Goal: Contribute content: Contribute content

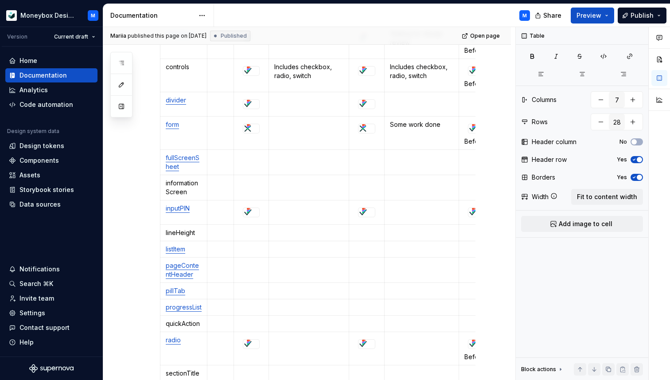
scroll to position [537, 0]
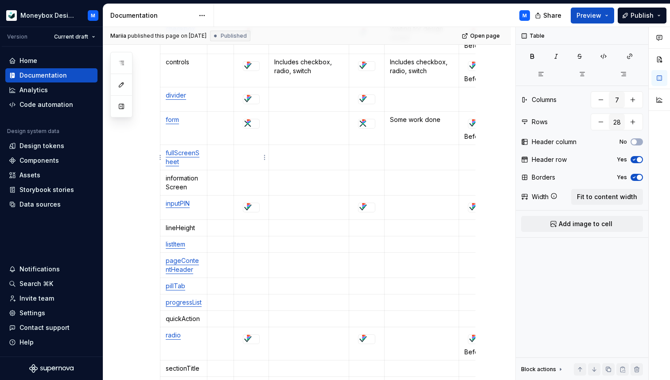
click at [249, 153] on p at bounding box center [251, 153] width 24 height 9
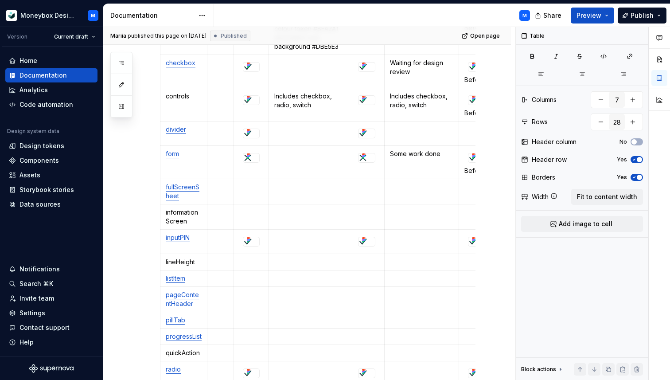
scroll to position [505, 0]
click at [250, 211] on p at bounding box center [251, 211] width 24 height 9
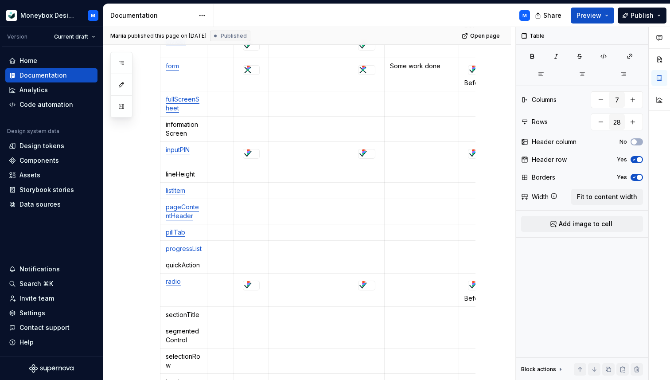
scroll to position [576, 0]
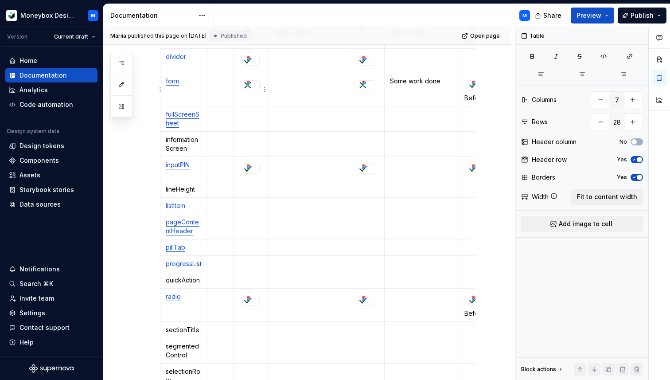
click at [252, 84] on icon at bounding box center [248, 83] width 7 height 7
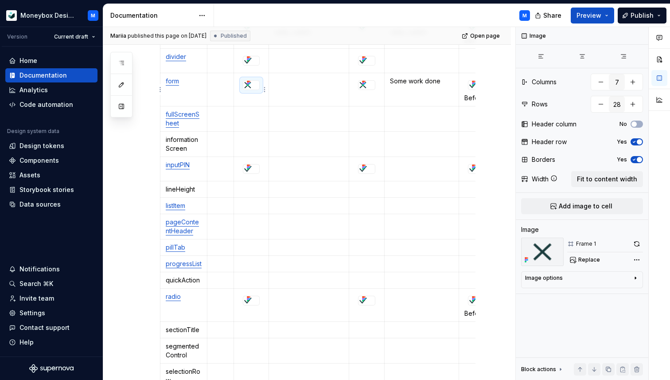
click at [260, 88] on div at bounding box center [251, 85] width 17 height 10
click at [245, 144] on p at bounding box center [251, 139] width 24 height 9
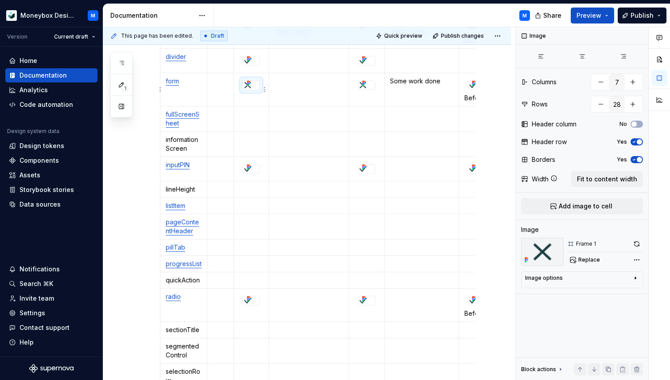
click at [259, 89] on div at bounding box center [251, 85] width 17 height 10
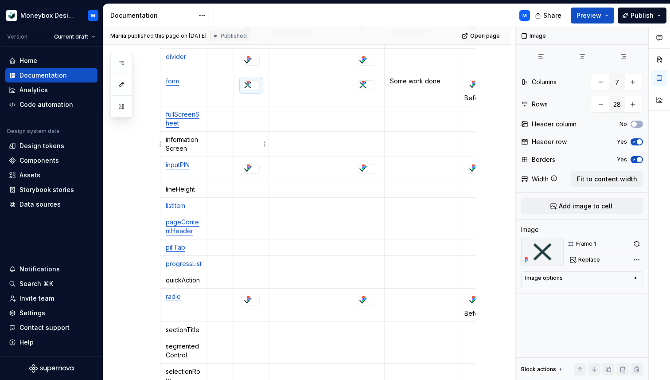
click at [244, 148] on td at bounding box center [251, 144] width 35 height 25
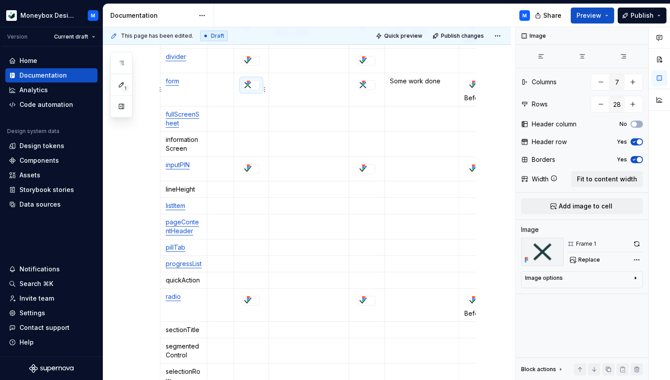
click at [259, 86] on div at bounding box center [251, 85] width 16 height 9
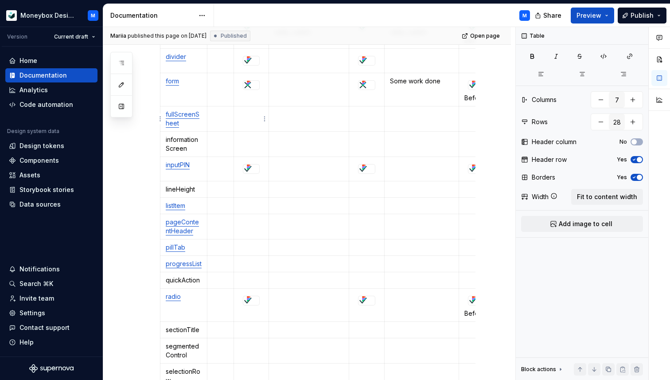
click at [247, 115] on p at bounding box center [251, 114] width 24 height 9
click at [241, 141] on p at bounding box center [251, 139] width 24 height 9
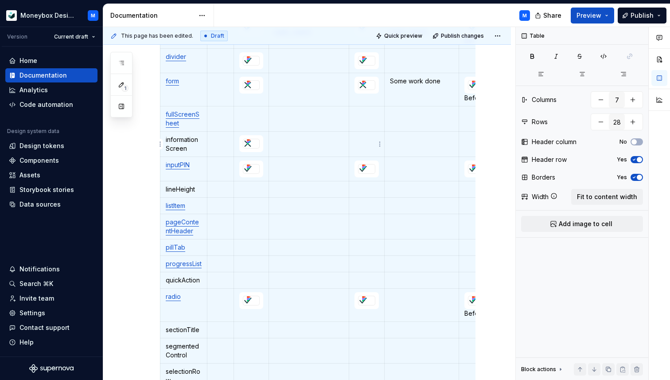
click at [360, 142] on p at bounding box center [367, 139] width 24 height 9
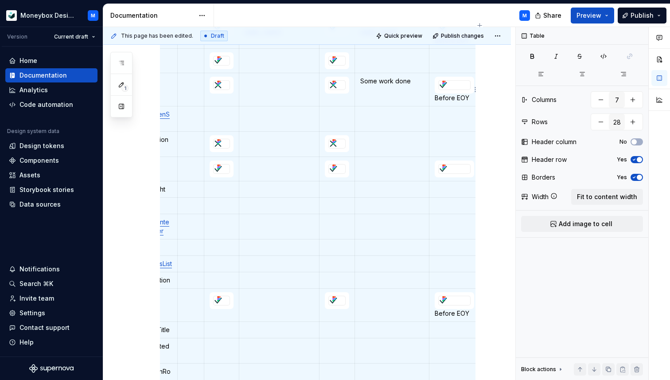
click at [439, 83] on div at bounding box center [455, 85] width 32 height 10
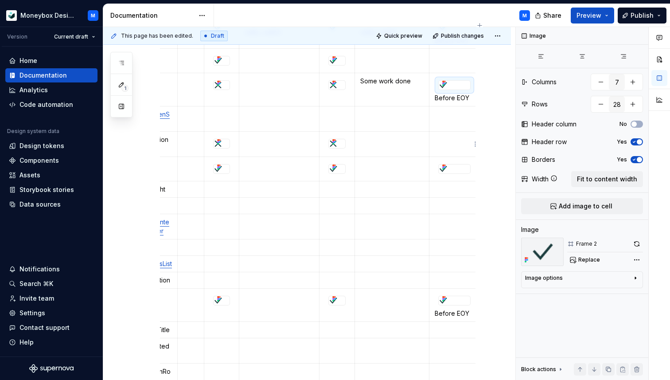
click at [435, 138] on p at bounding box center [454, 139] width 39 height 9
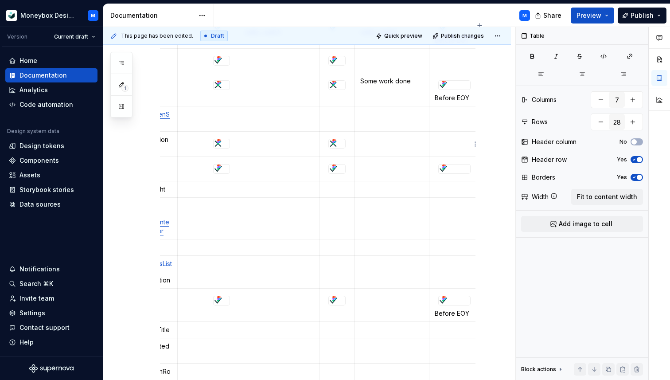
paste div
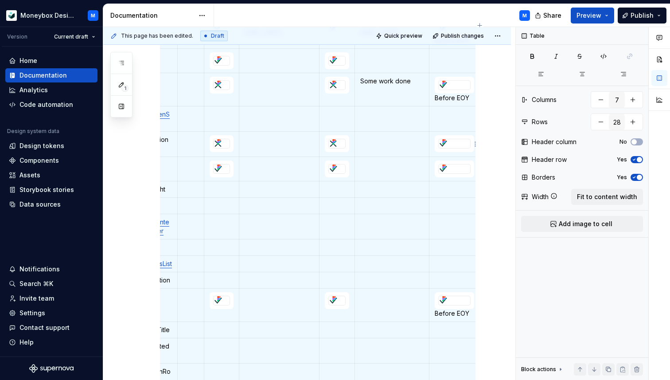
click at [440, 149] on div at bounding box center [455, 144] width 32 height 10
type textarea "*"
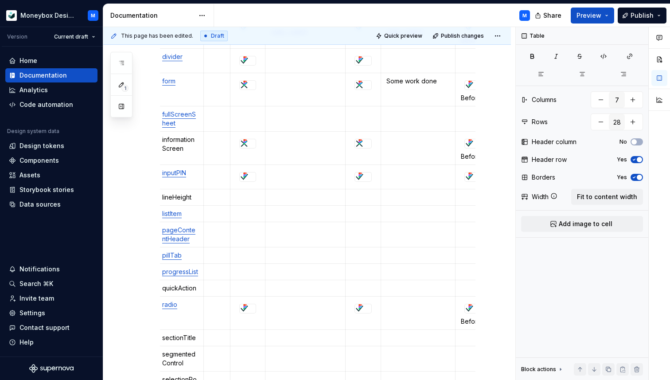
scroll to position [0, 0]
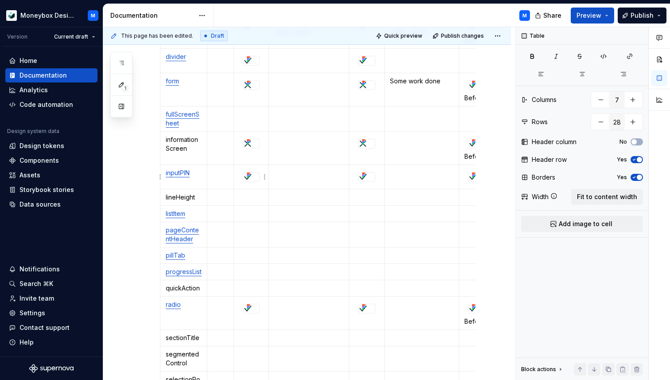
click at [257, 177] on div at bounding box center [251, 176] width 16 height 9
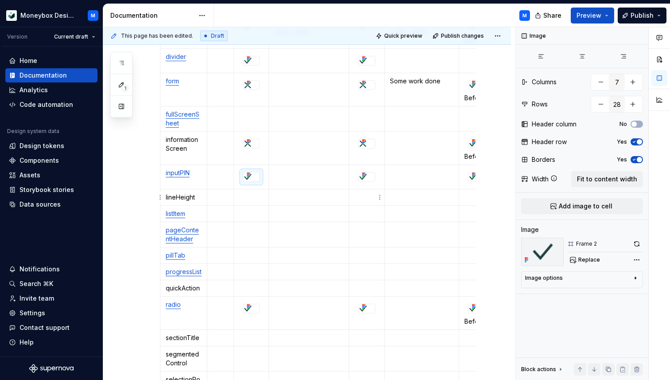
click at [357, 197] on p at bounding box center [367, 197] width 24 height 9
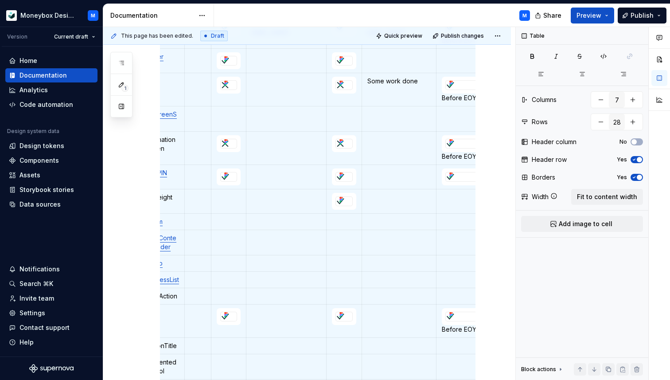
scroll to position [0, 30]
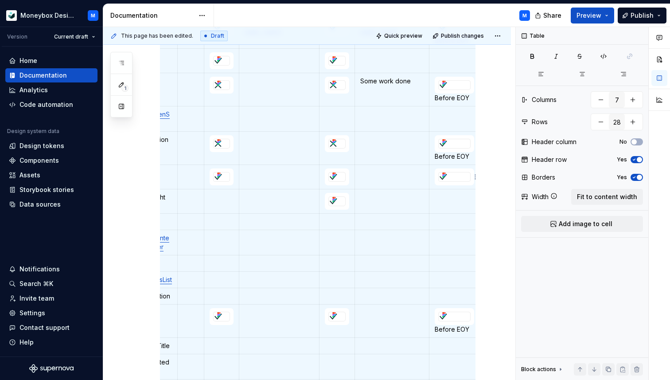
click at [450, 177] on div at bounding box center [454, 176] width 31 height 9
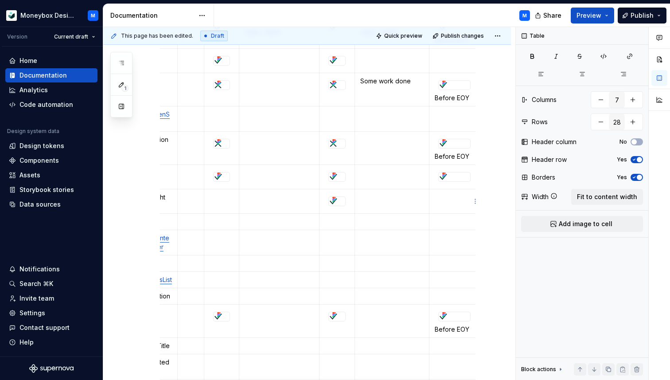
click at [443, 196] on p at bounding box center [454, 197] width 39 height 9
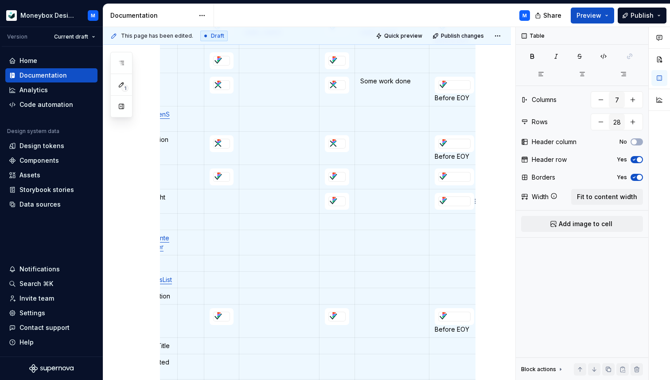
click at [440, 204] on img at bounding box center [443, 201] width 9 height 9
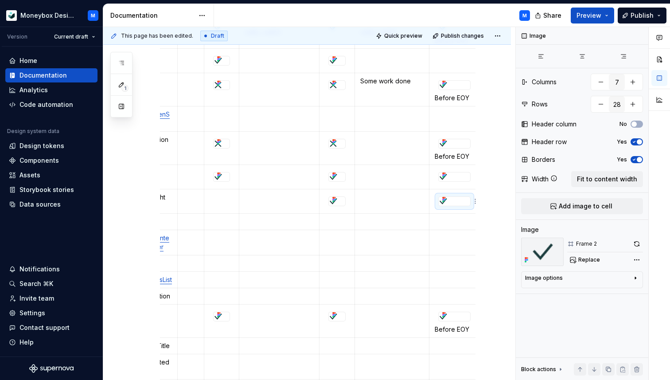
click at [439, 204] on div at bounding box center [455, 201] width 32 height 10
click at [432, 205] on td at bounding box center [454, 201] width 51 height 24
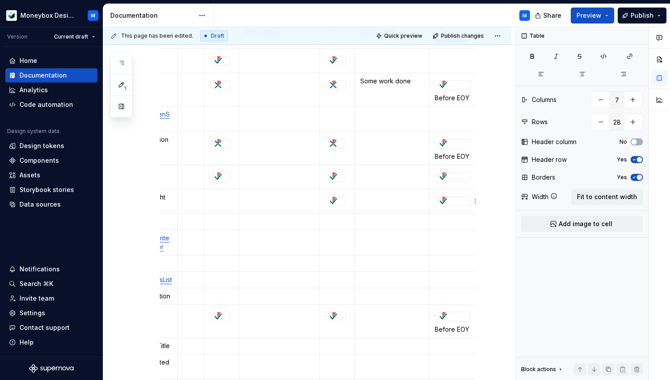
click at [439, 205] on div at bounding box center [455, 201] width 32 height 10
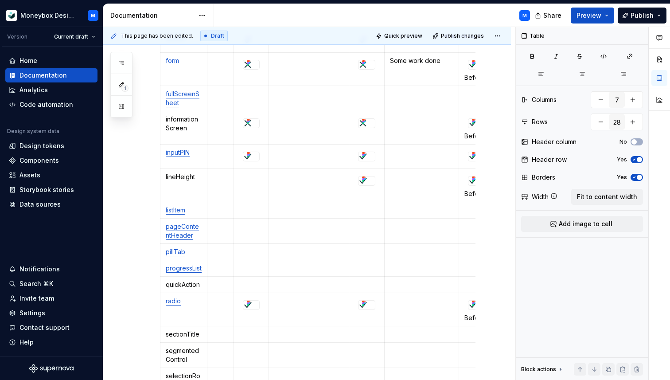
scroll to position [599, 0]
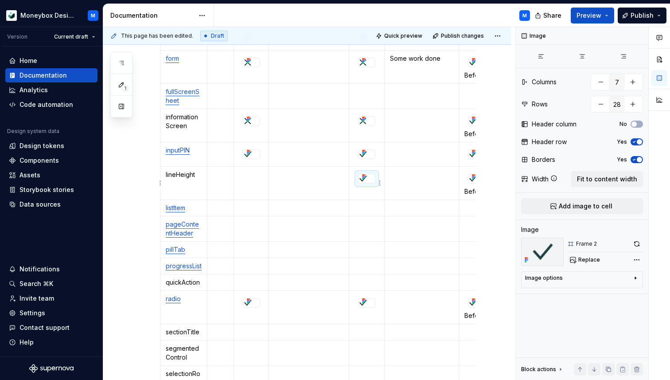
click at [370, 178] on div at bounding box center [367, 178] width 16 height 9
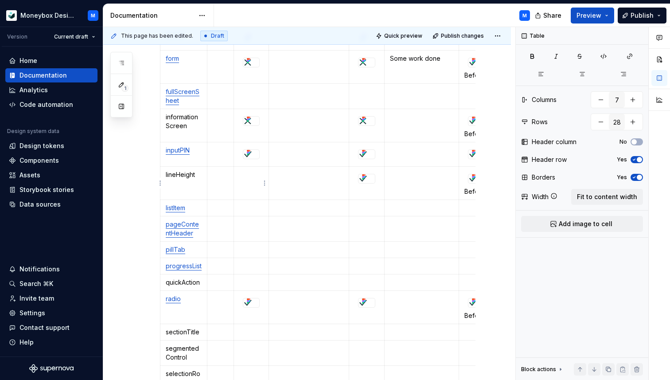
click at [250, 178] on p at bounding box center [251, 174] width 24 height 9
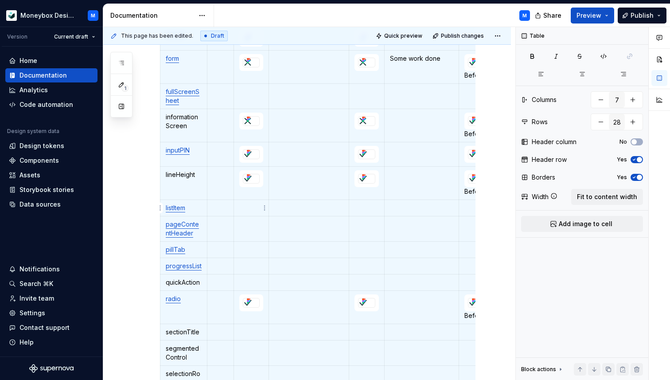
click at [248, 213] on td at bounding box center [251, 208] width 35 height 16
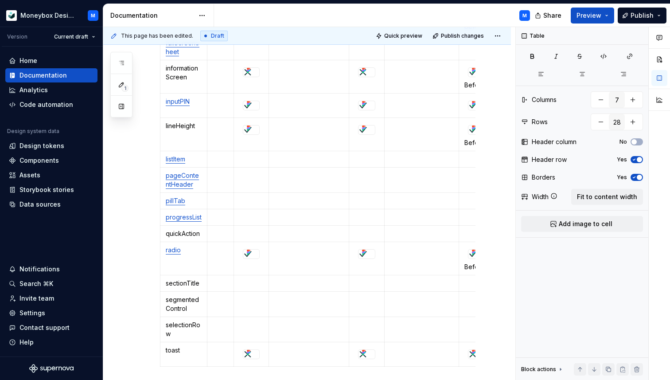
scroll to position [649, 0]
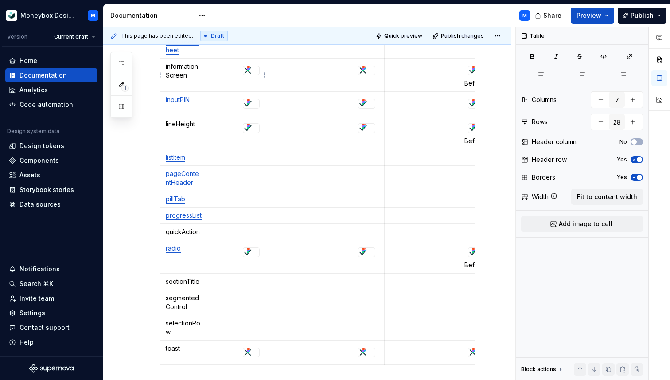
click at [252, 72] on img at bounding box center [247, 70] width 9 height 9
click at [249, 152] on td at bounding box center [251, 157] width 35 height 16
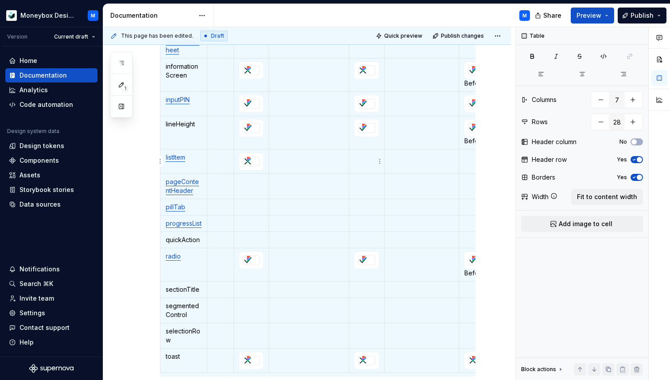
click at [360, 163] on td at bounding box center [366, 161] width 35 height 24
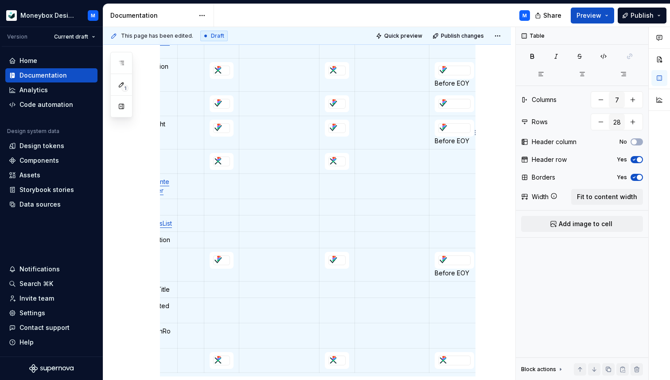
click at [455, 130] on div at bounding box center [454, 128] width 31 height 9
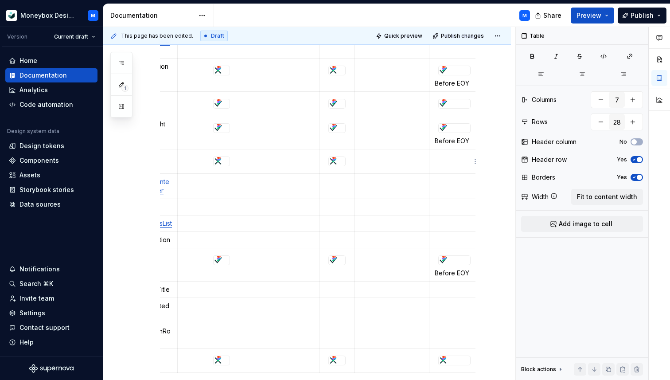
click at [442, 159] on p at bounding box center [454, 157] width 39 height 9
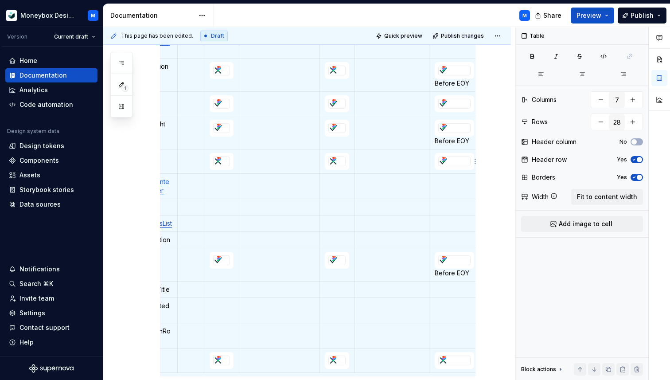
click at [439, 166] on div at bounding box center [455, 162] width 32 height 10
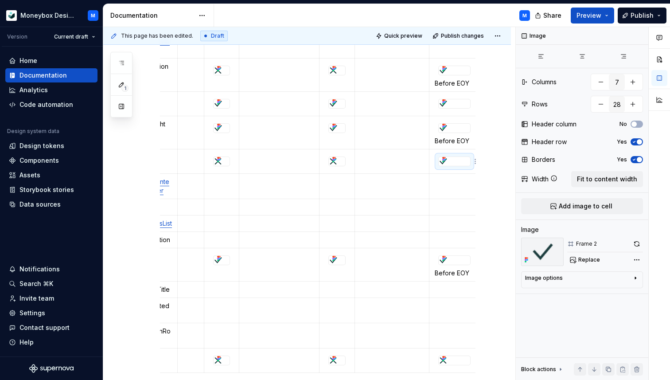
click at [439, 158] on div at bounding box center [455, 162] width 32 height 10
click at [432, 159] on td at bounding box center [454, 161] width 51 height 24
click at [444, 162] on icon at bounding box center [444, 159] width 7 height 7
click at [434, 165] on td at bounding box center [454, 161] width 51 height 24
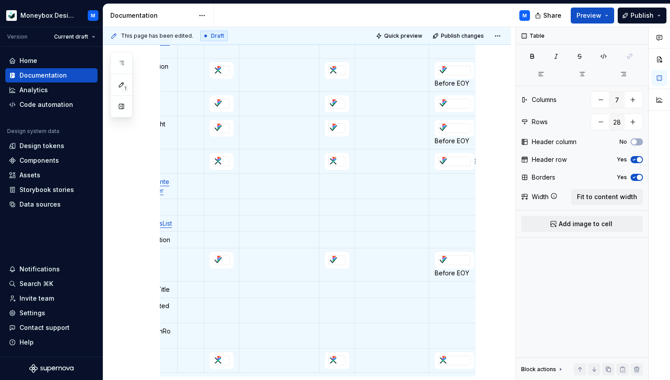
click at [439, 164] on div at bounding box center [455, 162] width 32 height 10
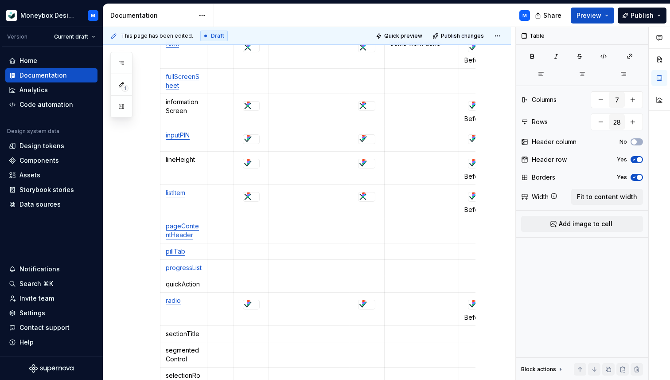
scroll to position [609, 0]
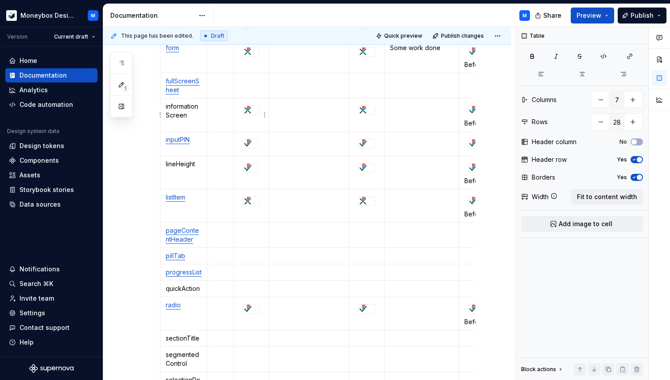
click at [254, 111] on div at bounding box center [251, 110] width 16 height 9
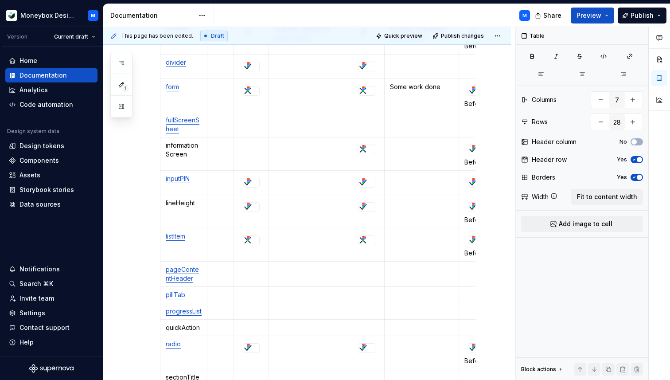
scroll to position [561, 0]
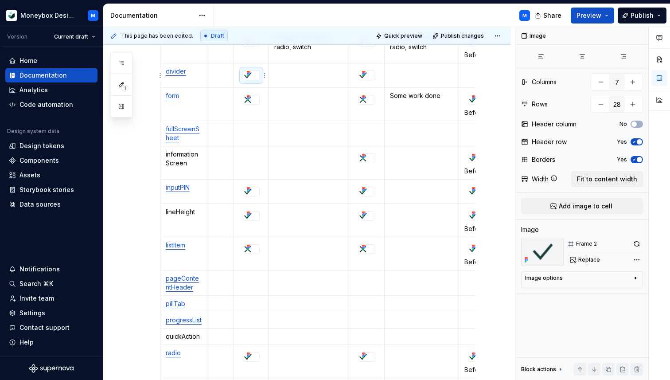
click at [253, 74] on div at bounding box center [251, 75] width 16 height 9
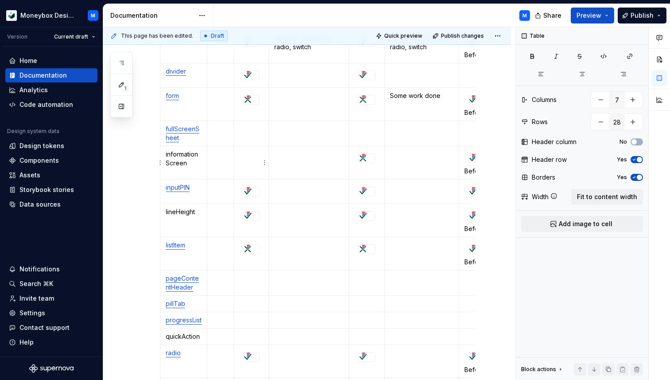
click at [245, 162] on td at bounding box center [251, 162] width 35 height 33
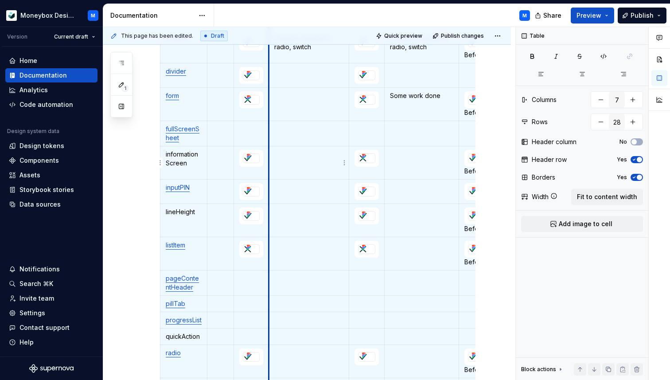
click at [280, 159] on td at bounding box center [309, 162] width 80 height 33
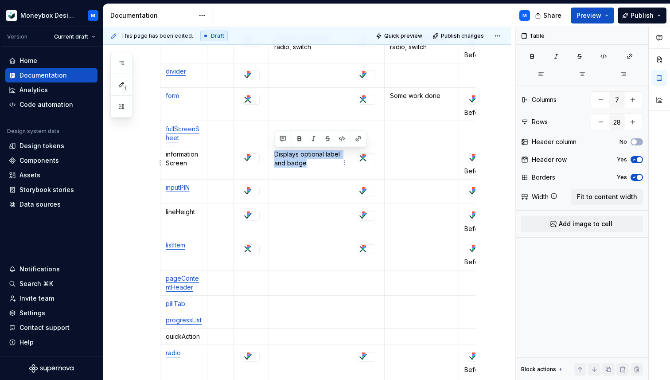
drag, startPoint x: 309, startPoint y: 162, endPoint x: 274, endPoint y: 153, distance: 36.6
click at [273, 153] on td "Displays optional label and badge" at bounding box center [309, 162] width 80 height 33
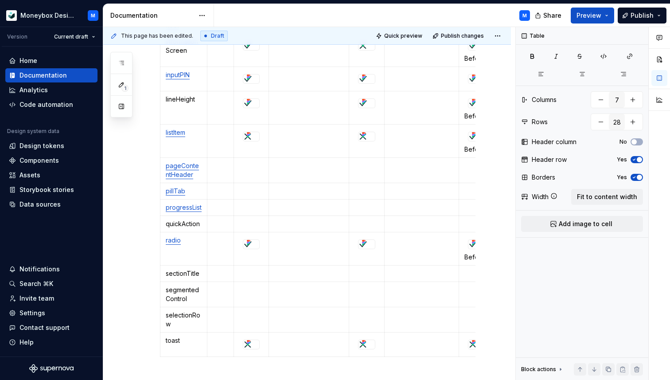
scroll to position [677, 0]
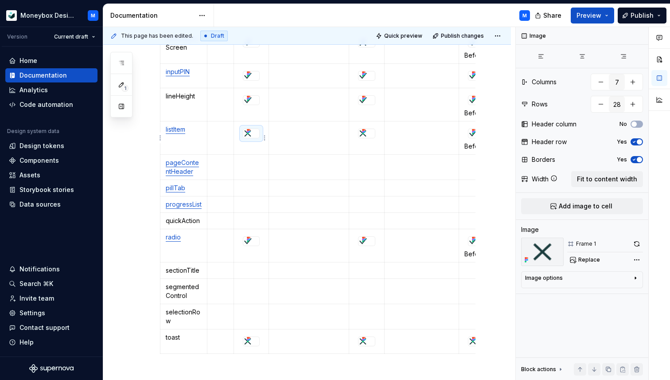
click at [252, 131] on icon at bounding box center [248, 131] width 7 height 7
click at [260, 129] on div at bounding box center [251, 134] width 17 height 10
click at [245, 163] on p at bounding box center [251, 162] width 24 height 9
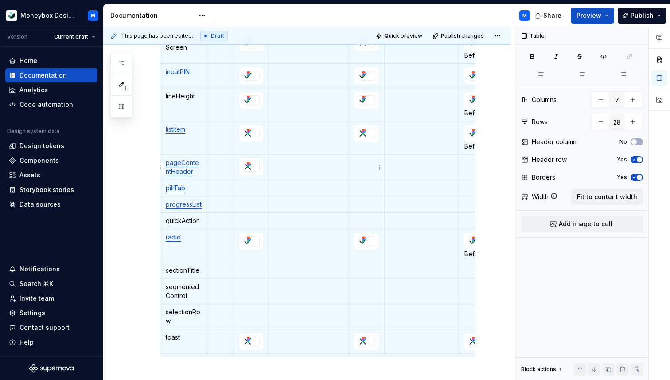
click at [376, 163] on p at bounding box center [367, 162] width 24 height 9
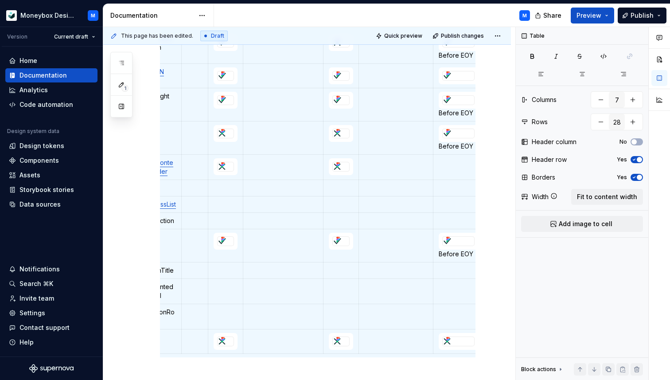
scroll to position [0, 30]
click at [470, 129] on div at bounding box center [455, 134] width 32 height 10
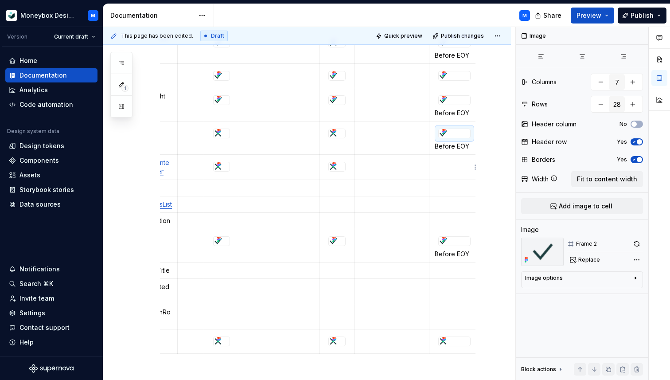
click at [444, 164] on p at bounding box center [454, 162] width 39 height 9
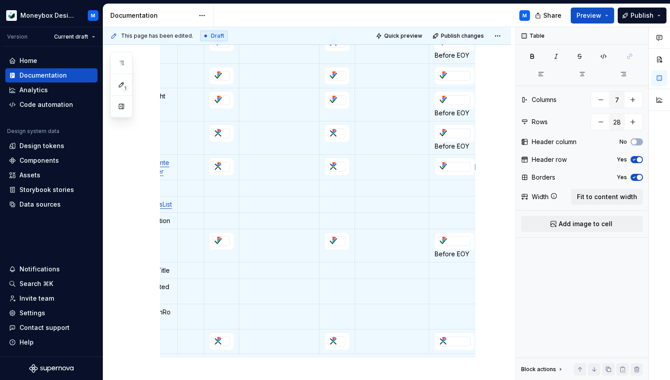
click at [439, 169] on div at bounding box center [455, 167] width 32 height 10
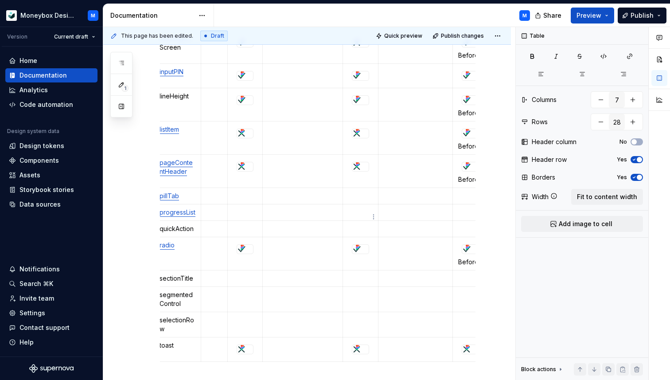
scroll to position [0, 0]
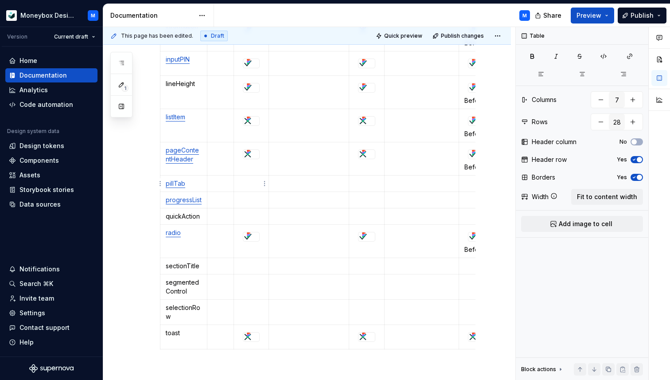
click at [243, 178] on td at bounding box center [251, 184] width 35 height 16
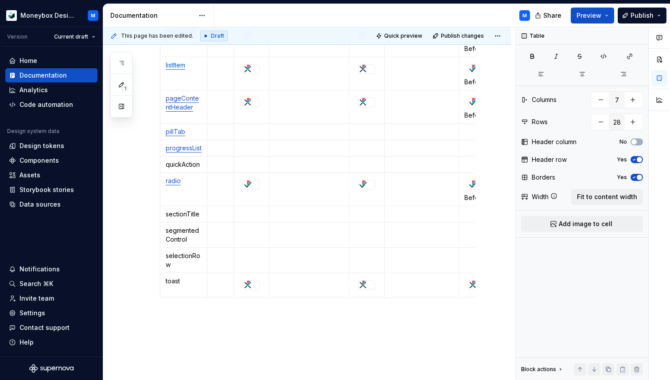
scroll to position [743, 0]
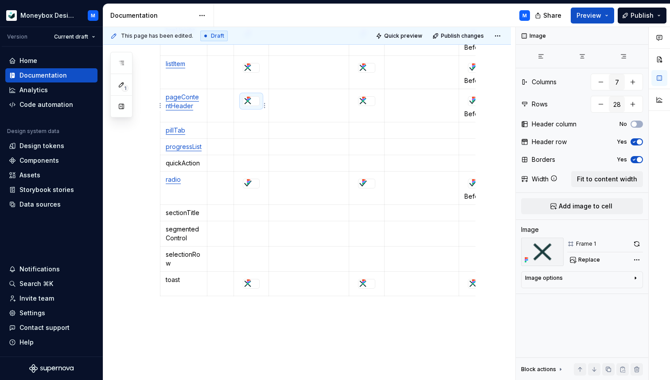
click at [252, 102] on icon at bounding box center [248, 99] width 7 height 7
click at [260, 97] on div at bounding box center [251, 101] width 17 height 10
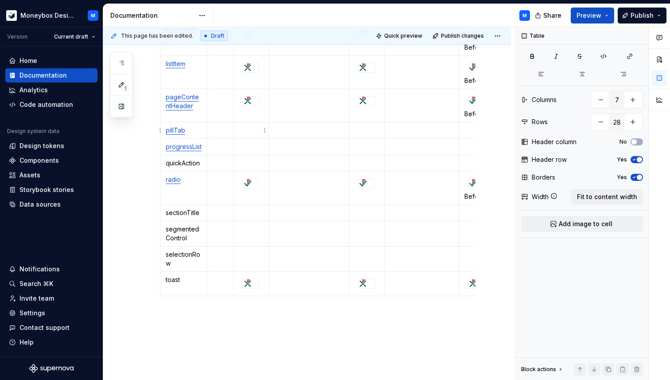
click at [250, 125] on td at bounding box center [251, 130] width 35 height 16
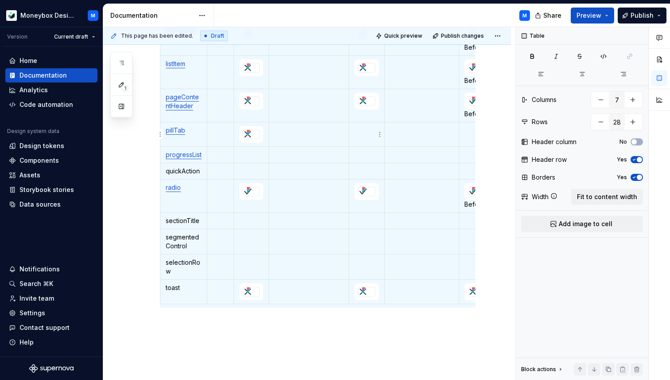
click at [370, 135] on td at bounding box center [366, 134] width 35 height 24
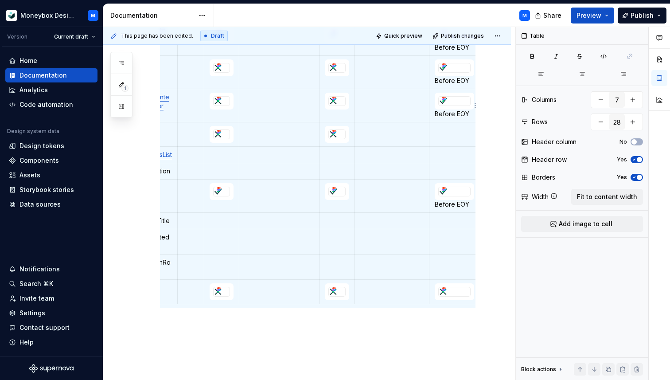
click at [439, 106] on div at bounding box center [455, 101] width 32 height 10
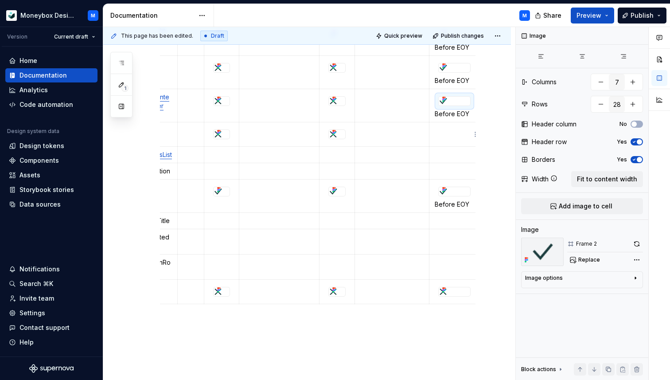
click at [437, 130] on p at bounding box center [454, 130] width 39 height 9
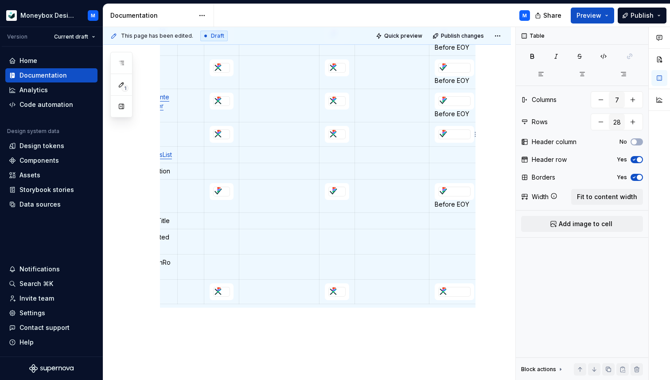
click at [439, 139] on div at bounding box center [455, 134] width 32 height 10
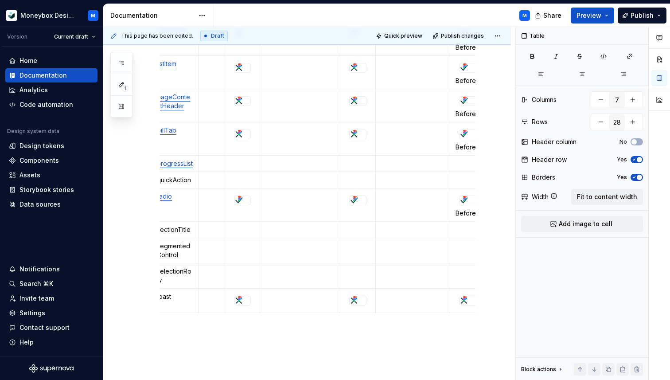
scroll to position [0, 0]
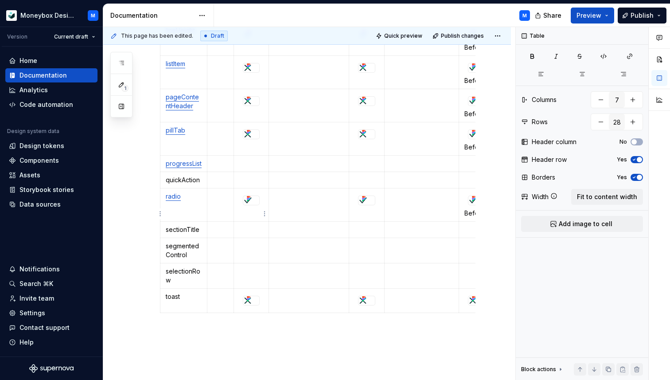
click at [257, 205] on div at bounding box center [251, 200] width 16 height 9
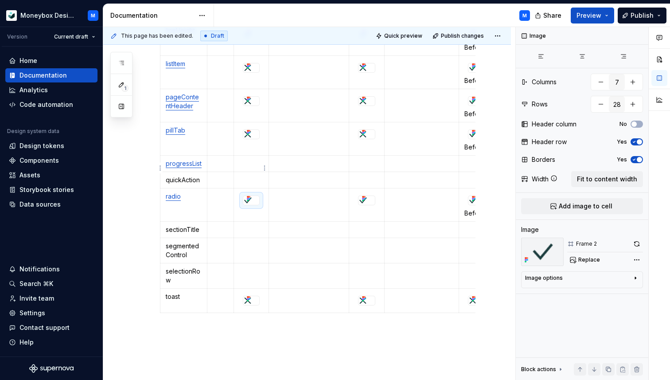
click at [245, 160] on p at bounding box center [251, 163] width 24 height 9
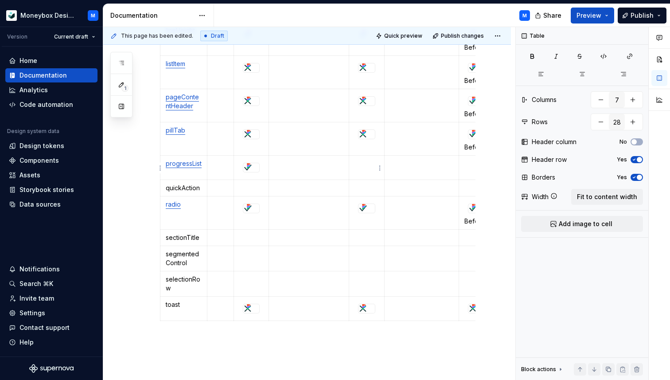
click at [366, 164] on p at bounding box center [367, 163] width 24 height 9
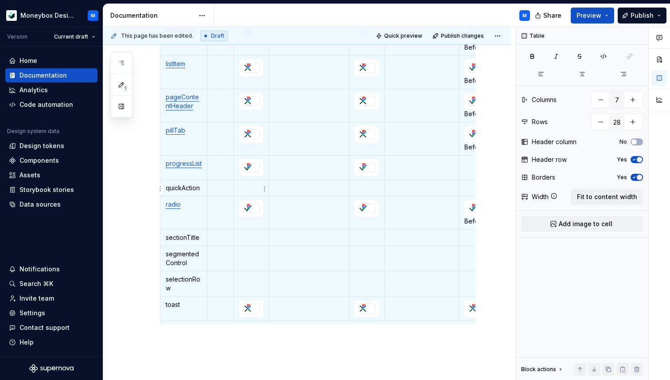
click at [249, 188] on p at bounding box center [251, 188] width 24 height 9
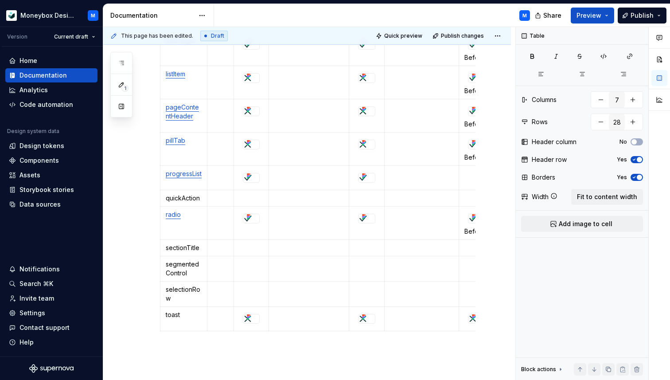
scroll to position [734, 0]
click at [251, 140] on icon at bounding box center [248, 140] width 7 height 7
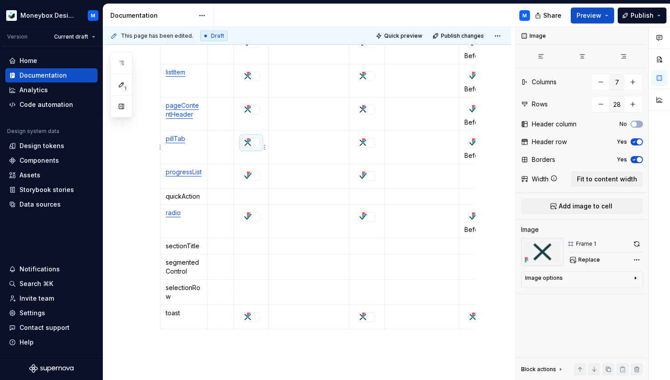
click at [260, 138] on div at bounding box center [251, 143] width 17 height 10
click at [245, 195] on p at bounding box center [251, 196] width 24 height 9
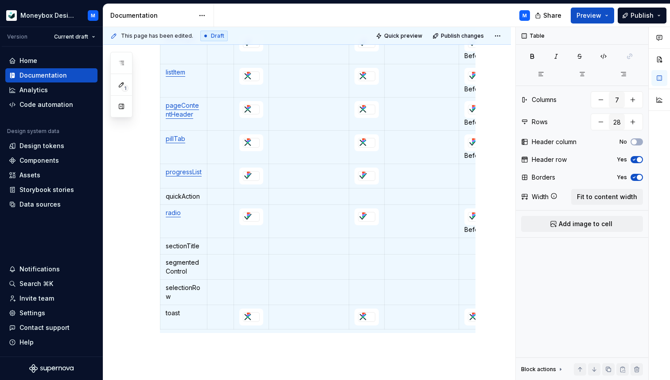
scroll to position [688, 0]
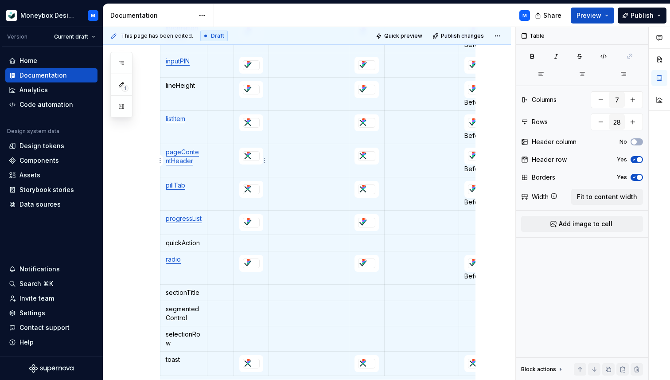
click at [260, 153] on div at bounding box center [251, 156] width 17 height 10
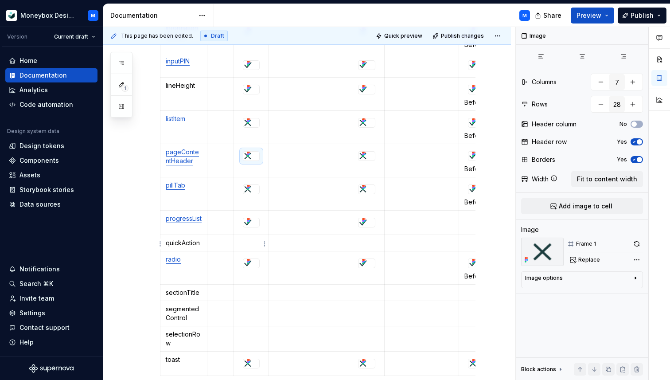
click at [248, 242] on p at bounding box center [251, 243] width 24 height 9
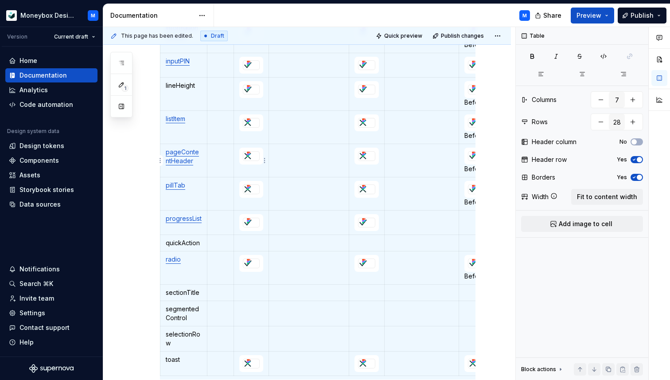
click at [259, 156] on div at bounding box center [251, 156] width 16 height 9
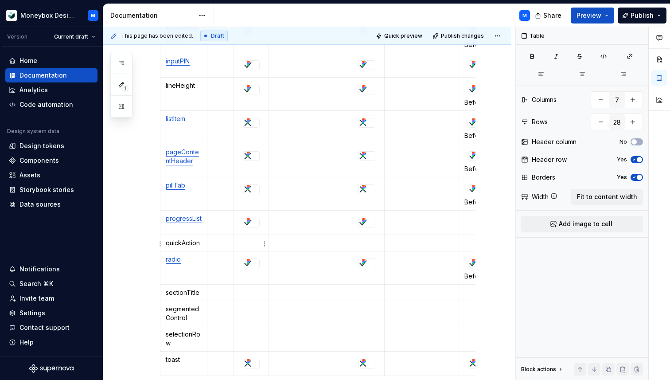
click at [249, 242] on p at bounding box center [251, 243] width 24 height 9
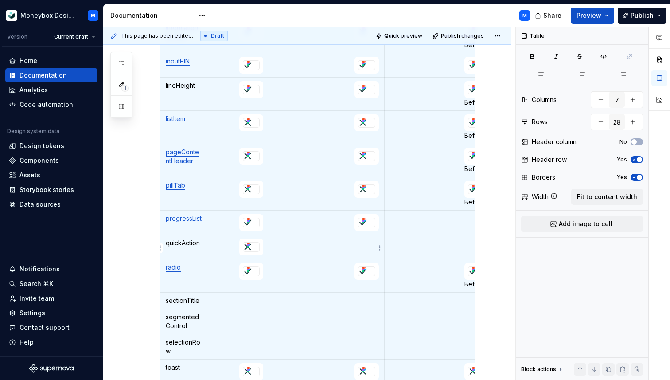
click at [375, 250] on td at bounding box center [366, 247] width 35 height 24
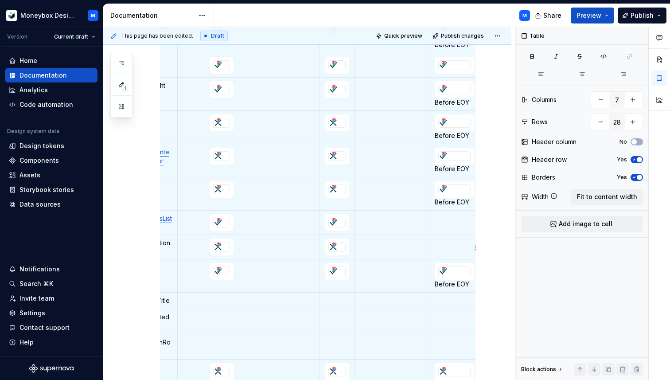
click at [447, 240] on p at bounding box center [454, 243] width 39 height 9
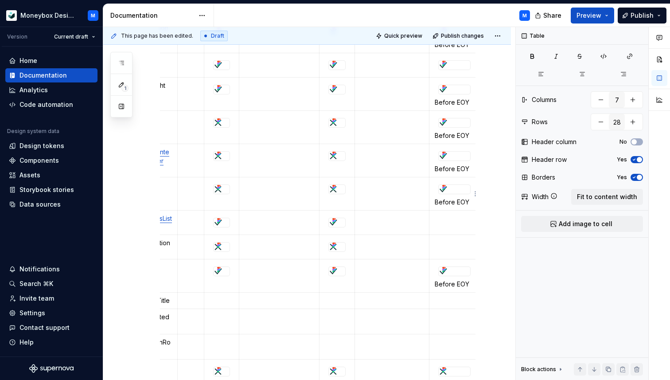
click at [466, 194] on div at bounding box center [455, 189] width 32 height 10
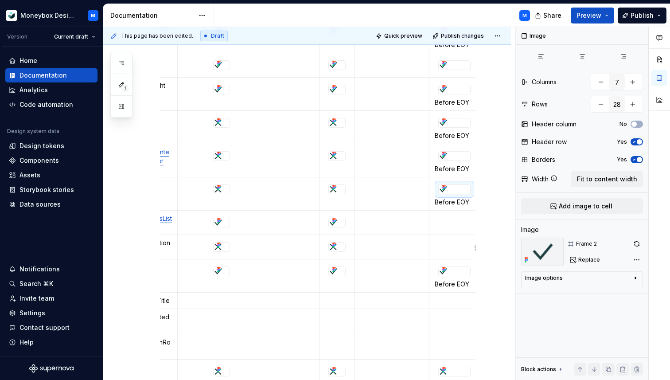
click at [443, 246] on p at bounding box center [454, 243] width 39 height 9
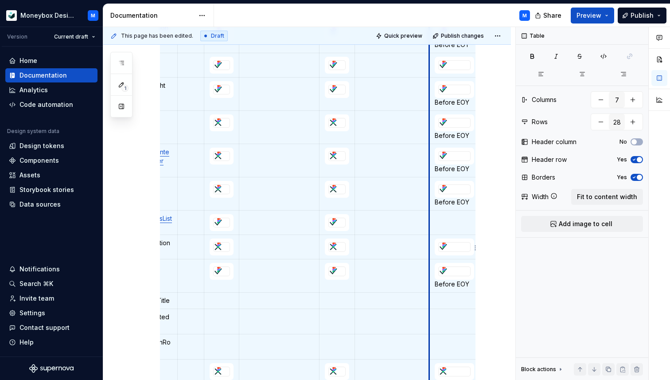
scroll to position [4, 0]
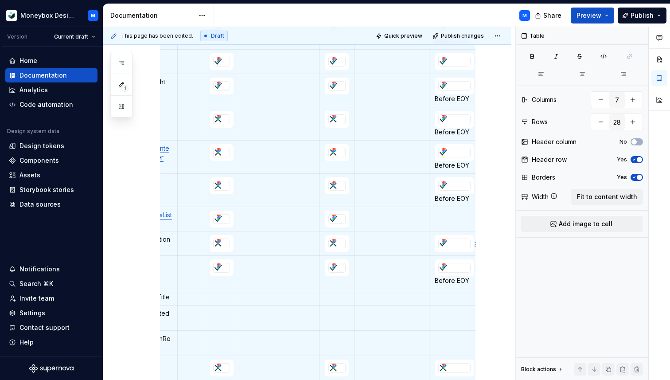
click at [439, 244] on div at bounding box center [455, 244] width 32 height 10
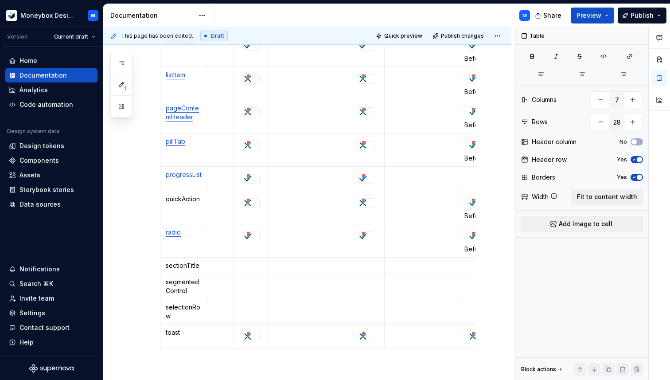
scroll to position [733, 0]
click at [253, 203] on div at bounding box center [251, 202] width 16 height 9
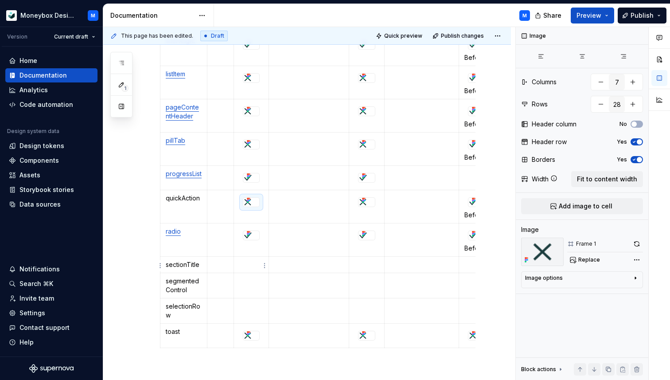
click at [246, 263] on p at bounding box center [251, 264] width 24 height 9
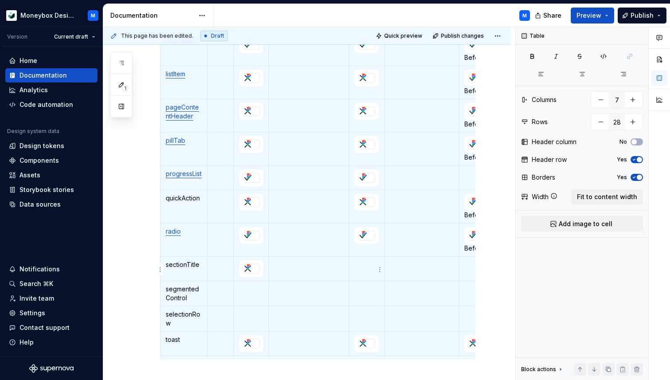
click at [368, 265] on p at bounding box center [367, 264] width 24 height 9
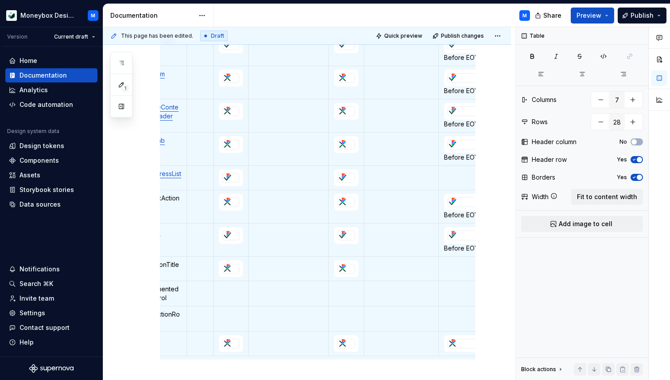
scroll to position [0, 30]
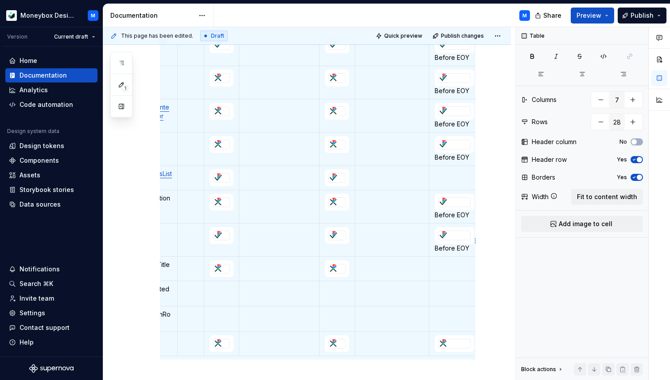
click at [447, 236] on icon at bounding box center [444, 233] width 7 height 7
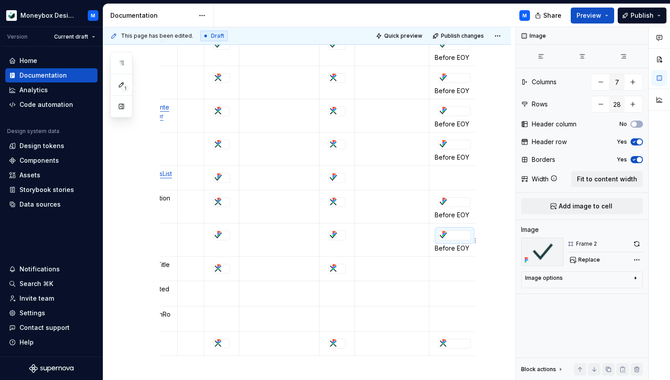
click at [439, 237] on div at bounding box center [455, 236] width 32 height 10
click at [439, 266] on p at bounding box center [454, 264] width 39 height 9
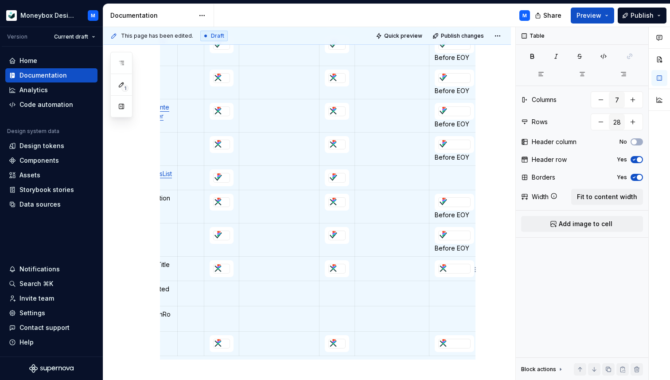
click at [439, 273] on div at bounding box center [455, 269] width 32 height 10
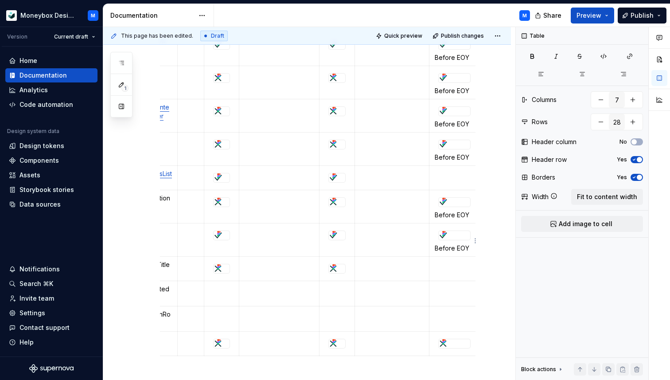
click at [439, 235] on div at bounding box center [455, 236] width 32 height 10
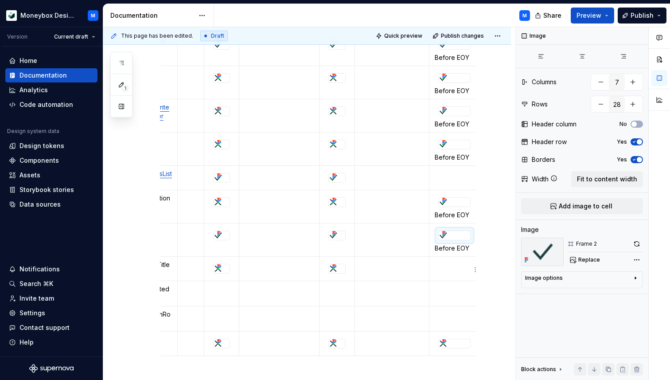
click at [439, 266] on p at bounding box center [454, 264] width 39 height 9
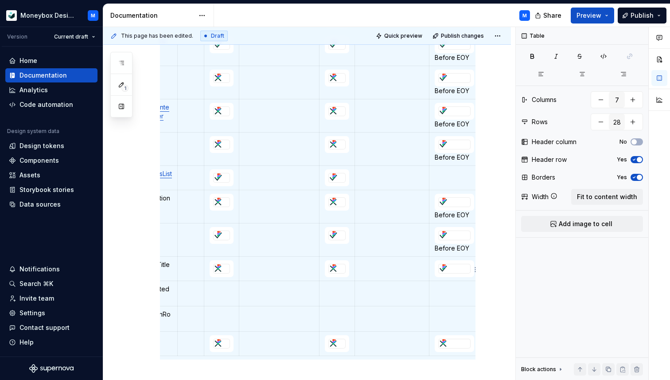
click at [439, 270] on div at bounding box center [455, 269] width 32 height 10
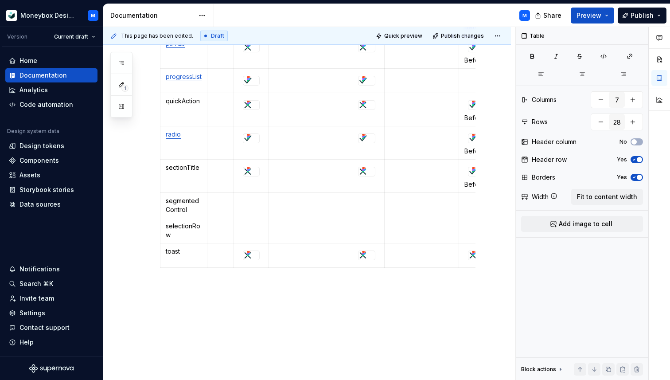
scroll to position [836, 0]
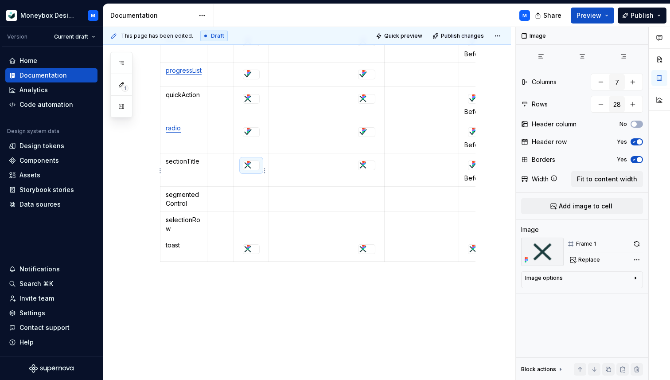
click at [255, 167] on div at bounding box center [251, 165] width 16 height 9
click at [253, 196] on p at bounding box center [251, 194] width 24 height 9
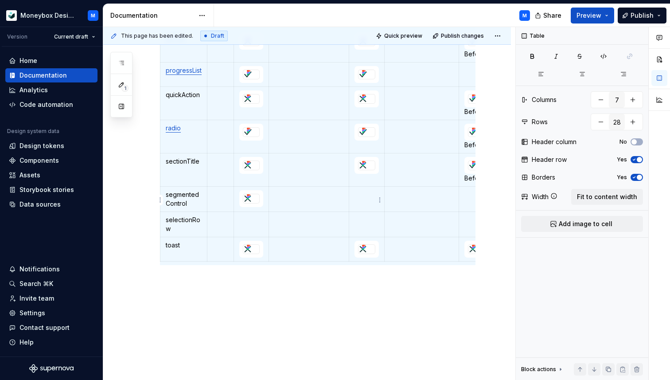
click at [370, 199] on p at bounding box center [367, 194] width 24 height 9
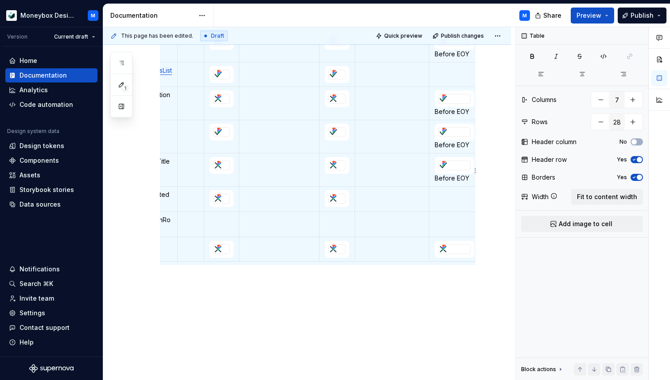
click at [443, 164] on icon at bounding box center [444, 164] width 2 height 2
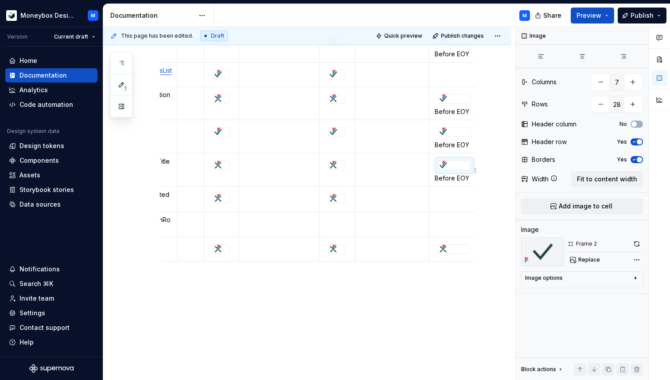
click at [439, 166] on div at bounding box center [455, 166] width 32 height 10
click at [442, 195] on p at bounding box center [454, 194] width 39 height 9
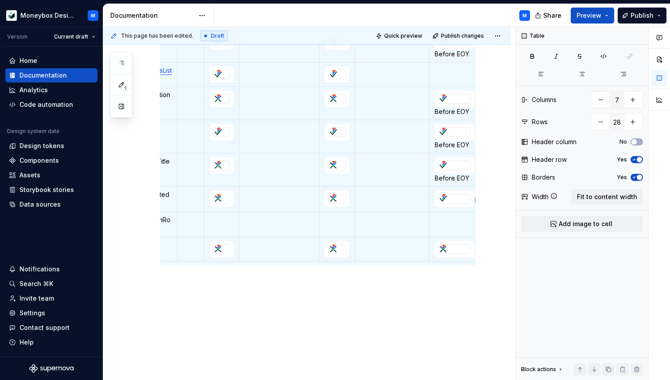
click at [439, 201] on div at bounding box center [455, 199] width 32 height 10
type textarea "*"
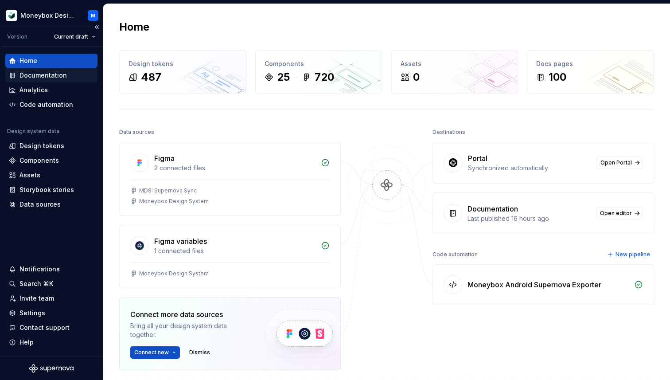
click at [63, 74] on div "Documentation" at bounding box center [43, 75] width 47 height 9
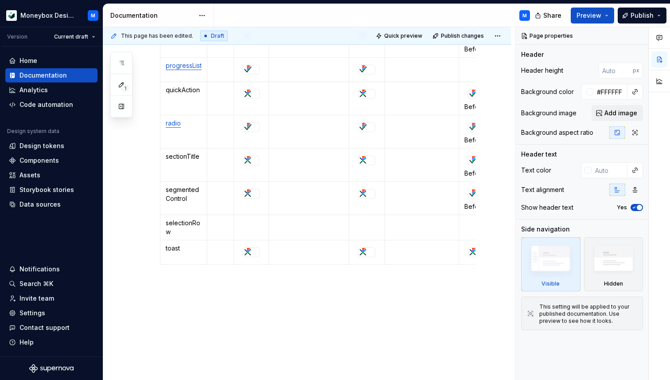
scroll to position [832, 0]
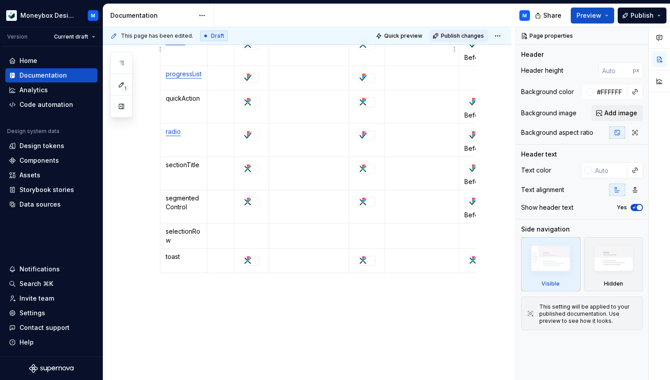
click at [463, 35] on span "Publish changes" at bounding box center [462, 35] width 43 height 7
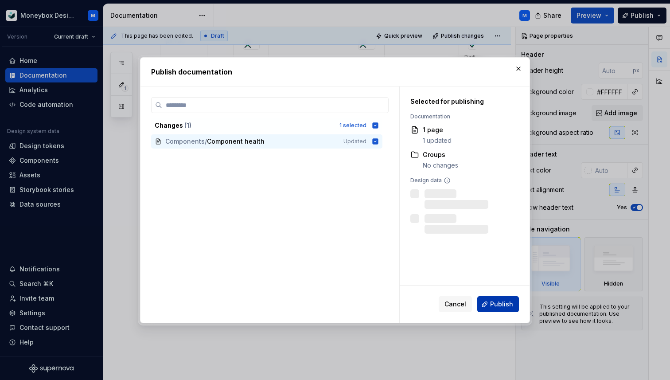
click at [492, 306] on span "Publish" at bounding box center [501, 304] width 23 height 9
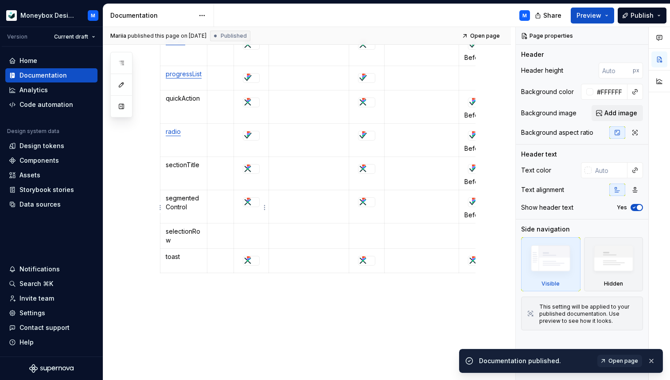
click at [251, 200] on icon at bounding box center [248, 200] width 7 height 7
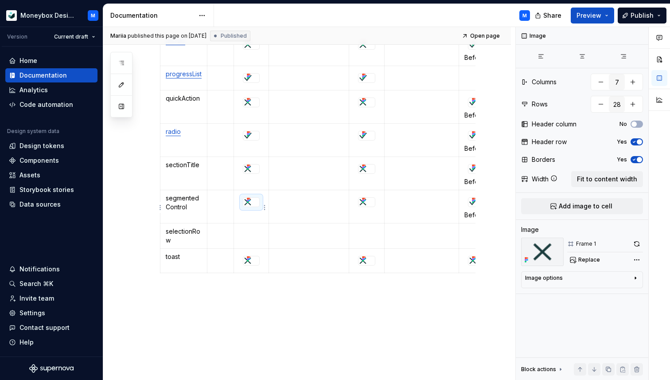
click at [260, 198] on div at bounding box center [251, 202] width 17 height 10
click at [255, 238] on td at bounding box center [251, 235] width 35 height 25
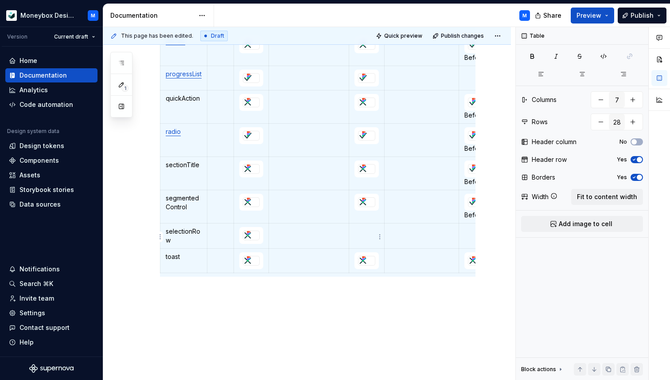
click at [363, 233] on p at bounding box center [367, 231] width 24 height 9
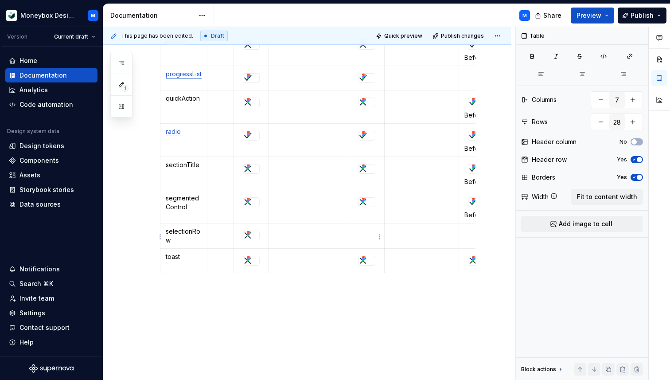
click at [363, 233] on p at bounding box center [367, 231] width 24 height 9
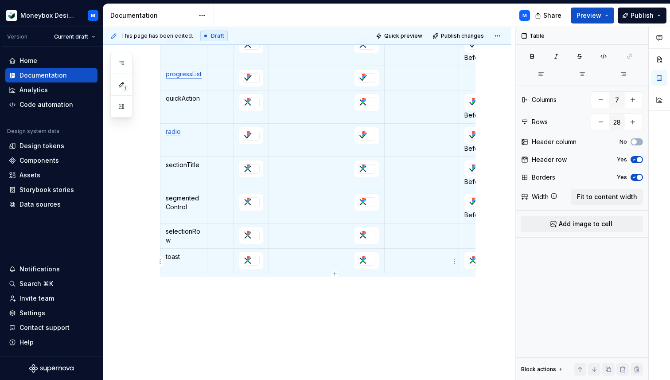
scroll to position [0, 30]
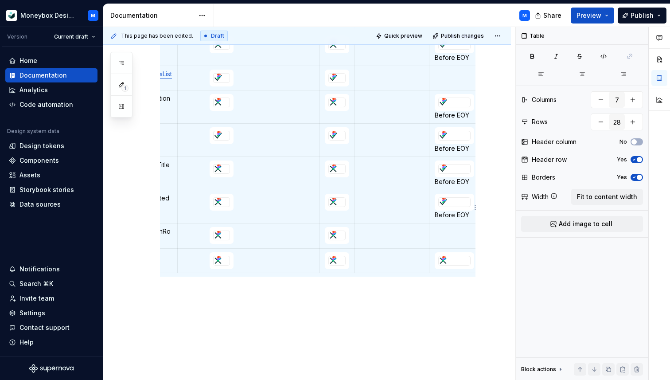
click at [439, 205] on div at bounding box center [455, 202] width 32 height 10
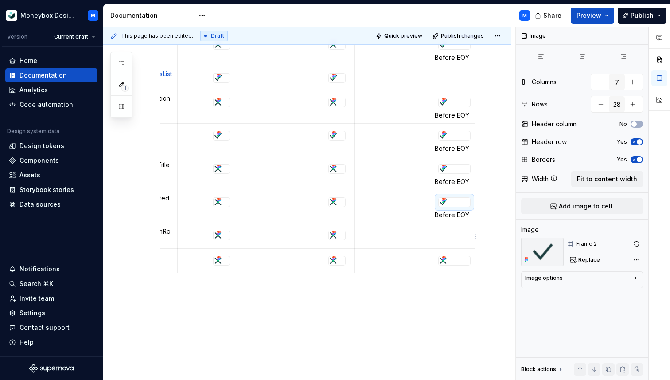
click at [443, 239] on td at bounding box center [454, 235] width 51 height 25
paste div
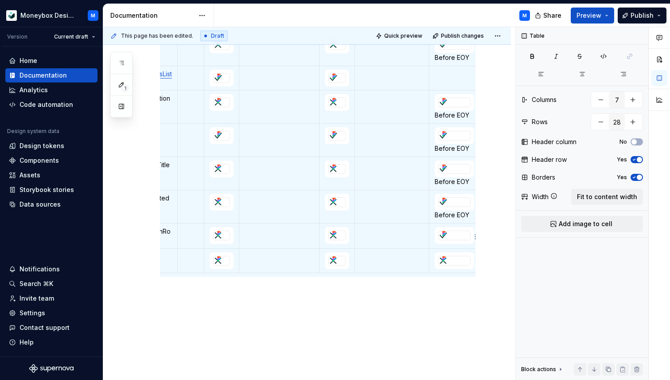
click at [439, 236] on div at bounding box center [455, 236] width 32 height 10
type textarea "*"
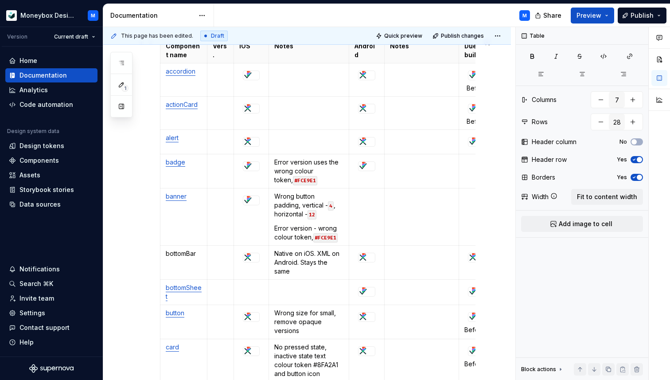
scroll to position [105, 0]
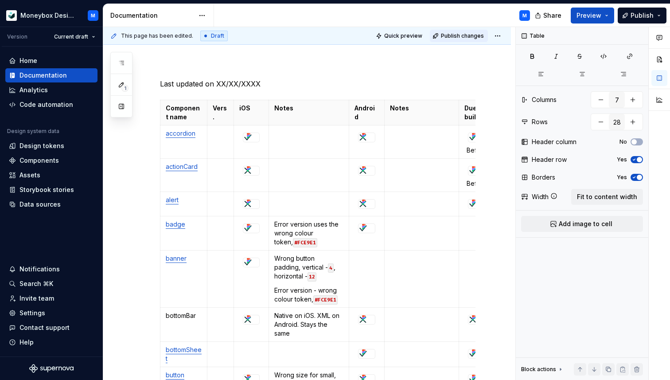
click at [467, 33] on span "Publish changes" at bounding box center [462, 35] width 43 height 7
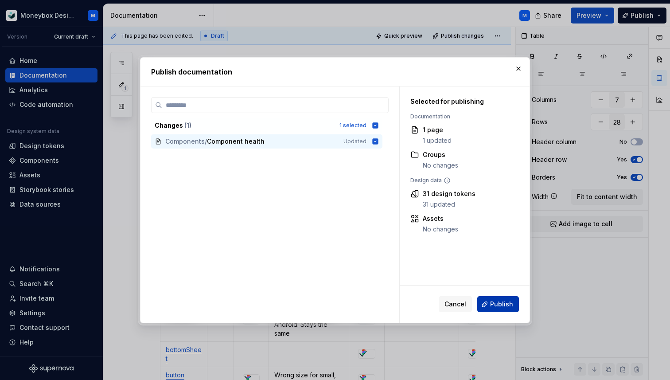
click at [496, 307] on span "Publish" at bounding box center [501, 304] width 23 height 9
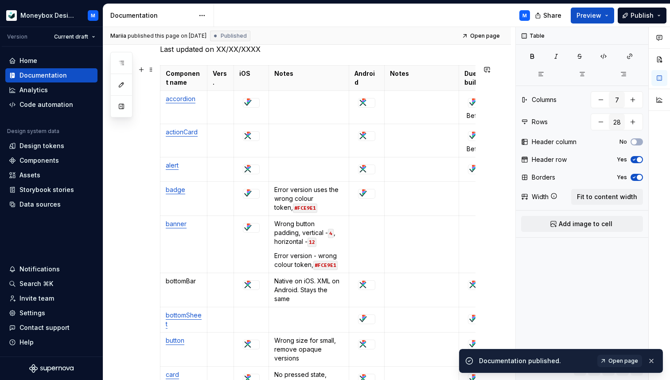
scroll to position [0, 0]
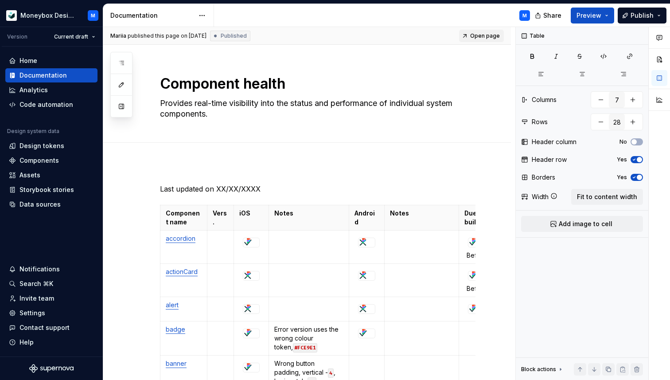
click at [483, 35] on span "Open page" at bounding box center [485, 35] width 30 height 7
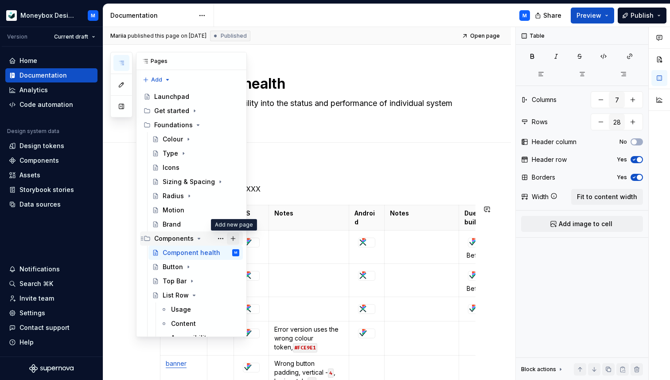
click at [234, 238] on button "Page tree" at bounding box center [233, 238] width 12 height 12
type textarea "*"
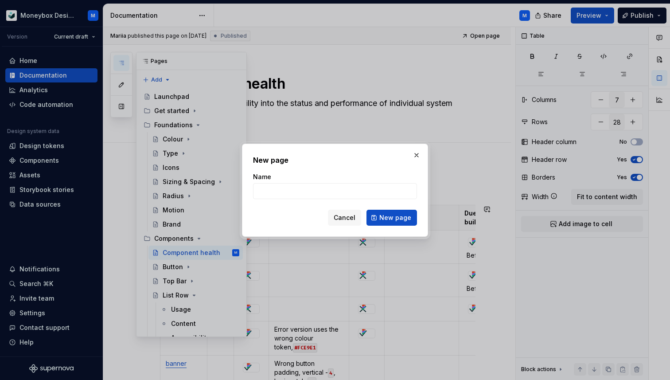
type input "A"
type textarea "*"
drag, startPoint x: 266, startPoint y: 191, endPoint x: 251, endPoint y: 191, distance: 15.1
click at [251, 191] on div "New page Name A Cancel New page" at bounding box center [335, 190] width 186 height 93
type input "Section Title"
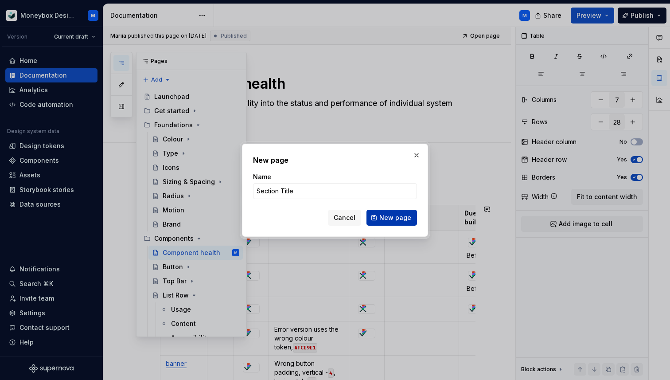
click at [388, 220] on span "New page" at bounding box center [396, 217] width 32 height 9
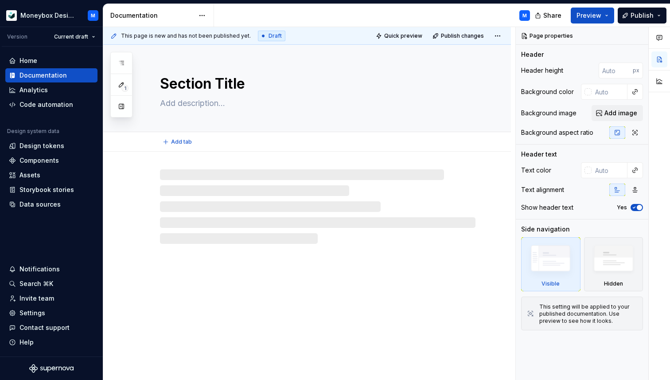
click at [209, 109] on textarea at bounding box center [316, 103] width 316 height 14
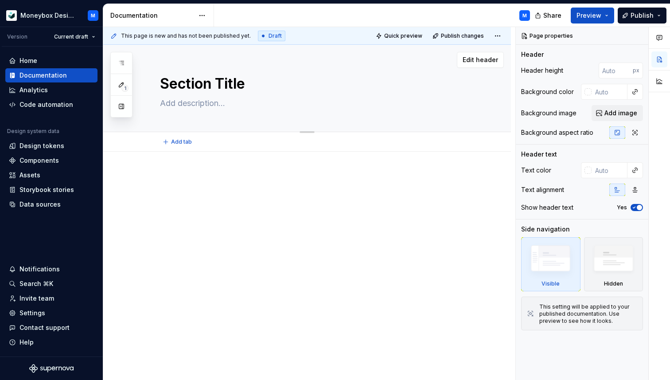
click at [190, 106] on textarea at bounding box center [316, 103] width 316 height 14
click at [183, 107] on textarea at bounding box center [316, 103] width 316 height 14
paste textarea "The Section Title component is used to label and delineate a content block or l…"
type textarea "*"
type textarea "The Section Title component is used to label and delineate a content block or l…"
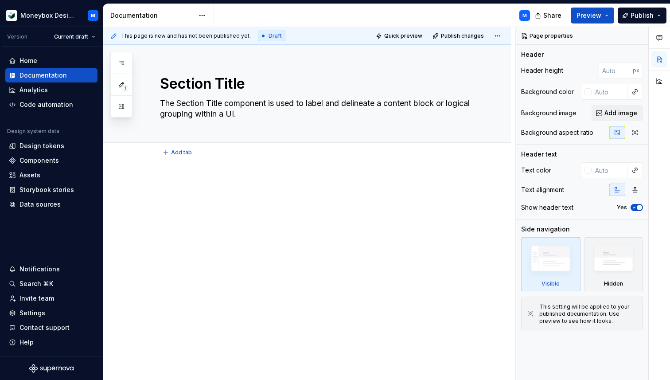
type textarea "*"
type textarea "The Section Title component is used to label and delineate a content block or l…"
click at [184, 191] on p at bounding box center [318, 189] width 316 height 11
type textarea "*"
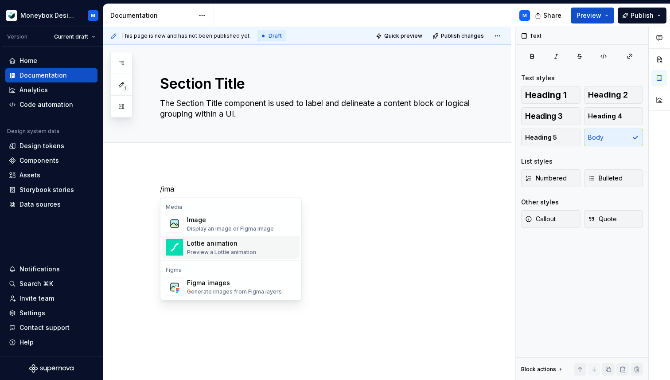
click at [211, 279] on div "Figma images" at bounding box center [234, 282] width 95 height 9
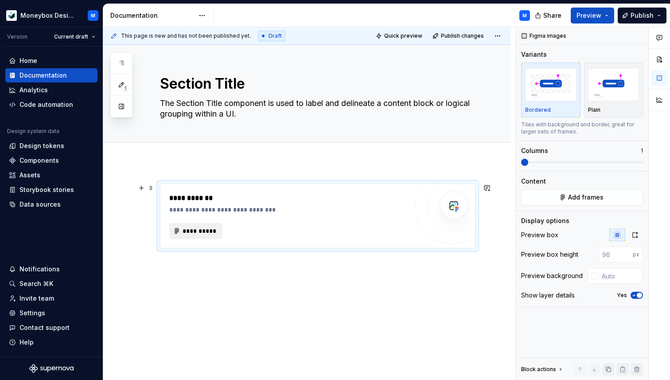
click at [201, 231] on span "**********" at bounding box center [199, 231] width 35 height 9
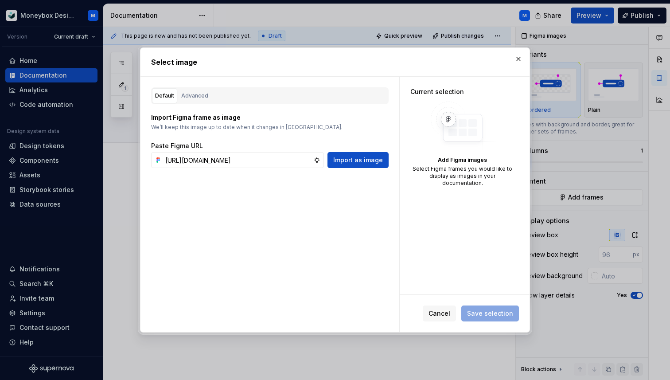
scroll to position [0, 234]
type input "https://www.figma.com/design/hMJO9qiZWpnsZnCr6F1yer/MDS--Supernova-Sync?node-id…"
click at [376, 161] on span "Import as image" at bounding box center [358, 160] width 50 height 9
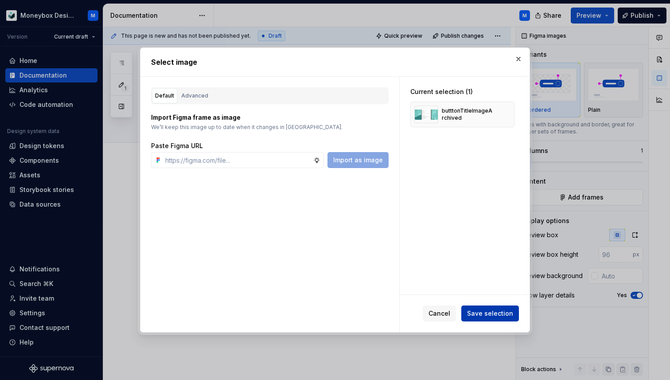
click at [485, 313] on span "Save selection" at bounding box center [490, 313] width 46 height 9
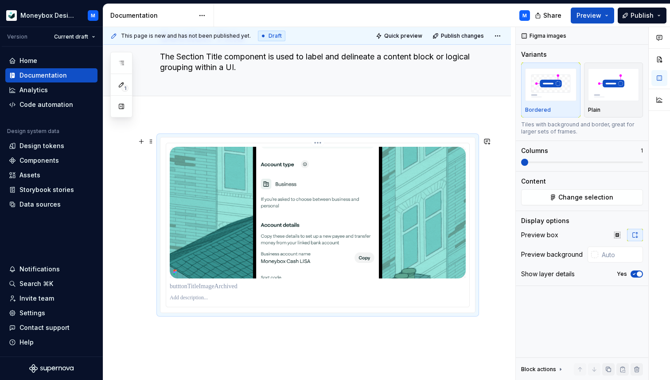
scroll to position [77, 0]
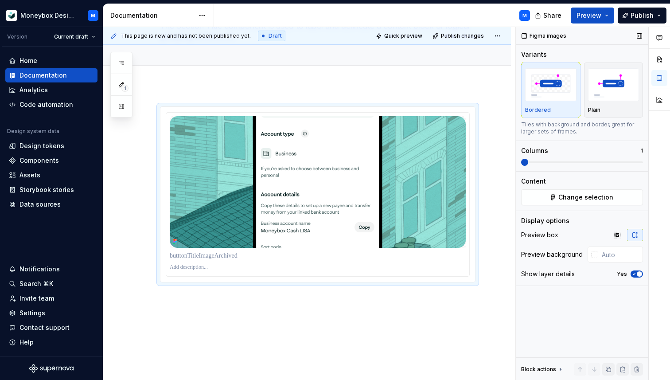
click at [638, 275] on span "button" at bounding box center [639, 273] width 5 height 5
click at [604, 103] on div "Plain" at bounding box center [613, 90] width 51 height 47
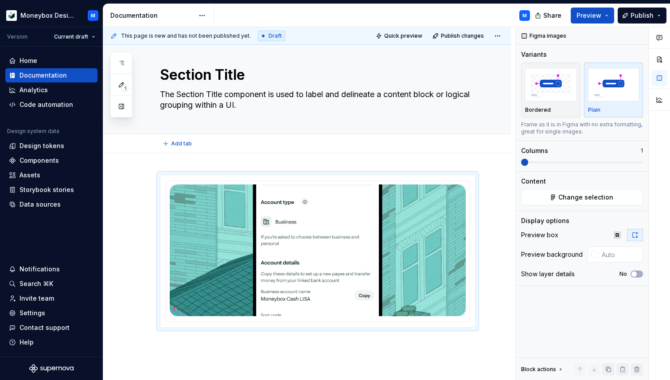
scroll to position [0, 0]
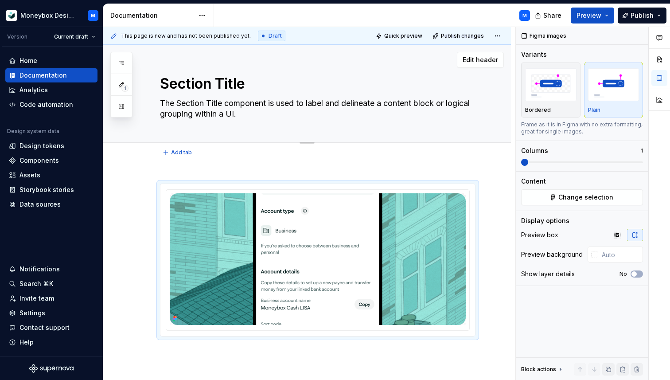
click at [461, 132] on div "Section Title The Section Title component is used to label and delineate a cont…" at bounding box center [318, 94] width 316 height 98
click at [421, 104] on textarea "The Section Title component is used to label and delineate a content block or l…" at bounding box center [316, 108] width 316 height 25
click at [427, 87] on textarea "Section Title" at bounding box center [316, 83] width 316 height 21
click at [491, 61] on span "Edit header" at bounding box center [480, 59] width 35 height 9
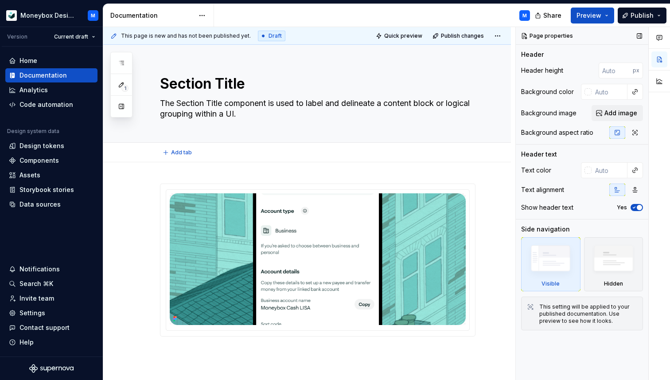
type textarea "*"
click at [591, 174] on div at bounding box center [586, 170] width 11 height 16
click at [588, 92] on div at bounding box center [588, 91] width 7 height 7
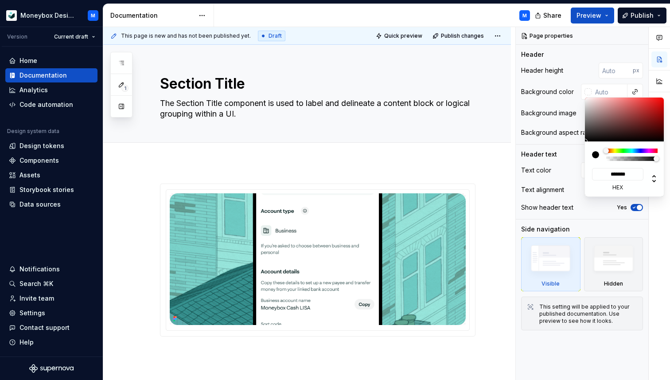
type input "#625454"
type input "*******"
type textarea "*"
type input "#908787"
type input "*******"
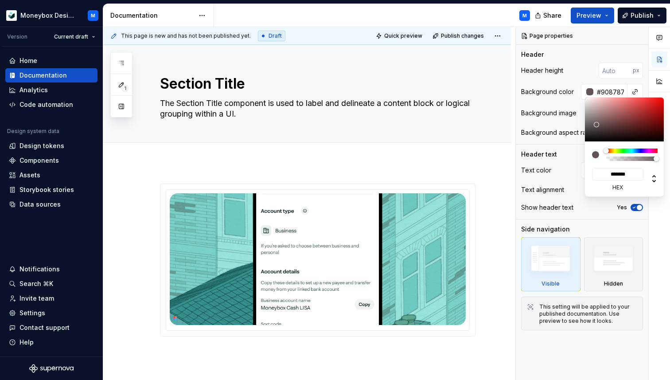
type input "#C9C9C9"
type input "*******"
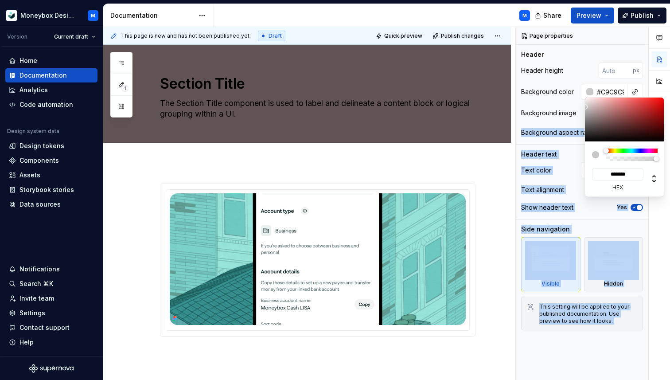
type input "#E0E0E0"
type input "*******"
type input "#EAEAEA"
type input "*******"
type input "#EDEDED"
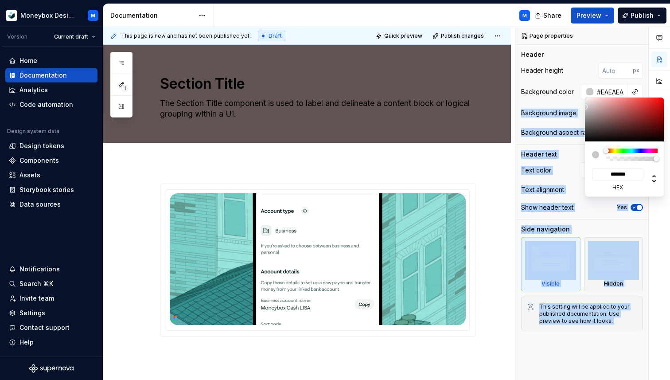
type input "*******"
type input "#F2F2F2"
type input "*******"
type input "#F7F7F7"
type input "*******"
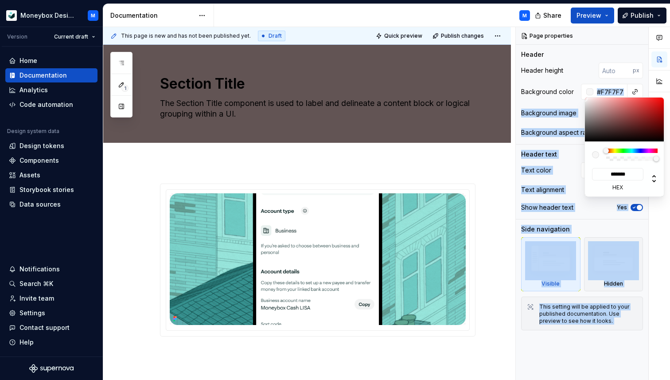
type input "#FFFFFF"
type input "*******"
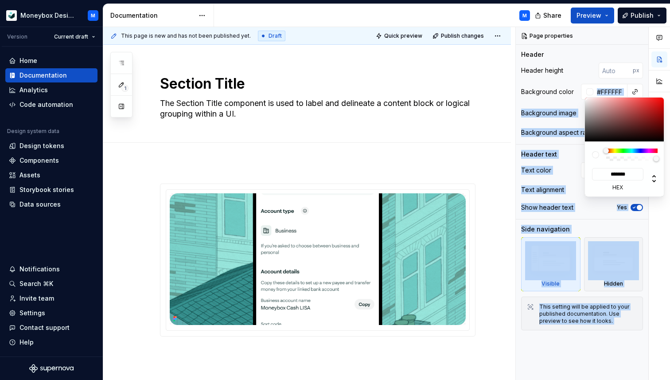
drag, startPoint x: 596, startPoint y: 125, endPoint x: 581, endPoint y: 92, distance: 35.7
click at [581, 92] on body "Moneybox Design System M Version Current draft Home Documentation Analytics Cod…" at bounding box center [335, 190] width 670 height 380
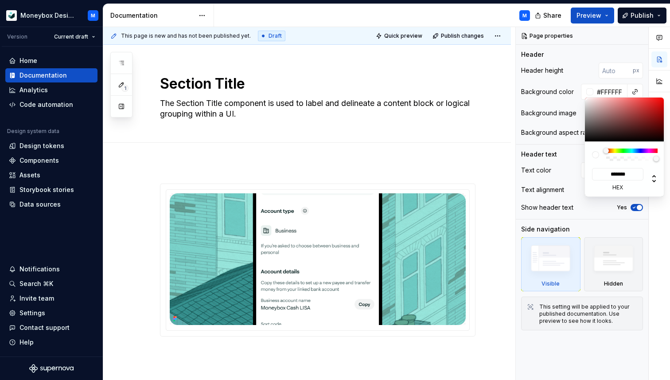
click at [378, 102] on html "Moneybox Design System M Version Current draft Home Documentation Analytics Cod…" at bounding box center [335, 190] width 670 height 380
click at [351, 103] on html "Moneybox Design System M Version Current draft Home Documentation Analytics Cod…" at bounding box center [335, 190] width 670 height 380
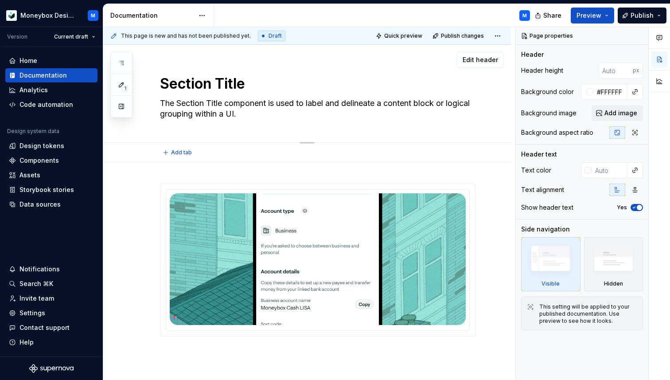
click at [354, 106] on textarea "The Section Title component is used to label and delineate a content block or l…" at bounding box center [316, 108] width 316 height 25
click at [293, 115] on textarea "The Section Title component is used to label and delineate a content block or l…" at bounding box center [316, 108] width 316 height 25
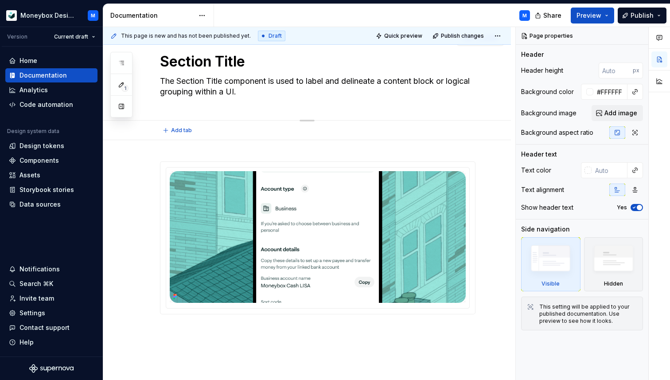
scroll to position [23, 0]
type textarea "*"
type textarea "The Section Title component is used to label and delineate a content block or l…"
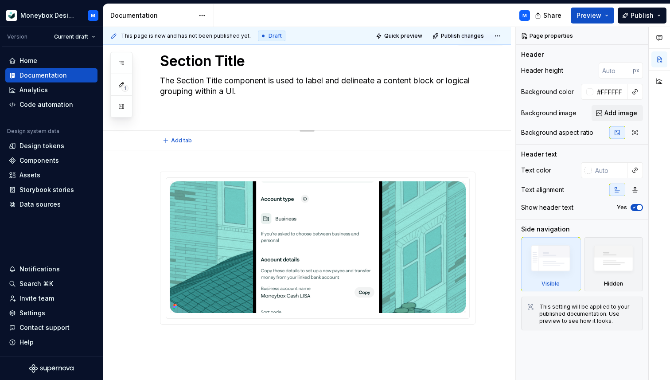
type textarea "*"
type textarea "The Section Title component is used to label and delineate a content block or l…"
type textarea "*"
type textarea "The Section Title component is used to label and delineate a content block or l…"
type textarea "*"
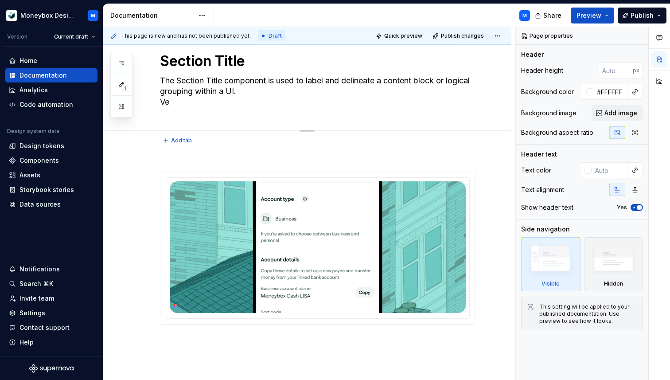
type textarea "The Section Title component is used to label and delineate a content block or l…"
type textarea "*"
type textarea "The Section Title component is used to label and delineate a content block or l…"
type textarea "*"
type textarea "The Section Title component is used to label and delineate a content block or l…"
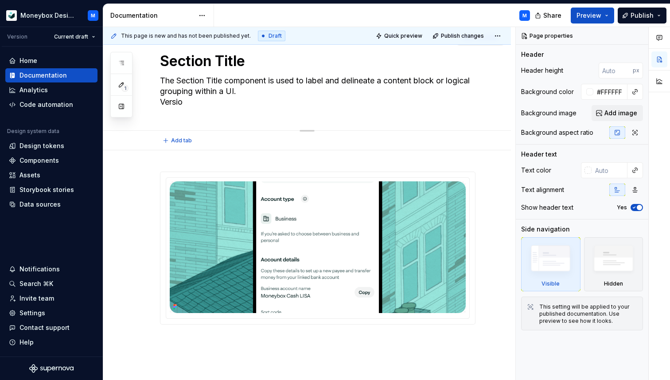
type textarea "*"
type textarea "The Section Title component is used to label and delineate a content block or l…"
type textarea "*"
type textarea "The Section Title component is used to label and delineate a content block or l…"
type textarea "*"
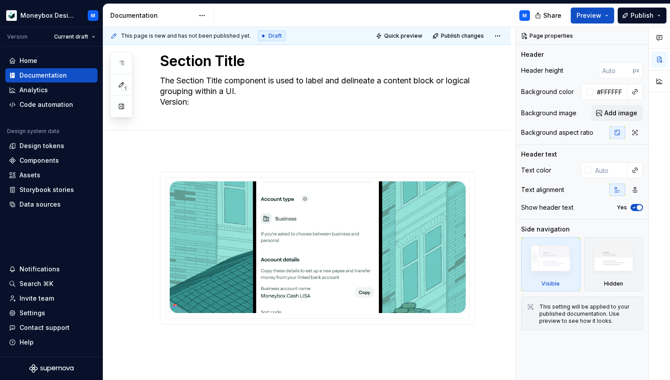
type textarea "The Section Title component is used to label and delineate a content block or l…"
click at [192, 99] on textarea "The Section Title component is used to label and delineate a content block or l…" at bounding box center [316, 91] width 316 height 35
drag, startPoint x: 192, startPoint y: 102, endPoint x: 161, endPoint y: 103, distance: 31.9
click at [161, 103] on textarea "The Section Title component is used to label and delineate a content block or l…" at bounding box center [316, 91] width 316 height 35
paste textarea "ing"
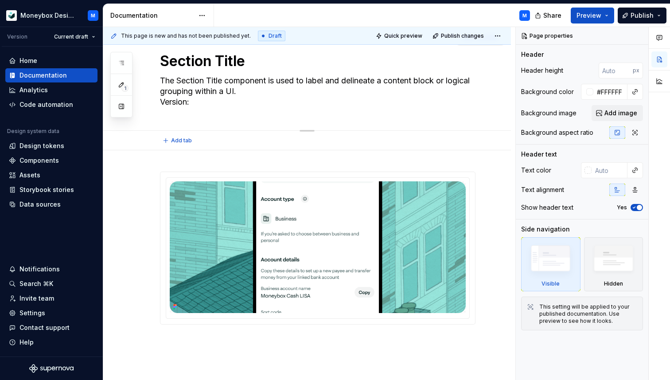
type textarea "*"
type textarea "The Section Title component is used to label and delineate a content block or l…"
click at [160, 101] on textarea "The Section Title component is used to label and delineate a content block or l…" at bounding box center [316, 91] width 316 height 35
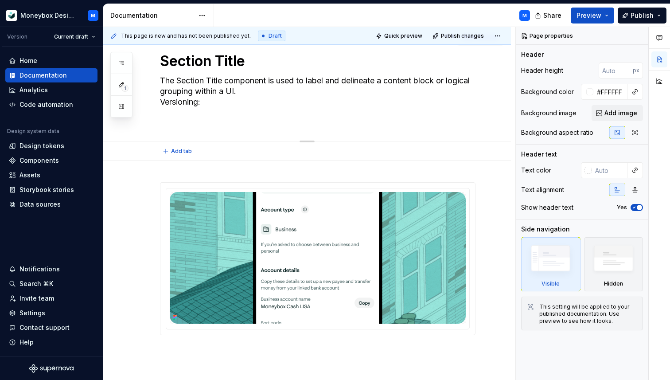
type textarea "*"
type textarea "The Section Title component is used to label and delineate a content block or l…"
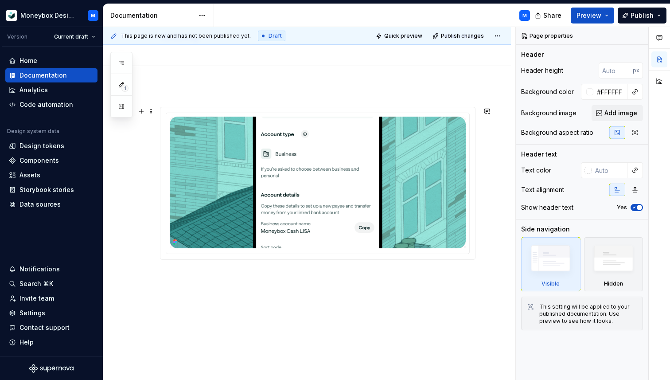
scroll to position [104, 0]
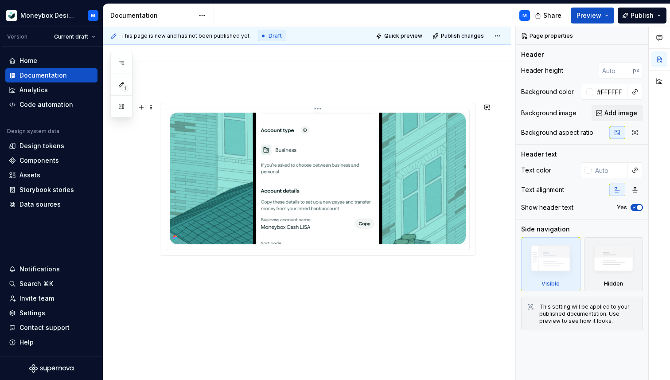
type textarea "*"
type textarea "The Section Title component is used to label and delineate a content block or l…"
click at [173, 276] on div at bounding box center [307, 231] width 408 height 299
click at [165, 270] on div at bounding box center [307, 231] width 408 height 299
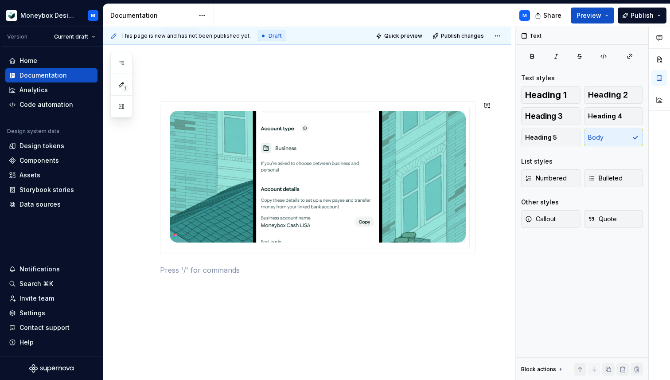
scroll to position [125, 0]
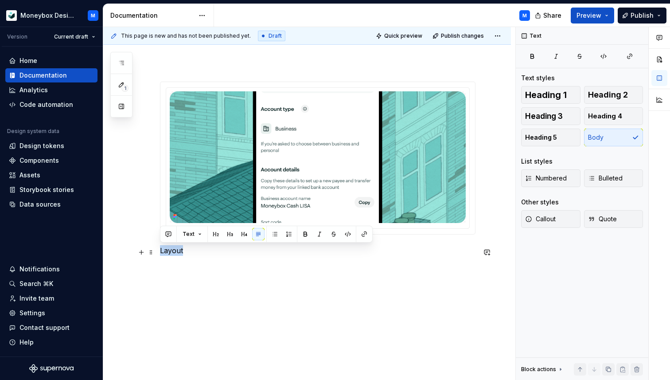
drag, startPoint x: 196, startPoint y: 255, endPoint x: 158, endPoint y: 251, distance: 38.3
click at [158, 251] on div "Layout" at bounding box center [307, 220] width 408 height 320
click at [611, 93] on span "Heading 2" at bounding box center [608, 94] width 40 height 9
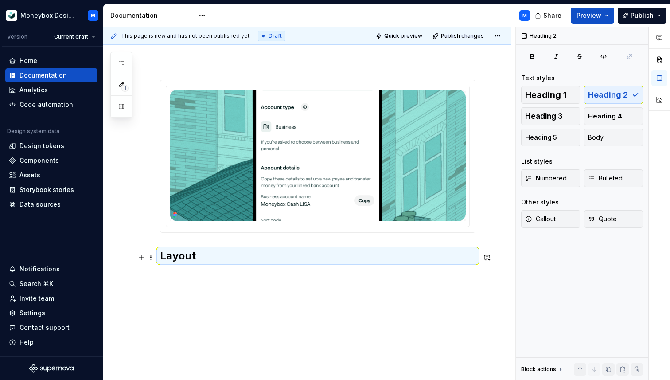
click at [201, 258] on h2 "Layout" at bounding box center [318, 256] width 316 height 14
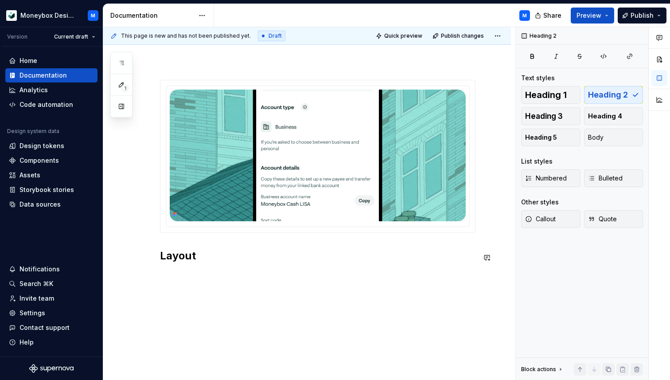
click at [170, 274] on div "Layout" at bounding box center [318, 177] width 316 height 194
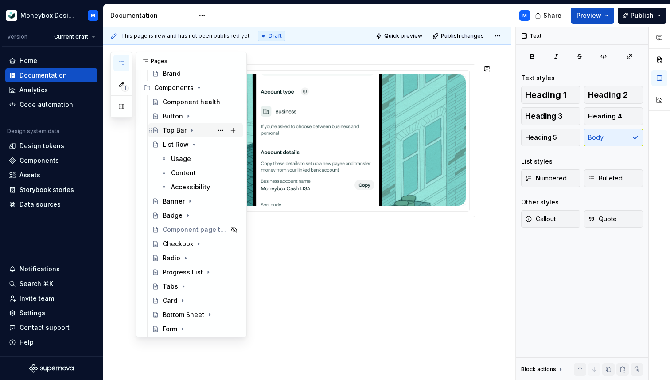
scroll to position [165, 0]
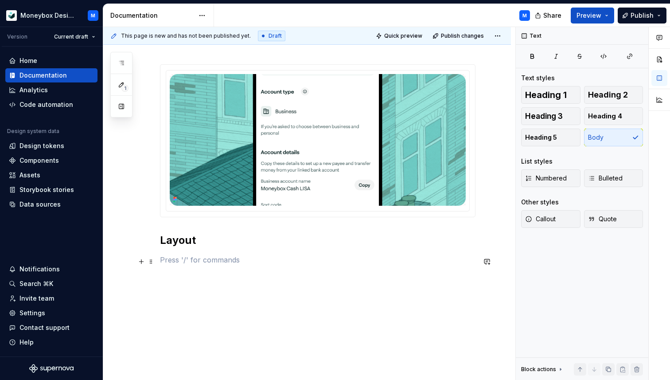
click at [169, 256] on p at bounding box center [318, 260] width 316 height 11
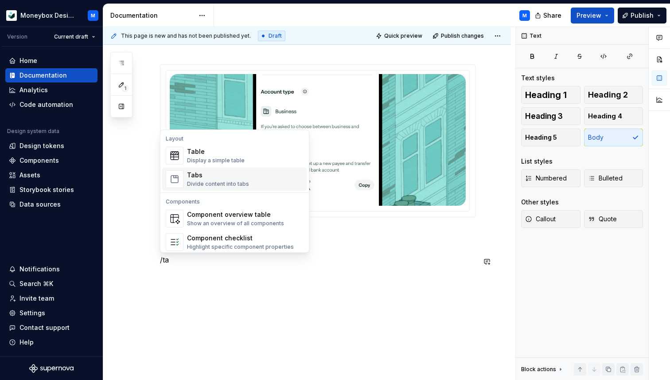
click at [205, 182] on div "Divide content into tabs" at bounding box center [218, 183] width 62 height 7
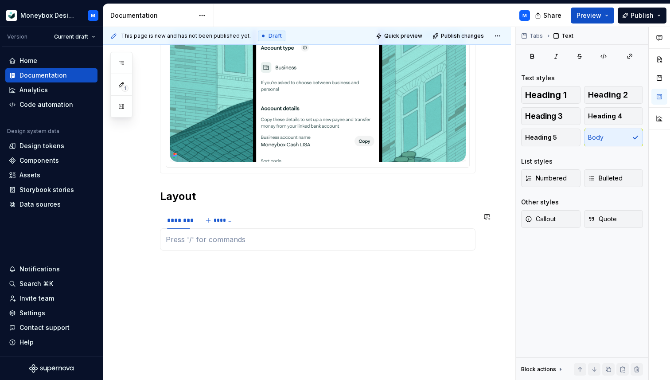
scroll to position [188, 0]
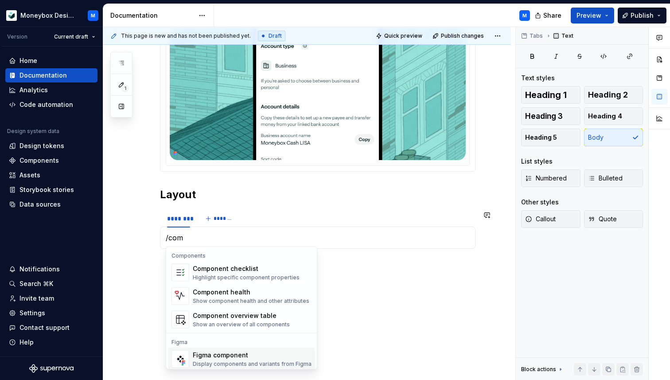
click at [228, 360] on div "Display components and variants from Figma" at bounding box center [252, 363] width 119 height 7
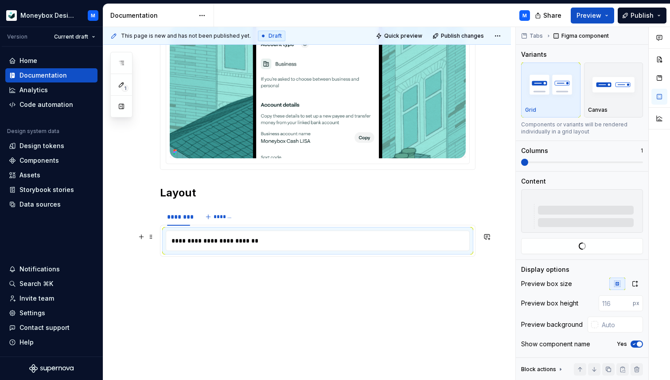
click at [166, 249] on div "**********" at bounding box center [318, 241] width 304 height 20
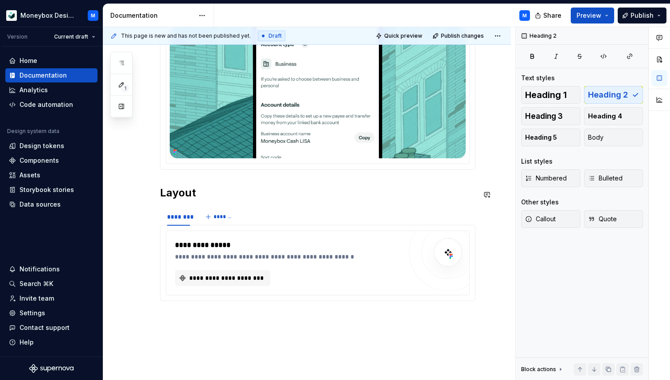
click at [188, 204] on div "**********" at bounding box center [318, 162] width 316 height 291
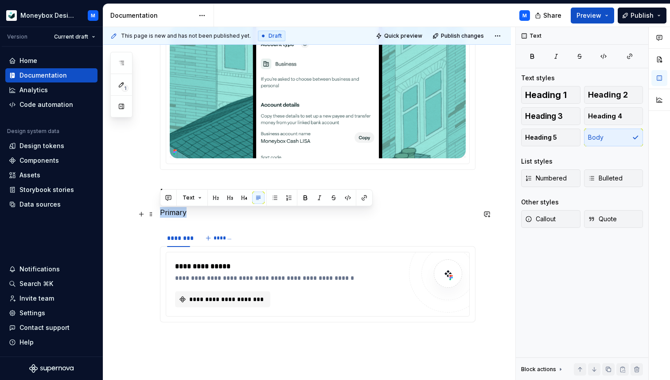
drag, startPoint x: 188, startPoint y: 215, endPoint x: 159, endPoint y: 215, distance: 28.4
click at [159, 215] on div "**********" at bounding box center [307, 225] width 408 height 458
click at [604, 120] on span "Heading 4" at bounding box center [605, 116] width 34 height 9
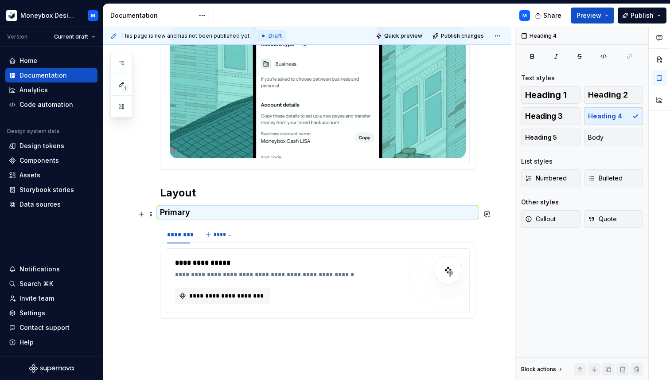
click at [190, 218] on h4 "Primary" at bounding box center [318, 212] width 316 height 11
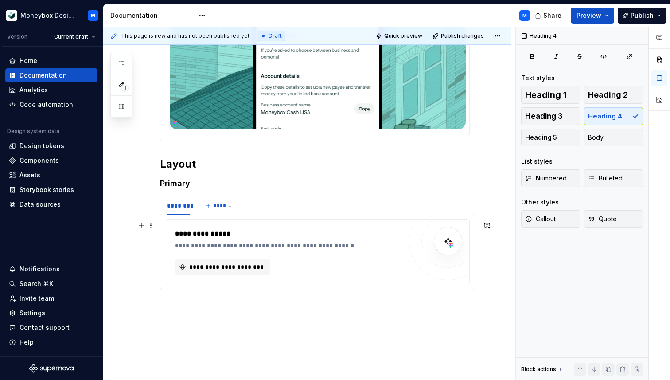
scroll to position [221, 0]
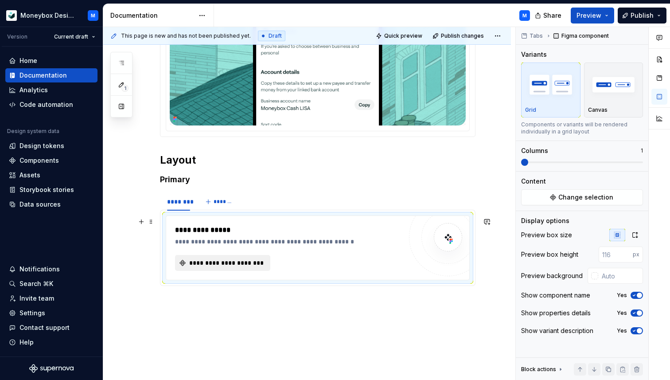
click at [214, 258] on button "**********" at bounding box center [222, 263] width 95 height 16
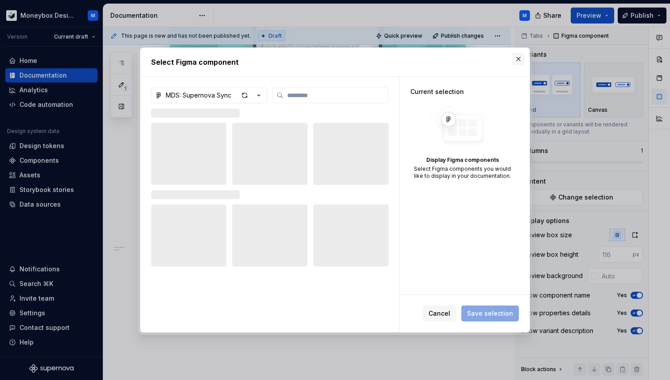
click at [520, 57] on button "button" at bounding box center [519, 59] width 12 height 12
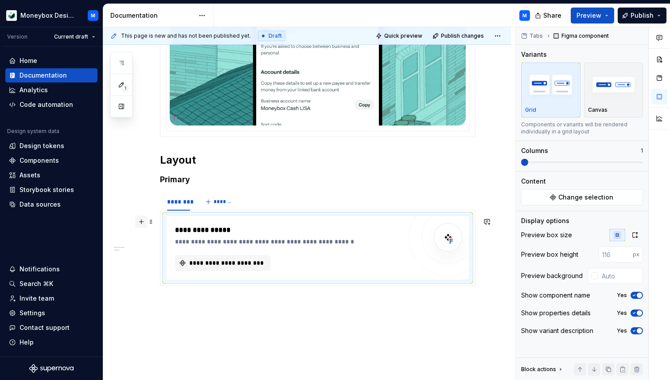
click at [140, 219] on button "button" at bounding box center [141, 221] width 12 height 12
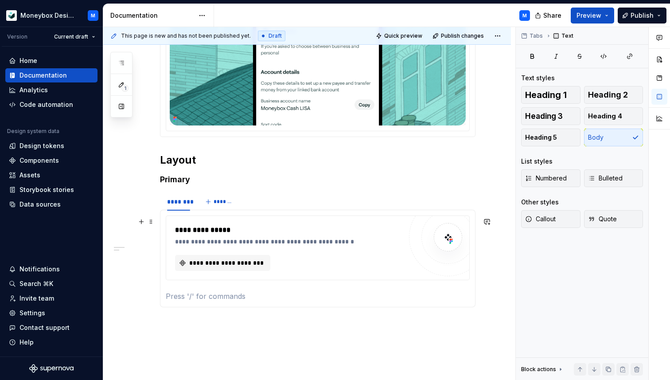
click at [173, 299] on p at bounding box center [318, 296] width 304 height 11
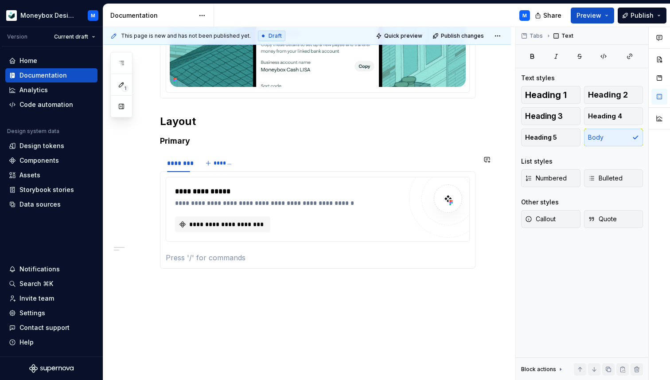
scroll to position [261, 0]
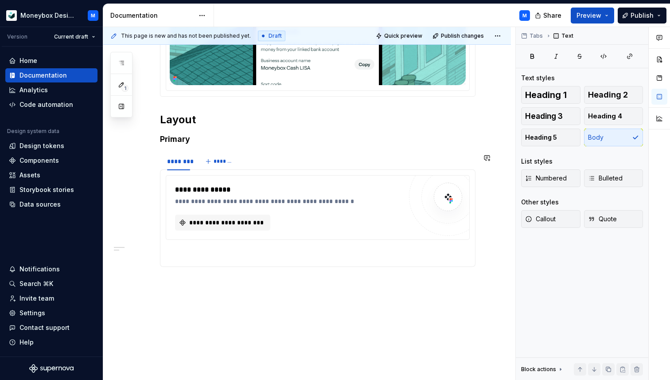
type textarea "*"
click at [184, 254] on p at bounding box center [318, 256] width 304 height 11
click at [181, 163] on div "********" at bounding box center [178, 161] width 23 height 9
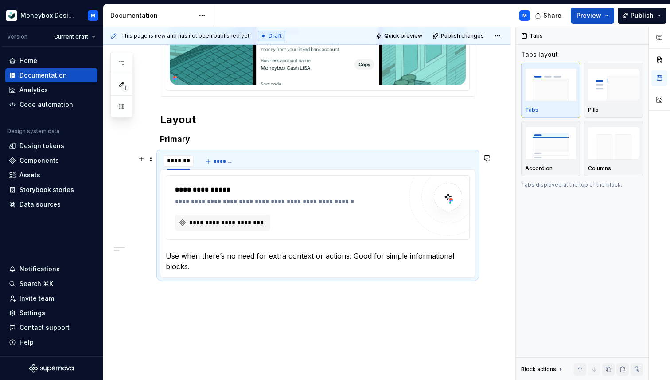
type input "********"
click at [227, 161] on span "*******" at bounding box center [228, 161] width 20 height 7
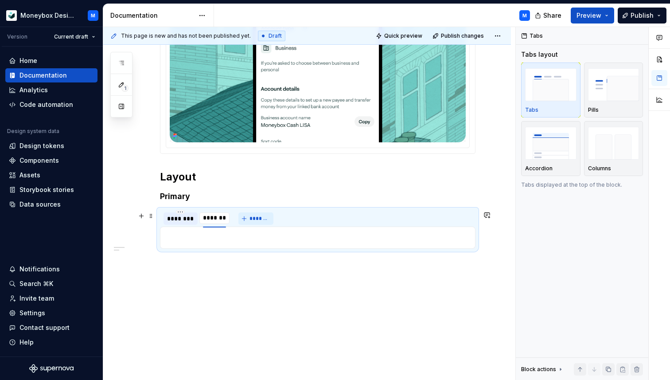
scroll to position [206, 0]
type textarea "*"
click at [218, 219] on div "********" at bounding box center [214, 218] width 23 height 9
type input "**********"
click at [174, 242] on p at bounding box center [318, 237] width 304 height 11
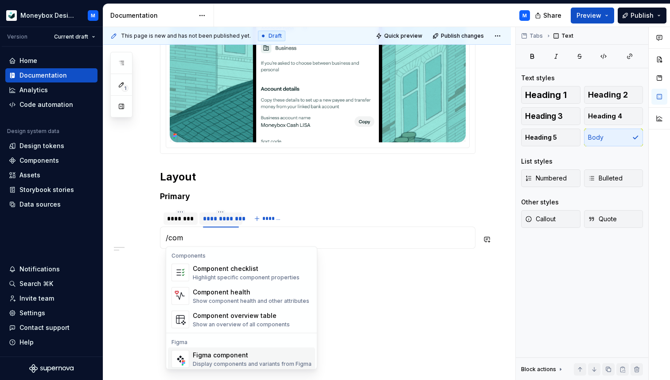
click at [212, 360] on div "Figma component Display components and variants from Figma" at bounding box center [252, 359] width 119 height 17
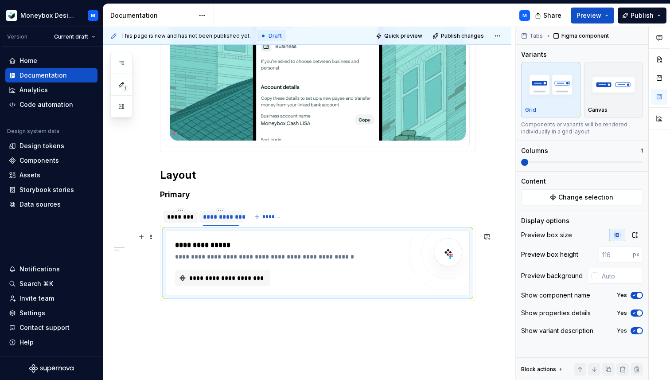
click at [166, 294] on div "**********" at bounding box center [318, 263] width 304 height 65
click at [141, 236] on button "button" at bounding box center [141, 237] width 12 height 12
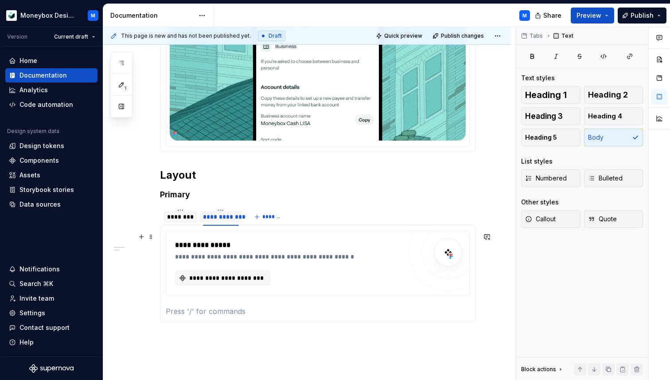
click at [179, 319] on div "**********" at bounding box center [318, 274] width 316 height 98
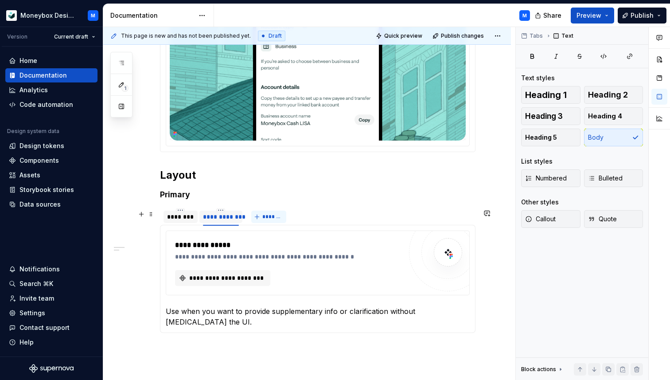
click at [268, 217] on span "*******" at bounding box center [272, 216] width 20 height 7
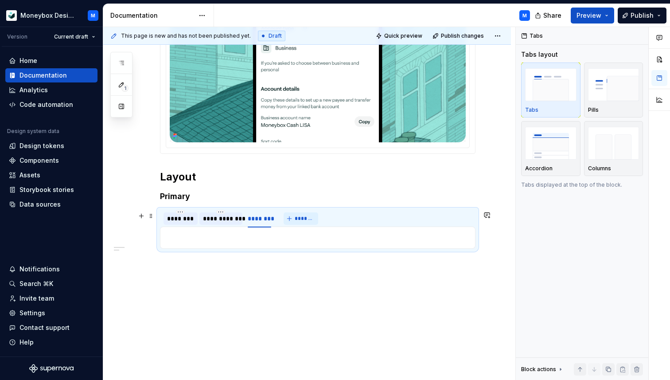
type textarea "*"
click at [257, 220] on div "********" at bounding box center [259, 218] width 23 height 9
type input "**********"
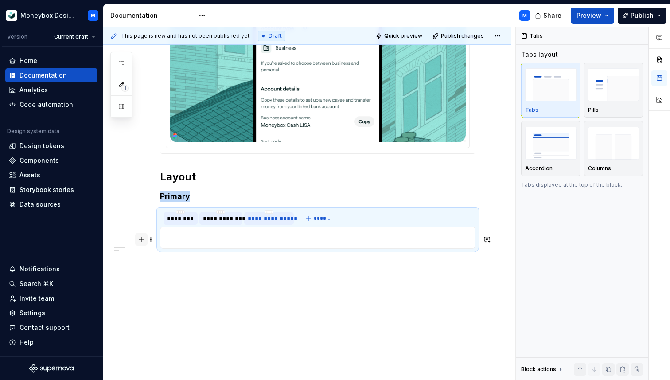
click at [143, 237] on button "button" at bounding box center [141, 239] width 12 height 12
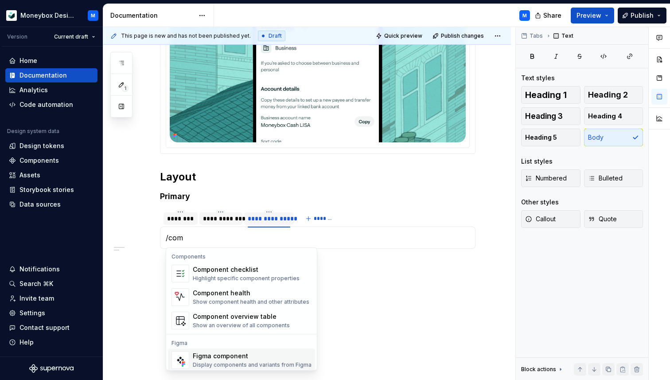
click at [212, 354] on div "Figma component" at bounding box center [252, 356] width 119 height 9
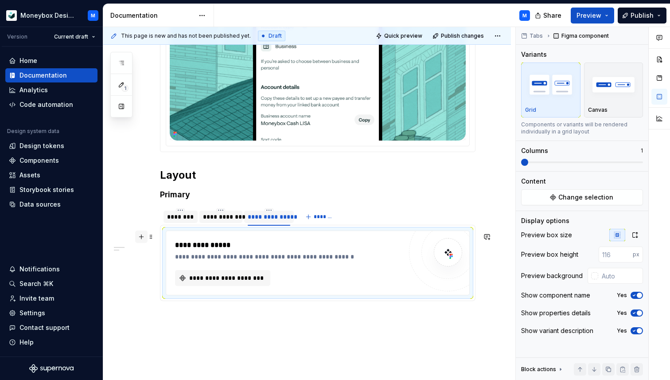
click at [141, 239] on button "button" at bounding box center [141, 237] width 12 height 12
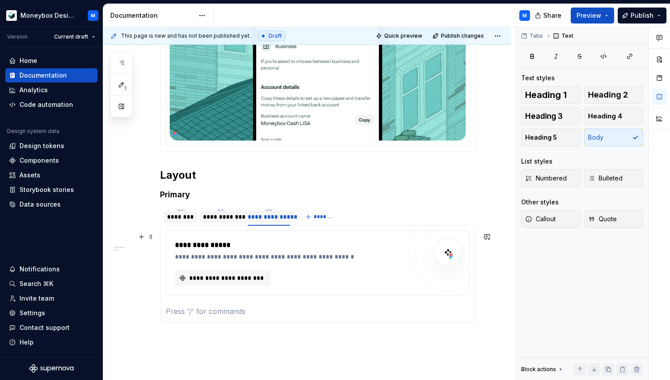
click at [170, 312] on p at bounding box center [318, 311] width 304 height 11
type textarea "*"
click at [316, 219] on span "*******" at bounding box center [324, 216] width 20 height 7
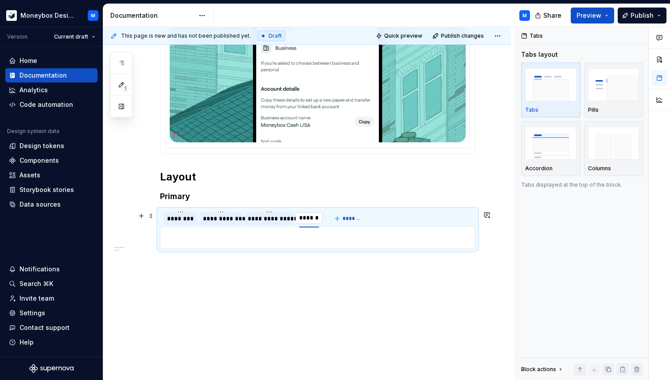
type input "**********"
click at [276, 215] on div "**********" at bounding box center [269, 218] width 43 height 9
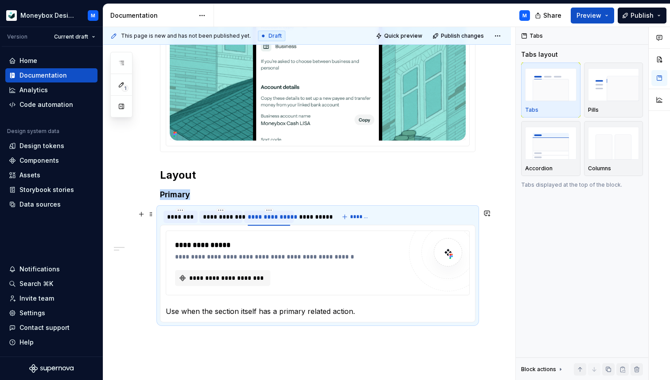
click at [276, 215] on div "**********" at bounding box center [269, 216] width 43 height 9
click at [271, 219] on input "**********" at bounding box center [269, 216] width 50 height 16
type input "**********"
click at [223, 219] on div "**********" at bounding box center [221, 216] width 36 height 9
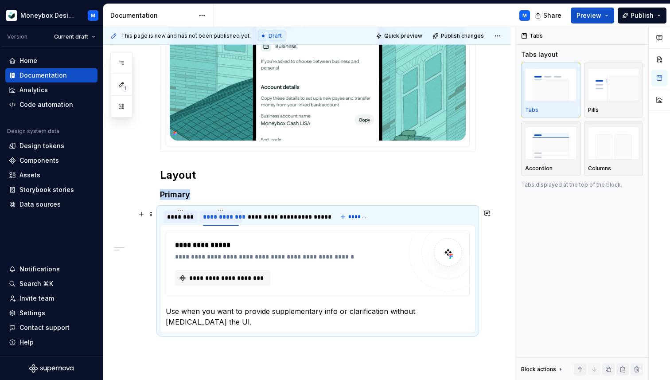
click at [219, 216] on div "**********" at bounding box center [221, 216] width 36 height 9
click at [220, 216] on input "**********" at bounding box center [221, 216] width 43 height 16
type textarea "*"
type input "**********"
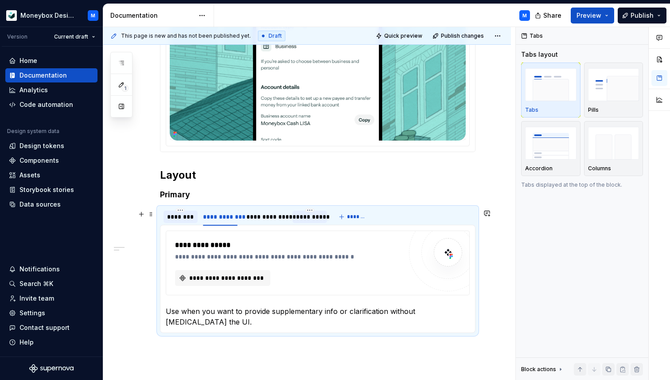
click at [313, 223] on div "**********" at bounding box center [310, 217] width 34 height 12
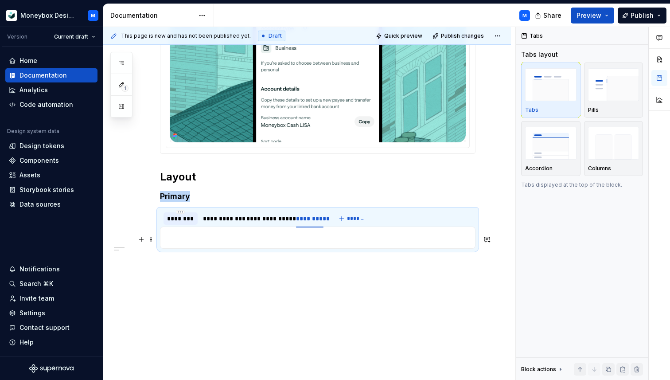
click at [223, 238] on p at bounding box center [318, 237] width 304 height 11
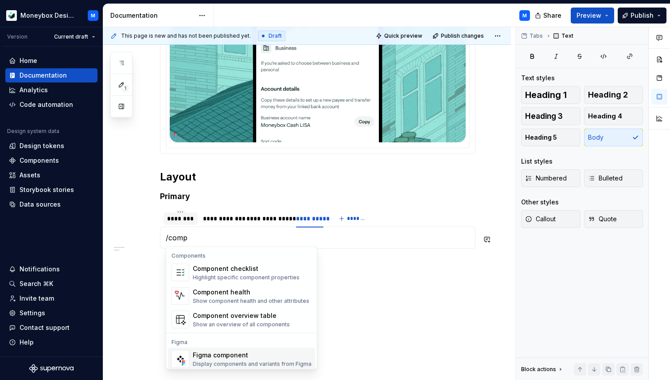
click at [232, 359] on div "Figma component" at bounding box center [252, 355] width 119 height 9
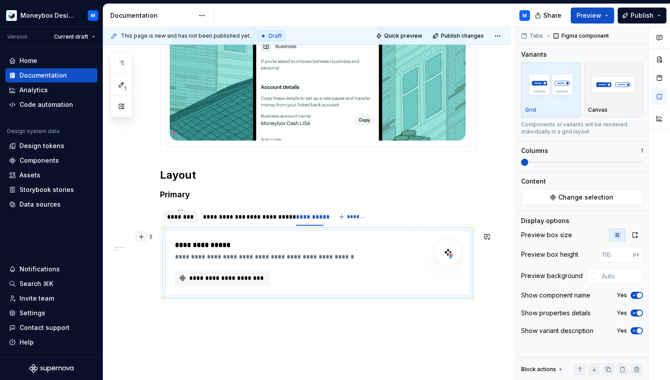
click at [141, 237] on button "button" at bounding box center [141, 237] width 12 height 12
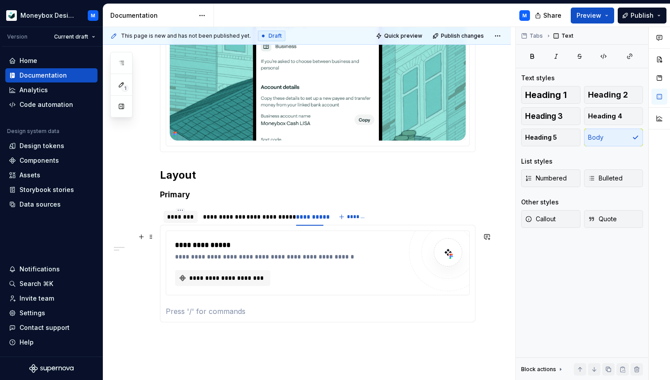
click at [177, 309] on p at bounding box center [318, 311] width 304 height 11
click at [174, 316] on p at bounding box center [318, 311] width 304 height 11
click at [169, 312] on p "use when title related information needs more explonation." at bounding box center [318, 311] width 304 height 11
click at [263, 223] on div "**********" at bounding box center [267, 217] width 48 height 12
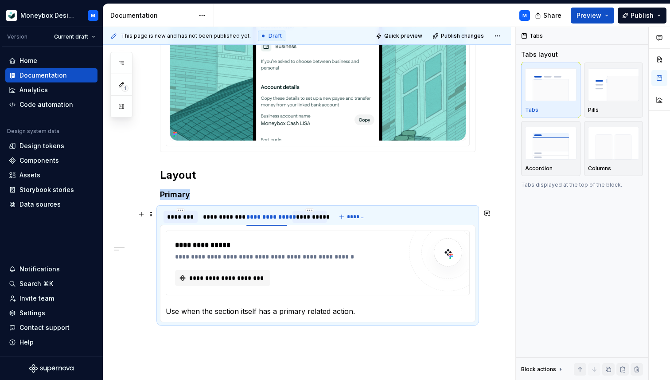
click at [306, 223] on div "**********" at bounding box center [310, 217] width 34 height 12
click at [173, 217] on div "********" at bounding box center [180, 216] width 27 height 9
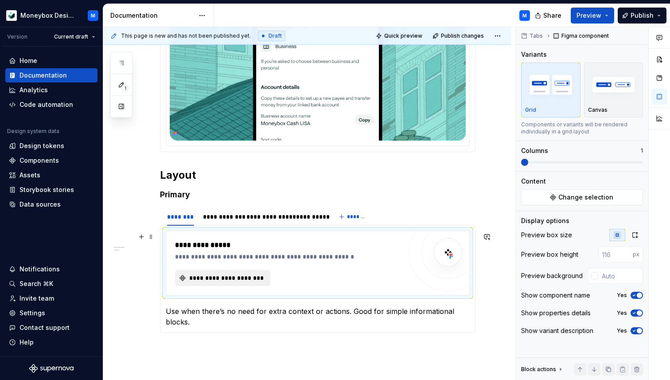
click at [204, 276] on span "**********" at bounding box center [226, 278] width 77 height 9
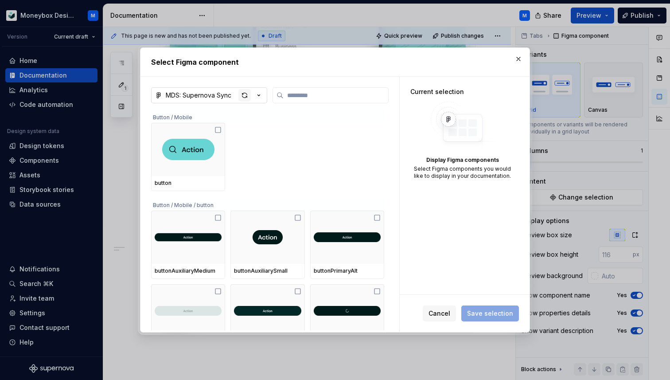
click at [246, 91] on div "button" at bounding box center [245, 95] width 12 height 12
type textarea "*"
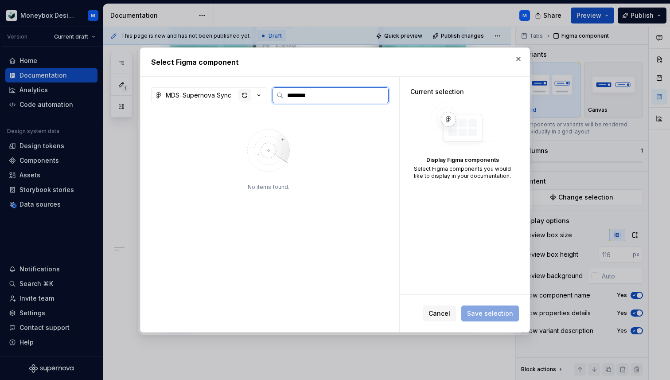
type input "********"
click at [247, 95] on div "button" at bounding box center [245, 95] width 12 height 12
click at [517, 59] on button "button" at bounding box center [519, 59] width 12 height 12
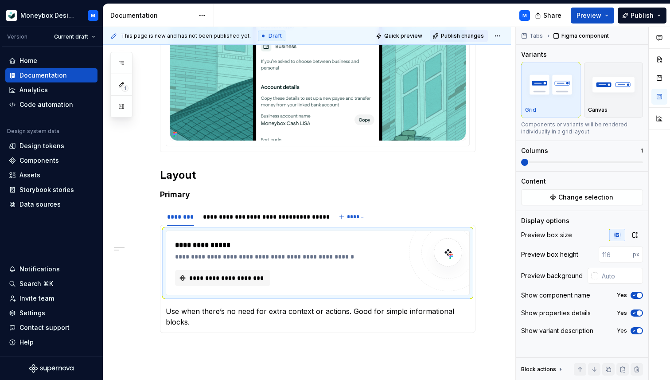
click at [473, 34] on span "Publish changes" at bounding box center [462, 35] width 43 height 7
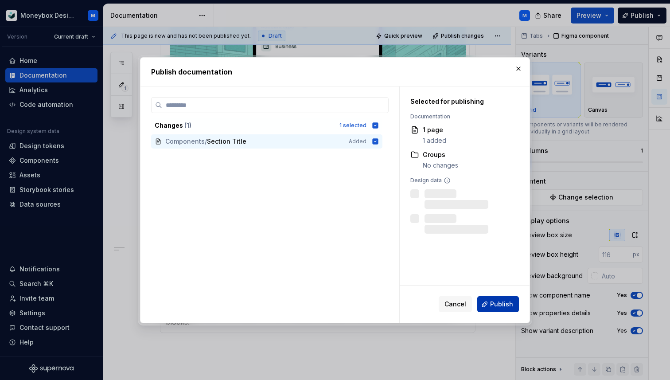
click at [499, 309] on button "Publish" at bounding box center [499, 304] width 42 height 16
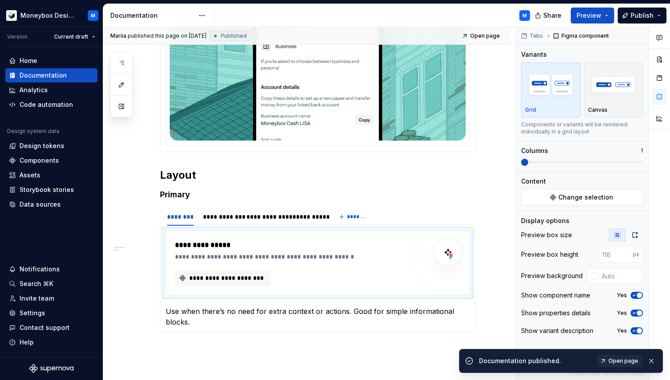
type textarea "*"
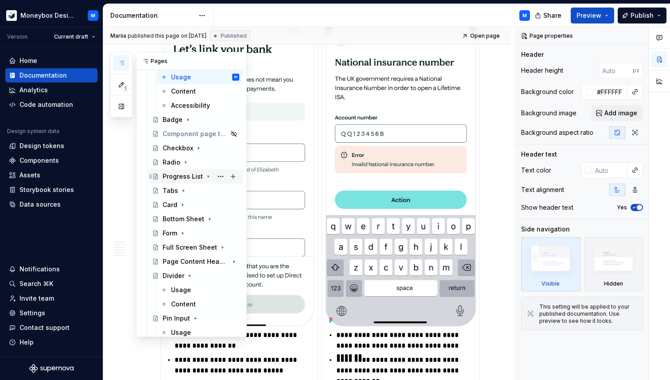
scroll to position [290, 0]
click at [171, 204] on div "Card" at bounding box center [170, 204] width 15 height 9
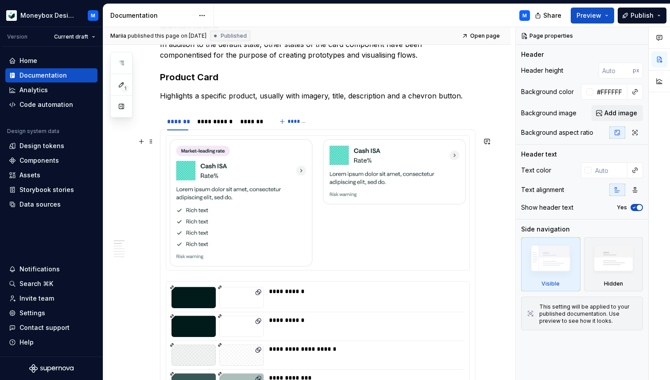
scroll to position [327, 0]
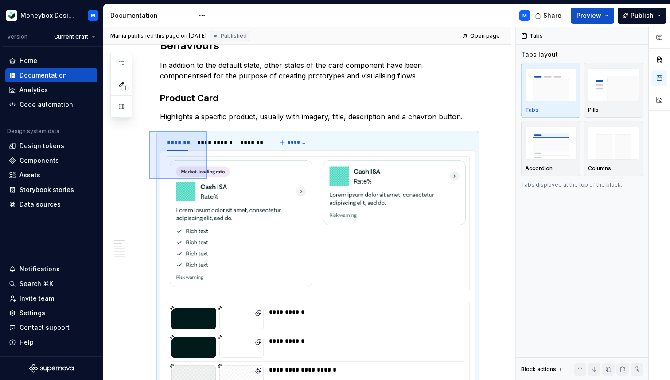
drag, startPoint x: 149, startPoint y: 131, endPoint x: 211, endPoint y: 184, distance: 81.8
click at [211, 184] on div "**********" at bounding box center [309, 203] width 412 height 353
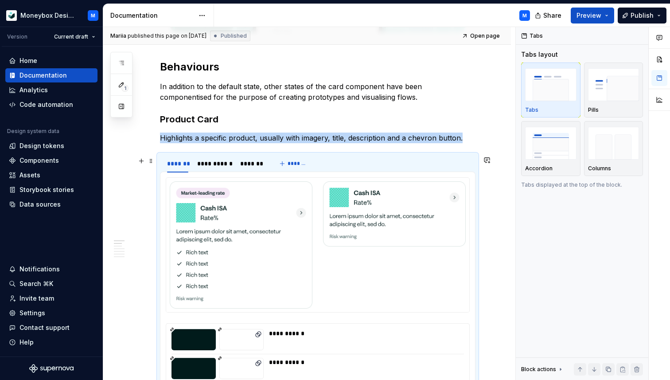
scroll to position [295, 0]
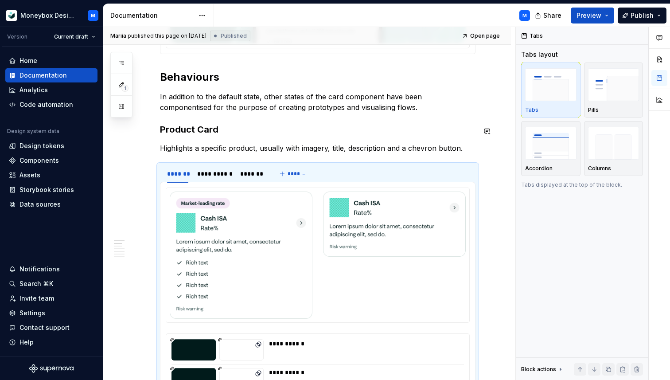
click at [192, 144] on p "Highlights a specific product, usually with imagery, title, description and a c…" at bounding box center [318, 148] width 316 height 11
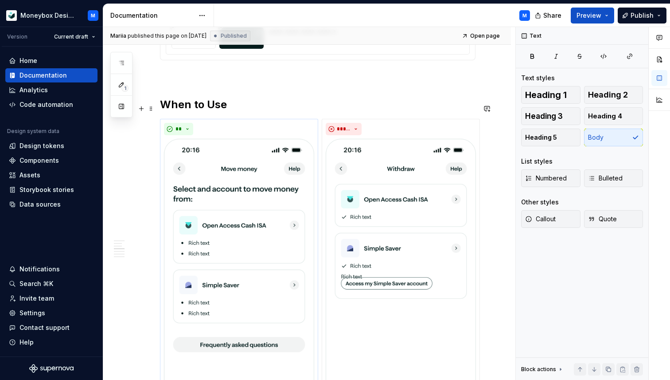
scroll to position [1103, 0]
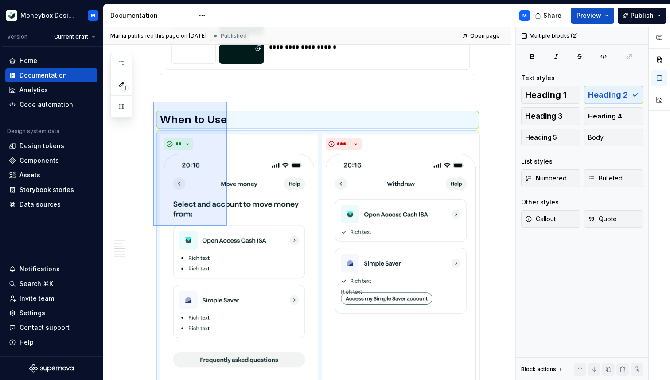
drag, startPoint x: 153, startPoint y: 102, endPoint x: 229, endPoint y: 232, distance: 151.2
click at [229, 232] on div "**********" at bounding box center [309, 203] width 412 height 353
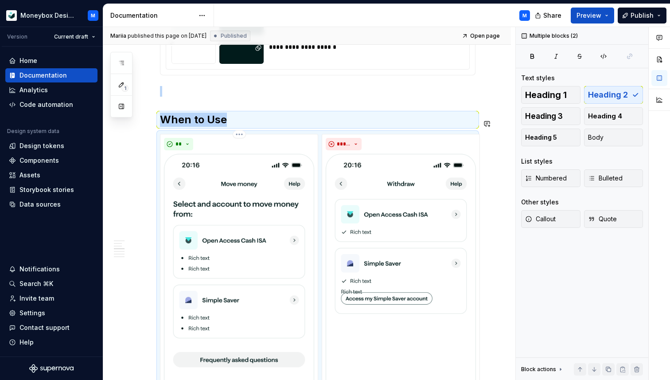
scroll to position [1214, 0]
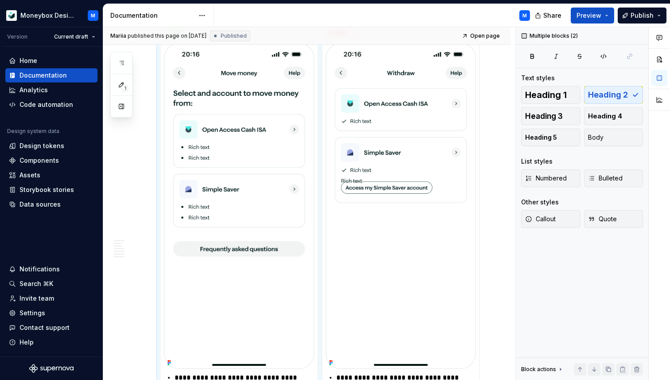
copy div "When to Use"
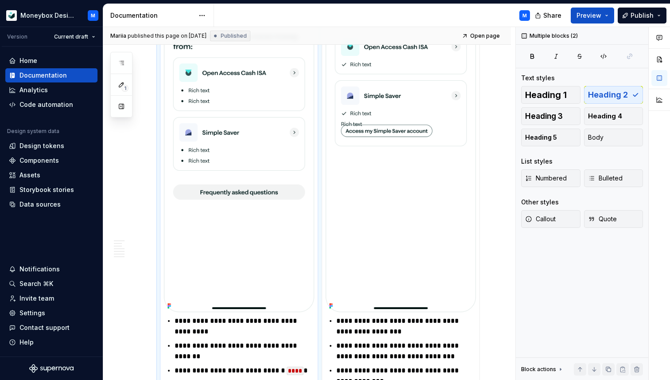
scroll to position [1280, 0]
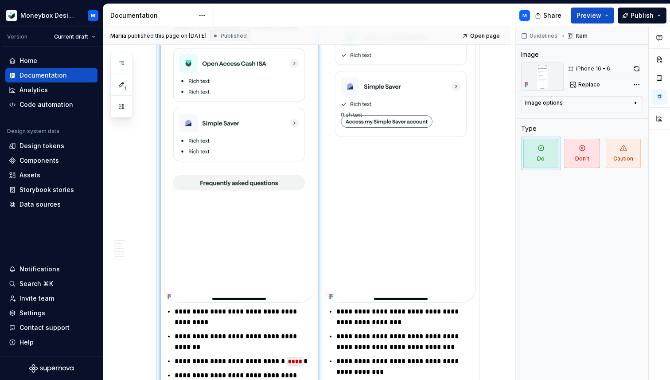
click at [273, 167] on img at bounding box center [239, 140] width 150 height 326
click at [371, 270] on img at bounding box center [401, 140] width 150 height 326
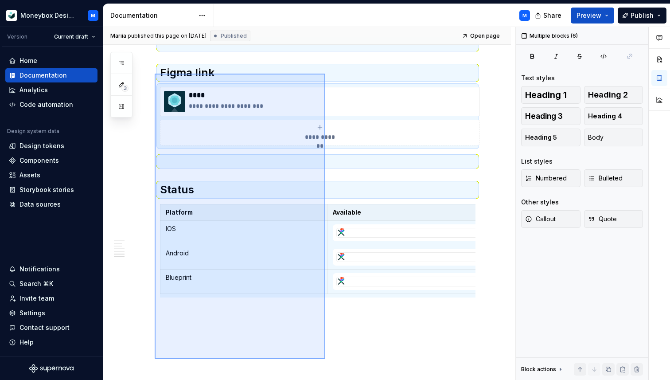
scroll to position [1844, 0]
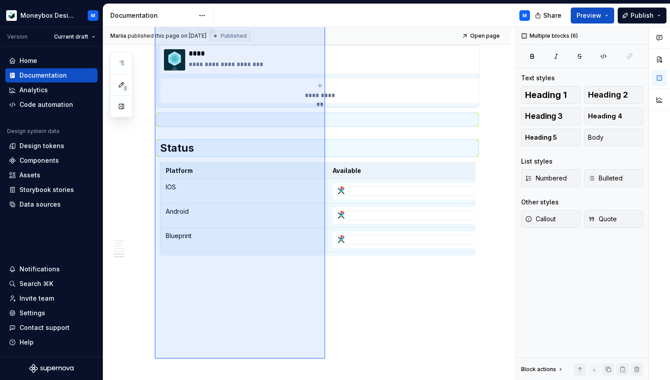
drag, startPoint x: 155, startPoint y: 155, endPoint x: 358, endPoint y: 296, distance: 247.6
click at [358, 296] on div "**********" at bounding box center [309, 203] width 412 height 353
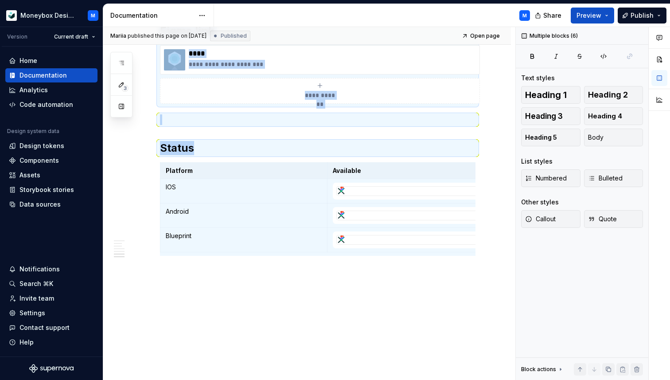
copy div "**********"
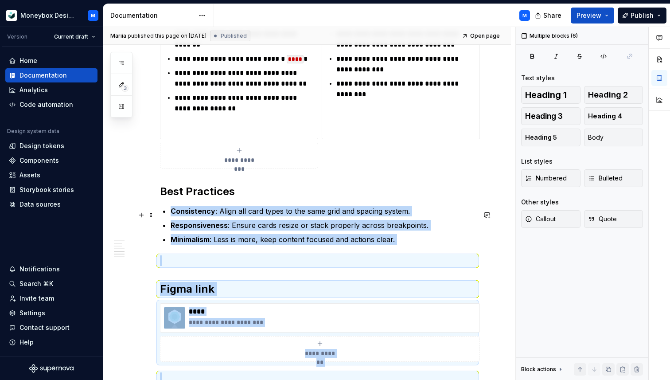
scroll to position [1562, 0]
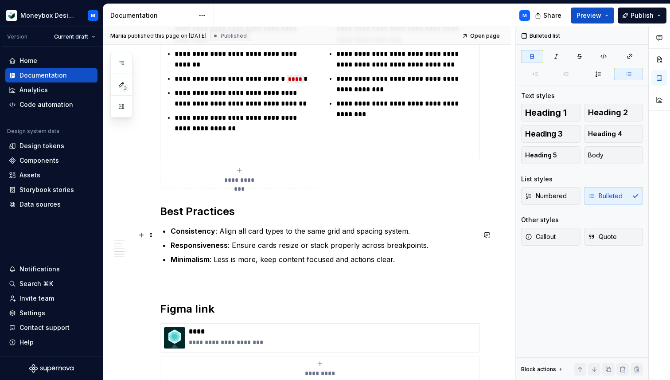
click at [199, 235] on strong "Consistency" at bounding box center [193, 231] width 45 height 9
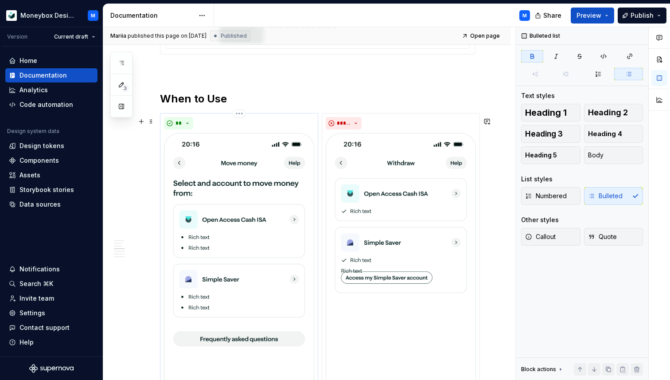
scroll to position [1105, 0]
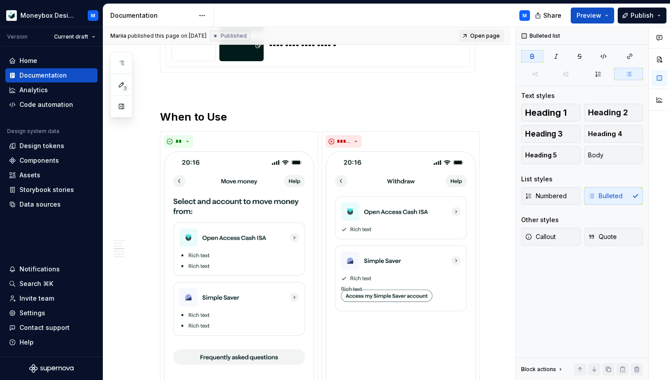
click at [492, 35] on span "Open page" at bounding box center [485, 35] width 30 height 7
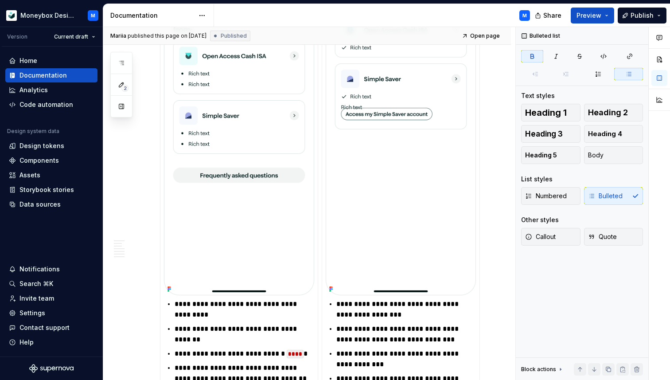
scroll to position [1254, 0]
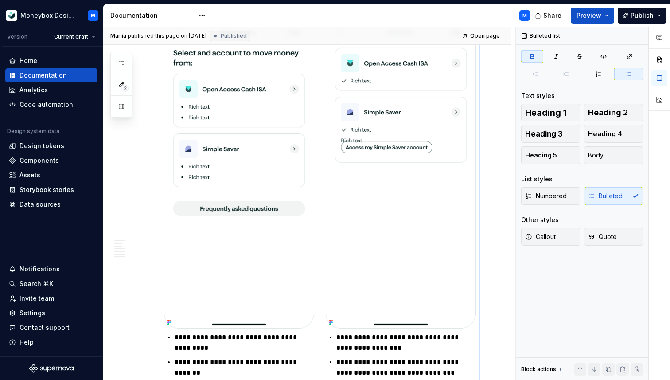
click at [409, 153] on img at bounding box center [401, 166] width 150 height 326
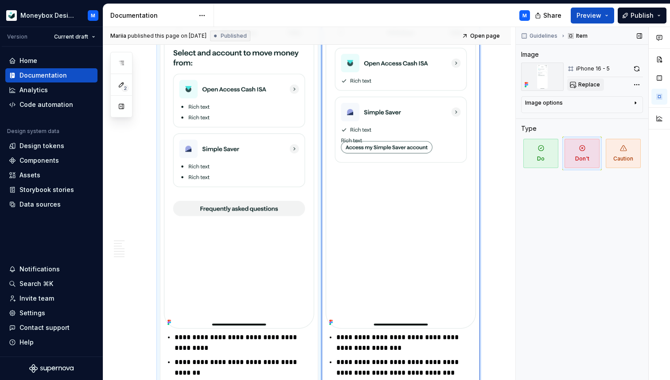
click at [584, 90] on button "Replace" at bounding box center [586, 84] width 37 height 12
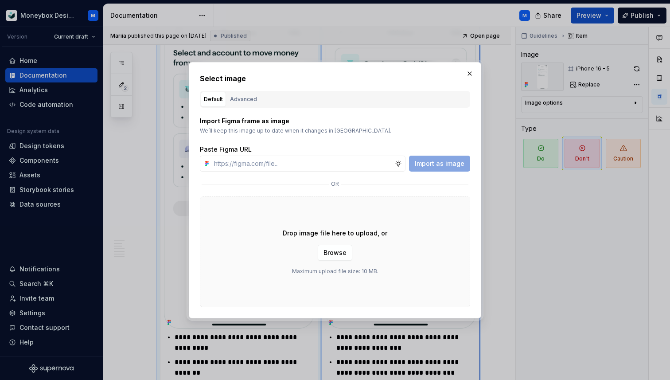
type textarea "*"
type input "https://www.figma.com/design/hMJO9qiZWpnsZnCr6F1yer/MDS--Supernova-Sync?node-id…"
type textarea "*"
type input "https://www.figma.com/design/hMJO9qiZWpnsZnCr6F1yer/MDS--Supernova-Sync?node-id…"
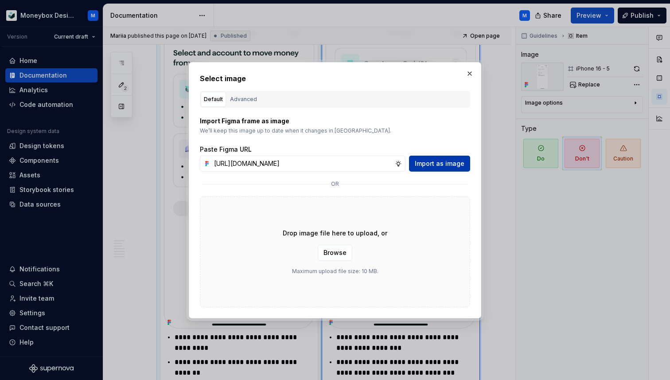
click at [438, 160] on span "Import as image" at bounding box center [440, 163] width 50 height 9
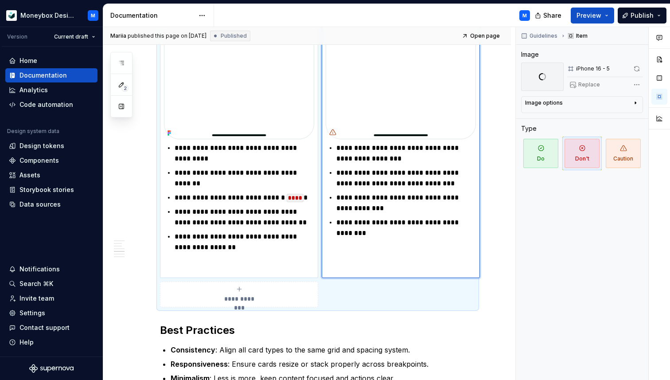
scroll to position [1500, 0]
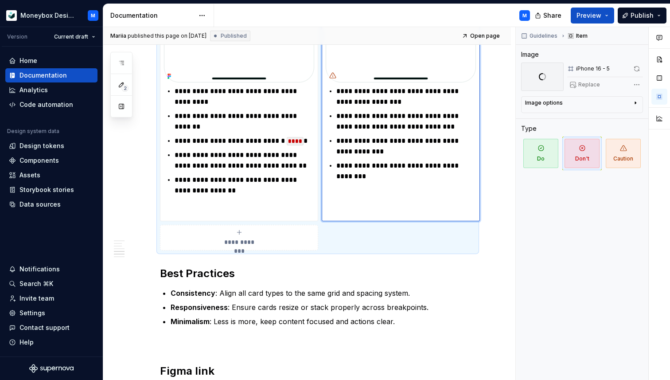
click at [353, 179] on p "**********" at bounding box center [407, 171] width 140 height 21
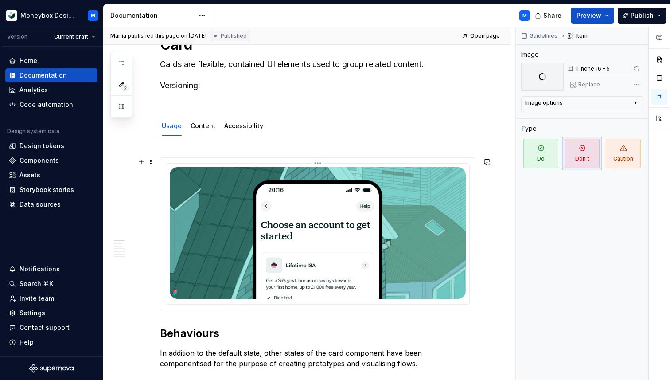
scroll to position [25, 0]
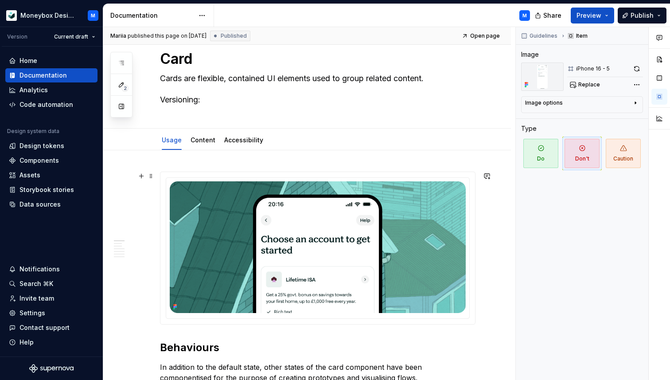
type textarea "*"
click at [422, 222] on img at bounding box center [318, 247] width 296 height 132
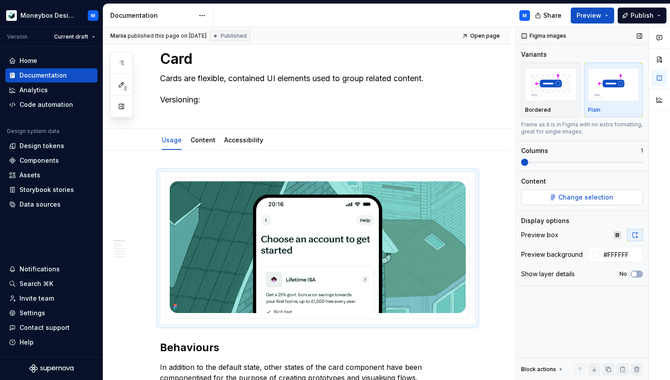
click at [579, 199] on span "Change selection" at bounding box center [586, 197] width 55 height 9
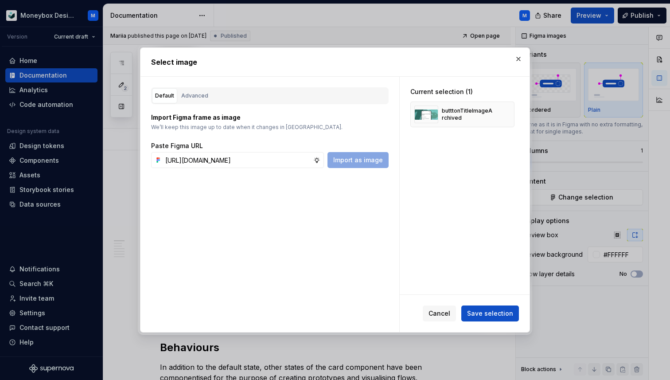
scroll to position [0, 236]
type input "https://www.figma.com/design/hMJO9qiZWpnsZnCr6F1yer/MDS--Supernova-Sync?node-id…"
click at [492, 312] on span "Save selection" at bounding box center [490, 313] width 46 height 9
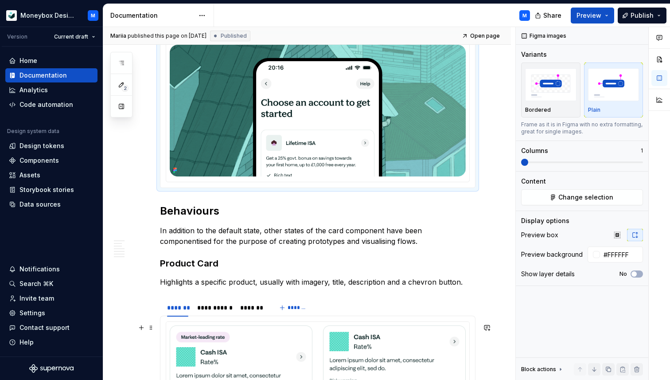
scroll to position [79, 0]
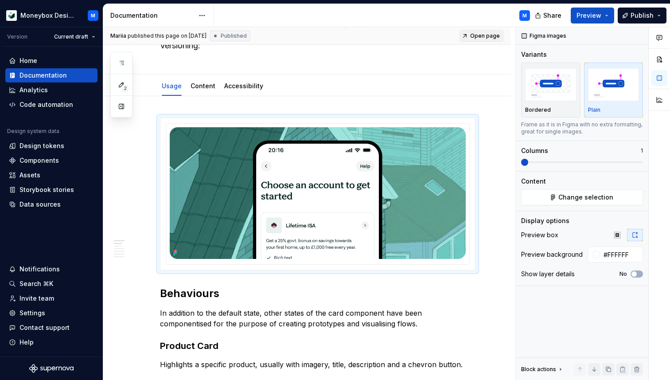
click at [487, 35] on span "Open page" at bounding box center [485, 35] width 30 height 7
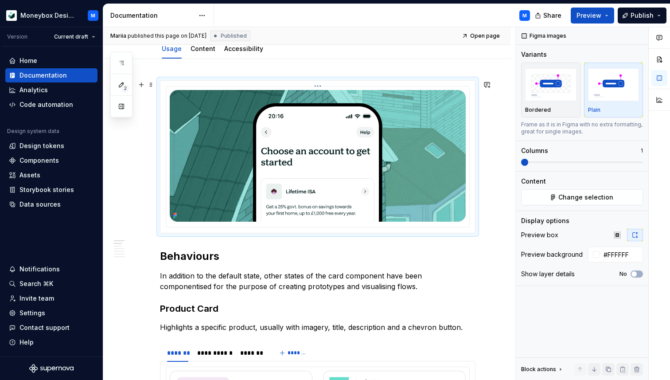
scroll to position [133, 0]
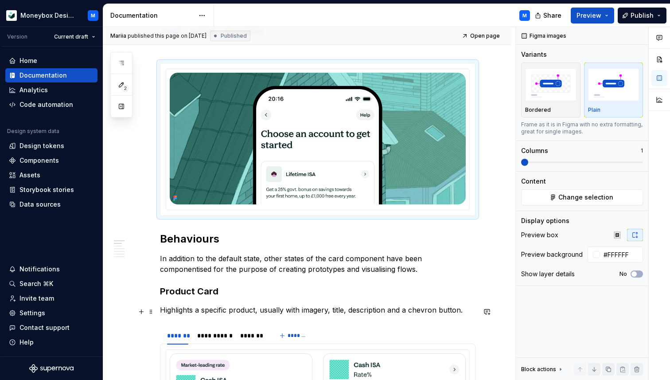
click at [466, 314] on p "Highlights a specific product, usually with imagery, title, description and a c…" at bounding box center [318, 310] width 316 height 11
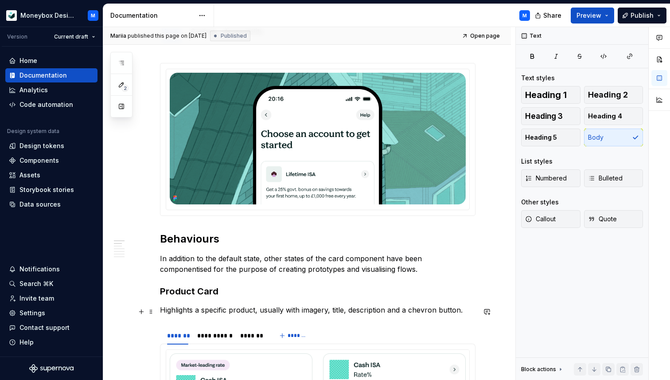
type textarea "*"
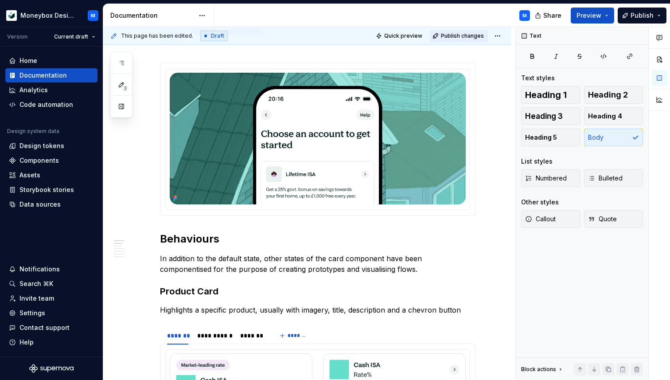
click at [463, 33] on span "Publish changes" at bounding box center [462, 35] width 43 height 7
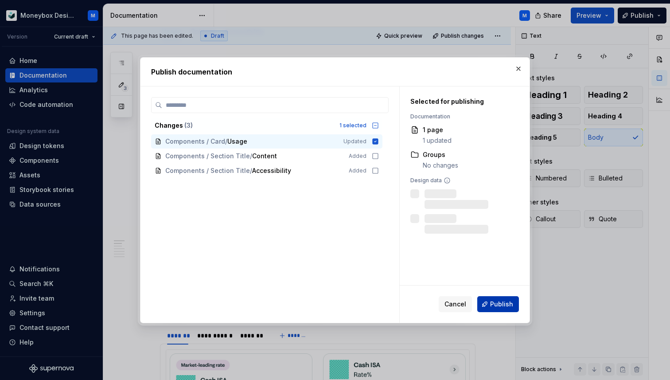
click at [498, 298] on button "Publish" at bounding box center [499, 304] width 42 height 16
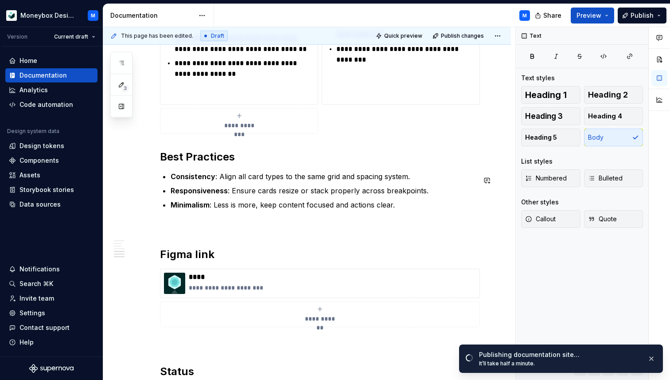
scroll to position [1635, 0]
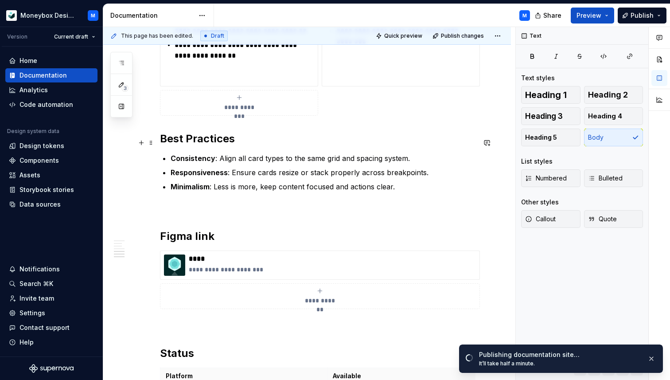
click at [160, 141] on strong "Best Practices" at bounding box center [197, 138] width 75 height 13
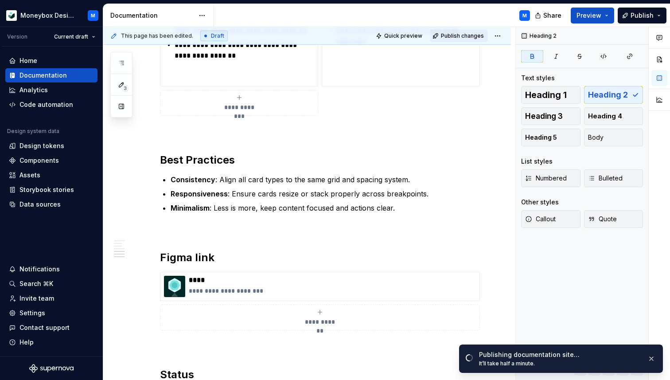
click at [468, 34] on span "Publish changes" at bounding box center [462, 35] width 43 height 7
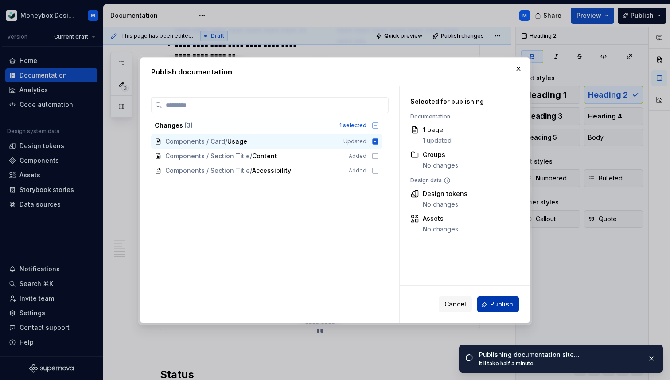
click at [500, 303] on span "Publish" at bounding box center [501, 304] width 23 height 9
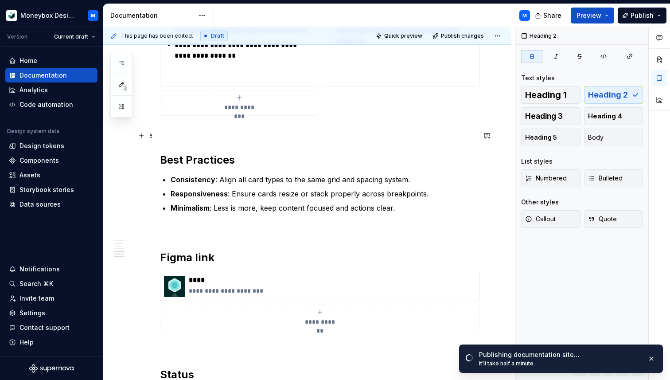
click at [161, 137] on p at bounding box center [318, 131] width 316 height 11
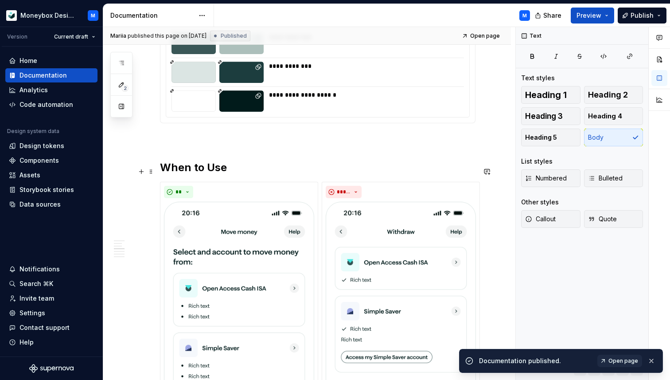
type textarea "*"
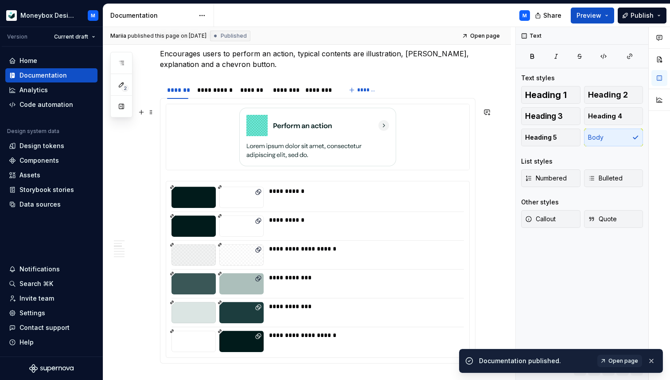
scroll to position [664, 0]
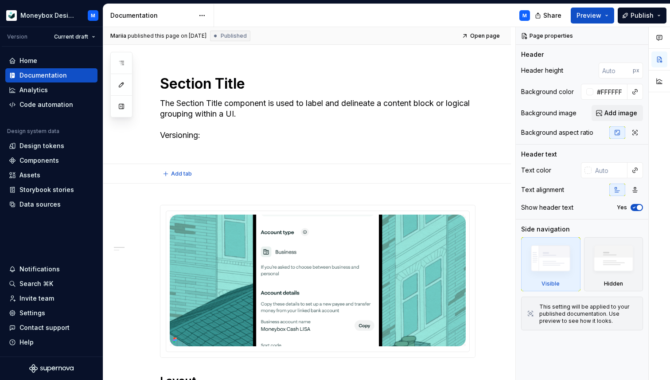
type textarea "*"
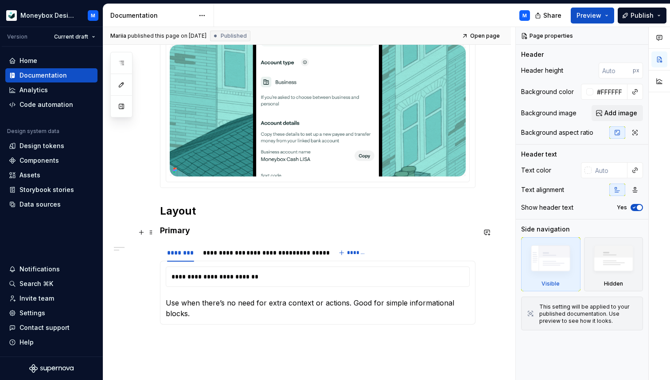
scroll to position [247, 0]
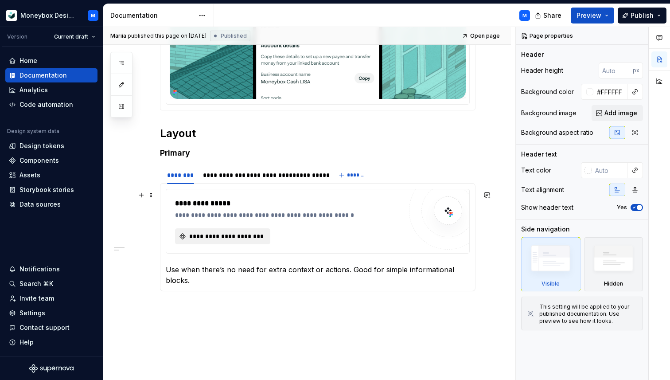
click at [235, 237] on span "**********" at bounding box center [226, 236] width 77 height 9
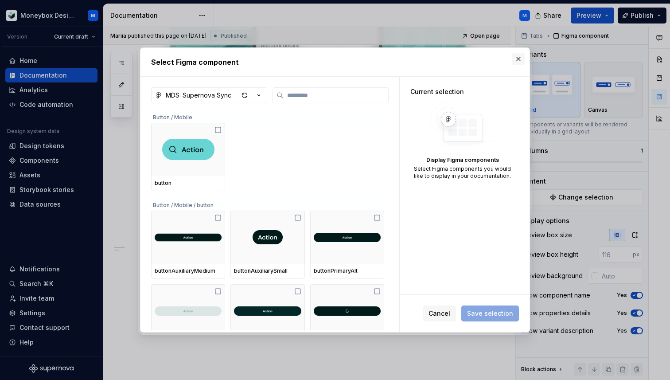
click at [520, 56] on button "button" at bounding box center [519, 59] width 12 height 12
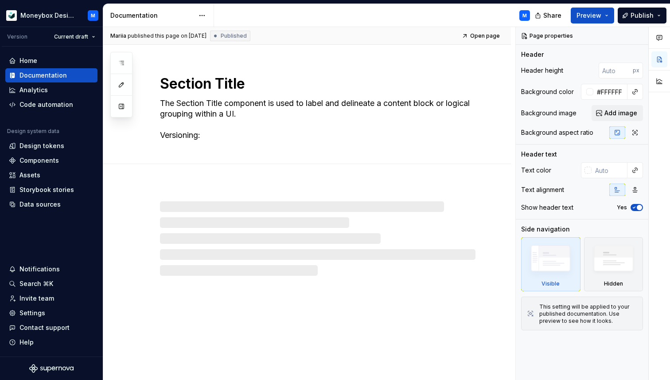
type textarea "*"
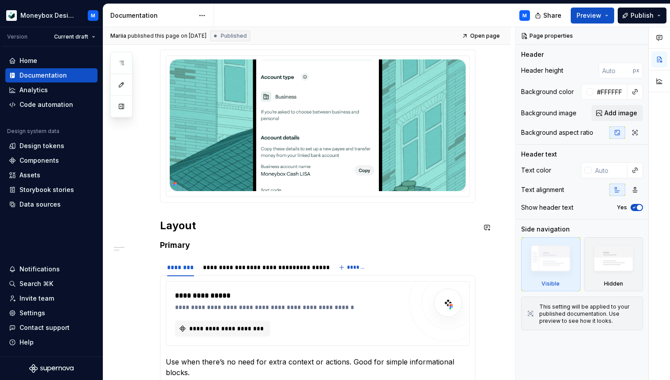
scroll to position [292, 0]
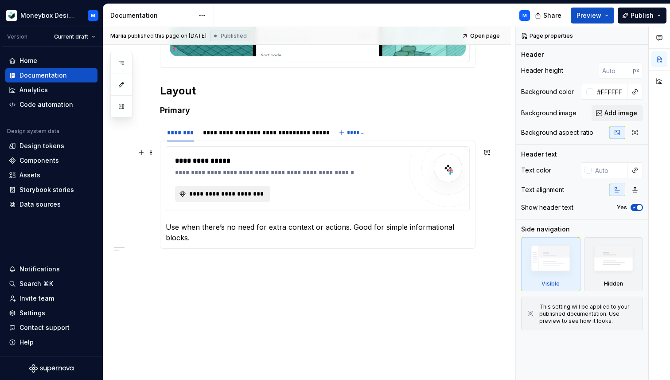
click at [211, 194] on span "**********" at bounding box center [226, 193] width 77 height 9
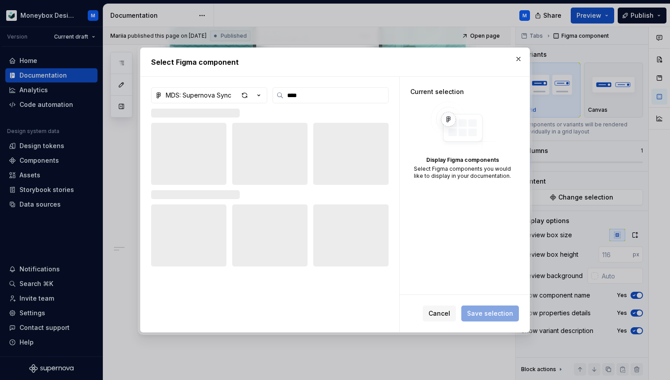
type input "****"
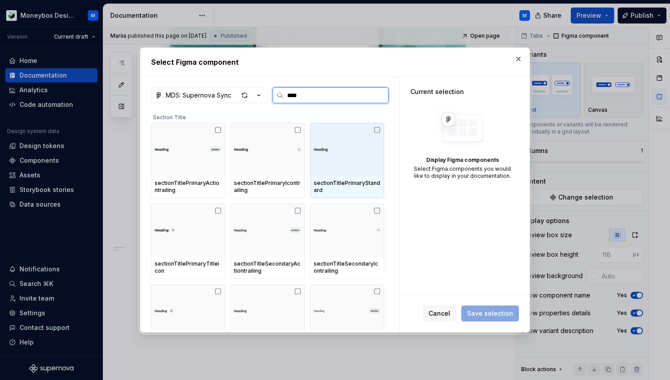
click at [381, 129] on icon at bounding box center [377, 129] width 7 height 7
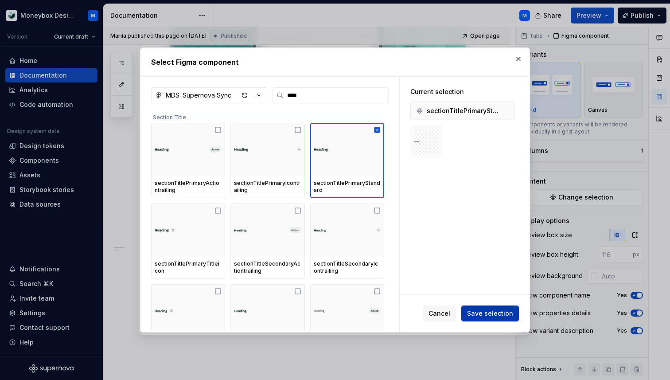
click at [490, 314] on span "Save selection" at bounding box center [490, 313] width 46 height 9
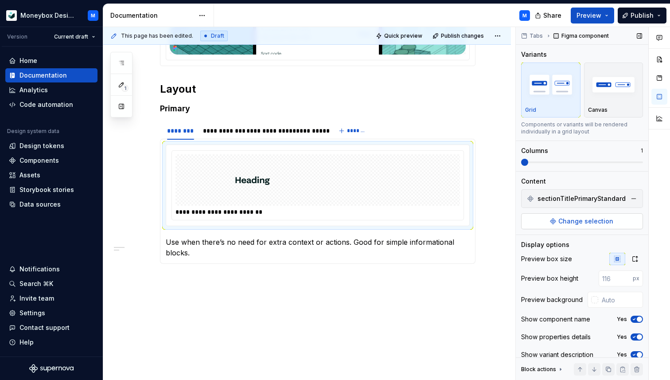
scroll to position [9, 0]
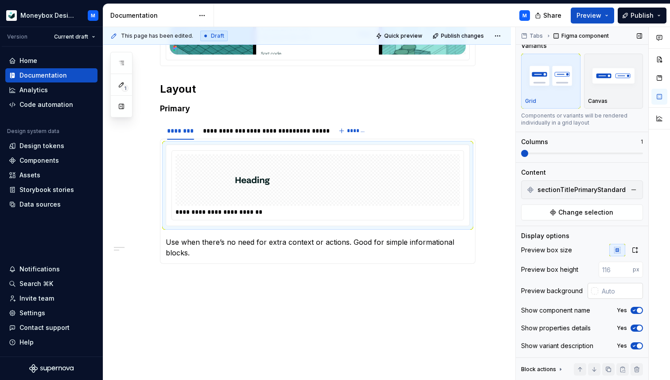
click at [598, 292] on div at bounding box center [595, 290] width 7 height 7
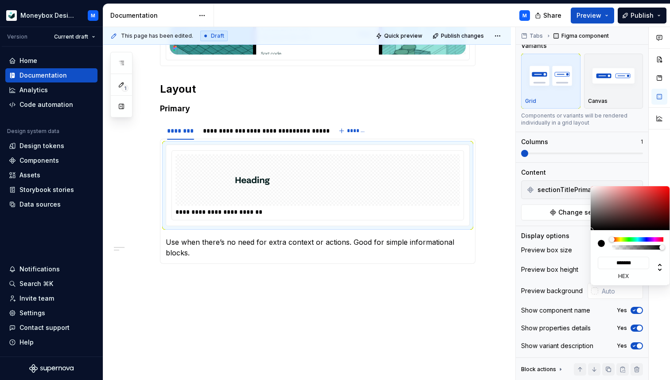
type input "#816F6F"
type input "*******"
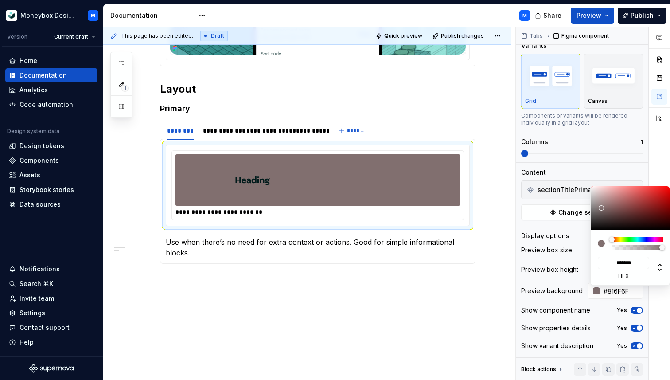
type input "#817070"
type input "*******"
type input "#938686"
type input "*******"
type input "#B7B3B3"
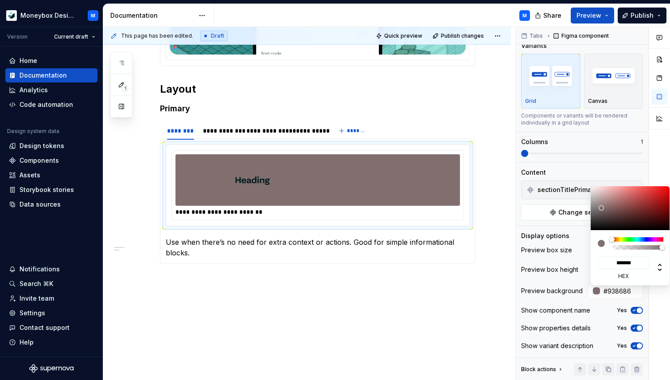
type input "*******"
type input "#C6C5C5"
type input "*******"
type input "#D3D3D3"
type input "*******"
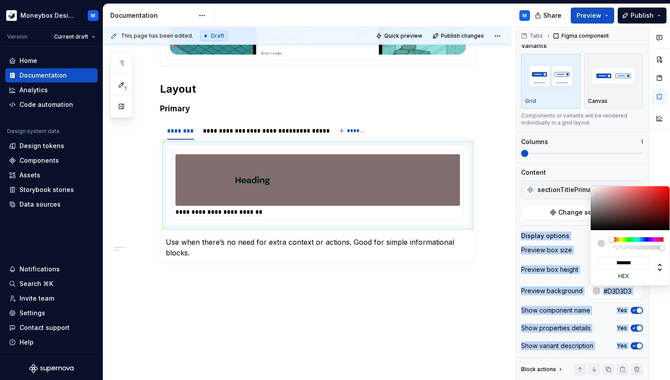
type input "#D8D8D8"
type input "*******"
type input "#E0E0E0"
type input "*******"
type input "#EAEAEA"
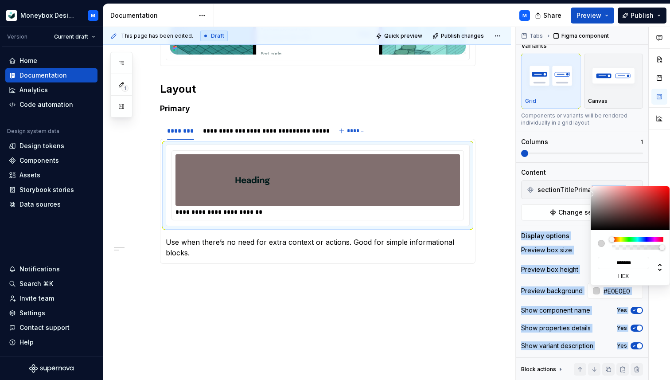
type input "*******"
type input "#F0F0F0"
type input "*******"
type input "#F2F2F2"
type input "*******"
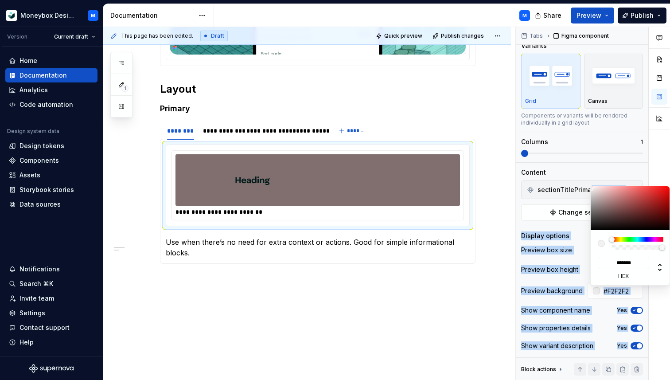
type input "#F5F5F5"
type input "*******"
type input "#FFFFFF"
type input "*******"
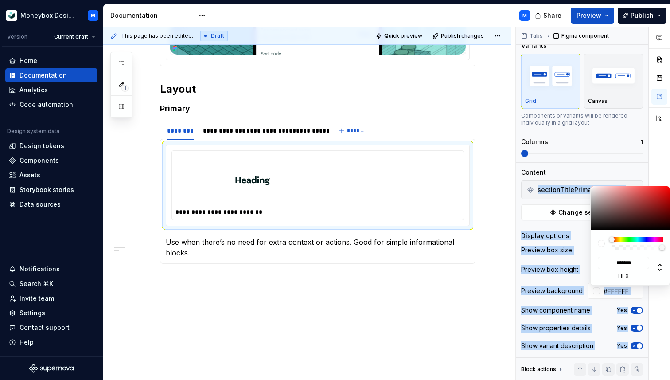
drag, startPoint x: 602, startPoint y: 208, endPoint x: 590, endPoint y: 185, distance: 26.0
click at [590, 185] on body "Moneybox Design System M Version Current draft Home Documentation Analytics Cod…" at bounding box center [335, 190] width 670 height 380
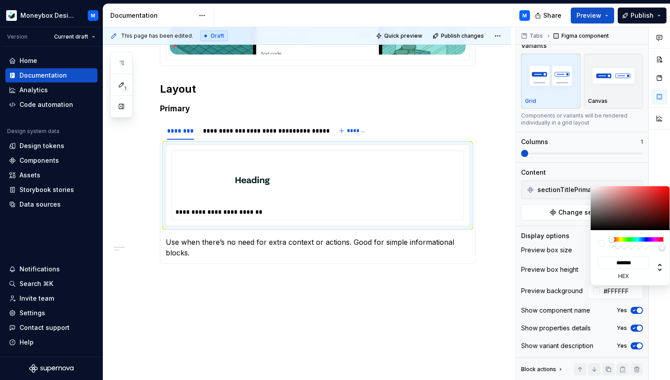
click at [519, 212] on div "Comments Open comments No comments yet Select ‘Comment’ from the block context …" at bounding box center [593, 203] width 154 height 353
click at [637, 312] on div "Comments Open comments No comments yet Select ‘Comment’ from the block context …" at bounding box center [593, 203] width 154 height 353
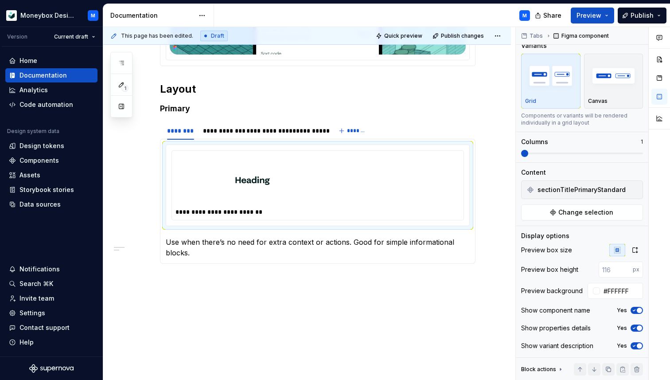
click at [637, 312] on icon "button" at bounding box center [634, 310] width 7 height 5
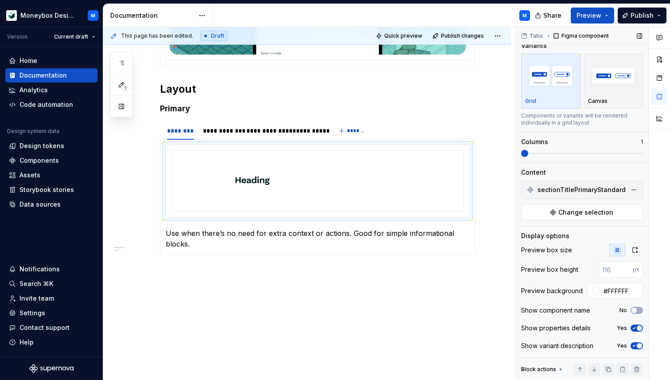
click at [638, 327] on span "button" at bounding box center [639, 327] width 5 height 5
click at [637, 346] on span "button" at bounding box center [639, 345] width 5 height 5
click at [213, 132] on div "**********" at bounding box center [220, 130] width 35 height 9
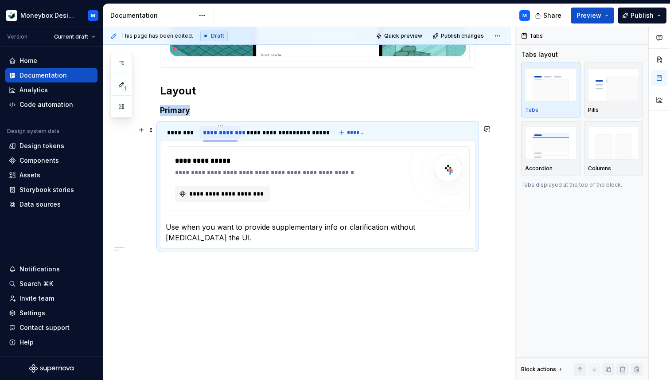
scroll to position [0, 0]
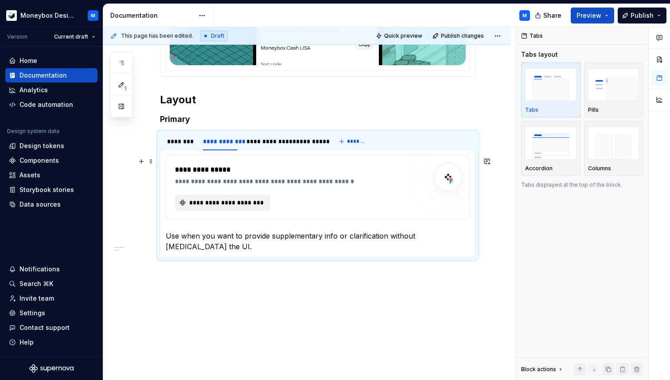
click at [220, 210] on button "**********" at bounding box center [222, 203] width 95 height 16
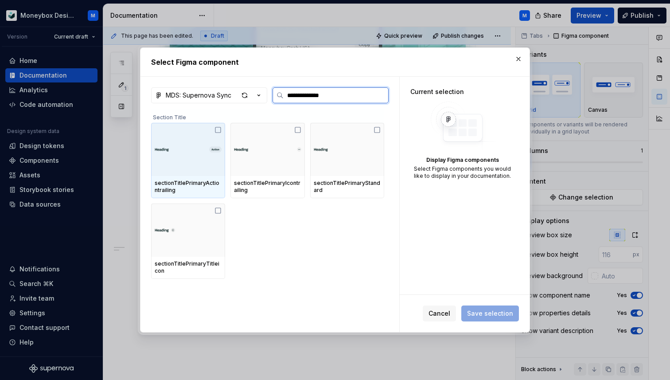
type input "**********"
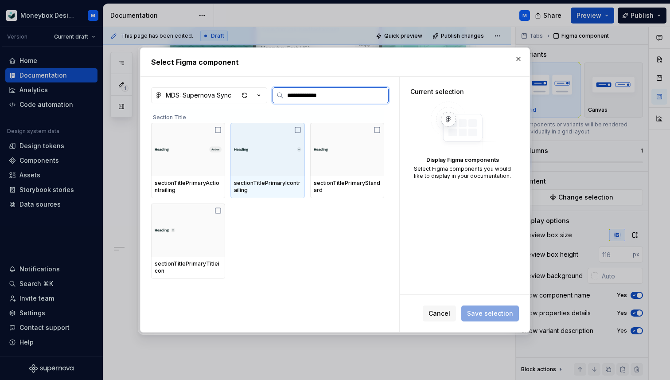
click at [302, 129] on icon at bounding box center [297, 129] width 7 height 7
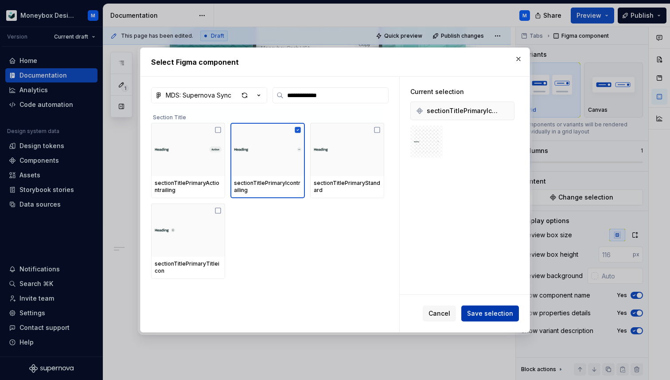
click at [478, 309] on span "Save selection" at bounding box center [490, 313] width 46 height 9
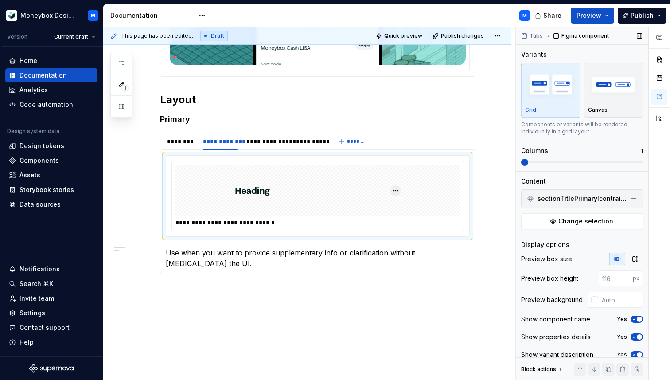
click at [636, 319] on icon "button" at bounding box center [634, 319] width 7 height 5
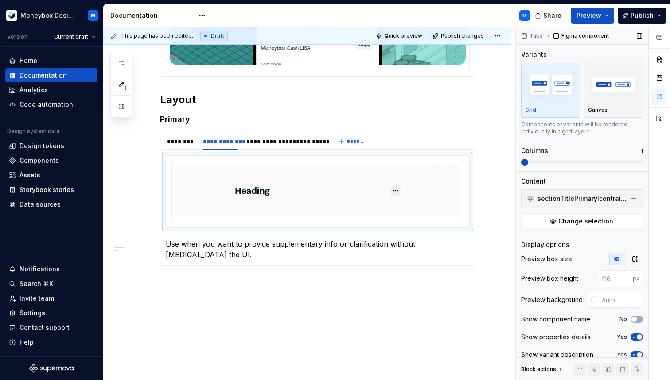
click at [639, 334] on button "Yes" at bounding box center [637, 336] width 12 height 7
click at [638, 351] on button "Yes" at bounding box center [637, 354] width 12 height 7
click at [636, 259] on icon "button" at bounding box center [635, 258] width 7 height 7
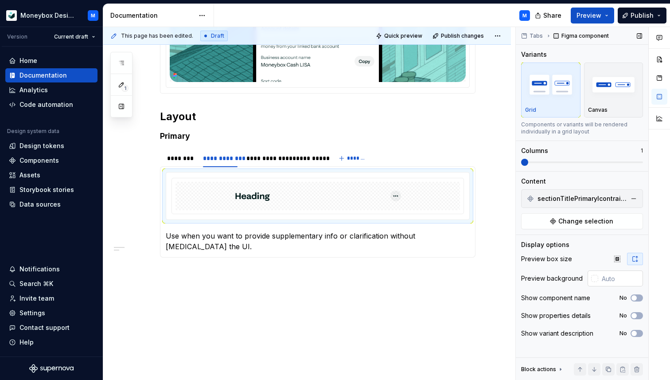
click at [594, 279] on div at bounding box center [595, 278] width 7 height 7
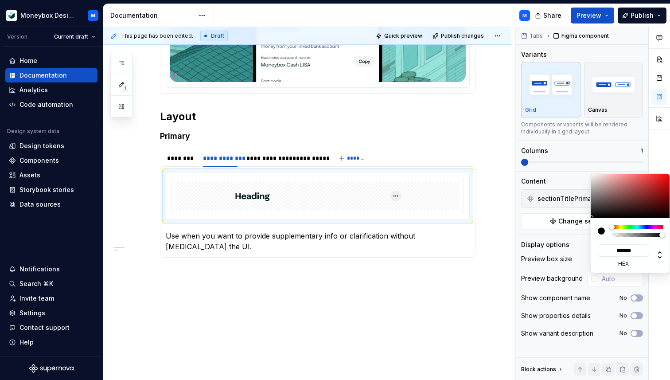
type input "#5D5151"
type input "*******"
type input "#5F5454"
type input "*******"
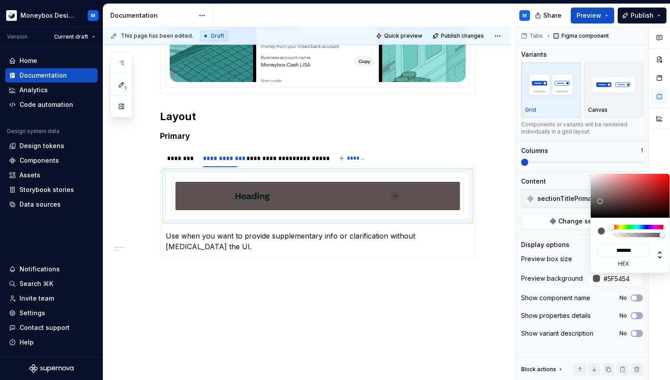
type input "#867979"
type input "*******"
type input "#BFB8B8"
type input "*******"
type input "#D1CDCD"
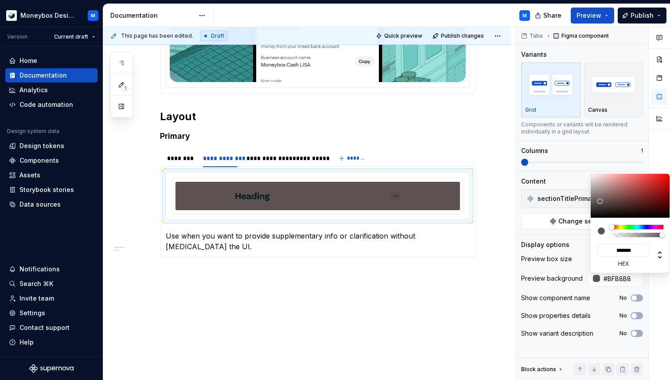
type input "*******"
type input "#E0DFDF"
type input "*******"
type input "#F5F5F5"
type input "*******"
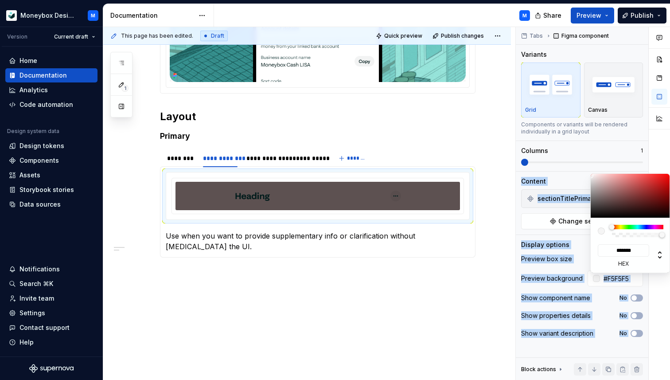
type input "#FFFFFF"
type input "*******"
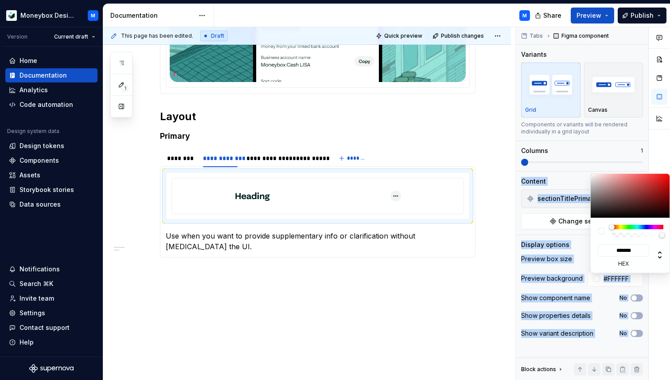
drag, startPoint x: 601, startPoint y: 202, endPoint x: 589, endPoint y: 170, distance: 33.9
click at [589, 170] on body "Moneybox Design System M Version Current draft Home Documentation Analytics Cod…" at bounding box center [335, 190] width 670 height 380
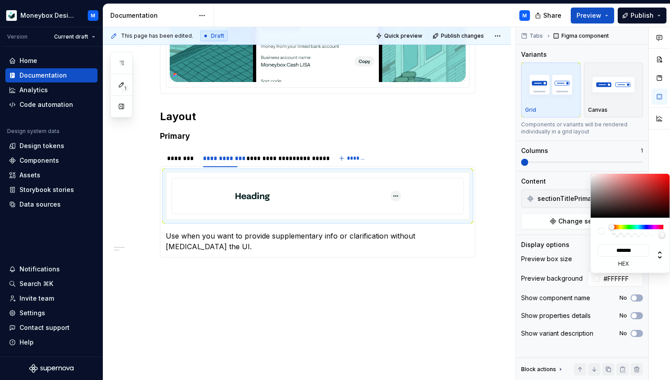
click at [571, 151] on div "Comments Open comments No comments yet Select ‘Comment’ from the block context …" at bounding box center [593, 203] width 154 height 353
click at [181, 163] on html "Moneybox Design System M Version Current draft Home Documentation Analytics Cod…" at bounding box center [335, 190] width 670 height 380
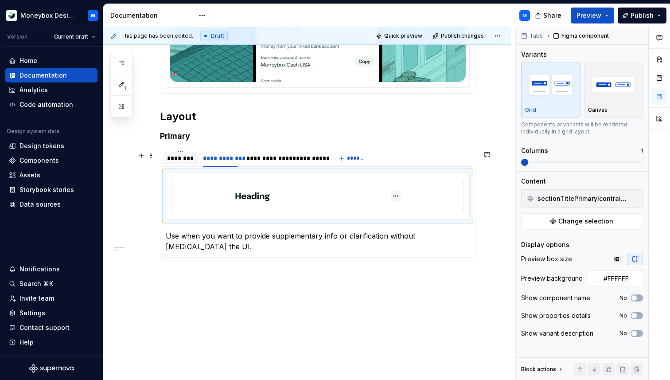
click at [180, 159] on div "********" at bounding box center [180, 158] width 27 height 9
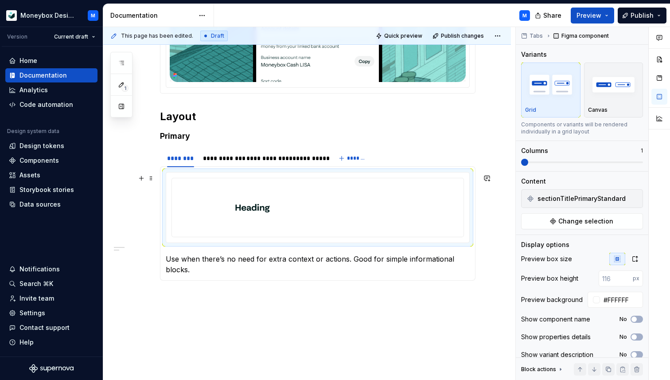
click at [445, 204] on div at bounding box center [318, 207] width 285 height 51
click at [635, 256] on icon "button" at bounding box center [635, 258] width 7 height 7
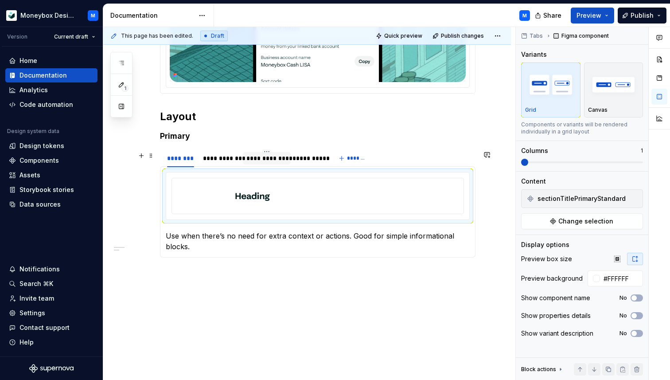
click at [255, 160] on div "**********" at bounding box center [267, 158] width 41 height 9
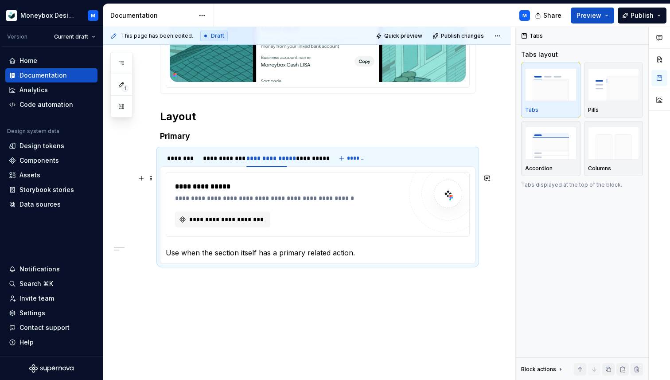
click at [249, 208] on div "**********" at bounding box center [288, 204] width 227 height 46
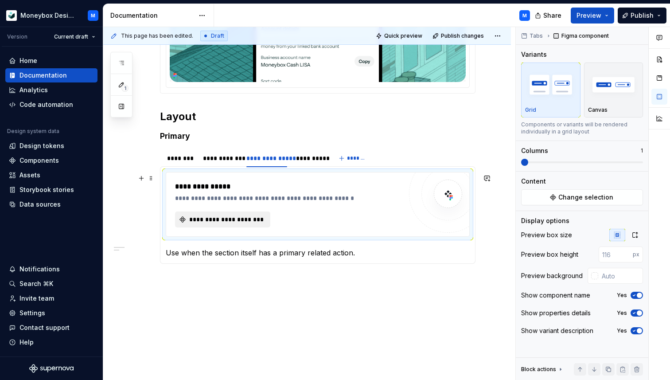
click at [243, 220] on span "**********" at bounding box center [226, 219] width 77 height 9
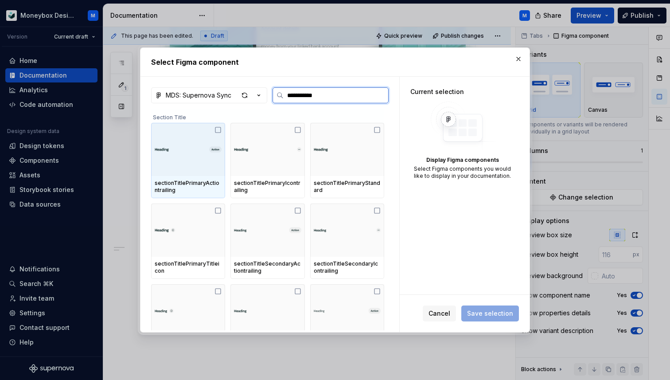
type input "**********"
type textarea "*"
drag, startPoint x: 272, startPoint y: 58, endPoint x: 373, endPoint y: 89, distance: 106.3
click at [373, 89] on div "**********" at bounding box center [335, 189] width 390 height 285
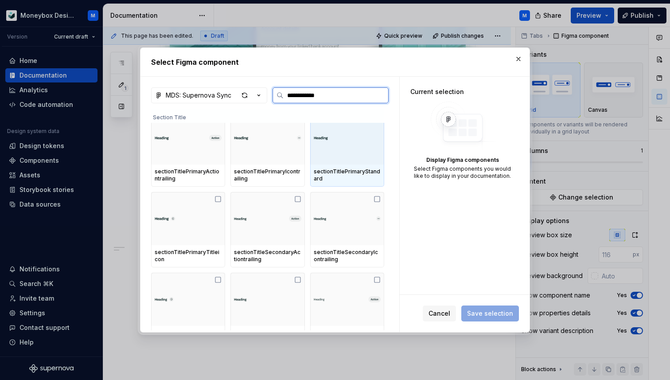
scroll to position [0, 0]
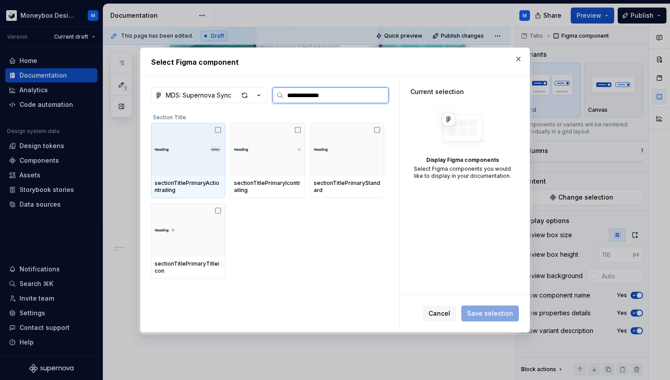
type input "**********"
click at [222, 129] on icon at bounding box center [218, 129] width 7 height 7
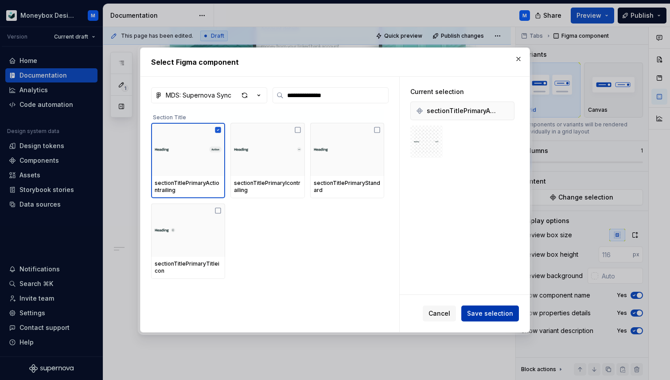
click at [492, 313] on span "Save selection" at bounding box center [490, 313] width 46 height 9
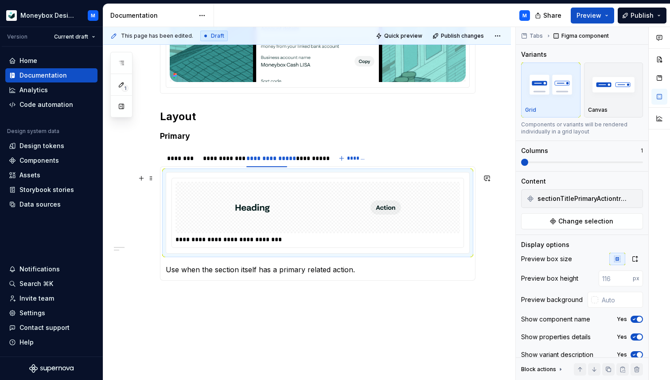
click at [432, 222] on div at bounding box center [318, 207] width 285 height 51
click at [633, 262] on button "button" at bounding box center [635, 259] width 16 height 12
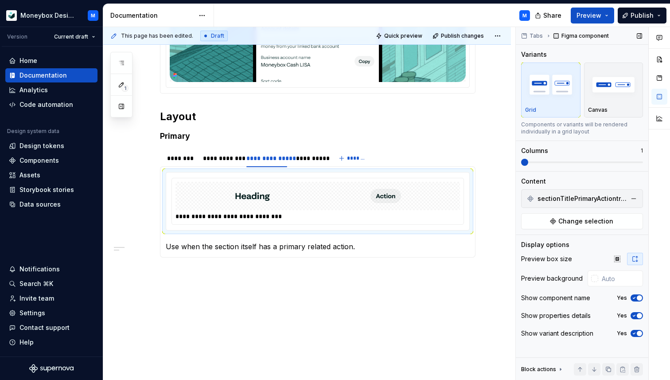
click at [639, 301] on button "Yes" at bounding box center [637, 297] width 12 height 7
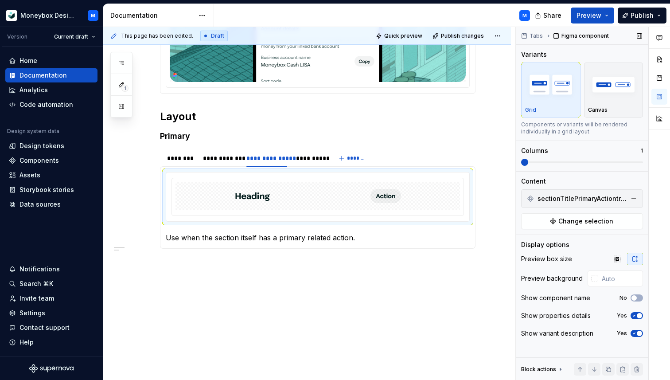
click at [636, 315] on icon "button" at bounding box center [634, 315] width 7 height 5
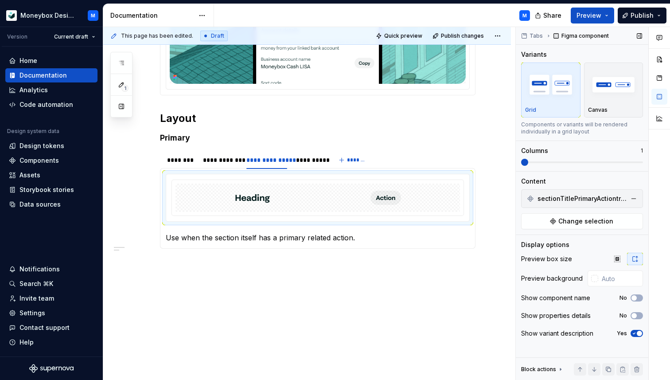
click at [636, 330] on button "Yes" at bounding box center [637, 333] width 12 height 7
click at [597, 281] on div at bounding box center [595, 278] width 7 height 7
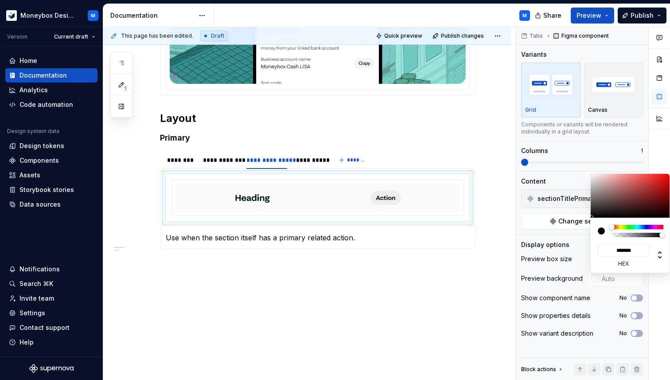
type input "#8E7878"
type input "*******"
type input "#9D8E8E"
type input "*******"
type input "#CECECE"
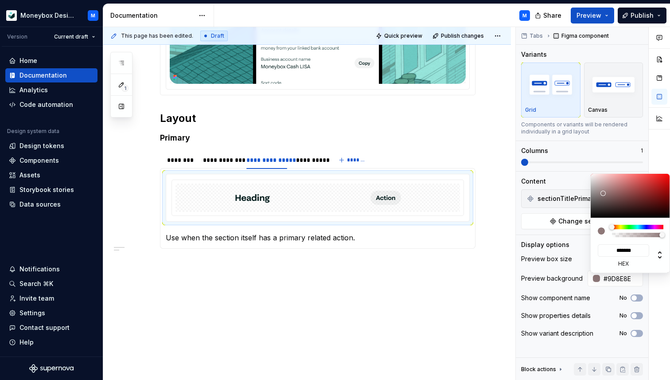
type input "*******"
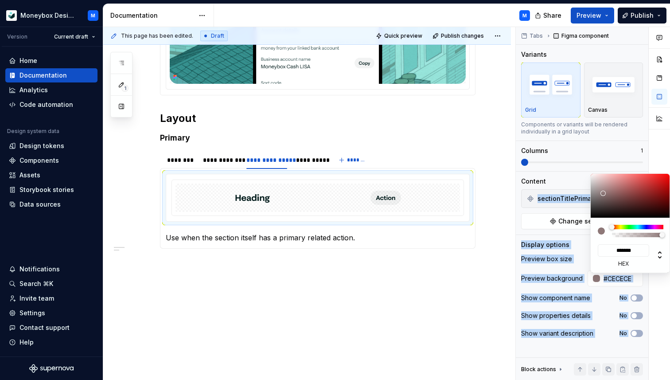
type input "#EDEDED"
type input "*******"
type input "#FFFFFF"
type input "*******"
drag, startPoint x: 603, startPoint y: 193, endPoint x: 586, endPoint y: 168, distance: 30.6
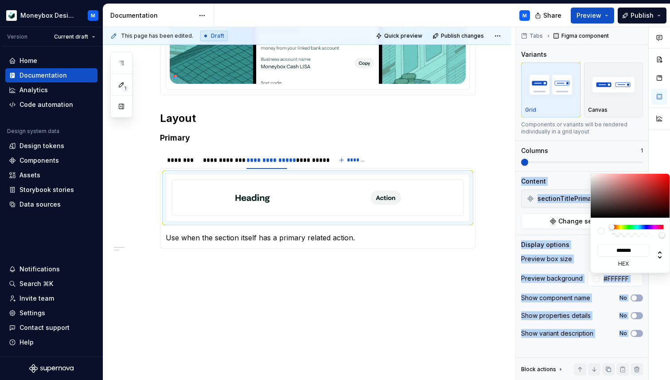
click at [586, 168] on body "Moneybox Design System M Version Current draft Home Documentation Analytics Cod…" at bounding box center [335, 190] width 670 height 380
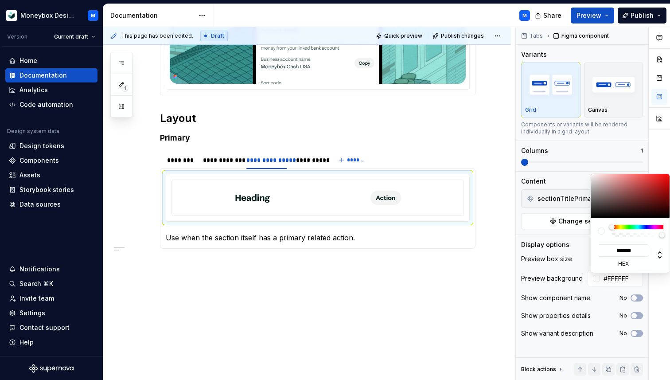
click at [367, 227] on html "Moneybox Design System M Version Current draft Home Documentation Analytics Cod…" at bounding box center [335, 190] width 670 height 380
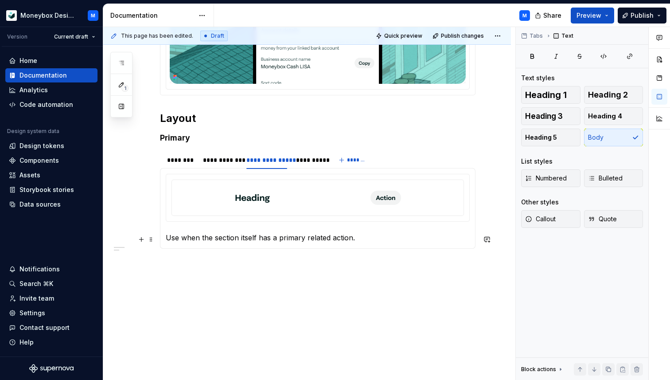
click at [358, 236] on html "Moneybox Design System M Version Current draft Home Documentation Analytics Cod…" at bounding box center [335, 190] width 670 height 380
click at [312, 163] on div "**********" at bounding box center [309, 160] width 27 height 9
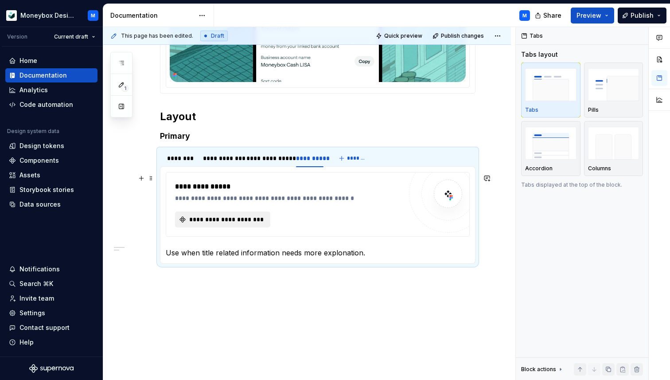
click at [256, 220] on span "**********" at bounding box center [226, 219] width 77 height 9
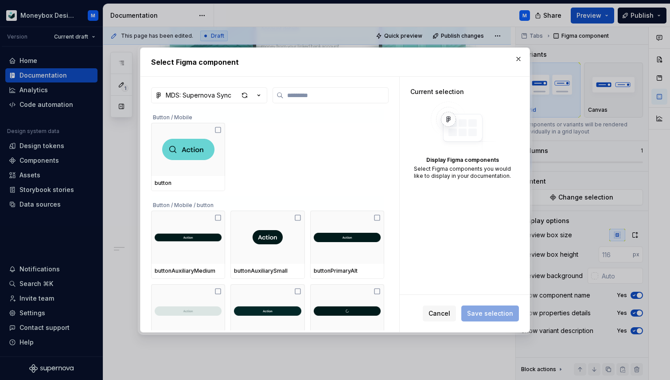
type textarea "*"
type input "*"
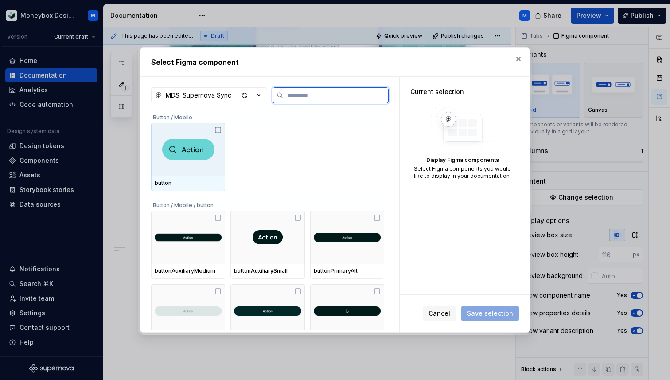
type input "*"
type textarea "*"
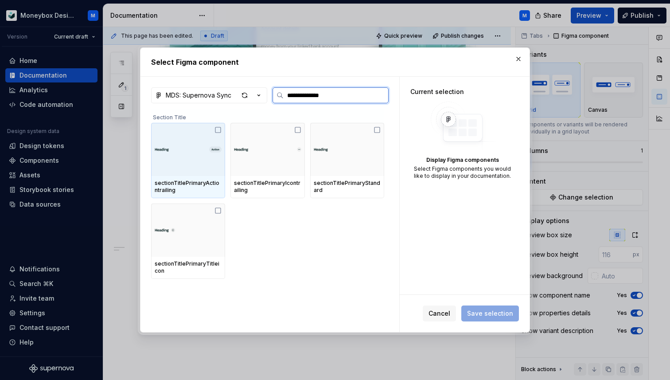
type input "**********"
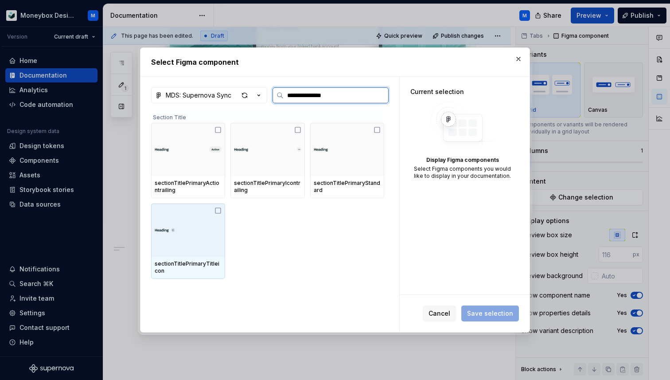
click at [222, 207] on div at bounding box center [188, 230] width 74 height 53
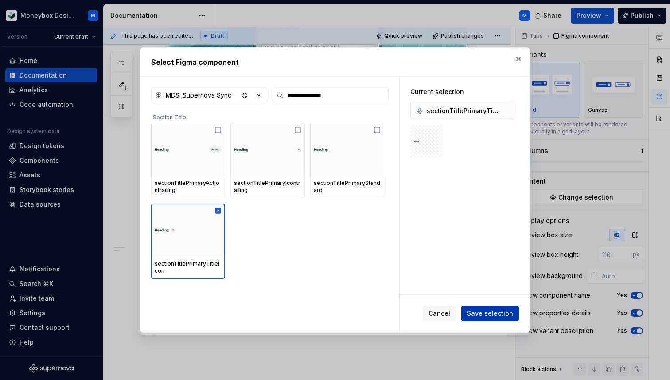
click at [500, 311] on span "Save selection" at bounding box center [490, 313] width 46 height 9
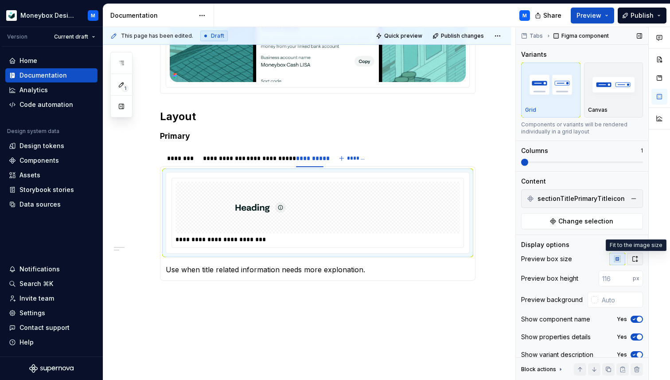
click at [635, 260] on icon "button" at bounding box center [635, 258] width 7 height 7
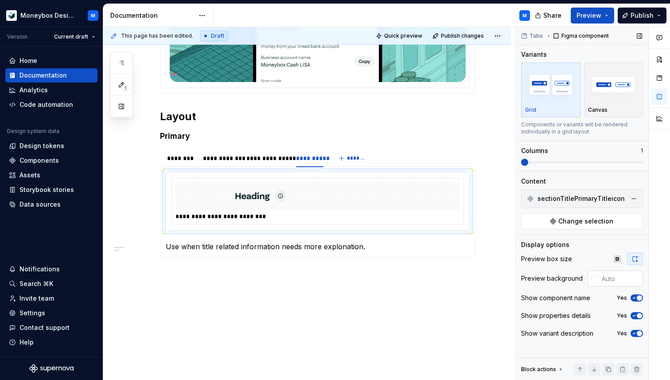
click at [598, 279] on div at bounding box center [595, 278] width 7 height 7
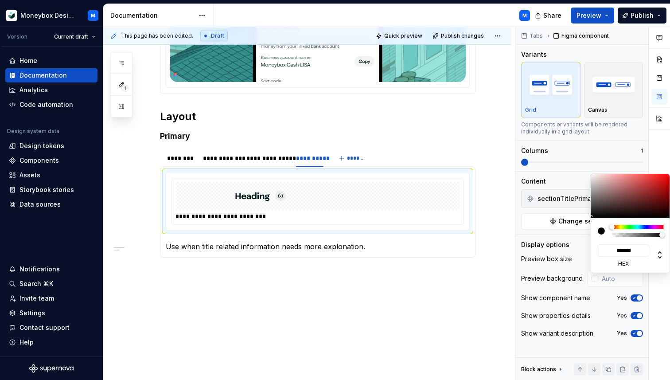
type input "#A79595"
type input "*******"
type input "#B4A4A4"
type input "*******"
type input "#CBC2C2"
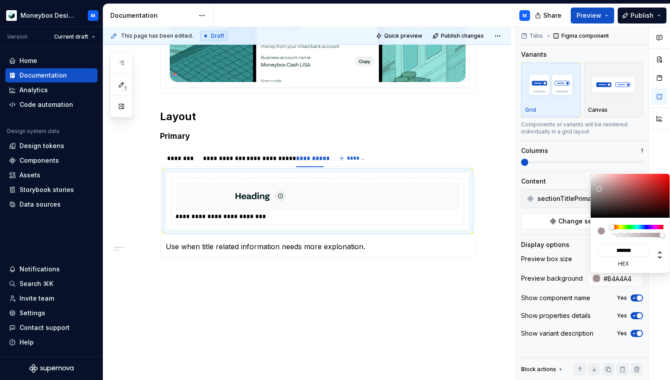
type input "*******"
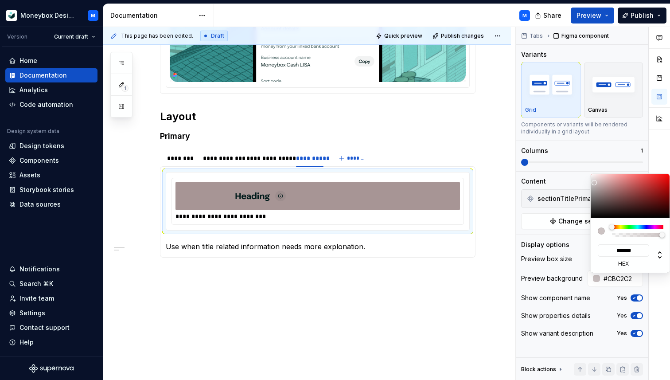
type input "#DBD7D7"
type input "*******"
type input "#EAEAEA"
type input "*******"
type input "#F2F2F2"
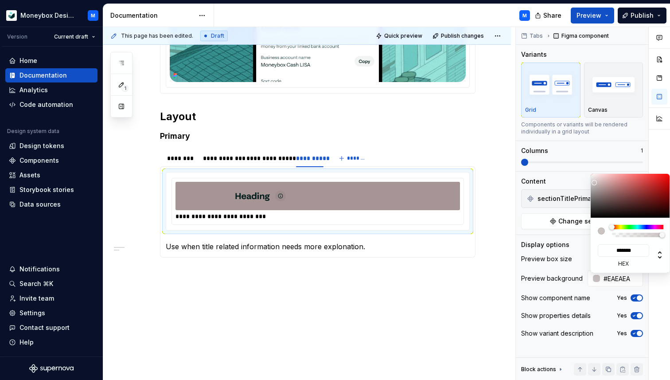
type input "*******"
type input "#FAFAFA"
type input "*******"
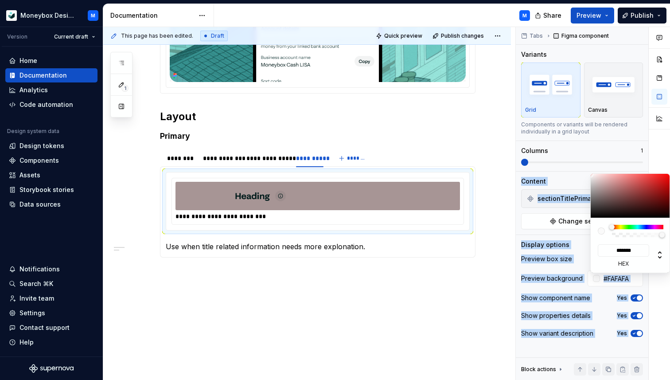
type input "#FCFCFC"
type input "*******"
type input "#FFFFFF"
type input "*******"
drag, startPoint x: 600, startPoint y: 189, endPoint x: 591, endPoint y: 173, distance: 17.9
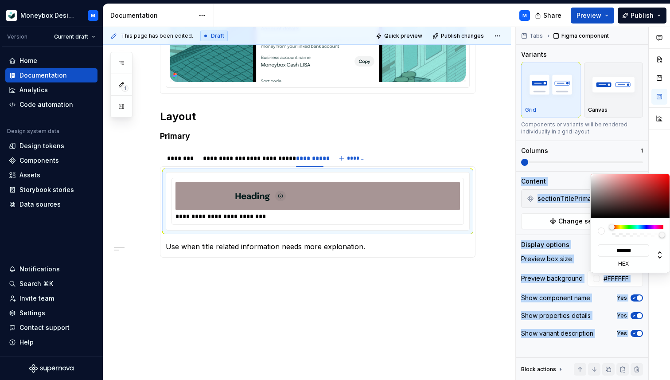
click at [591, 173] on body "Moneybox Design System M Version Current draft Home Documentation Analytics Cod…" at bounding box center [335, 190] width 670 height 380
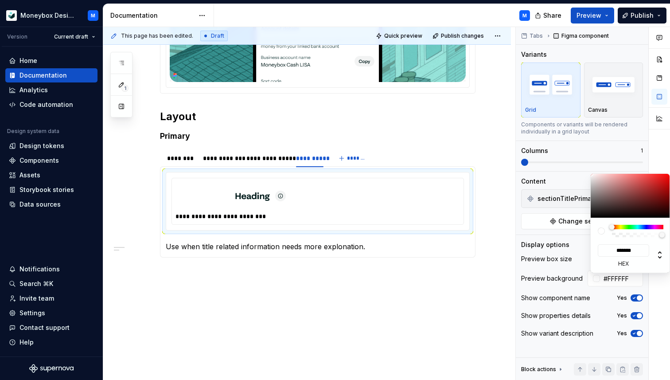
click at [635, 296] on div "Comments Open comments No comments yet Select ‘Comment’ from the block context …" at bounding box center [593, 203] width 154 height 353
click at [639, 303] on div "Comments Open comments No comments yet Select ‘Comment’ from the block context …" at bounding box center [593, 203] width 154 height 353
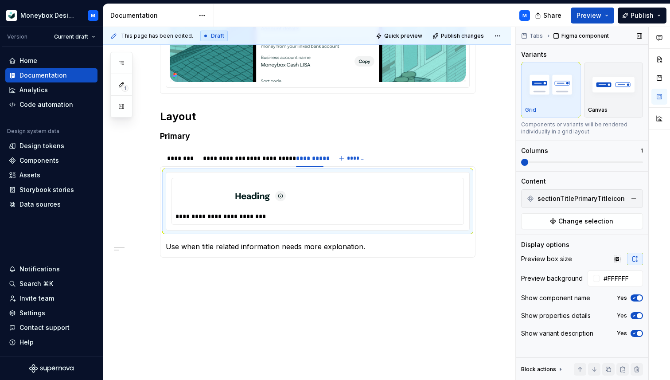
click at [637, 300] on icon "button" at bounding box center [634, 297] width 7 height 5
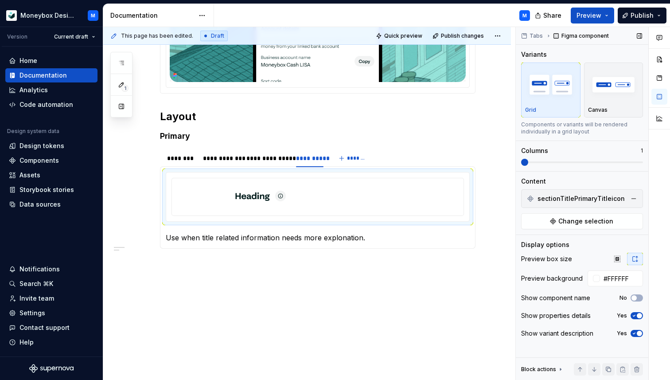
click at [637, 317] on button "Yes" at bounding box center [637, 315] width 12 height 7
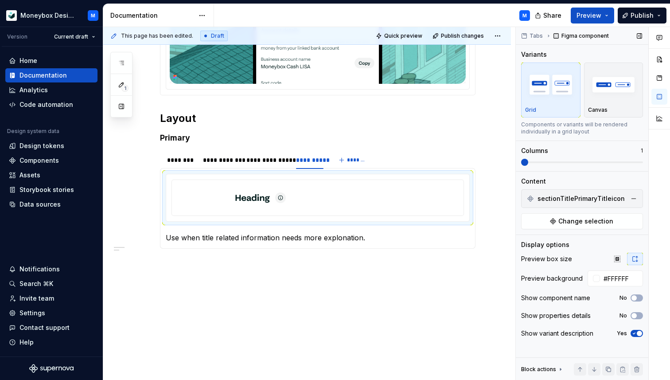
click at [636, 332] on icon "button" at bounding box center [634, 333] width 7 height 5
click at [456, 31] on button "Publish changes" at bounding box center [459, 36] width 58 height 12
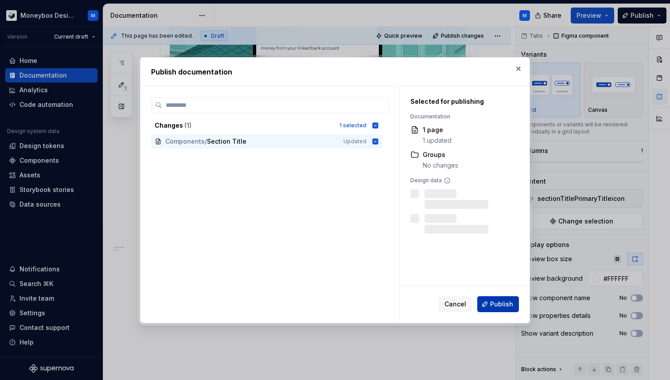
click at [498, 310] on button "Publish" at bounding box center [499, 304] width 42 height 16
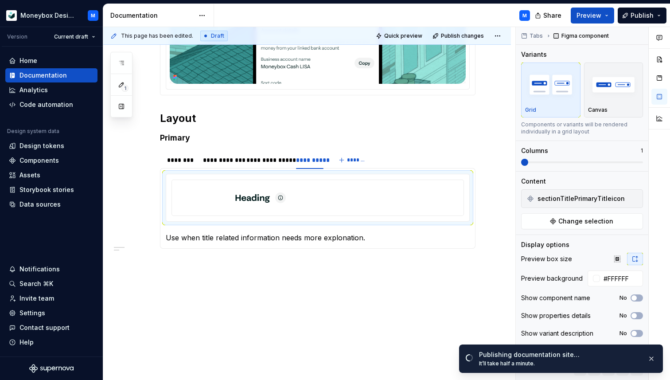
type textarea "*"
click at [349, 239] on p "Use when title related information needs more explonation." at bounding box center [318, 237] width 304 height 11
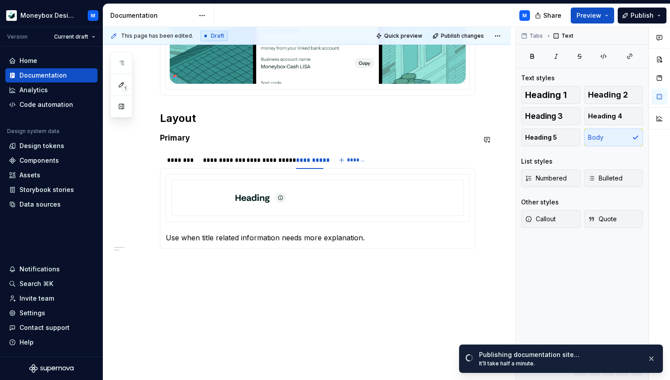
click at [267, 265] on div "**********" at bounding box center [318, 104] width 316 height 324
click at [182, 265] on div "**********" at bounding box center [318, 104] width 316 height 324
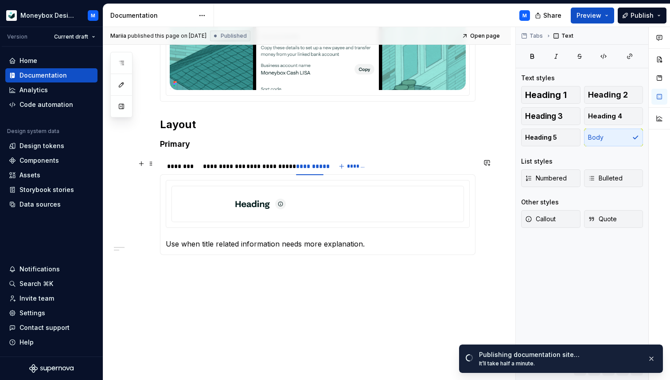
scroll to position [258, 0]
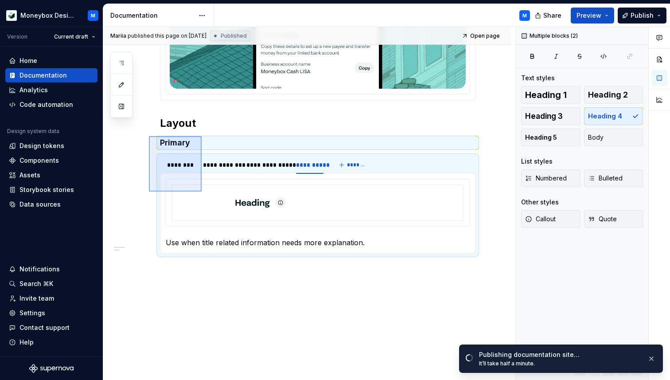
drag, startPoint x: 149, startPoint y: 136, endPoint x: 202, endPoint y: 192, distance: 76.5
click at [202, 192] on div "**********" at bounding box center [309, 203] width 412 height 353
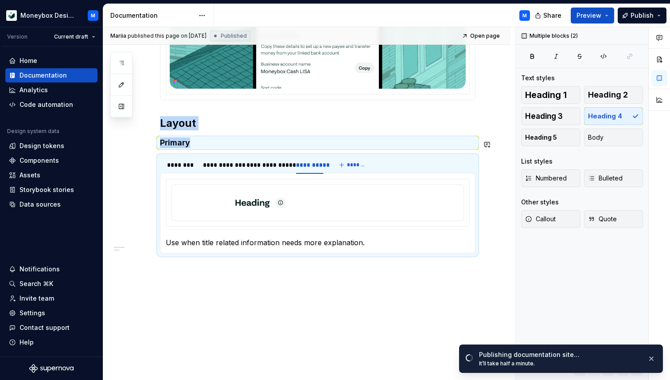
copy div "Layout Primary"
click at [174, 285] on div "**********" at bounding box center [307, 155] width 408 height 459
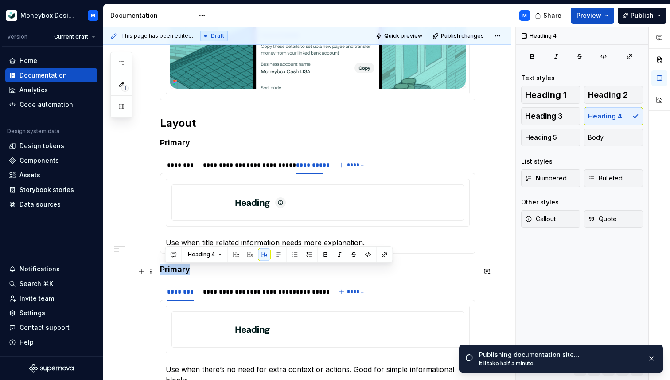
drag, startPoint x: 196, startPoint y: 271, endPoint x: 161, endPoint y: 271, distance: 35.0
click at [161, 271] on h4 "Primary" at bounding box center [318, 269] width 316 height 11
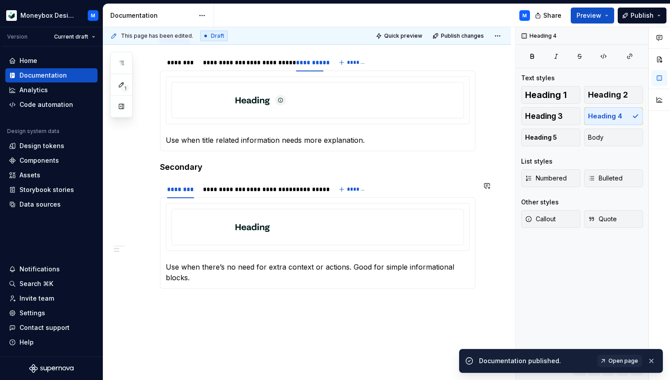
scroll to position [389, 0]
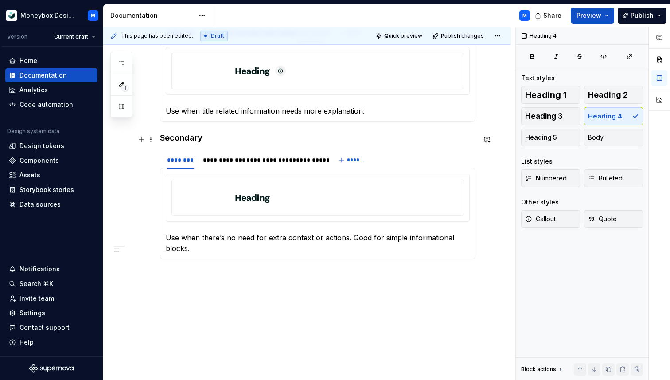
click at [160, 141] on div "**********" at bounding box center [307, 92] width 408 height 597
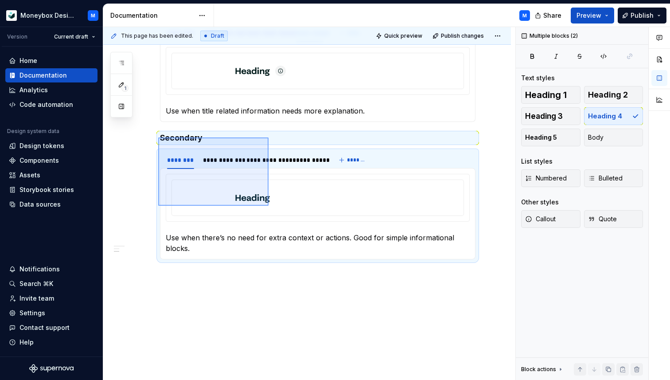
drag, startPoint x: 158, startPoint y: 137, endPoint x: 300, endPoint y: 229, distance: 168.7
click at [300, 229] on div "**********" at bounding box center [309, 203] width 412 height 353
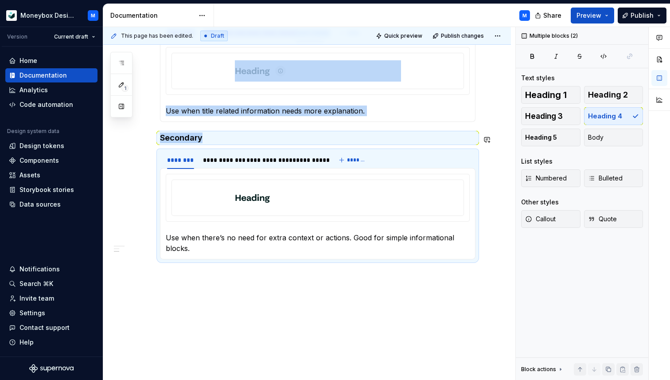
copy div "**********"
click at [182, 292] on div "**********" at bounding box center [307, 92] width 408 height 597
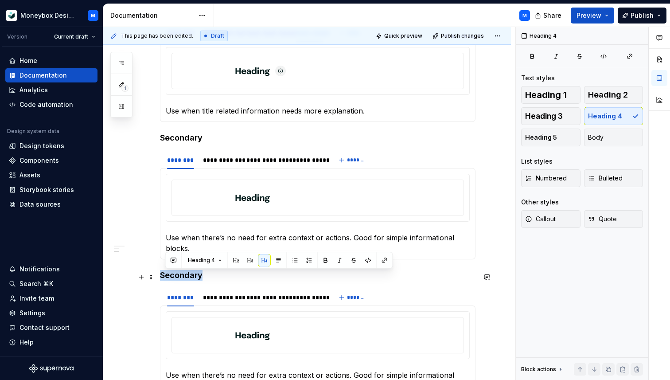
drag, startPoint x: 207, startPoint y: 277, endPoint x: 161, endPoint y: 273, distance: 46.3
click at [161, 273] on h4 "Secondary" at bounding box center [318, 275] width 316 height 11
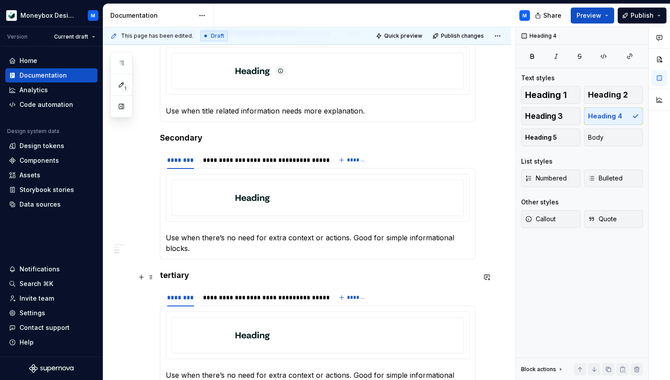
click at [165, 279] on h4 "tertiary" at bounding box center [318, 275] width 316 height 11
click at [173, 277] on h4 "Tertiary" at bounding box center [318, 275] width 316 height 11
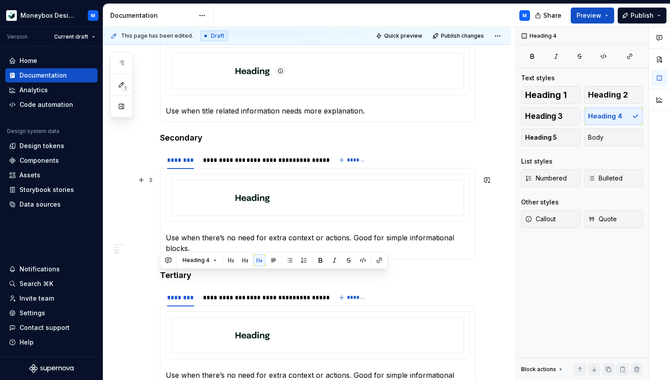
click at [204, 174] on div at bounding box center [318, 198] width 304 height 48
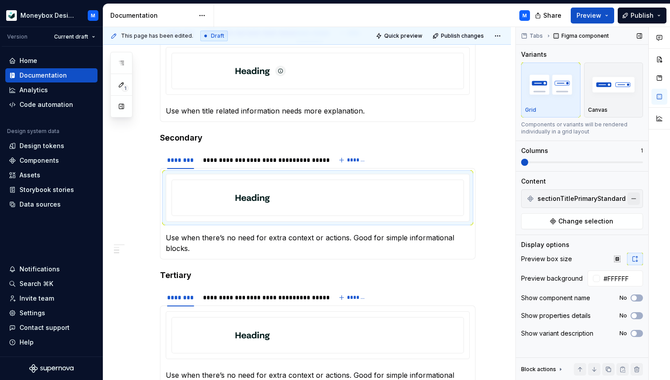
click at [635, 196] on button "button" at bounding box center [634, 198] width 12 height 12
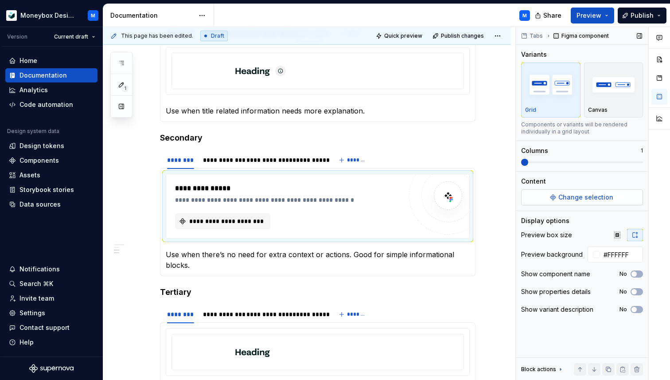
click at [612, 198] on button "Change selection" at bounding box center [582, 197] width 122 height 16
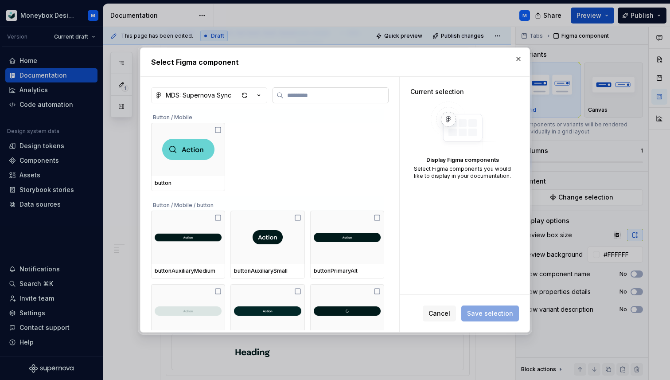
type textarea "*"
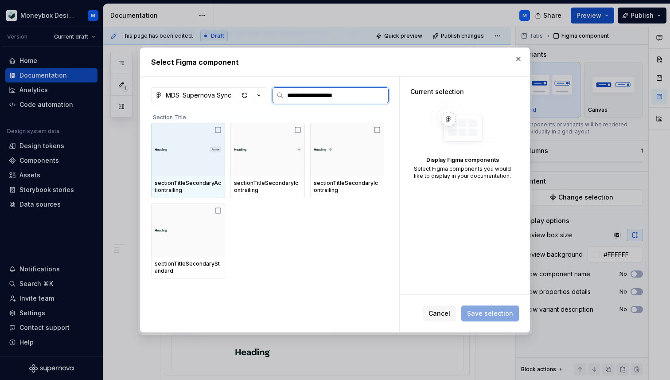
type input "**********"
drag, startPoint x: 355, startPoint y: 95, endPoint x: 284, endPoint y: 90, distance: 71.5
click at [284, 90] on label "**********" at bounding box center [331, 95] width 116 height 16
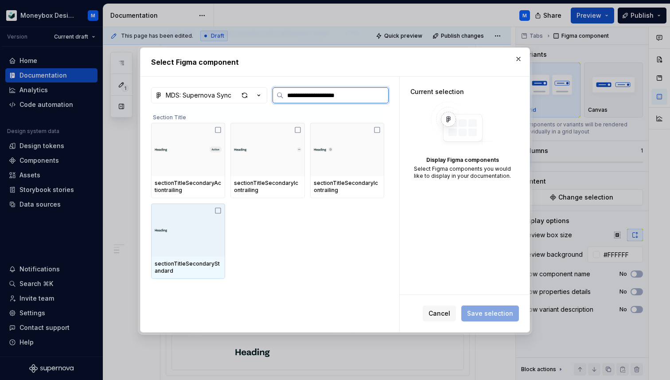
click at [218, 208] on icon at bounding box center [218, 210] width 7 height 7
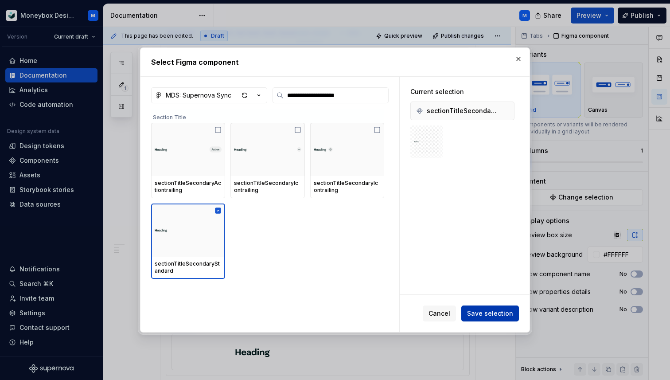
click at [492, 311] on span "Save selection" at bounding box center [490, 313] width 46 height 9
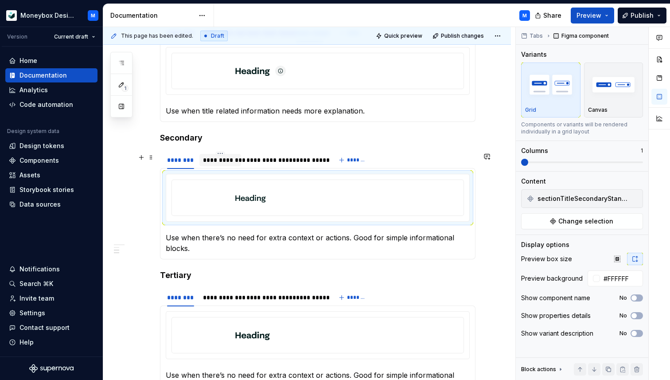
click at [218, 164] on div "**********" at bounding box center [220, 160] width 35 height 9
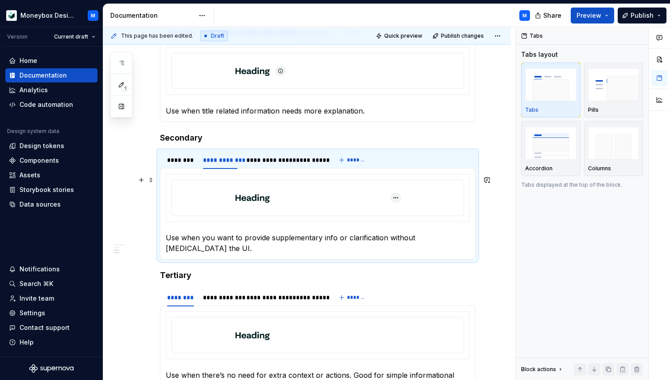
click at [317, 195] on img at bounding box center [318, 197] width 166 height 21
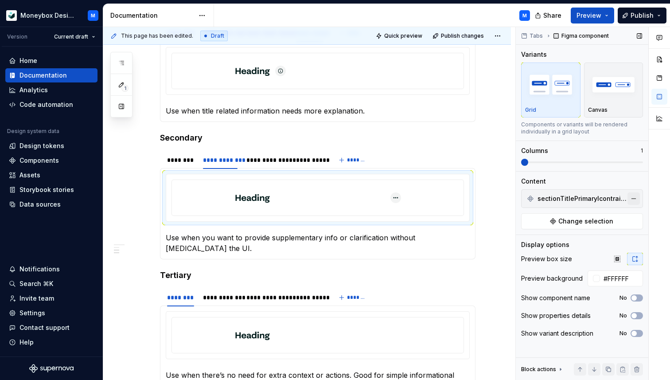
click at [640, 198] on button "button" at bounding box center [634, 198] width 12 height 12
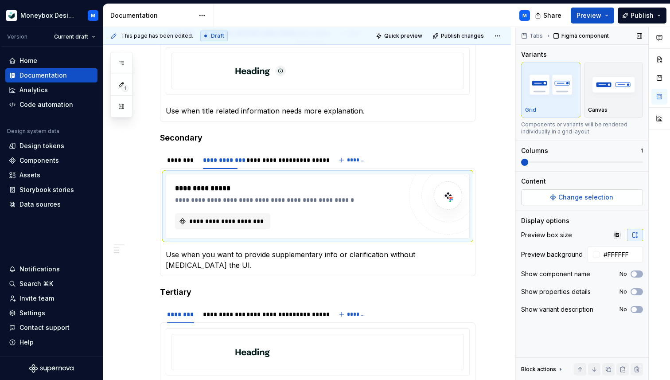
click at [613, 200] on button "Change selection" at bounding box center [582, 197] width 122 height 16
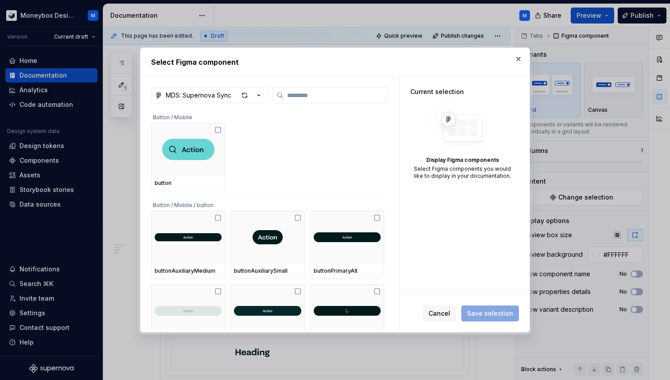
type input "**********"
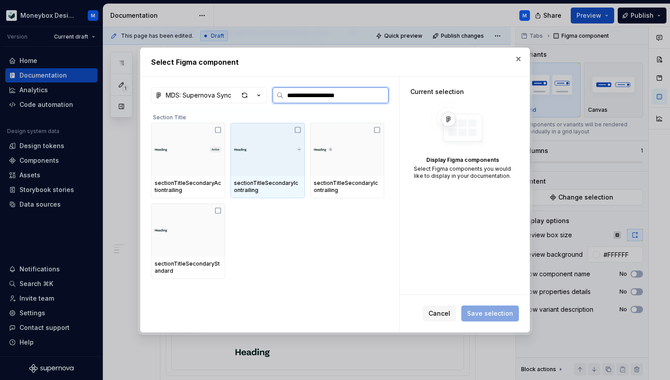
click at [299, 131] on icon at bounding box center [297, 129] width 7 height 7
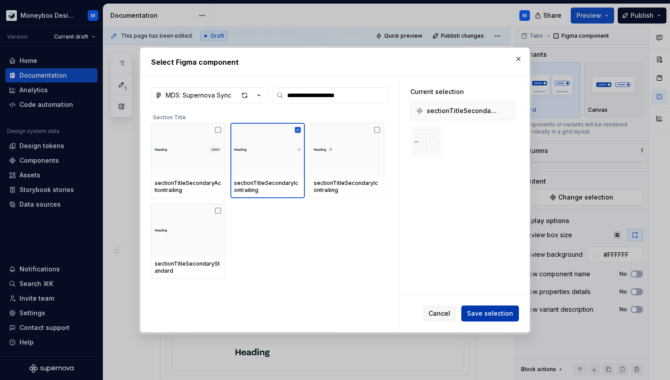
click at [494, 317] on span "Save selection" at bounding box center [490, 313] width 46 height 9
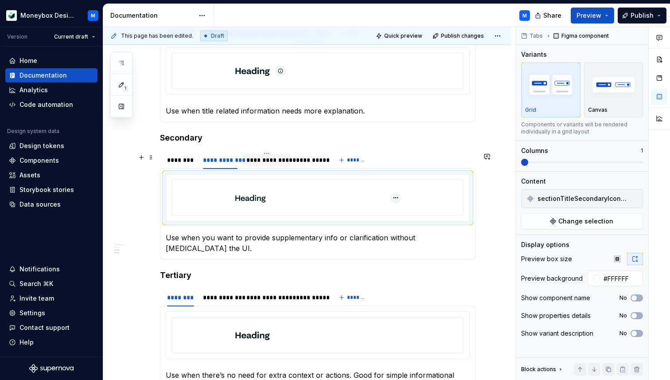
click at [260, 163] on div "**********" at bounding box center [267, 160] width 41 height 9
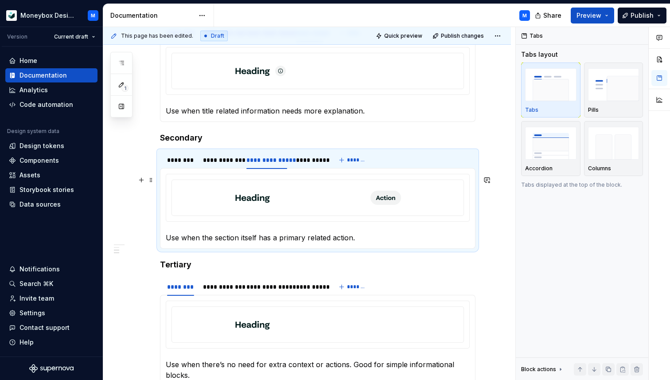
click at [372, 197] on img at bounding box center [318, 197] width 166 height 21
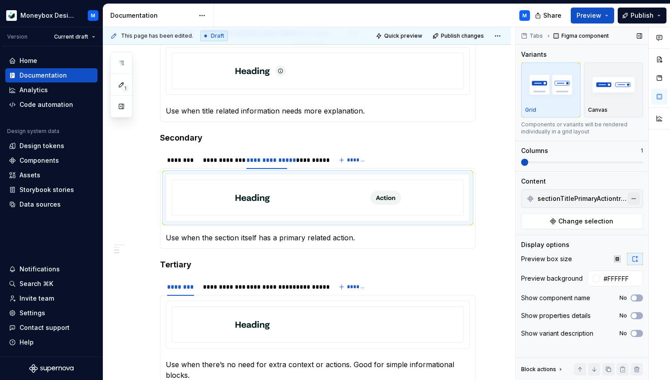
click at [632, 200] on button "button" at bounding box center [634, 198] width 12 height 12
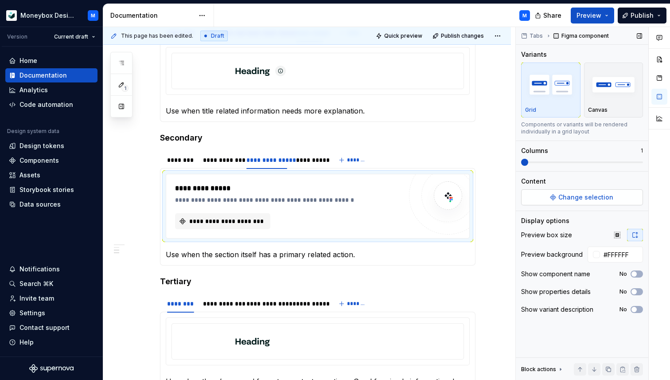
click at [616, 198] on button "Change selection" at bounding box center [582, 197] width 122 height 16
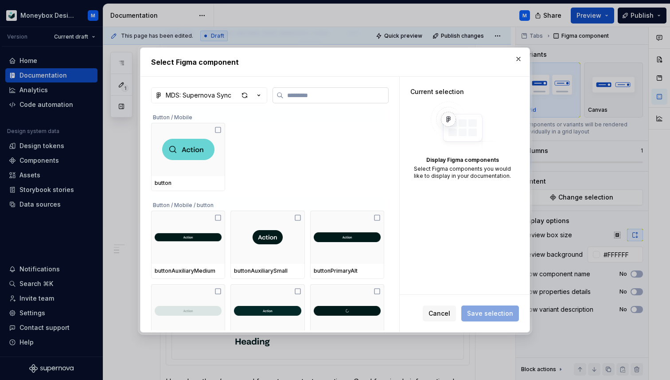
type input "**********"
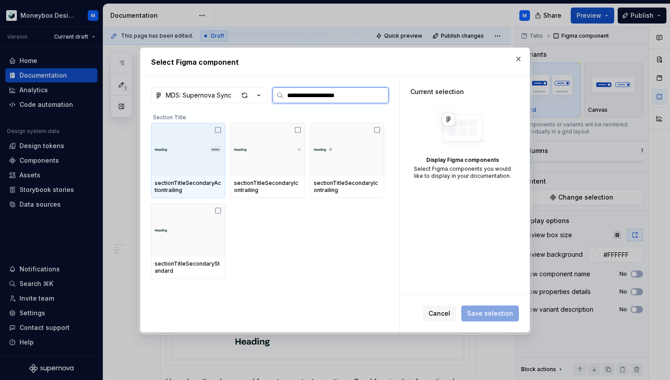
click at [219, 131] on icon at bounding box center [218, 129] width 7 height 7
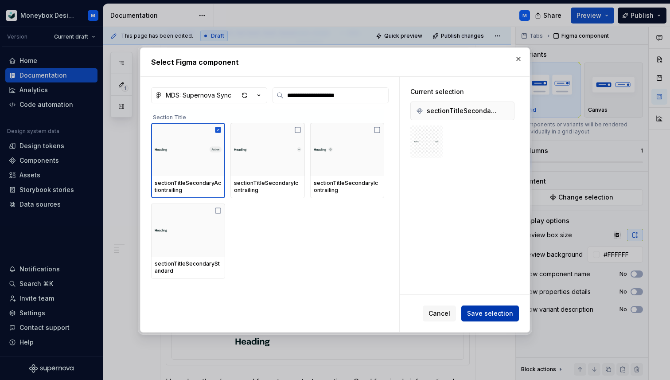
click at [480, 307] on button "Save selection" at bounding box center [491, 314] width 58 height 16
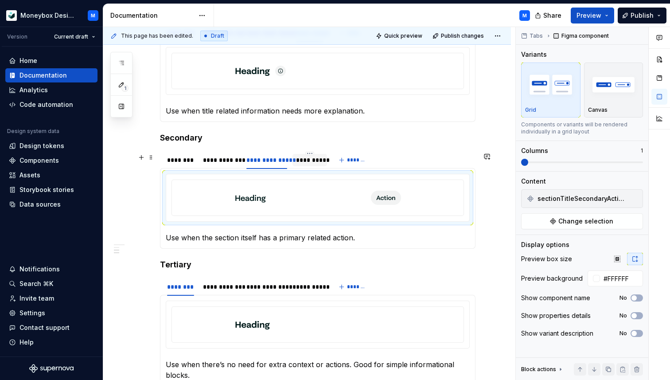
click at [293, 164] on div "**********" at bounding box center [310, 160] width 34 height 12
click at [299, 192] on img at bounding box center [318, 197] width 166 height 21
click at [631, 198] on button "button" at bounding box center [634, 198] width 12 height 12
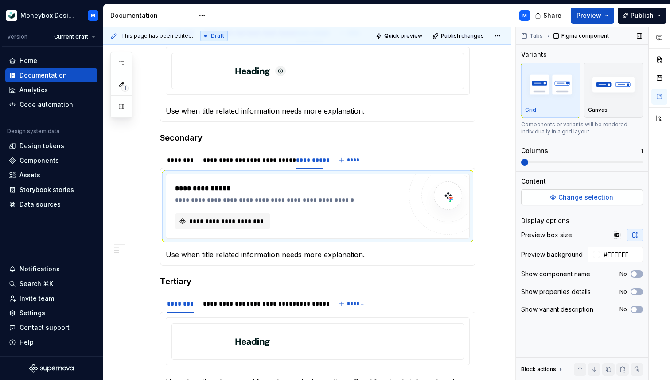
click at [606, 202] on button "Change selection" at bounding box center [582, 197] width 122 height 16
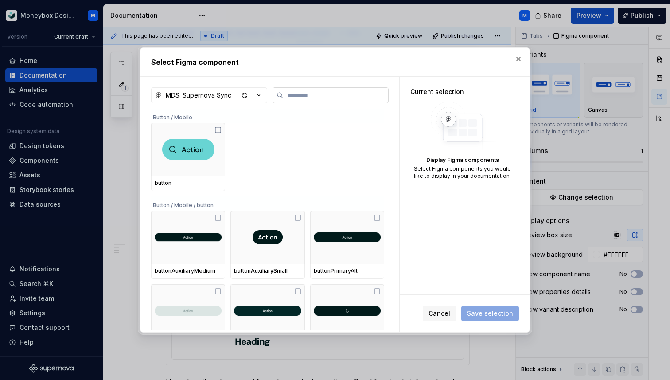
type input "**********"
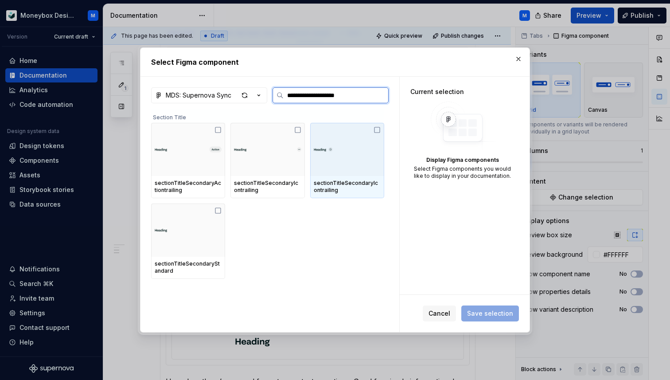
click at [381, 130] on icon at bounding box center [377, 129] width 7 height 7
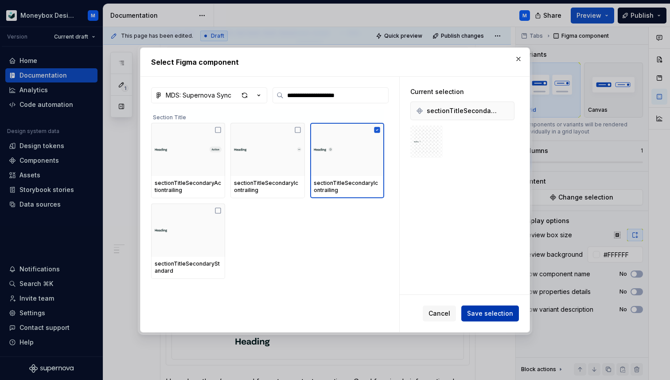
click at [495, 310] on span "Save selection" at bounding box center [490, 313] width 46 height 9
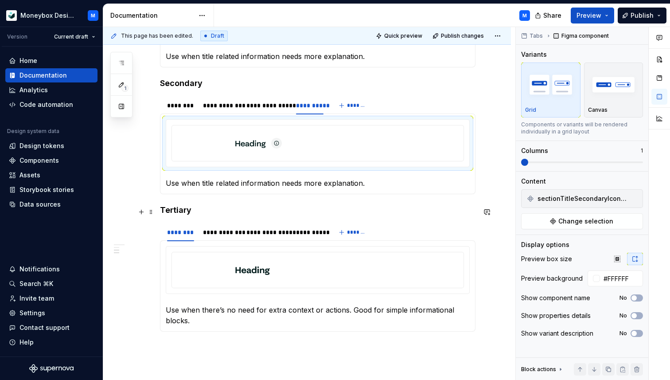
scroll to position [450, 0]
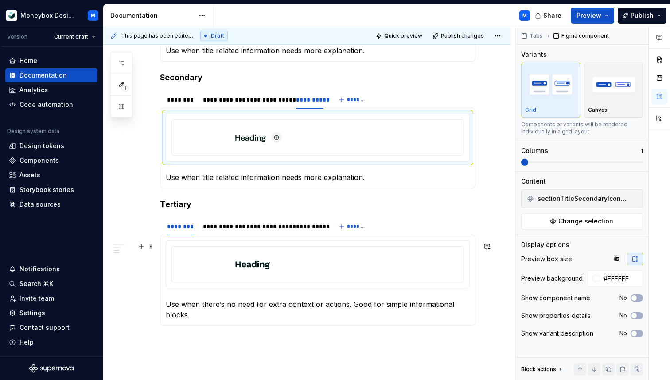
click at [250, 274] on img at bounding box center [318, 264] width 166 height 21
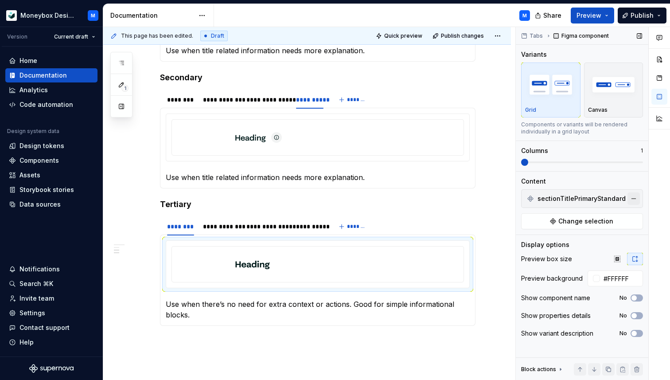
click at [634, 195] on button "button" at bounding box center [634, 198] width 12 height 12
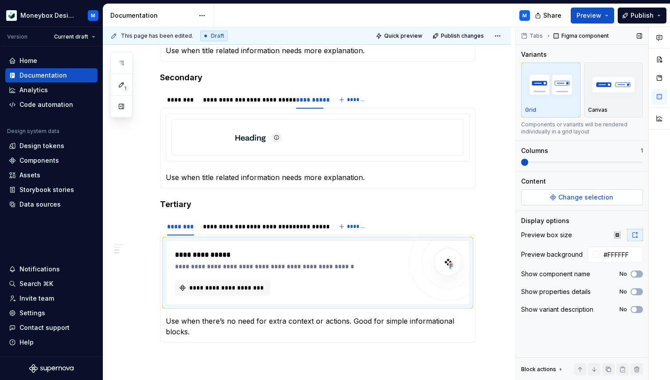
click at [613, 195] on button "Change selection" at bounding box center [582, 197] width 122 height 16
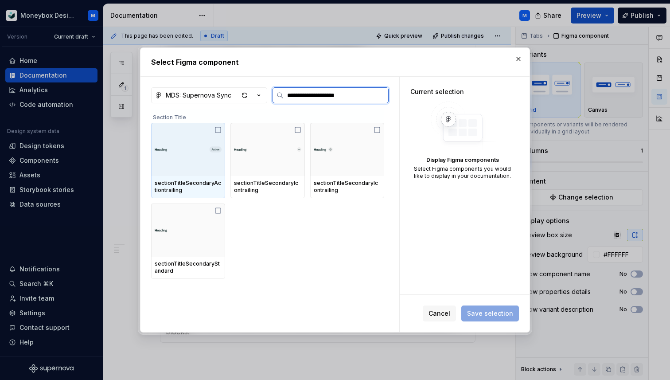
drag, startPoint x: 357, startPoint y: 95, endPoint x: 320, endPoint y: 97, distance: 37.3
click at [320, 97] on input "**********" at bounding box center [336, 95] width 105 height 9
type input "**********"
drag, startPoint x: 336, startPoint y: 99, endPoint x: 278, endPoint y: 93, distance: 58.8
click at [278, 93] on label "**********" at bounding box center [331, 95] width 116 height 16
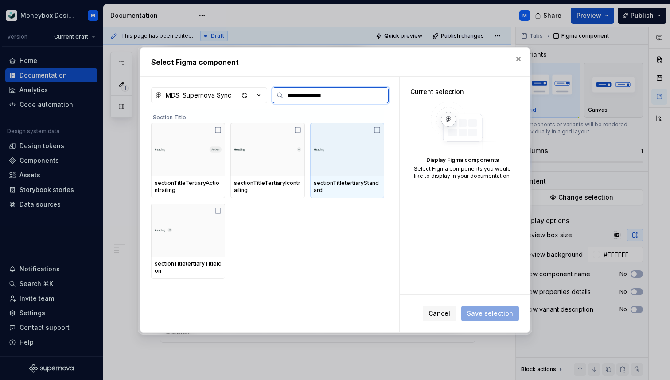
click at [377, 128] on div at bounding box center [347, 149] width 74 height 53
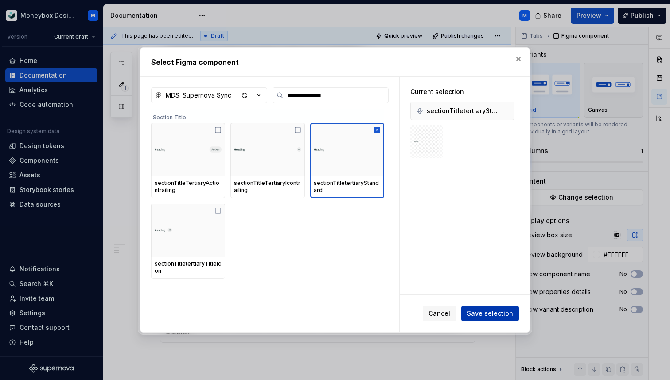
click at [490, 312] on span "Save selection" at bounding box center [490, 313] width 46 height 9
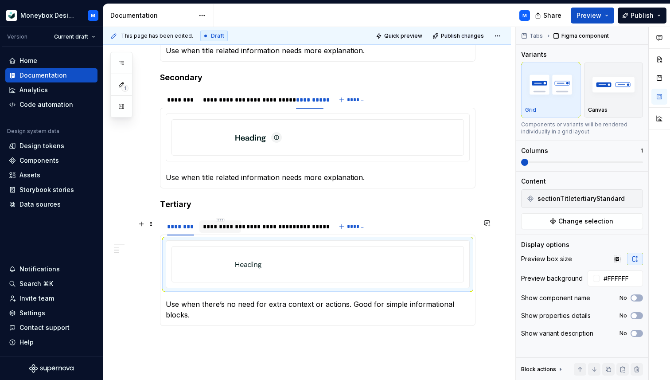
click at [210, 231] on div "**********" at bounding box center [220, 226] width 35 height 9
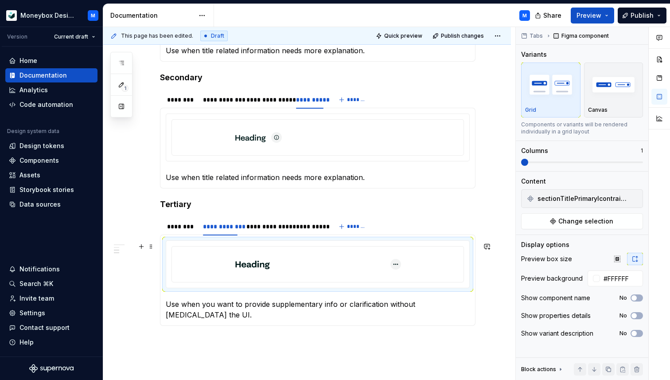
click at [378, 267] on img at bounding box center [318, 264] width 166 height 21
click at [619, 219] on button "Change selection" at bounding box center [582, 221] width 122 height 16
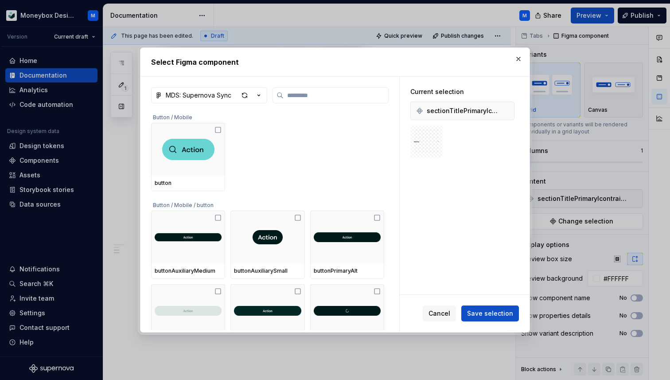
type input "**********"
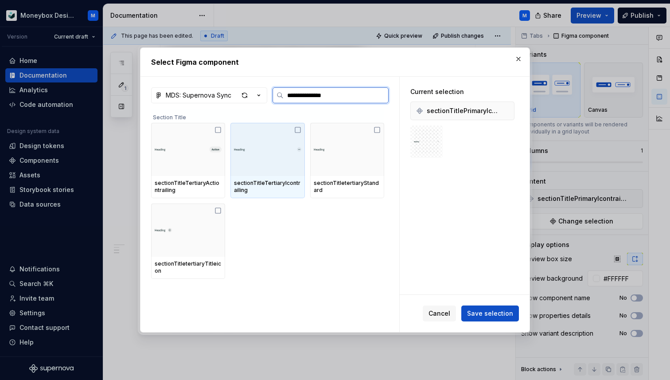
click at [301, 127] on icon at bounding box center [297, 129] width 7 height 7
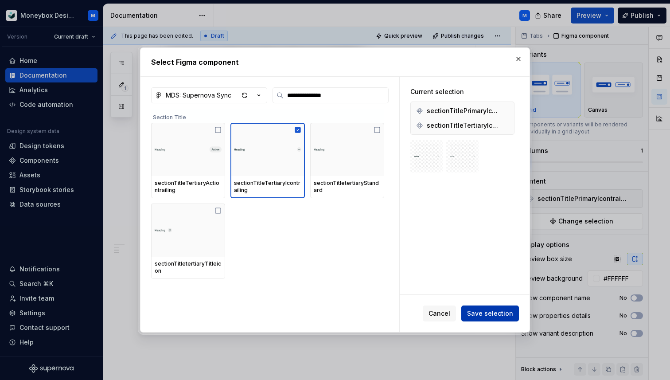
click at [493, 313] on span "Save selection" at bounding box center [490, 313] width 46 height 9
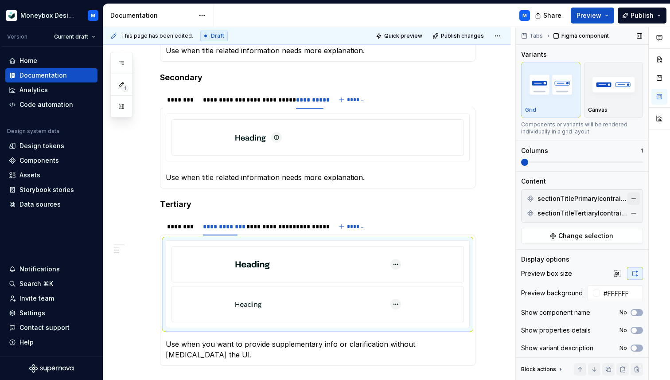
click at [634, 198] on button "button" at bounding box center [634, 198] width 12 height 12
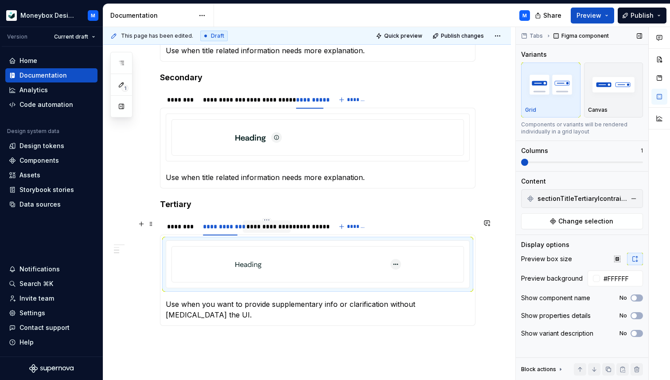
click at [255, 233] on div "**********" at bounding box center [267, 226] width 48 height 12
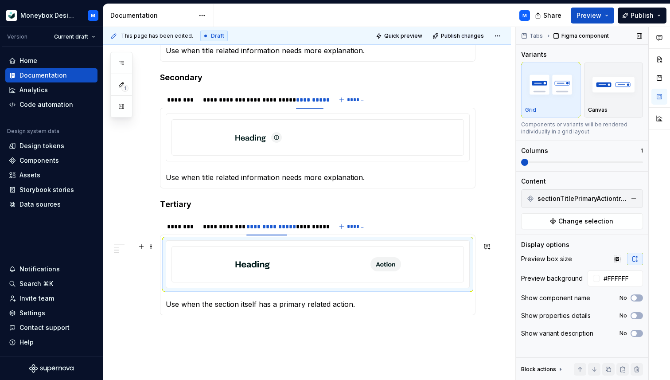
click at [437, 262] on div at bounding box center [318, 264] width 285 height 28
click at [637, 196] on button "button" at bounding box center [634, 198] width 12 height 12
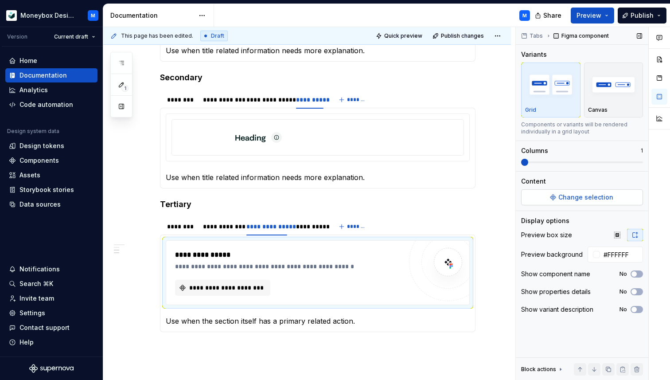
click at [612, 196] on button "Change selection" at bounding box center [582, 197] width 122 height 16
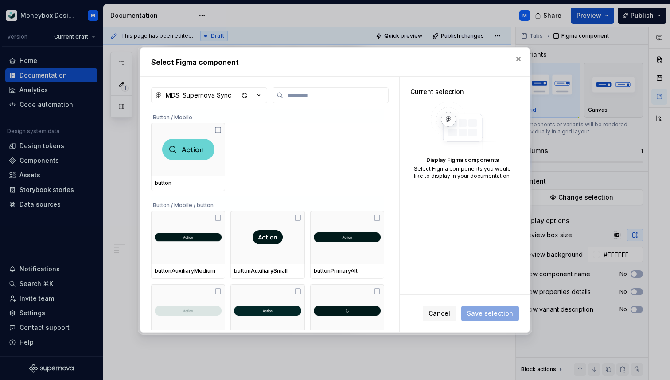
type input "**********"
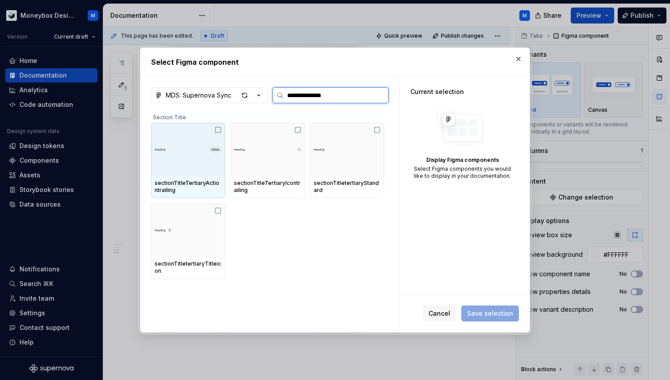
click at [220, 132] on icon at bounding box center [218, 129] width 7 height 7
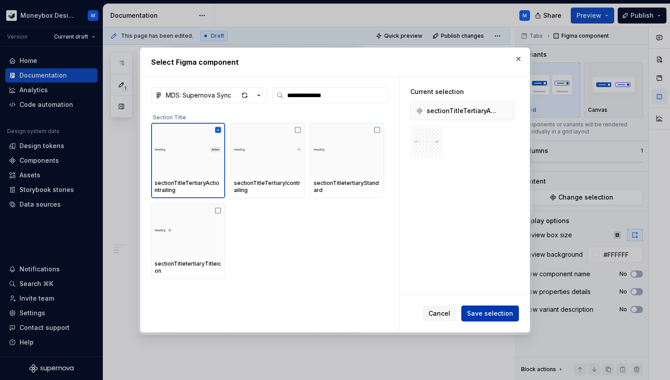
click at [483, 312] on span "Save selection" at bounding box center [490, 313] width 46 height 9
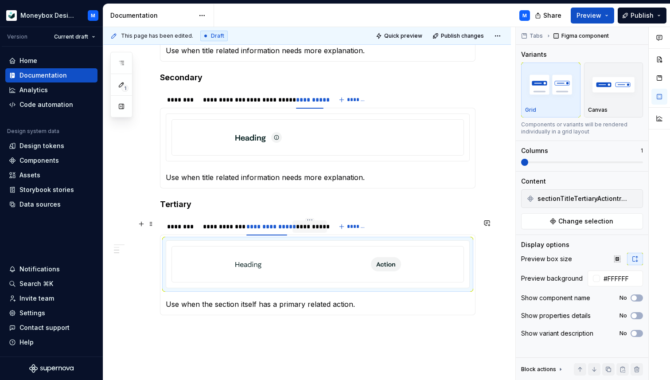
click at [297, 229] on div "**********" at bounding box center [309, 226] width 27 height 9
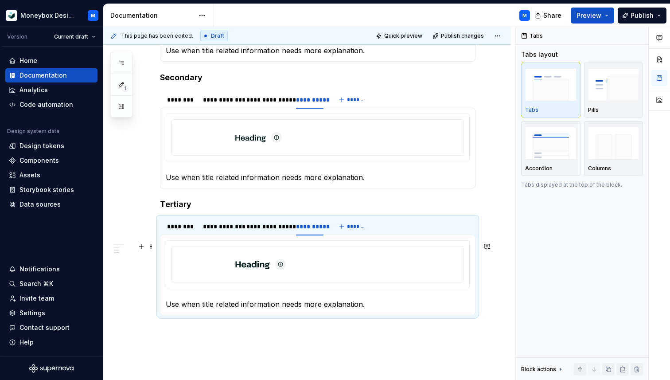
click at [279, 267] on img at bounding box center [318, 264] width 166 height 21
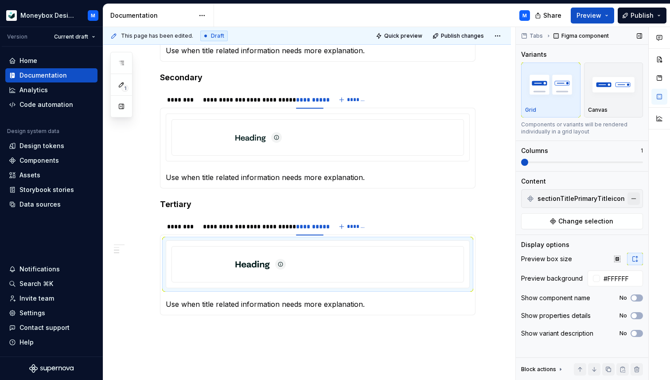
click at [633, 196] on button "button" at bounding box center [634, 198] width 12 height 12
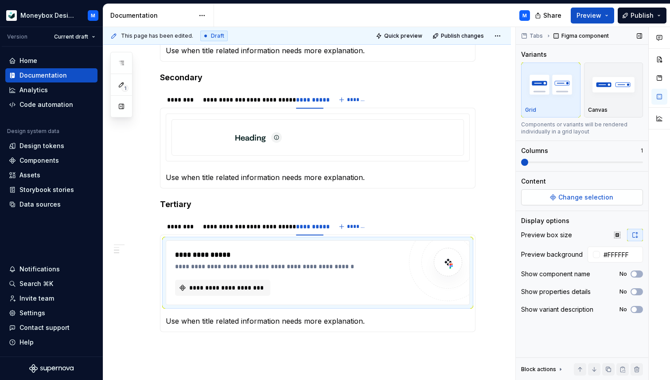
click at [601, 199] on span "Change selection" at bounding box center [586, 197] width 55 height 9
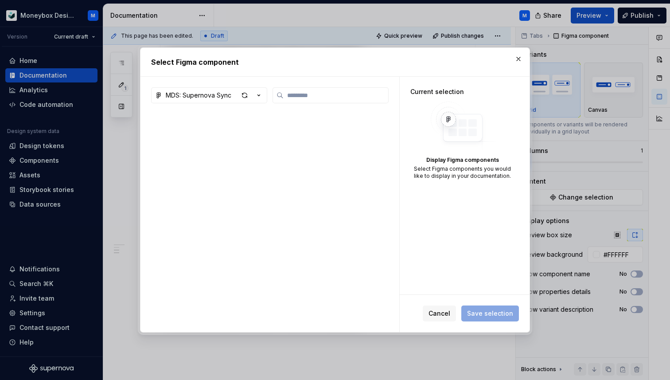
type textarea "*"
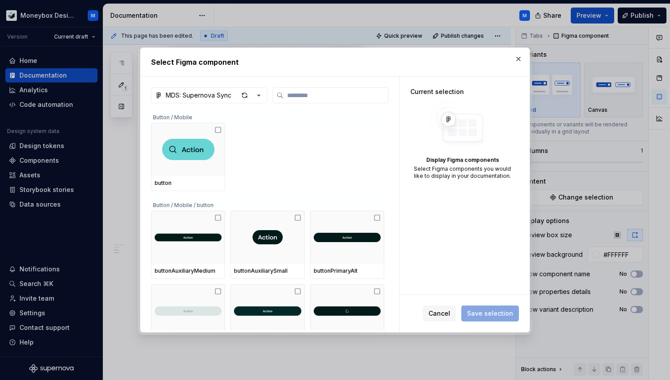
type input "**********"
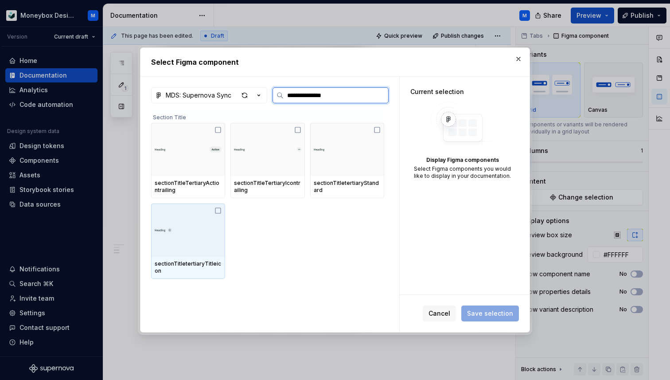
click at [219, 212] on icon at bounding box center [218, 210] width 7 height 7
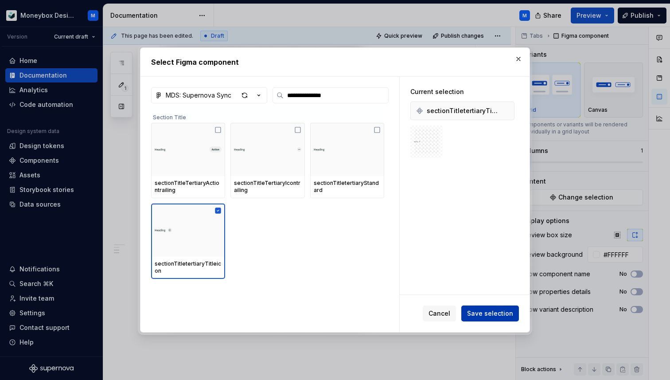
click at [487, 317] on span "Save selection" at bounding box center [490, 313] width 46 height 9
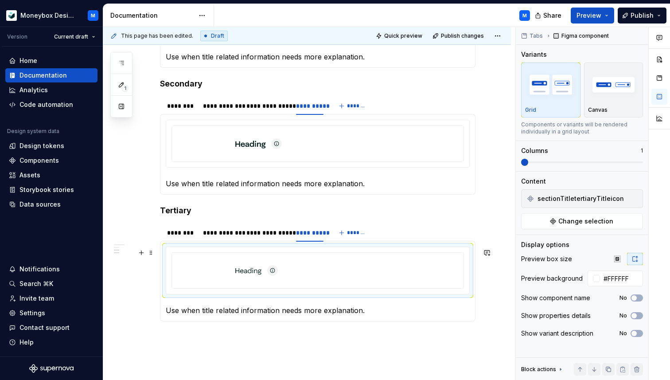
scroll to position [442, 0]
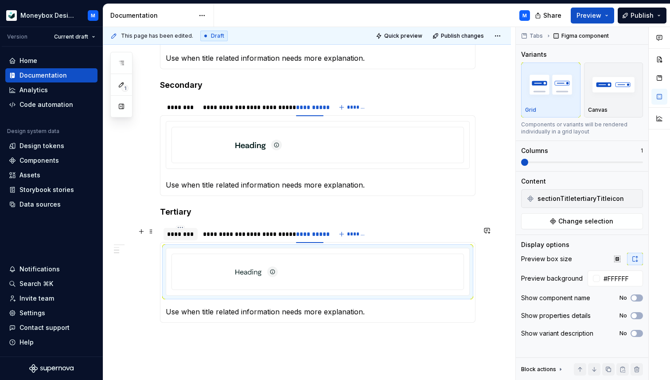
click at [176, 239] on div "********" at bounding box center [180, 234] width 27 height 9
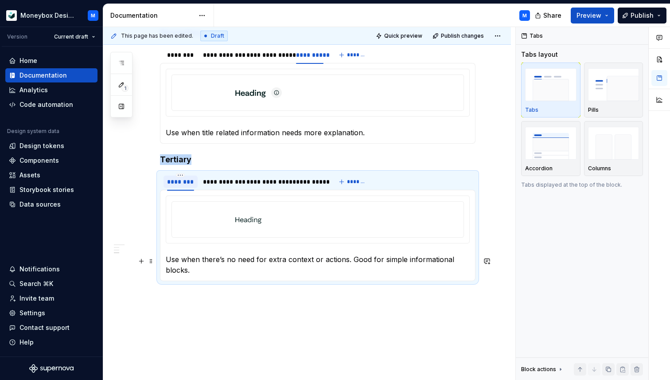
scroll to position [529, 0]
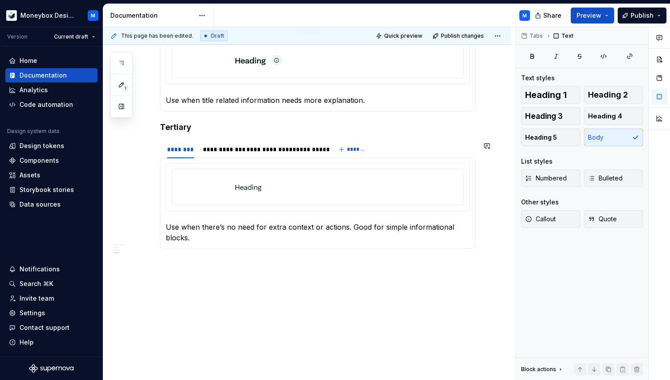
click at [161, 267] on div "**********" at bounding box center [307, 19] width 408 height 724
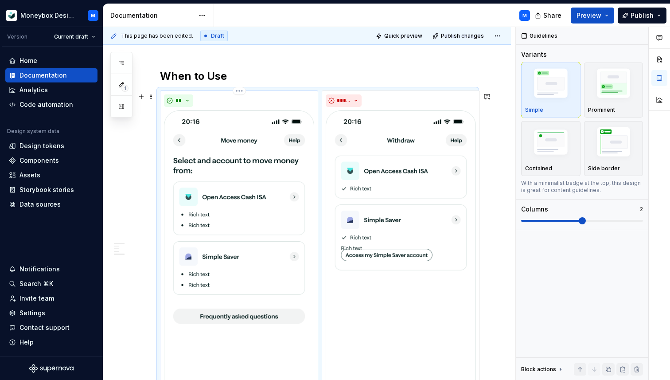
click at [201, 247] on img at bounding box center [239, 273] width 150 height 326
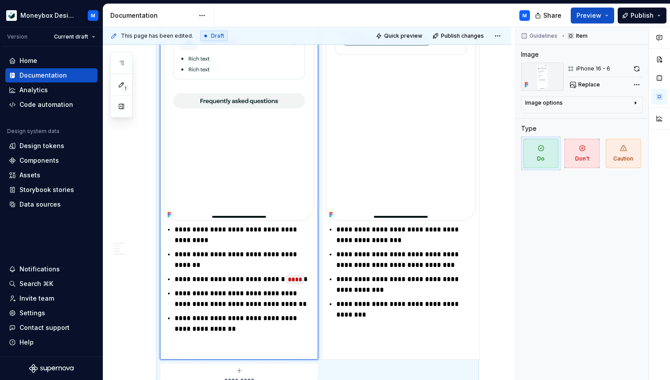
scroll to position [969, 0]
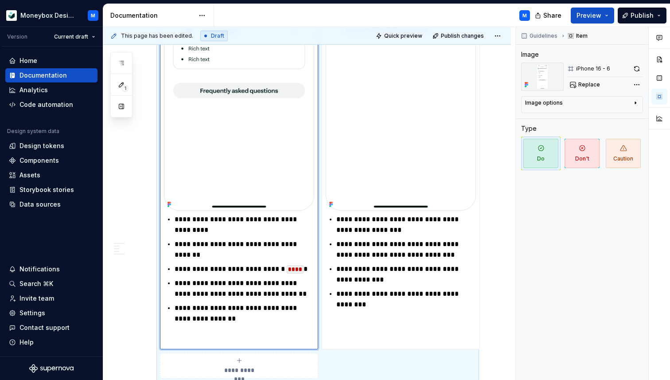
click at [186, 188] on img at bounding box center [239, 48] width 150 height 326
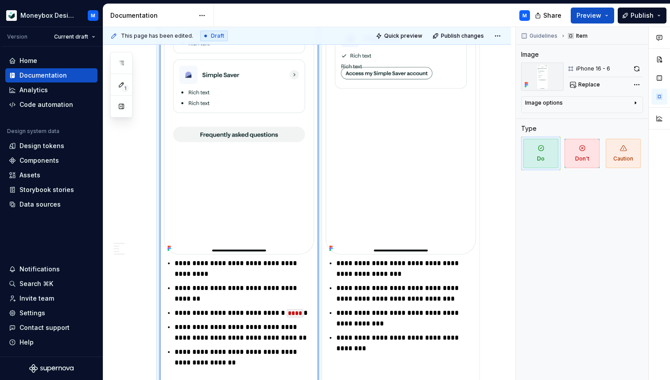
scroll to position [954, 0]
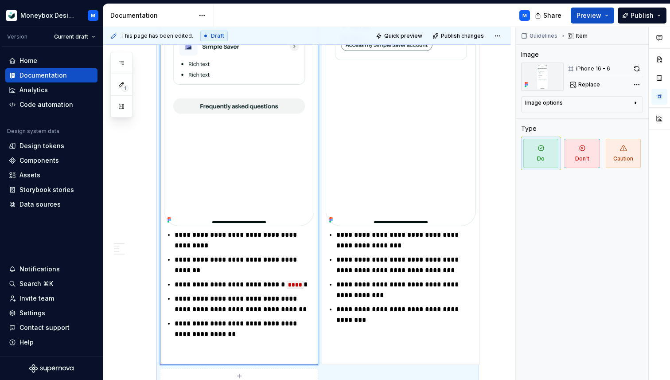
click at [193, 239] on p "**********" at bounding box center [245, 240] width 140 height 21
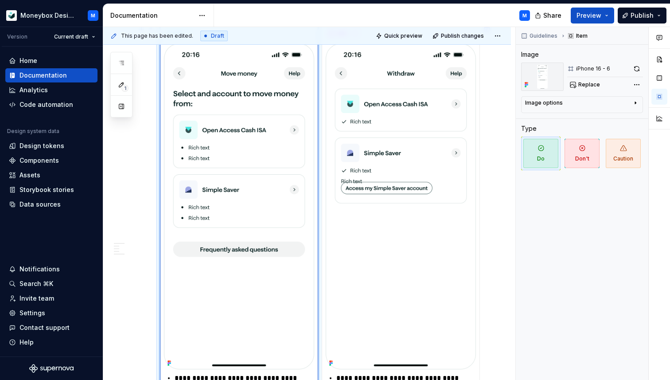
click at [224, 207] on img at bounding box center [239, 206] width 150 height 326
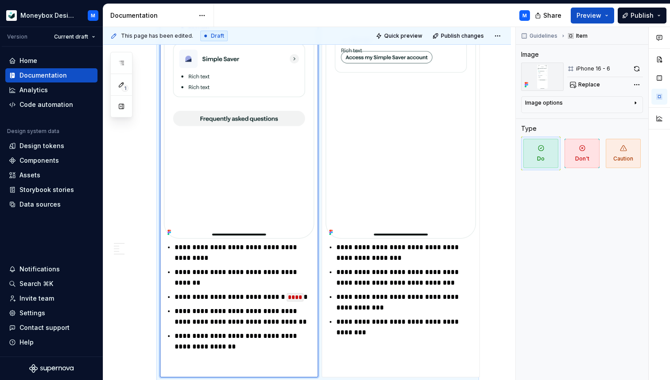
scroll to position [948, 0]
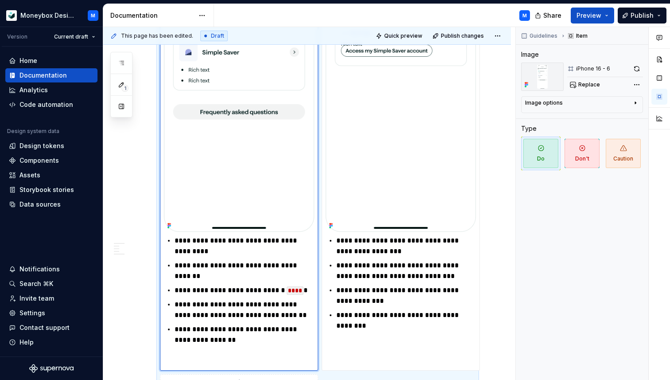
click at [217, 292] on p "**********" at bounding box center [245, 290] width 140 height 11
click at [224, 236] on div "**********" at bounding box center [239, 128] width 150 height 477
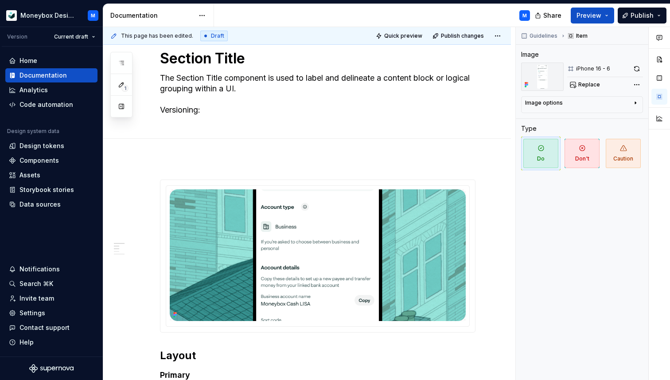
scroll to position [0, 0]
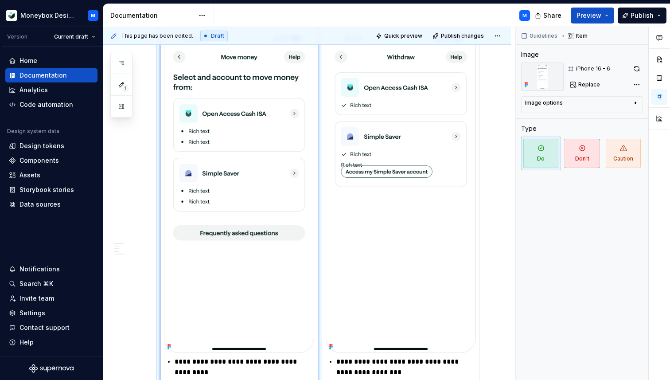
click at [223, 250] on img at bounding box center [239, 190] width 150 height 326
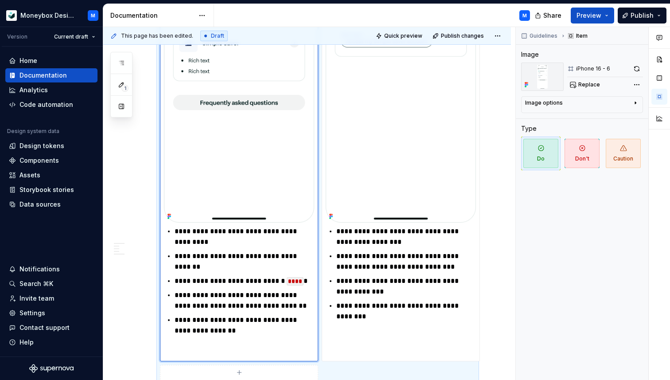
scroll to position [1094, 0]
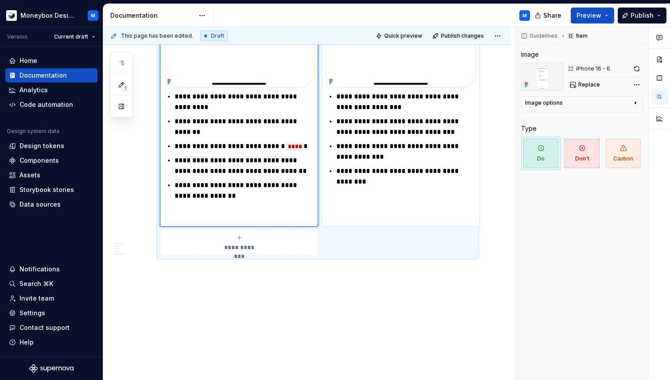
click at [352, 178] on p "**********" at bounding box center [407, 176] width 140 height 21
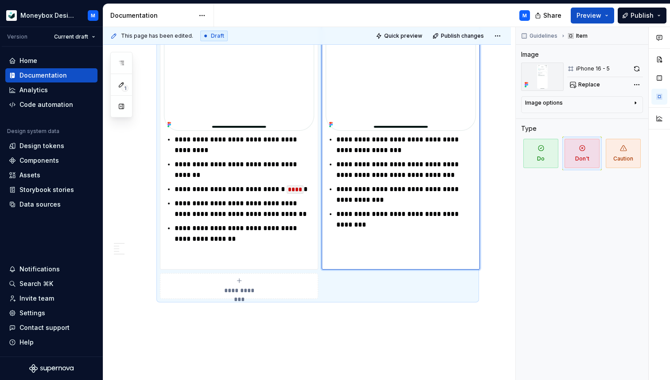
scroll to position [1040, 0]
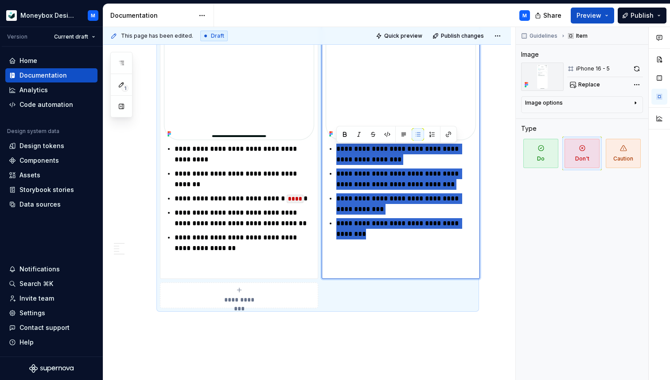
drag, startPoint x: 356, startPoint y: 236, endPoint x: 338, endPoint y: 150, distance: 87.3
click at [338, 150] on ul "**********" at bounding box center [407, 192] width 140 height 96
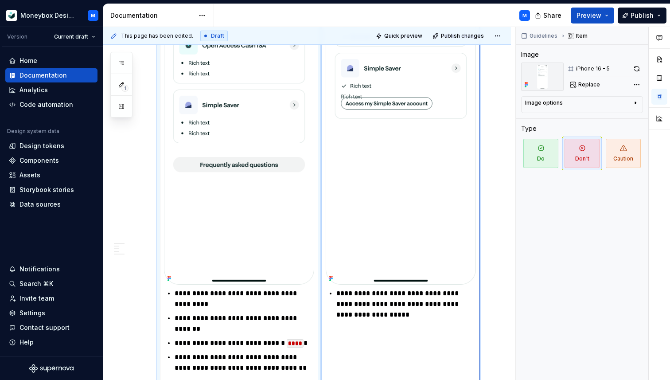
scroll to position [852, 0]
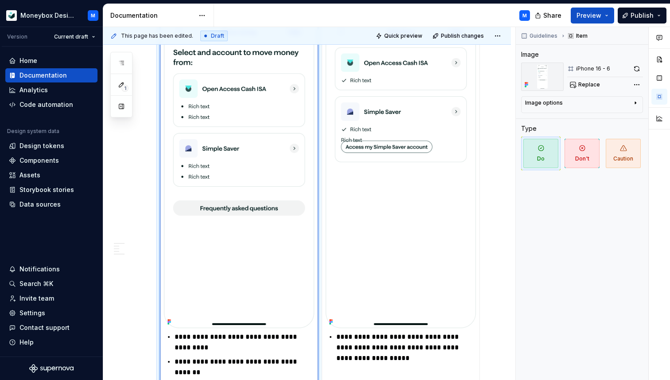
click at [219, 223] on img at bounding box center [239, 165] width 150 height 326
click at [239, 180] on img at bounding box center [239, 165] width 150 height 326
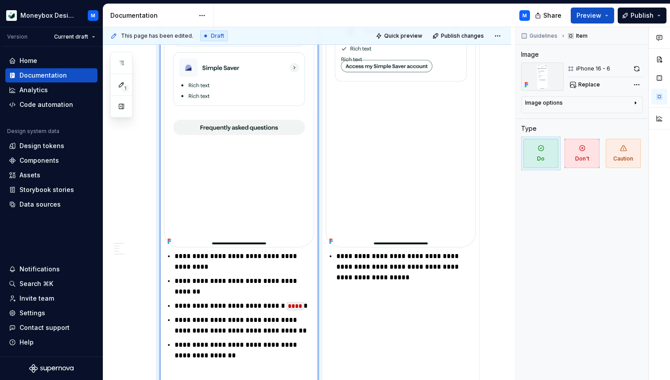
scroll to position [962, 0]
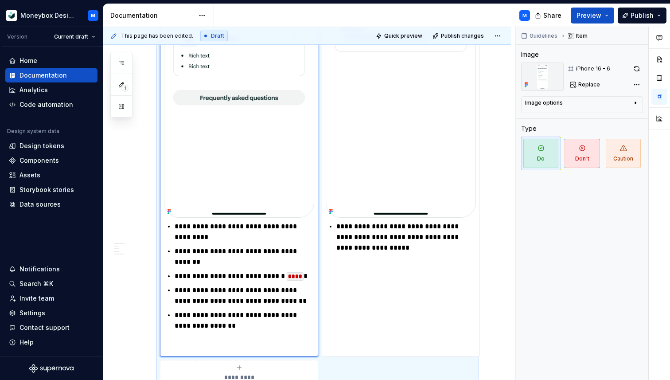
click at [227, 264] on p "**********" at bounding box center [245, 256] width 140 height 21
click at [232, 172] on img at bounding box center [239, 55] width 150 height 326
click at [595, 83] on span "Replace" at bounding box center [590, 84] width 22 height 7
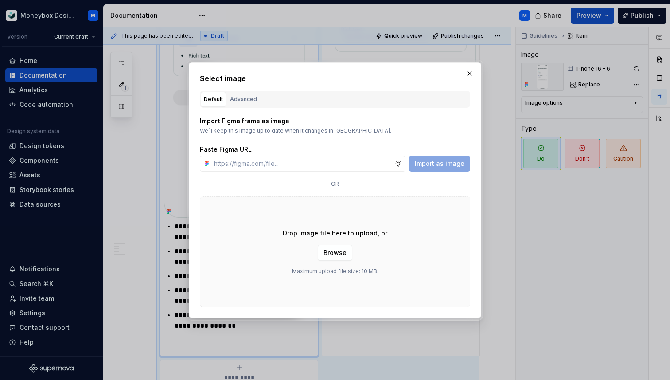
type textarea "*"
type input "https://www.figma.com/design/hMJO9qiZWpnsZnCr6F1yer/MDS--Supernova-Sync?node-id…"
type textarea "*"
type input "https://www.figma.com/design/hMJO9qiZWpnsZnCr6F1yer/MDS--Supernova-Sync?node-id…"
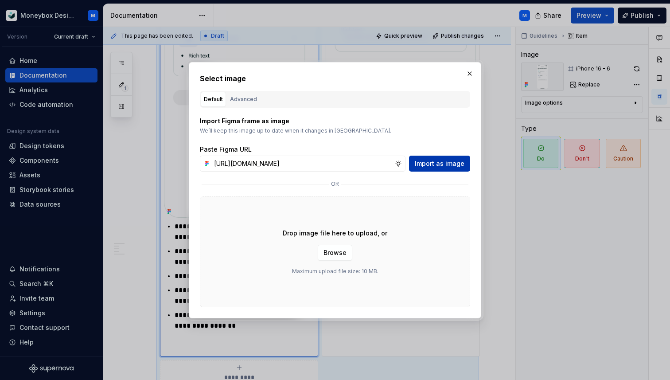
scroll to position [0, 0]
click at [415, 158] on button "Import as image" at bounding box center [439, 164] width 61 height 16
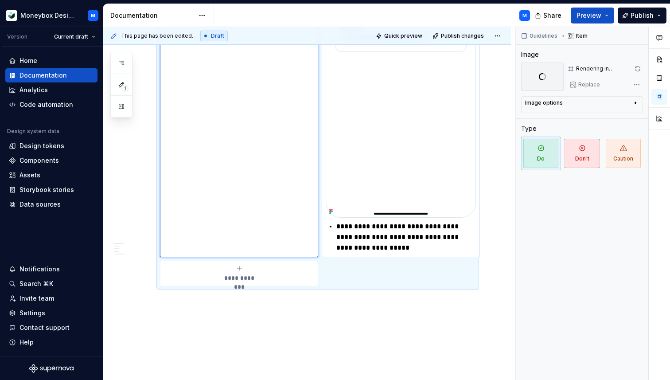
click at [421, 163] on img at bounding box center [401, 55] width 150 height 326
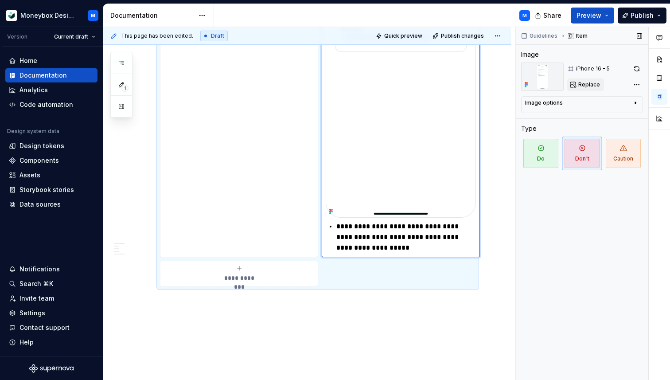
click at [596, 86] on span "Replace" at bounding box center [590, 84] width 22 height 7
type textarea "*"
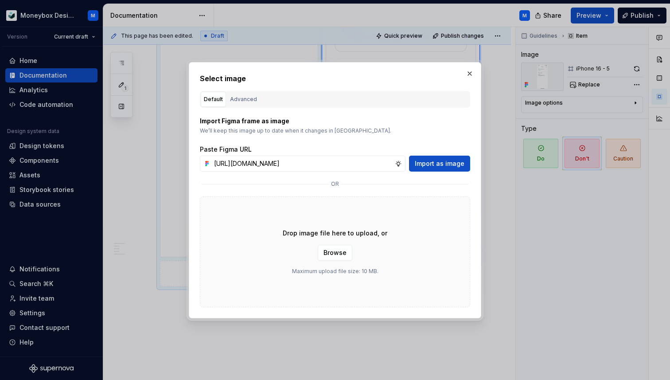
scroll to position [0, 201]
type input "https://www.figma.com/design/hMJO9qiZWpnsZnCr6F1yer/MDS--Supernova-Sync?node-id…"
click at [437, 161] on span "Import as image" at bounding box center [440, 163] width 50 height 9
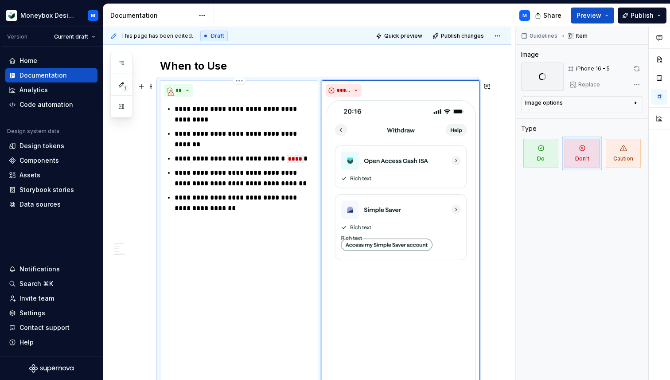
scroll to position [760, 0]
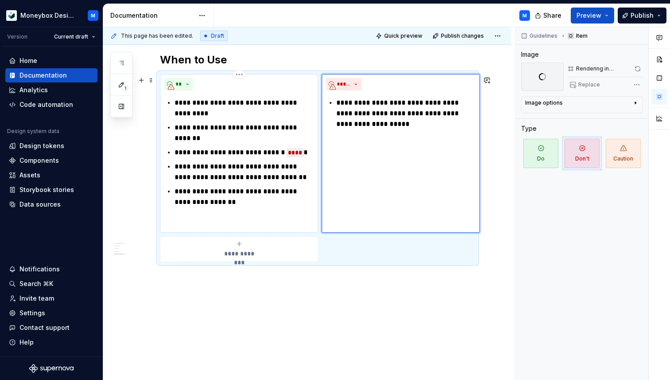
click at [213, 193] on p "**********" at bounding box center [245, 196] width 140 height 21
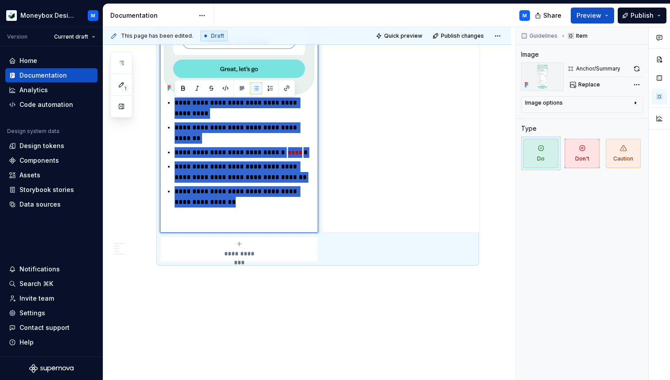
drag, startPoint x: 202, startPoint y: 206, endPoint x: 170, endPoint y: 106, distance: 105.2
click at [175, 106] on ul "**********" at bounding box center [245, 153] width 140 height 110
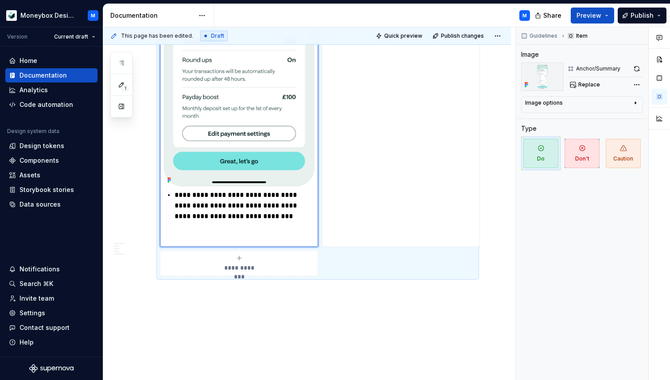
scroll to position [993, 0]
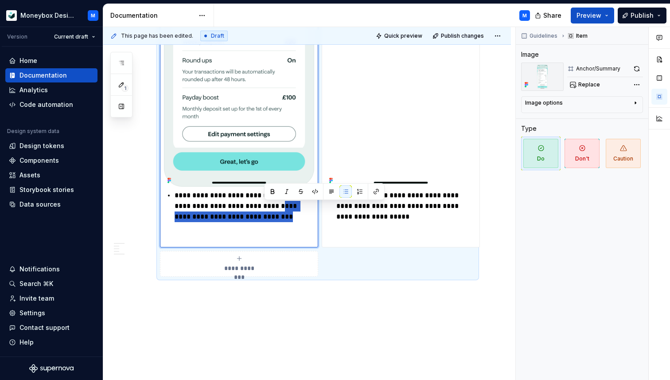
drag, startPoint x: 273, startPoint y: 219, endPoint x: 280, endPoint y: 206, distance: 14.7
click at [280, 206] on p "**********" at bounding box center [245, 206] width 140 height 32
type textarea "*"
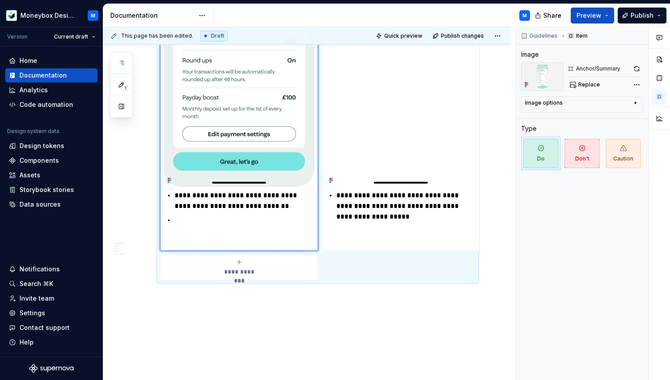
click at [186, 221] on p at bounding box center [245, 220] width 140 height 11
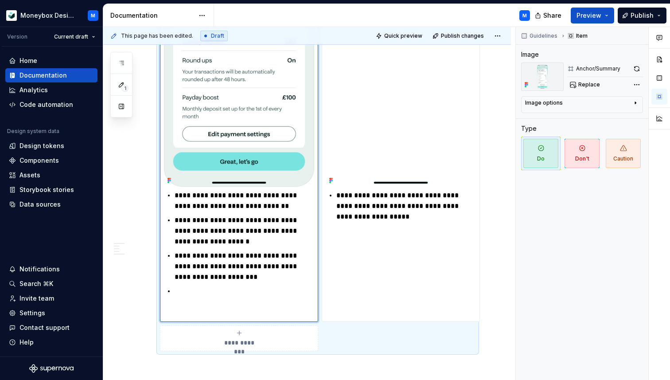
click at [182, 294] on p at bounding box center [245, 291] width 140 height 11
click at [184, 313] on p at bounding box center [239, 312] width 150 height 11
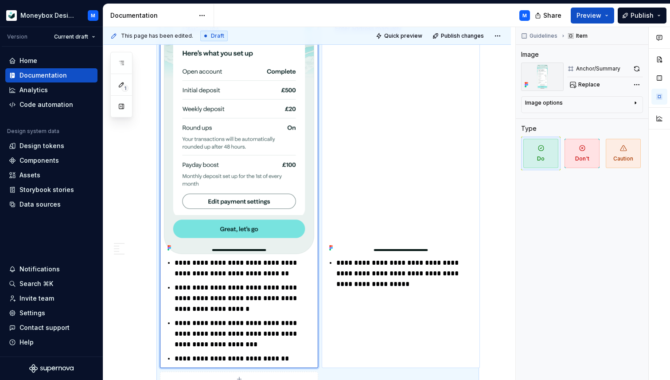
scroll to position [1022, 0]
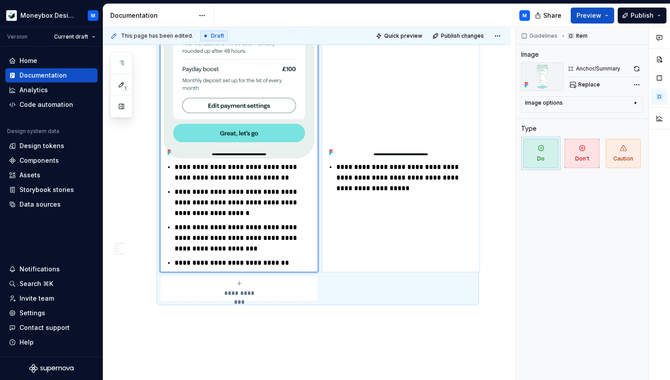
click at [370, 187] on p "**********" at bounding box center [407, 178] width 140 height 32
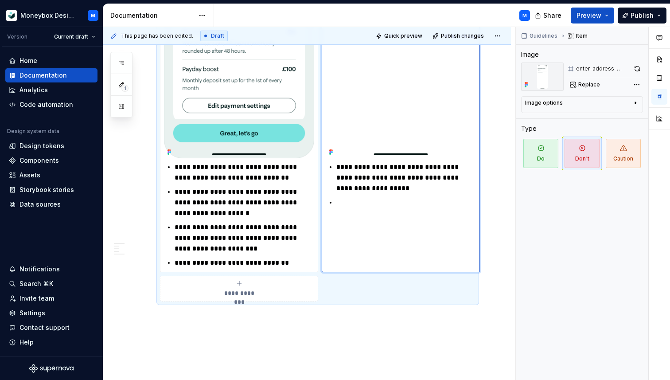
click at [346, 206] on p at bounding box center [407, 202] width 140 height 11
paste div
click at [440, 204] on p "**********" at bounding box center [407, 207] width 140 height 21
type textarea "*"
click at [460, 218] on p "**********" at bounding box center [407, 207] width 140 height 21
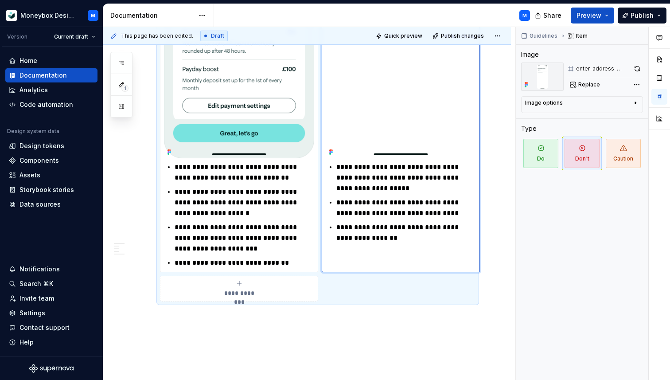
click at [337, 259] on div "**********" at bounding box center [401, 42] width 158 height 460
click at [332, 257] on div "**********" at bounding box center [401, 42] width 158 height 460
click at [344, 253] on div "**********" at bounding box center [401, 42] width 158 height 460
click at [365, 247] on div "**********" at bounding box center [401, 42] width 158 height 460
click at [368, 227] on p "**********" at bounding box center [407, 232] width 140 height 21
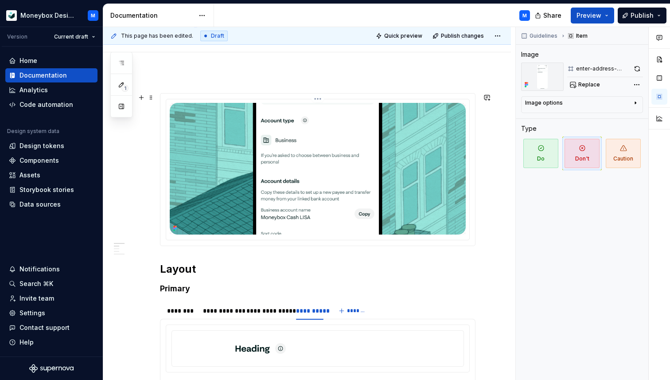
scroll to position [0, 0]
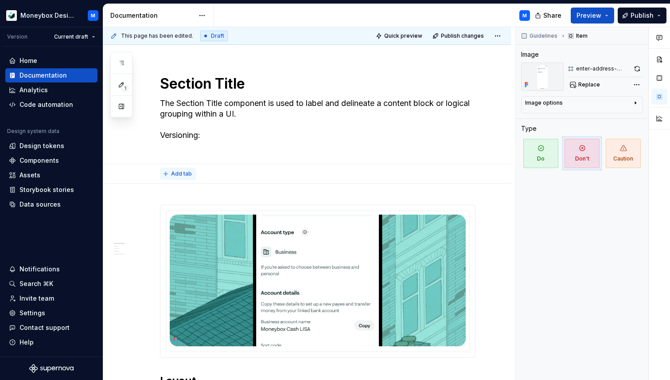
click at [173, 172] on span "Add tab" at bounding box center [181, 173] width 21 height 7
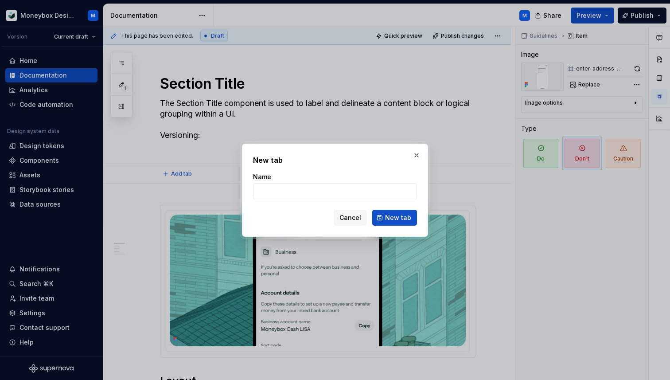
type textarea "*"
type input "Usage"
type textarea "*"
type input "Usage"
click at [392, 215] on span "New tab" at bounding box center [398, 217] width 26 height 9
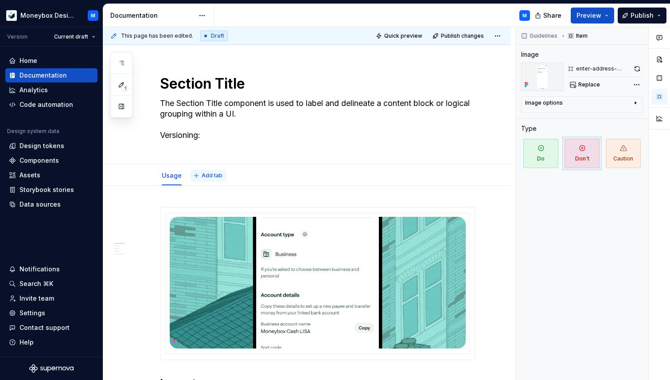
click at [211, 172] on span "Add tab" at bounding box center [212, 175] width 21 height 7
type textarea "*"
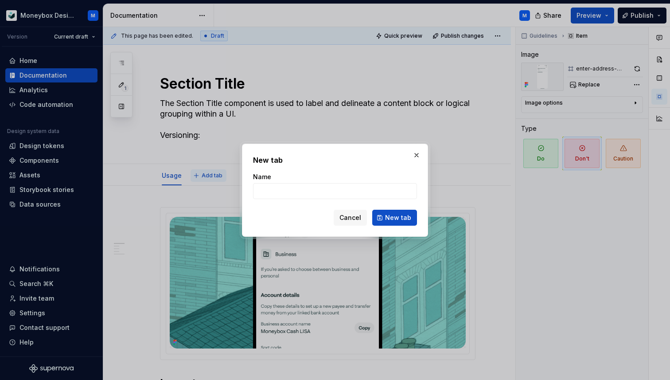
type input "C"
type textarea "*"
type input "Content"
click at [395, 212] on button "New tab" at bounding box center [394, 218] width 45 height 16
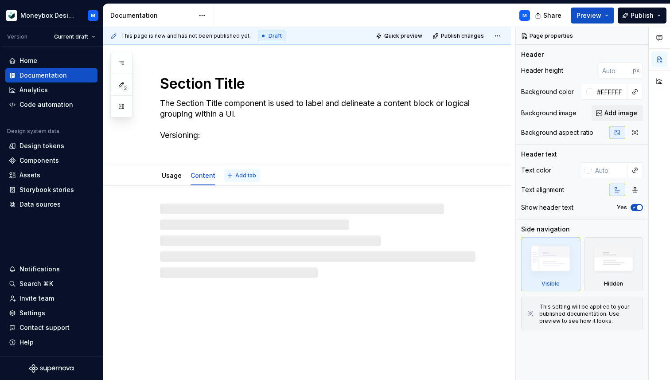
click at [249, 175] on span "Add tab" at bounding box center [245, 175] width 21 height 7
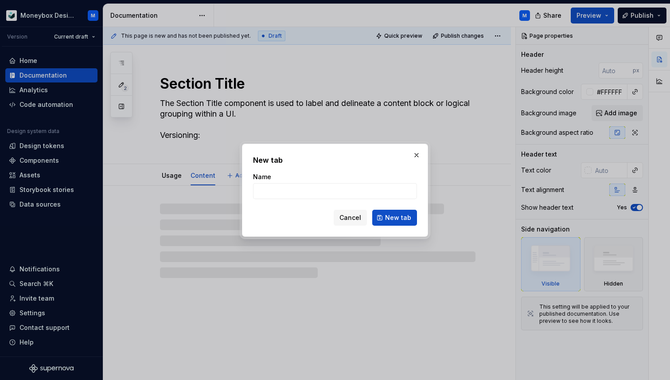
type textarea "*"
type input "A"
type textarea "*"
type input "Accessibility"
type textarea "*"
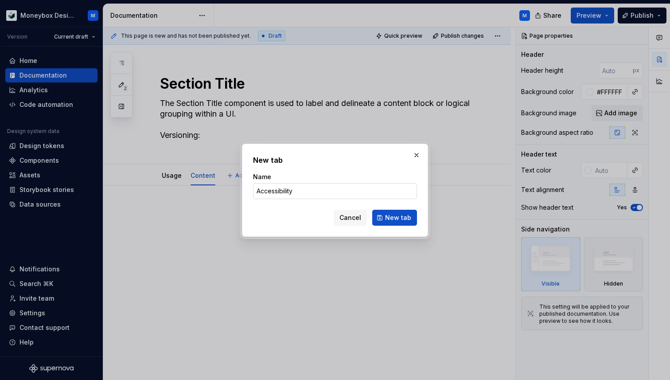
drag, startPoint x: 294, startPoint y: 192, endPoint x: 259, endPoint y: 192, distance: 35.0
click at [259, 192] on input "Accessibility" at bounding box center [335, 191] width 164 height 16
type input "A"
type textarea "*"
type input "Accessibility"
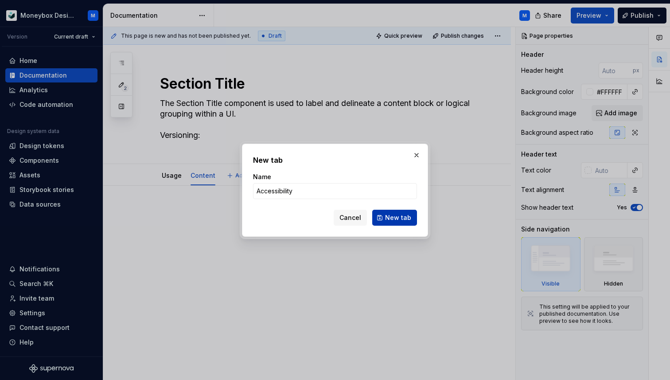
click at [391, 214] on span "New tab" at bounding box center [398, 217] width 26 height 9
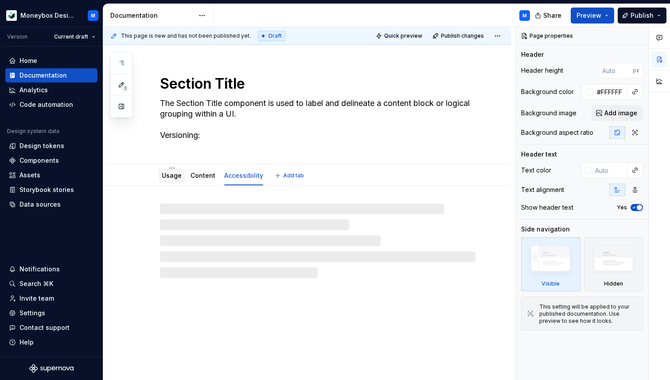
click at [173, 174] on link "Usage" at bounding box center [172, 176] width 20 height 8
click at [206, 178] on link "Content" at bounding box center [203, 176] width 25 height 8
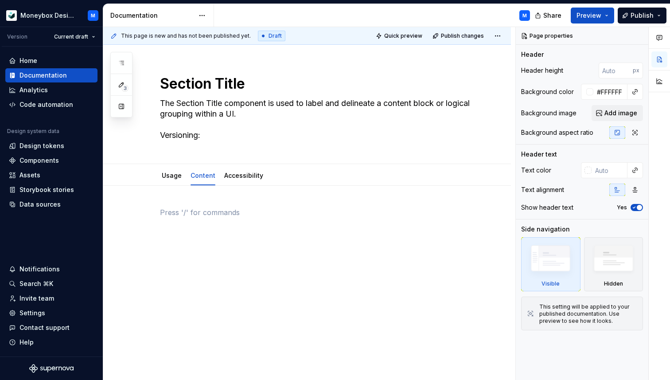
click at [214, 235] on div at bounding box center [318, 224] width 316 height 34
type textarea "*"
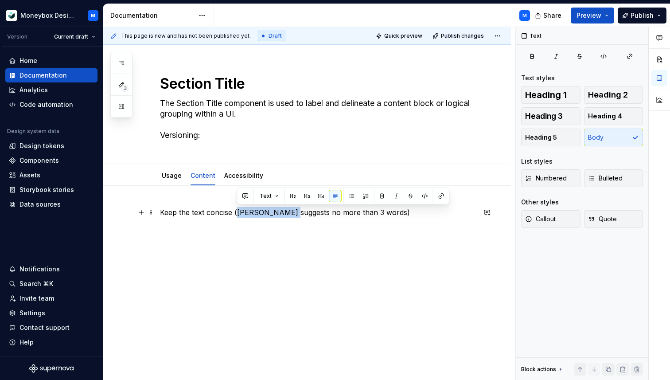
drag, startPoint x: 288, startPoint y: 213, endPoint x: 238, endPoint y: 211, distance: 50.1
click at [238, 211] on p "Keep the text concise (Wise suggests no more than 3 words)" at bounding box center [318, 212] width 316 height 11
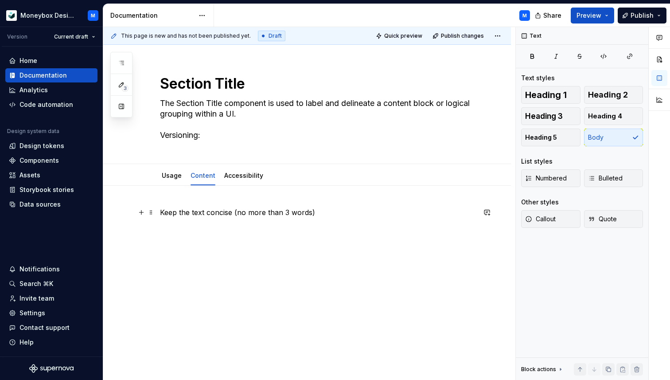
click at [312, 214] on p "Keep the text concise (no more than 3 words)" at bounding box center [318, 212] width 316 height 11
click at [158, 214] on div "Keep the text concise (no more than 3 words). Don’t start with a verb or instru…" at bounding box center [307, 280] width 408 height 188
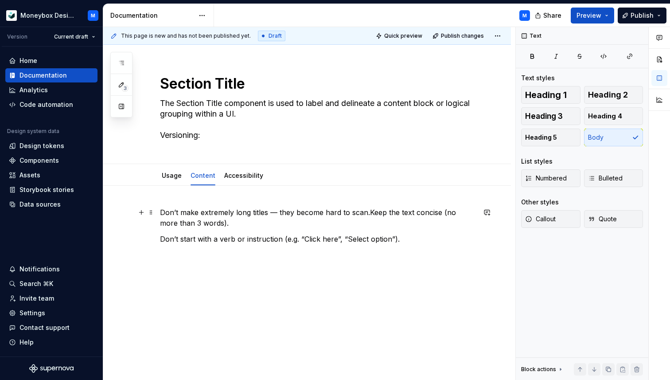
click at [277, 212] on p "Don’t make extremely long titles — they become hard to scan.Keep the text conci…" at bounding box center [318, 217] width 316 height 21
click at [362, 212] on p "Don’t make extremely long titles, they become hard to scan.Keep the text concis…" at bounding box center [318, 217] width 316 height 21
click at [411, 247] on div "Don’t make extremely long titles, they become hard to scan. Keep the text conci…" at bounding box center [318, 233] width 316 height 53
click at [409, 245] on div "Don’t make extremely long titles, they become hard to scan. Keep the text conci…" at bounding box center [318, 233] width 316 height 53
click at [401, 240] on p "Don’t start with a verb or instruction (e.g. “Click here”, “Select option”)." at bounding box center [318, 239] width 316 height 11
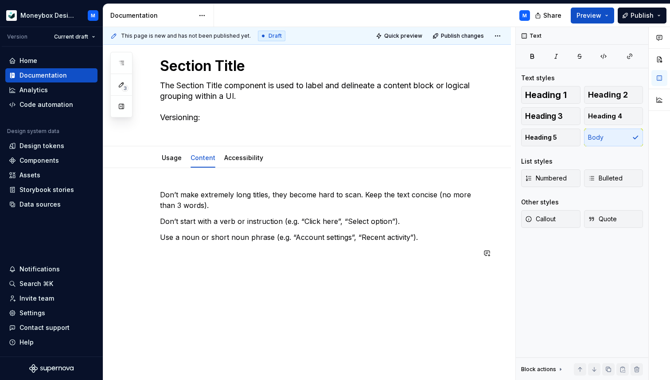
scroll to position [20, 0]
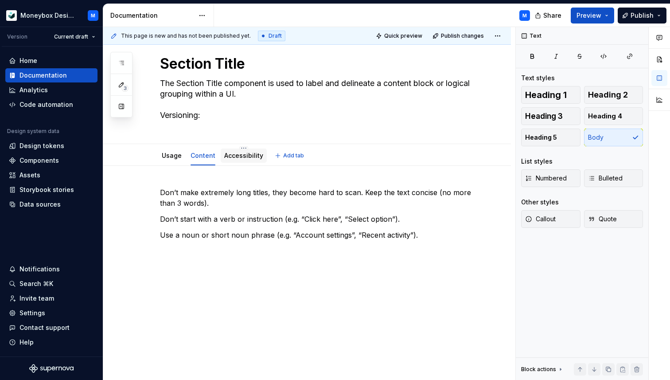
click at [232, 153] on link "Accessibility" at bounding box center [243, 156] width 39 height 8
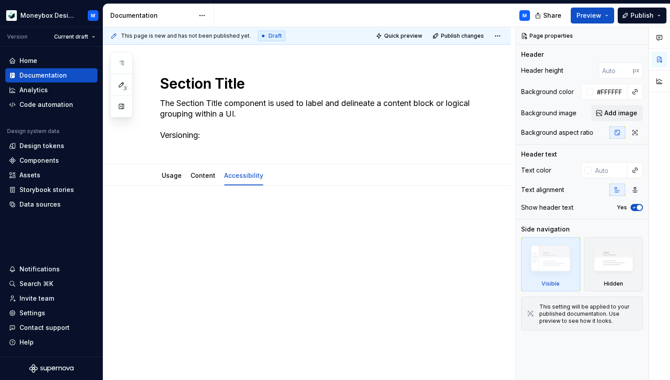
click at [171, 207] on p at bounding box center [318, 212] width 316 height 11
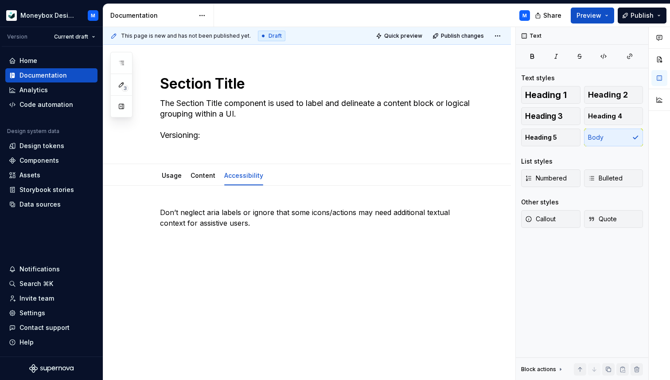
click at [162, 201] on div "Don’t neglect aria labels or ignore that some icons/actions may need additional…" at bounding box center [307, 277] width 408 height 183
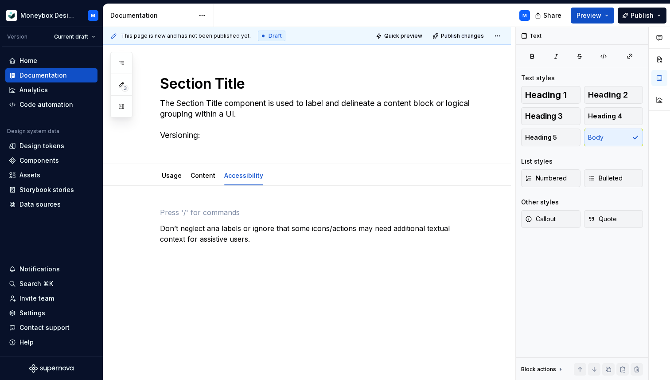
type textarea "*"
click at [234, 238] on p "Don’t neglect aria labels or ignore that some icons/actions may need additional…" at bounding box center [318, 233] width 316 height 21
click at [173, 208] on p at bounding box center [318, 212] width 316 height 11
paste div
click at [173, 211] on p "• • Ensure keyboard focus order is logical (heading first, then trailing action…" at bounding box center [318, 212] width 316 height 11
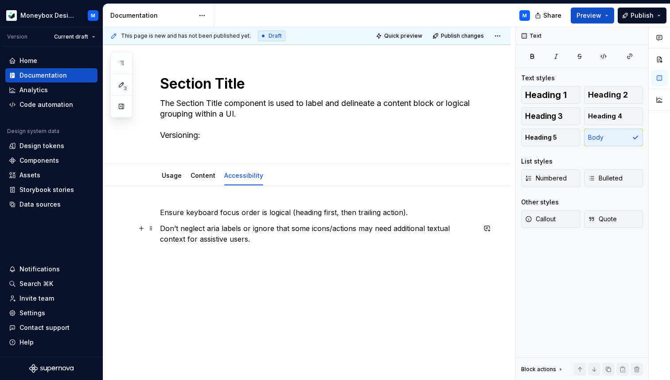
click at [233, 238] on p "Don’t neglect aria labels or ignore that some icons/actions may need additional…" at bounding box center [318, 233] width 316 height 21
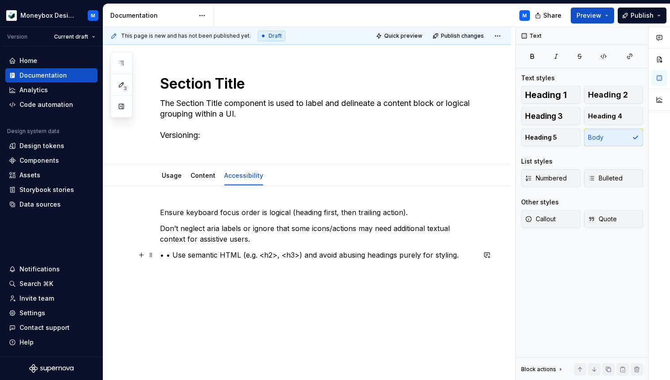
click at [171, 255] on p "• • Use semantic HTML (e.g. <h2>, <h3>) and avoid abusing headings purely for s…" at bounding box center [318, 255] width 316 height 11
click at [198, 178] on link "Content" at bounding box center [203, 176] width 25 height 8
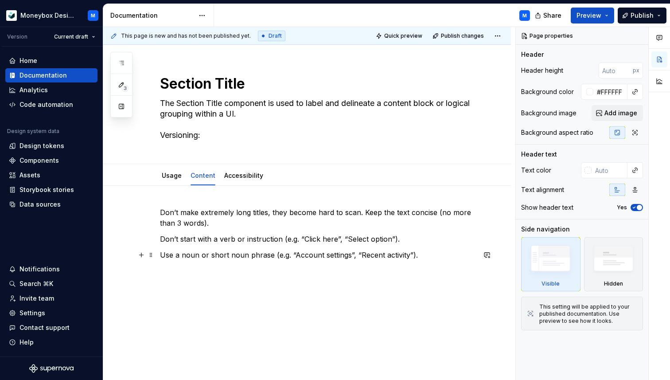
type textarea "*"
click at [423, 256] on p "Use a noun or short noun phrase (e.g. “Account settings”, “Recent activity”)." at bounding box center [318, 255] width 316 height 11
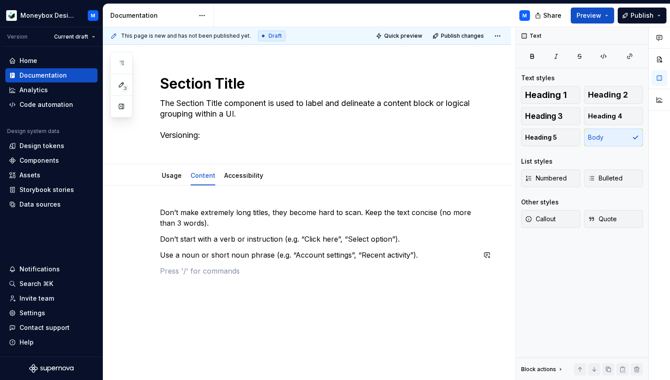
paste div
click at [172, 272] on p "• • Use clear, descriptive labels that meaningfully convey what the section is …" at bounding box center [318, 276] width 316 height 21
click at [173, 179] on link "Usage" at bounding box center [172, 176] width 20 height 8
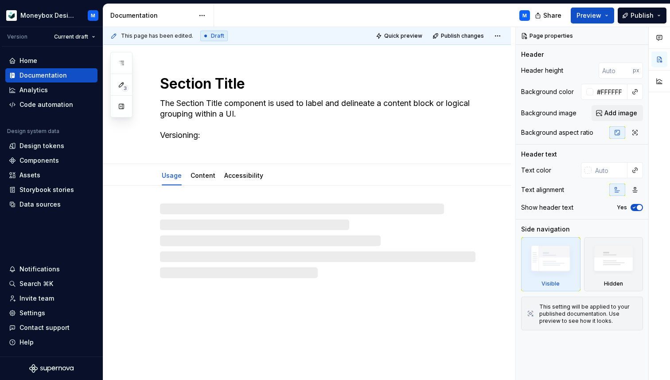
type textarea "*"
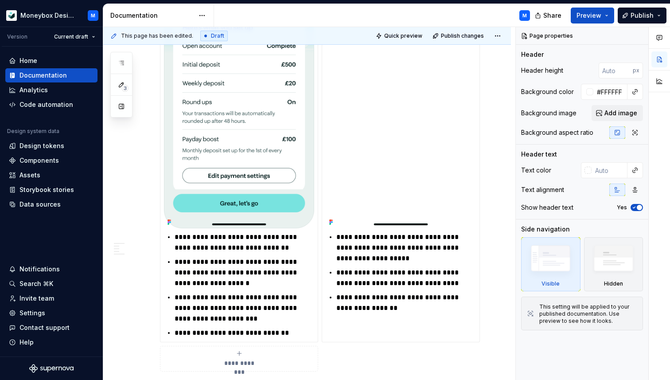
scroll to position [1093, 0]
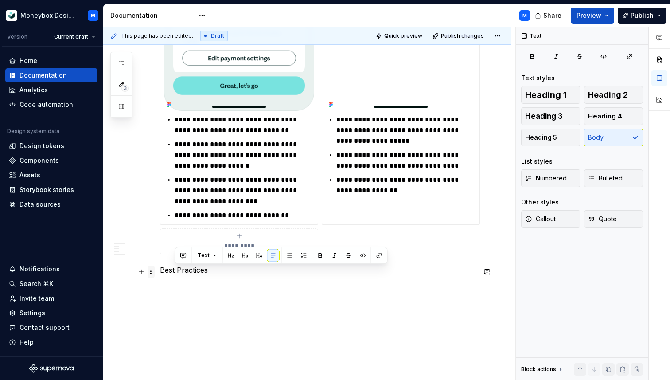
drag, startPoint x: 215, startPoint y: 273, endPoint x: 154, endPoint y: 270, distance: 60.8
click at [599, 93] on span "Heading 2" at bounding box center [608, 94] width 40 height 9
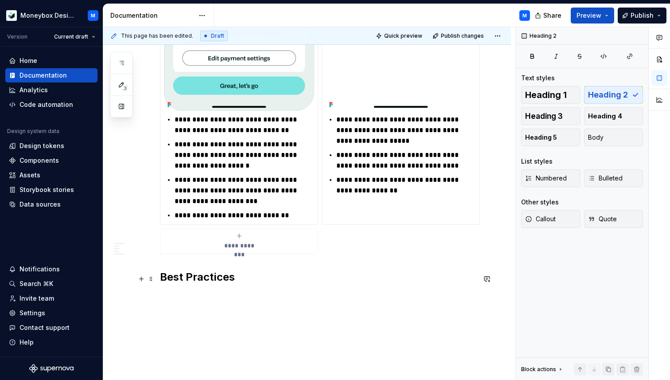
click at [239, 284] on h2 "Best Practices" at bounding box center [318, 277] width 316 height 14
click at [244, 282] on h2 "Best Practices" at bounding box center [318, 277] width 316 height 14
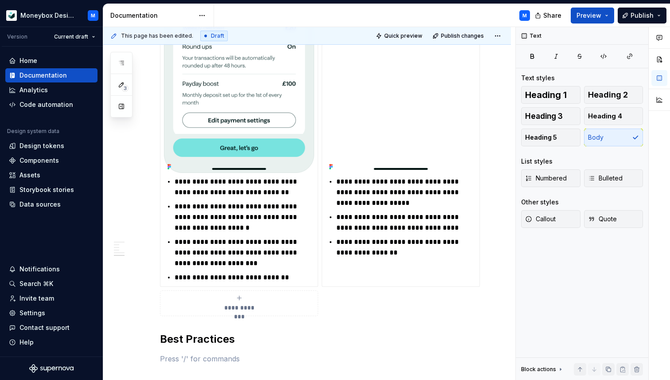
scroll to position [1140, 0]
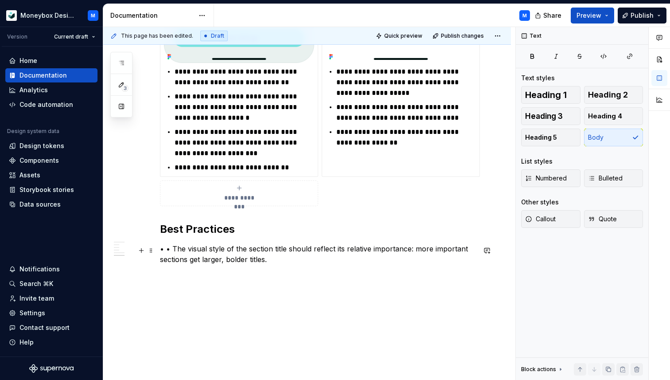
click at [172, 250] on p "• • The visual style of the section title should reflect its relative importanc…" at bounding box center [318, 253] width 316 height 21
click at [274, 264] on p "• The visual style of the section title should reflect its relative importance:…" at bounding box center [318, 253] width 316 height 21
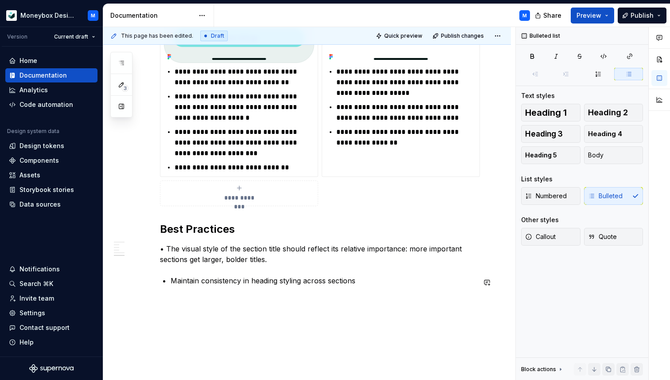
click at [168, 248] on p "• The visual style of the section title should reflect its relative importance:…" at bounding box center [318, 253] width 316 height 21
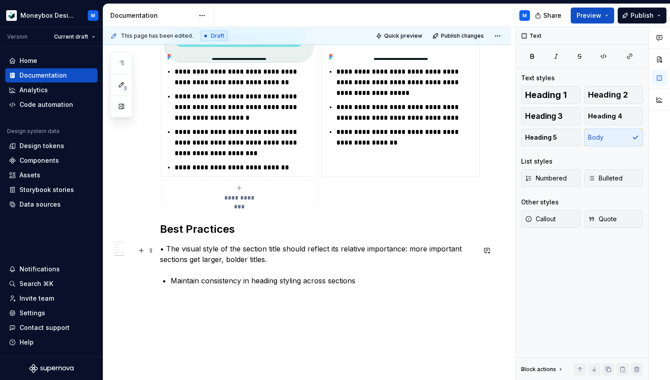
click at [166, 250] on p "• The visual style of the section title should reflect its relative importance:…" at bounding box center [318, 253] width 316 height 21
click at [171, 283] on p "Maintain consistency in heading styling across sections" at bounding box center [323, 280] width 305 height 11
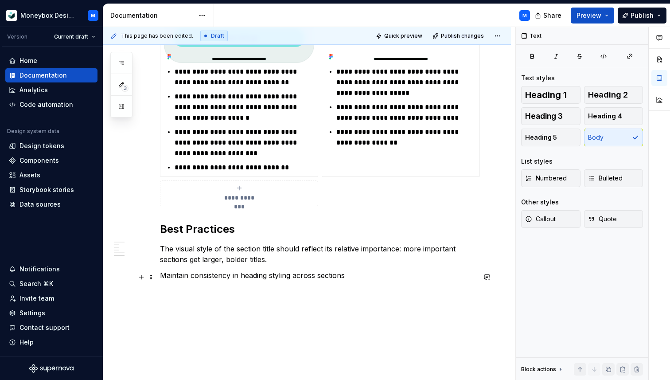
click at [349, 278] on p "Maintain consistency in heading styling across sections" at bounding box center [318, 275] width 316 height 11
click at [268, 294] on p "• • Do not crowd the heading — leave breathing room so the title is clearly dis…" at bounding box center [318, 296] width 316 height 21
click at [172, 292] on p "• • Do not crowd the heading, leave breathing room so the title is clearly dist…" at bounding box center [318, 296] width 316 height 21
click at [197, 305] on p "Do not crowd the heading, leave breathing room so the title is clearly distinct…" at bounding box center [318, 296] width 316 height 21
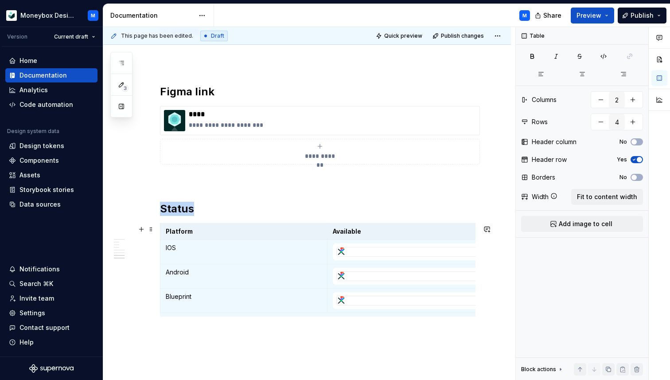
scroll to position [1385, 0]
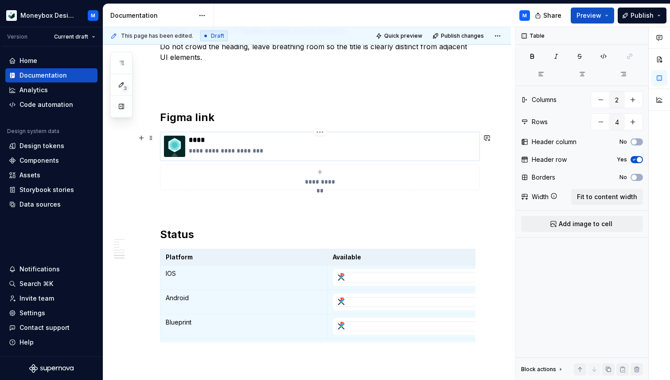
click at [220, 145] on p "****" at bounding box center [332, 140] width 287 height 9
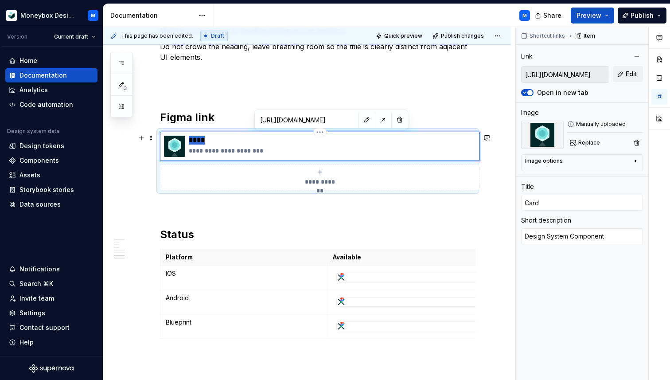
drag, startPoint x: 209, startPoint y: 142, endPoint x: 191, endPoint y: 142, distance: 18.2
click at [191, 142] on p "****" at bounding box center [332, 140] width 287 height 9
type textarea "*"
type input "S"
type textarea "*"
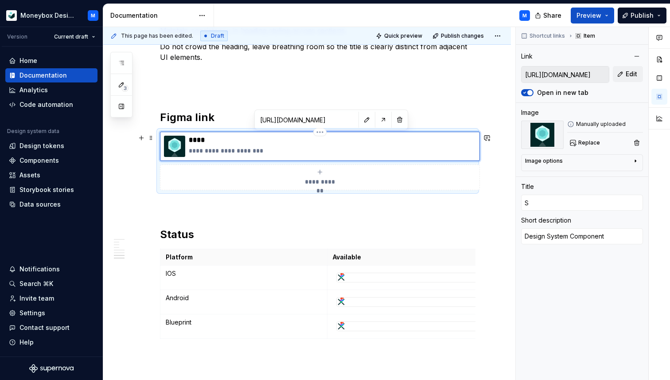
type input "Se"
type textarea "*"
type input "Sec"
type textarea "*"
type input "Sect"
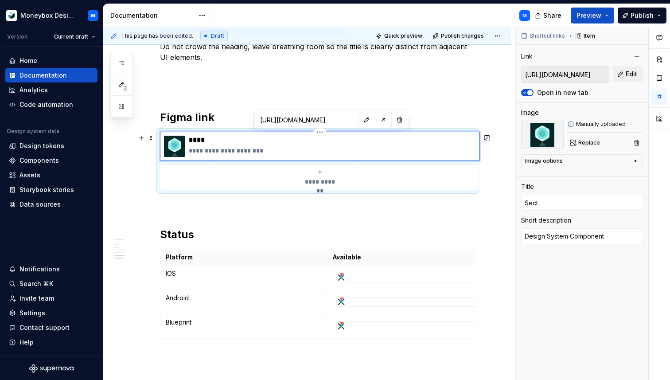
type textarea "*"
type input "Secti"
type textarea "*"
type input "Sectio"
type textarea "*"
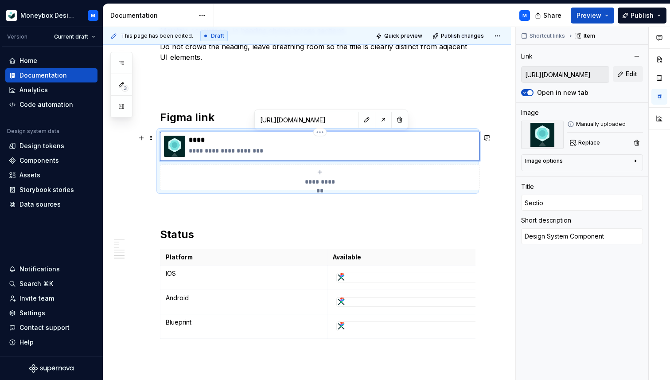
type input "Section"
type textarea "*"
type input "SectionT"
type textarea "*"
type input "SectionTi"
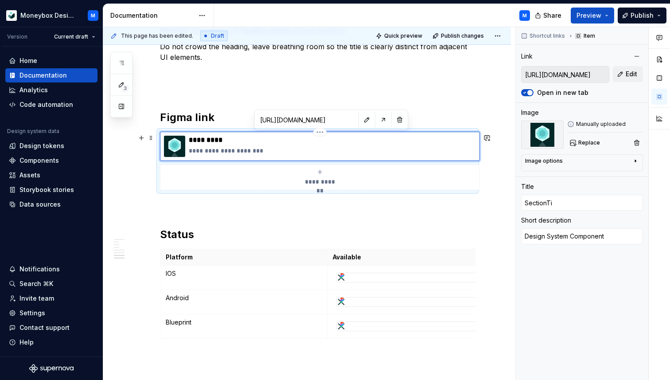
type textarea "*"
type input "SectionTit"
type textarea "*"
type input "SectionTitl"
type textarea "*"
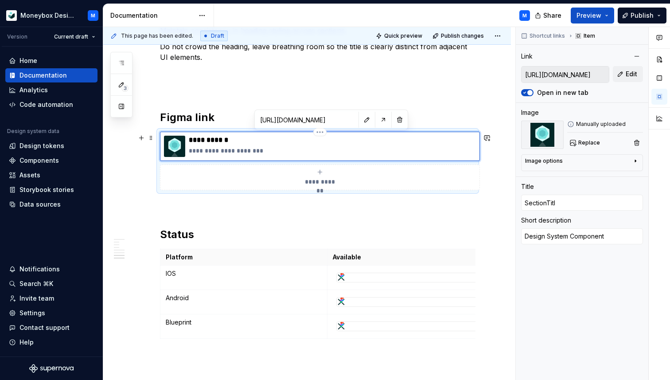
type input "SectionTitle"
click at [192, 139] on p "**********" at bounding box center [332, 140] width 287 height 9
type textarea "*"
type input "ectionTitle"
type textarea "*"
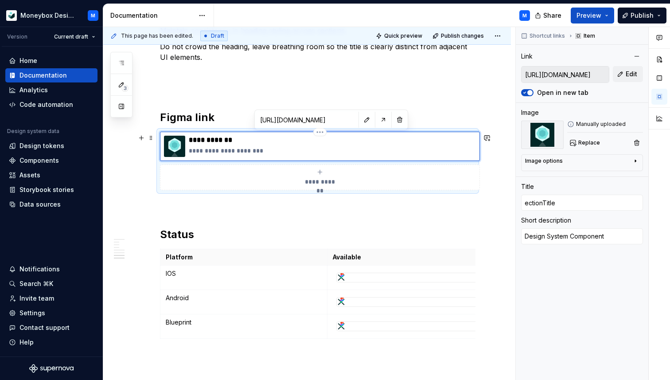
type input "sectionTitle"
click at [297, 149] on p "**********" at bounding box center [332, 150] width 287 height 9
click at [628, 77] on span "Edit" at bounding box center [632, 74] width 12 height 9
type textarea "*"
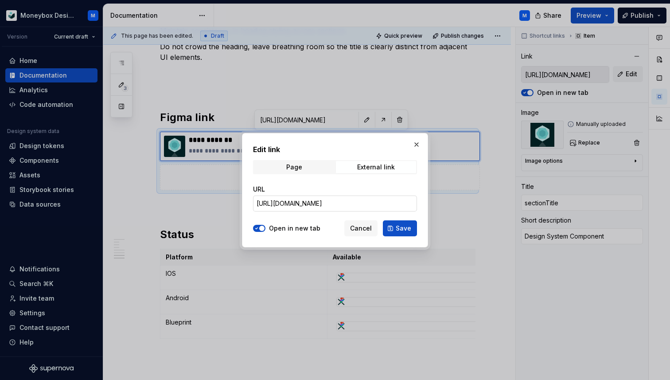
click at [284, 204] on input "https://www.figma.com/design/wSROUQSsWxR8z8BIP1QRCH/Moneybox-Design-System?m=au…" at bounding box center [335, 204] width 164 height 16
type textarea "*"
click at [287, 204] on input "URL" at bounding box center [335, 204] width 164 height 16
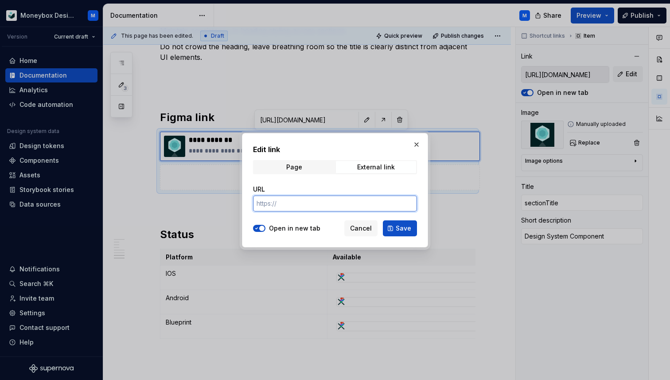
paste input "https://www.figma.com/design/wSROUQSsWxR8z8BIP1QRCH/Moneybox-Design-System?m=au…"
type input "https://www.figma.com/design/wSROUQSsWxR8z8BIP1QRCH/Moneybox-Design-System?m=au…"
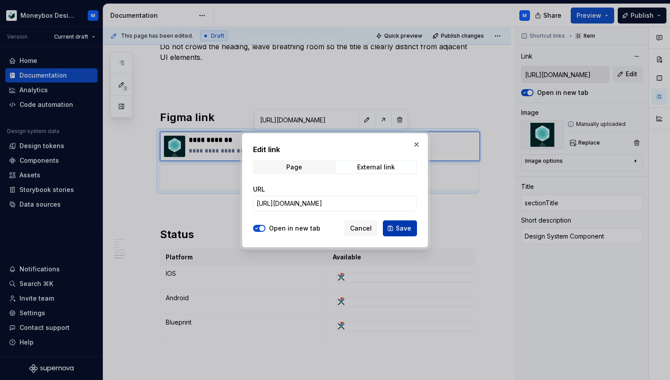
click at [403, 223] on button "Save" at bounding box center [400, 228] width 34 height 16
type textarea "*"
type input "https://www.figma.com/design/wSROUQSsWxR8z8BIP1QRCH/Moneybox-Design-System?m=au…"
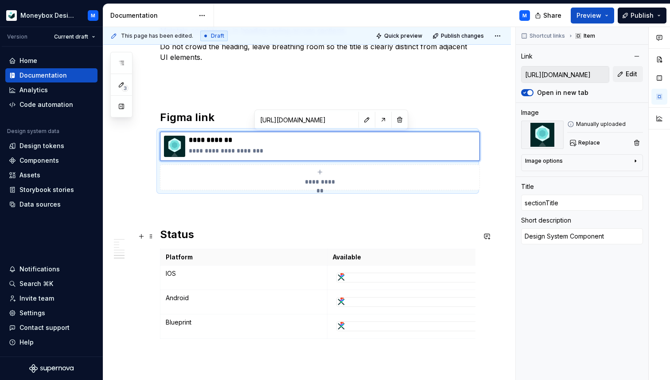
type input "https://www.figma.com/design/wSROUQSsWxR8z8BIP1QRCH/Moneybox-Design-System?m=au…"
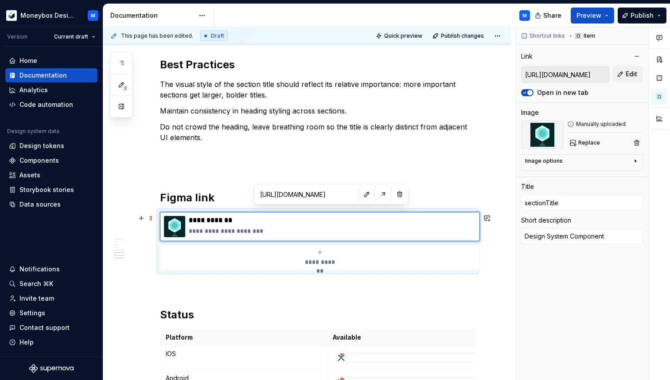
scroll to position [1301, 0]
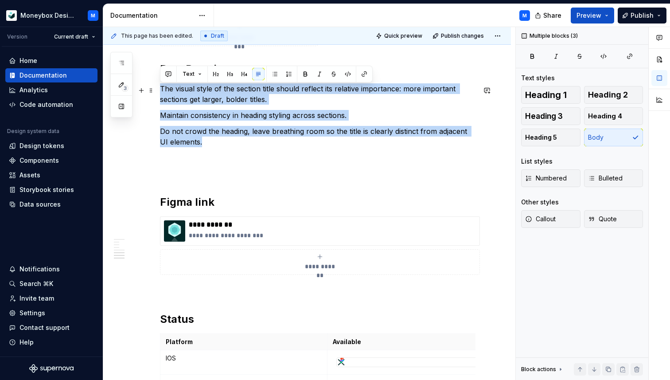
drag, startPoint x: 196, startPoint y: 145, endPoint x: 157, endPoint y: 92, distance: 65.4
click at [604, 178] on span "Bulleted" at bounding box center [605, 178] width 35 height 9
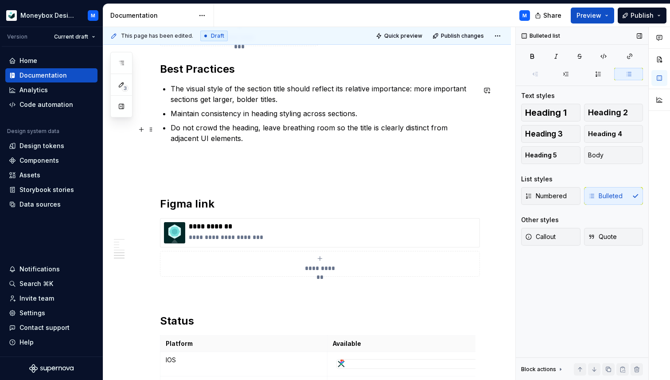
click at [225, 141] on p "Do not crowd the heading, leave breathing room so the title is clearly distinct…" at bounding box center [323, 132] width 305 height 21
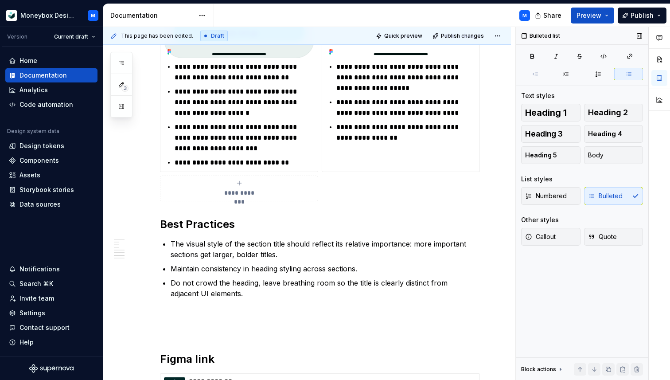
scroll to position [1236, 0]
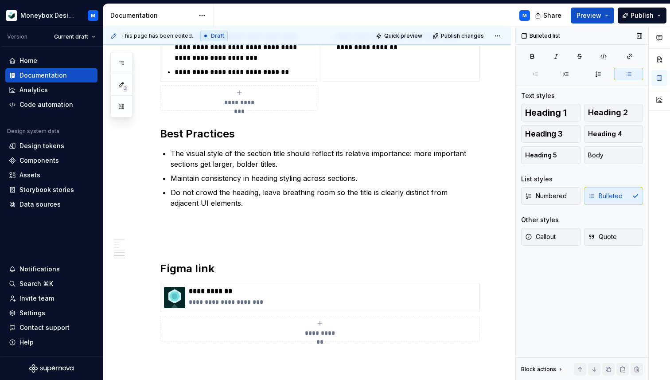
click at [460, 25] on div "M" at bounding box center [375, 15] width 323 height 23
click at [460, 30] on button "Publish changes" at bounding box center [459, 36] width 58 height 12
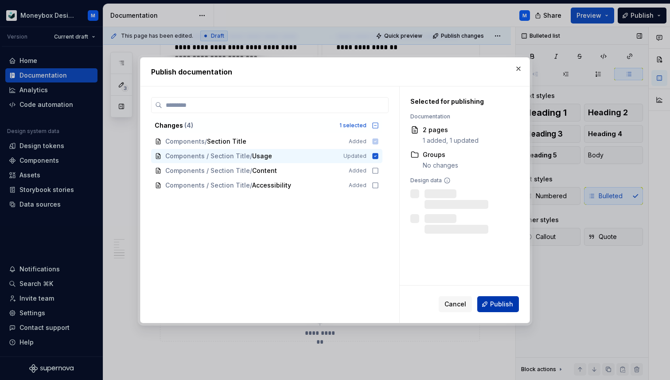
click at [496, 299] on button "Publish" at bounding box center [499, 304] width 42 height 16
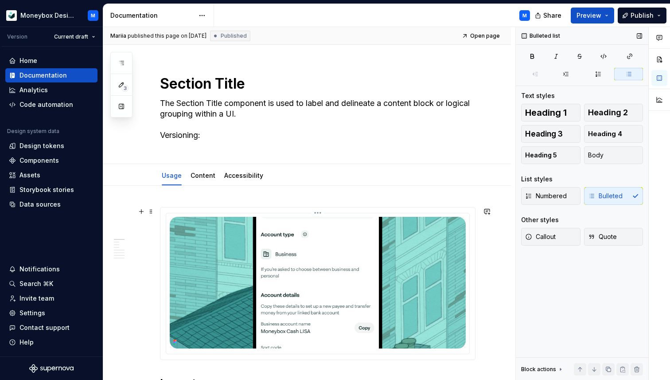
scroll to position [54, 0]
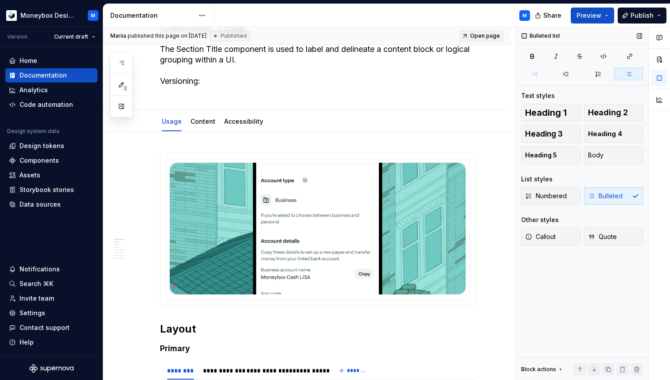
click at [484, 32] on span "Open page" at bounding box center [485, 35] width 30 height 7
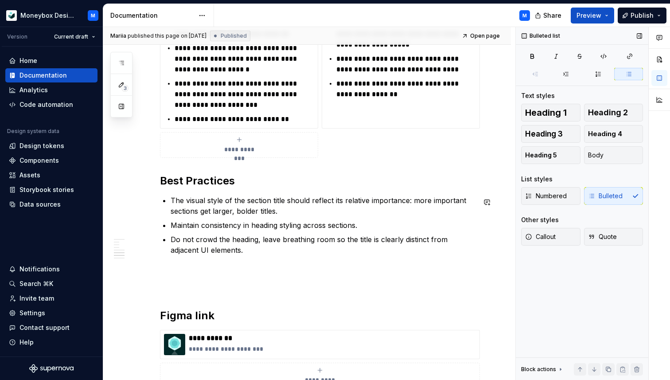
scroll to position [1202, 0]
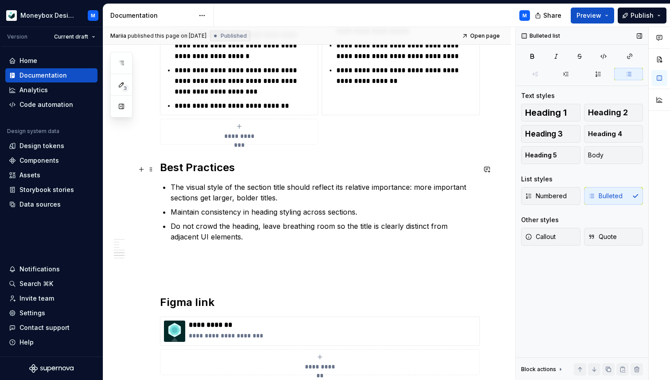
click at [161, 173] on h2 "Best Practices" at bounding box center [318, 168] width 316 height 14
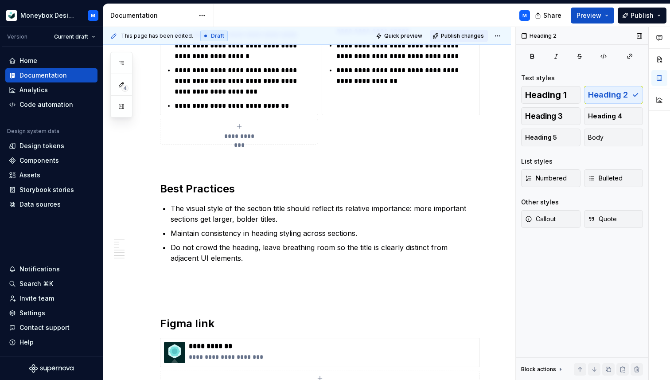
click at [474, 30] on button "Publish changes" at bounding box center [459, 36] width 58 height 12
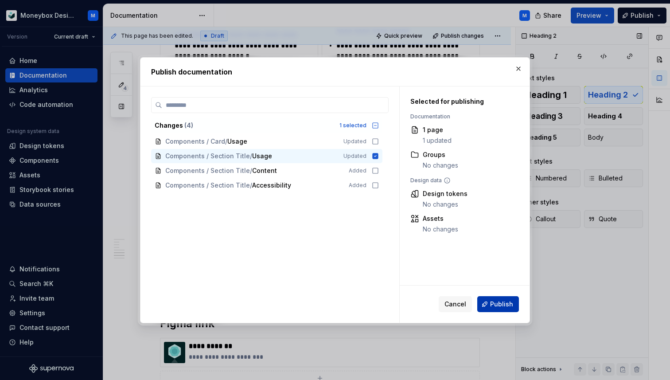
click at [497, 304] on span "Publish" at bounding box center [501, 304] width 23 height 9
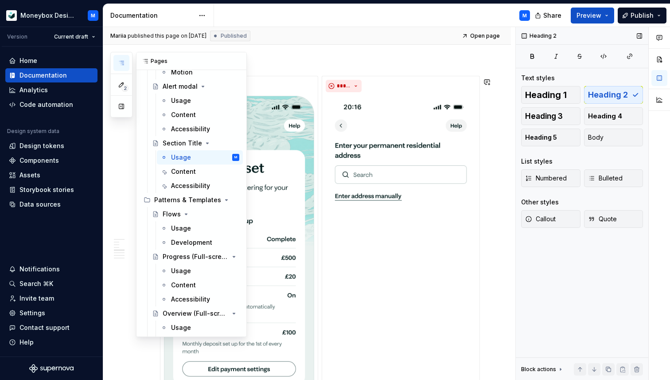
scroll to position [622, 0]
click at [235, 198] on button "Page tree" at bounding box center [233, 198] width 12 height 12
type textarea "*"
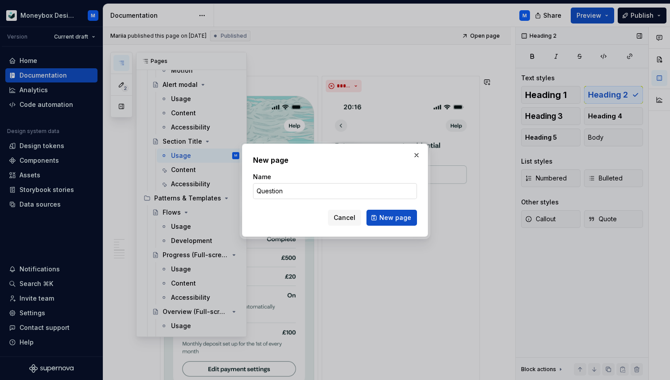
type input "Question"
type textarea "*"
click at [288, 191] on input "Question" at bounding box center [335, 191] width 164 height 16
click at [296, 191] on input "Question and Information Flow" at bounding box center [335, 191] width 164 height 16
type input "Question & Information Flow"
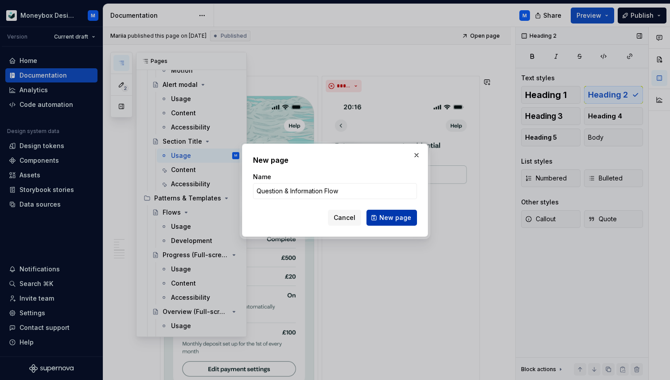
click at [404, 218] on span "New page" at bounding box center [396, 217] width 32 height 9
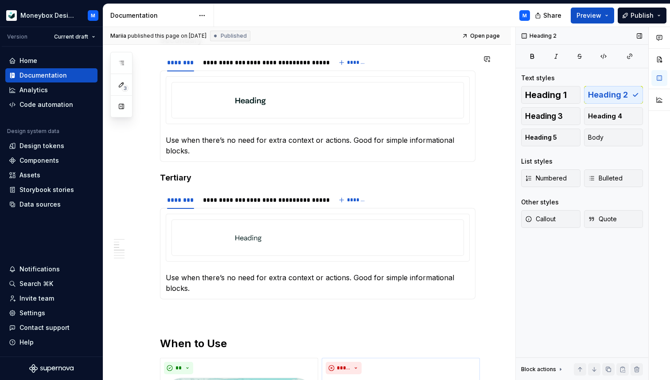
scroll to position [448, 0]
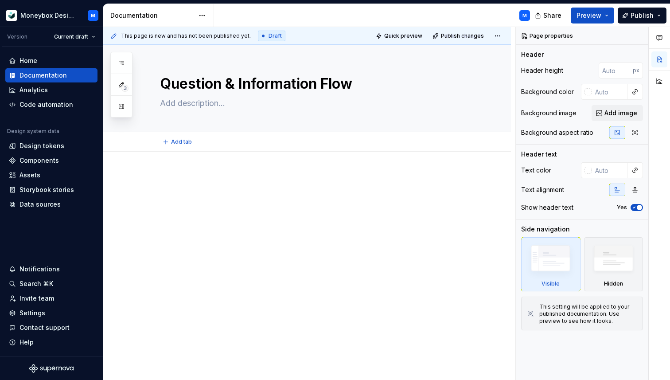
type textarea "*"
click at [192, 180] on p at bounding box center [318, 178] width 316 height 11
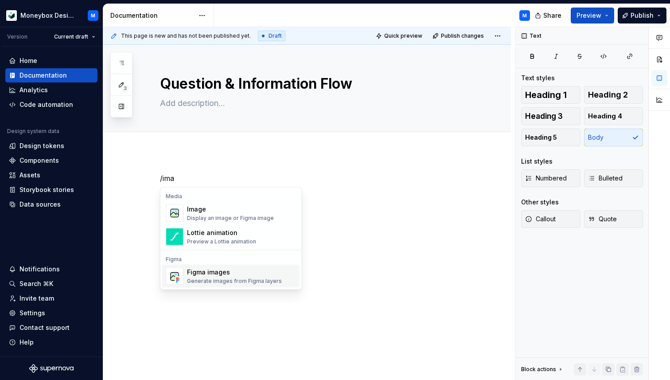
click at [222, 275] on div "Figma images" at bounding box center [234, 272] width 95 height 9
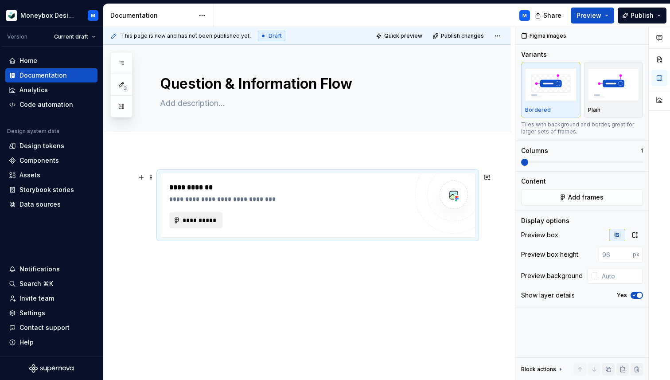
click at [198, 224] on span "**********" at bounding box center [199, 220] width 35 height 9
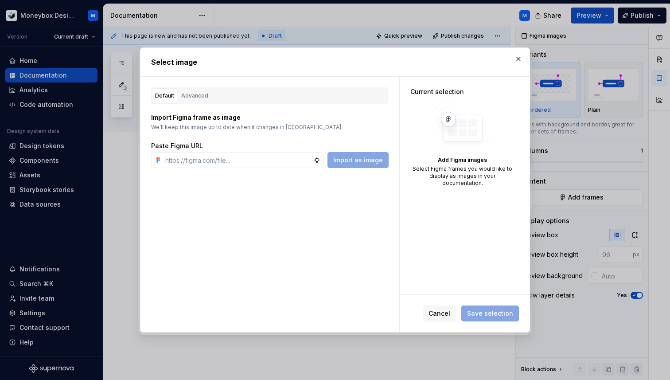
type textarea "*"
type input "https://www.figma.com/design/hMJO9qiZWpnsZnCr6F1yer/MDS--Supernova-Sync?node-id…"
click at [360, 157] on span "Import as image" at bounding box center [358, 160] width 50 height 9
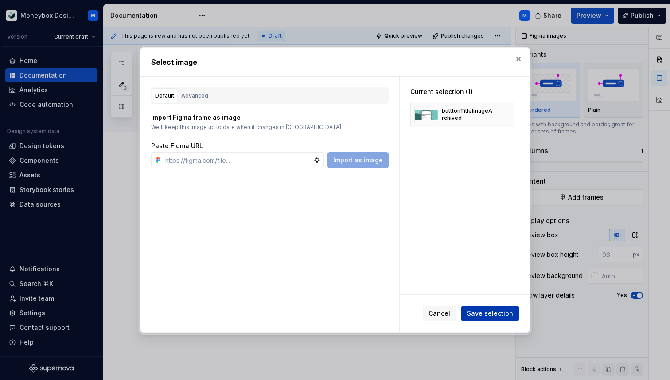
click at [494, 317] on button "Save selection" at bounding box center [491, 314] width 58 height 16
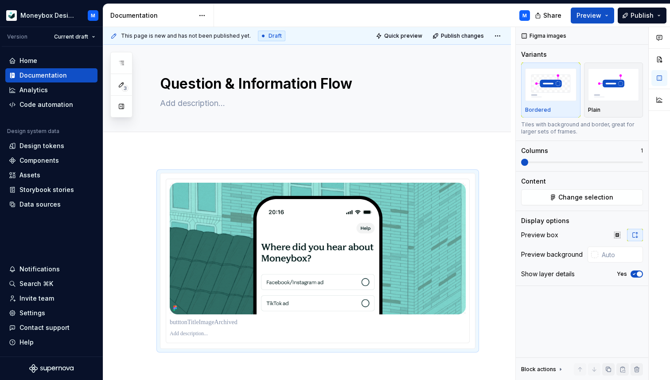
type textarea "*"
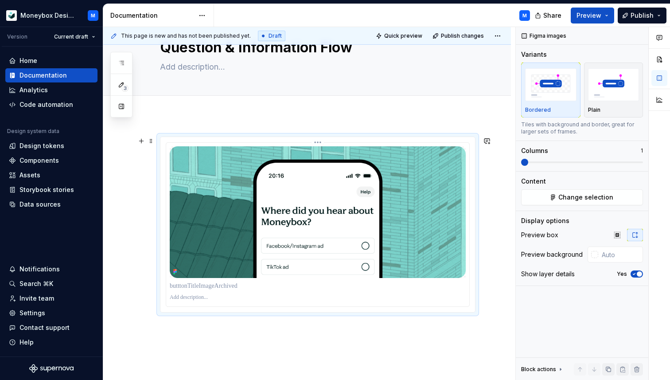
scroll to position [95, 0]
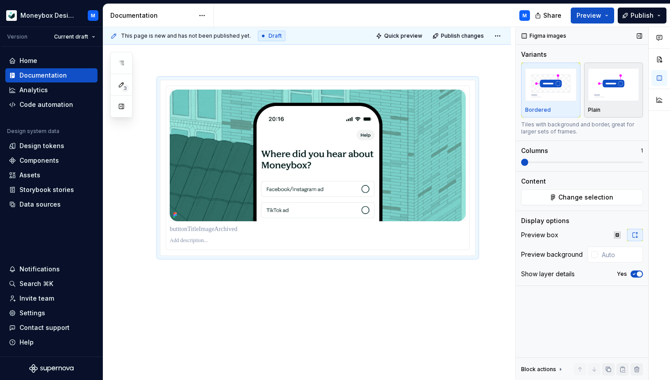
click at [609, 80] on img "button" at bounding box center [613, 84] width 51 height 32
click at [635, 271] on icon "button" at bounding box center [634, 273] width 7 height 5
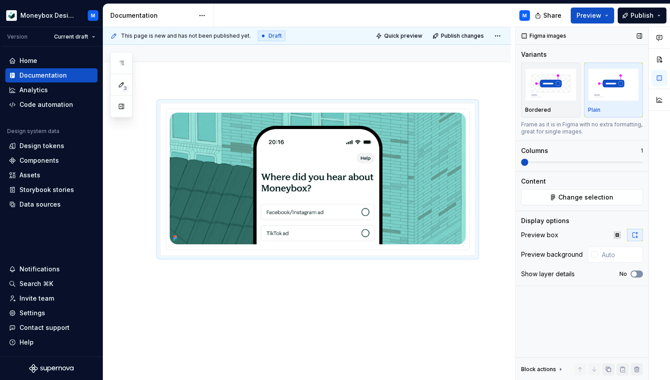
scroll to position [72, 0]
click at [596, 256] on div at bounding box center [595, 254] width 7 height 7
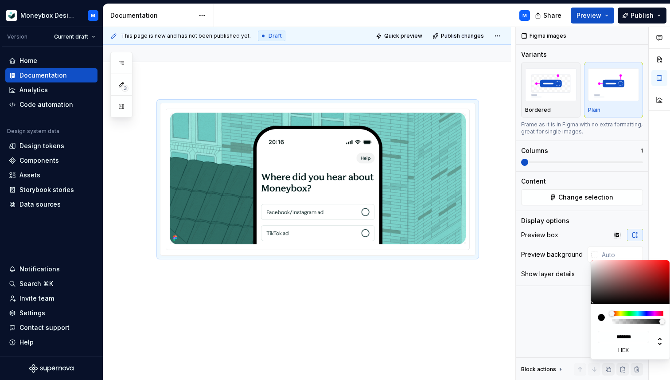
type input "#D1B9B9"
type input "*******"
type input "#D1BBBB"
type input "*******"
type input "#DDCFCF"
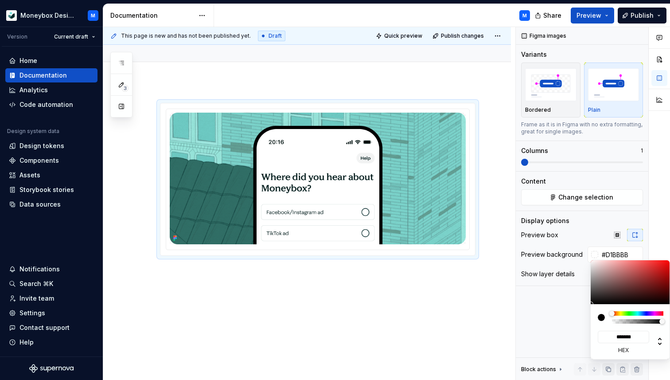
type input "*******"
type input "#F2EEEE"
type input "*******"
type input "#F5F2F2"
type input "*******"
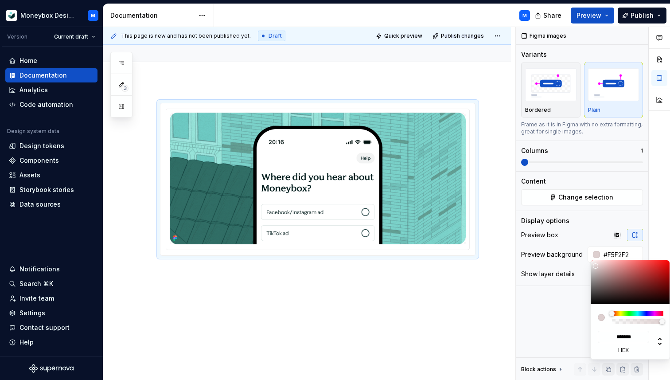
type input "#F7F6F6"
type input "*******"
type input "#FAF8F8"
type input "*******"
type input "#FCFCFC"
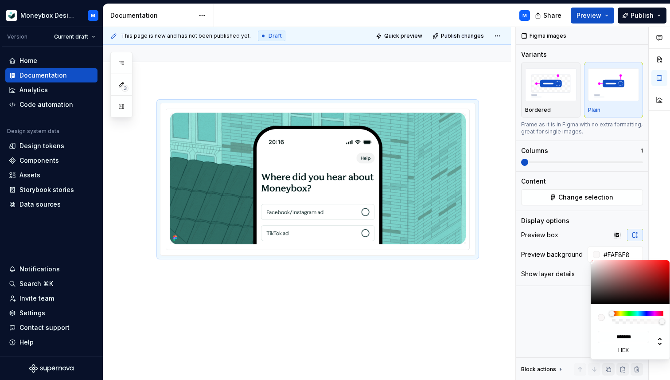
type input "*******"
type input "#FFFFFF"
type input "*******"
drag, startPoint x: 600, startPoint y: 268, endPoint x: 589, endPoint y: 259, distance: 13.9
click at [589, 259] on body "Moneybox Design System M Version Current draft Home Documentation Analytics Cod…" at bounding box center [335, 190] width 670 height 380
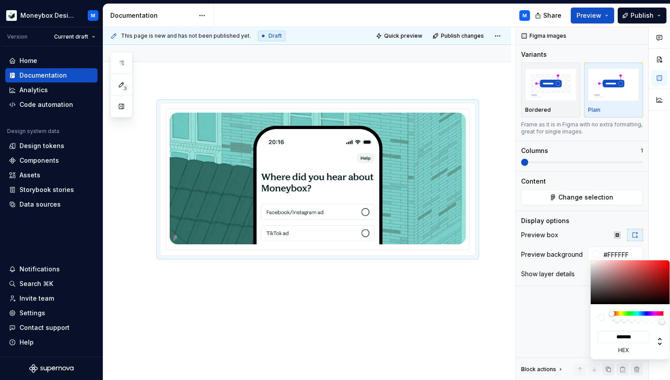
click at [395, 289] on html "Moneybox Design System M Version Current draft Home Documentation Analytics Cod…" at bounding box center [335, 190] width 670 height 380
click at [243, 288] on html "Moneybox Design System M Version Current draft Home Documentation Analytics Cod…" at bounding box center [335, 190] width 670 height 380
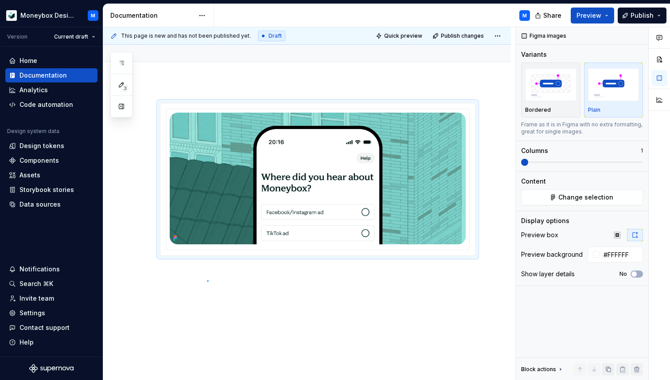
click at [207, 280] on div "This page is new and has not been published yet. Draft Quick preview Publish ch…" at bounding box center [309, 203] width 412 height 353
click at [174, 269] on div "This page is new and has not been published yet. Draft Quick preview Publish ch…" at bounding box center [309, 203] width 412 height 353
click at [164, 275] on div at bounding box center [307, 231] width 408 height 299
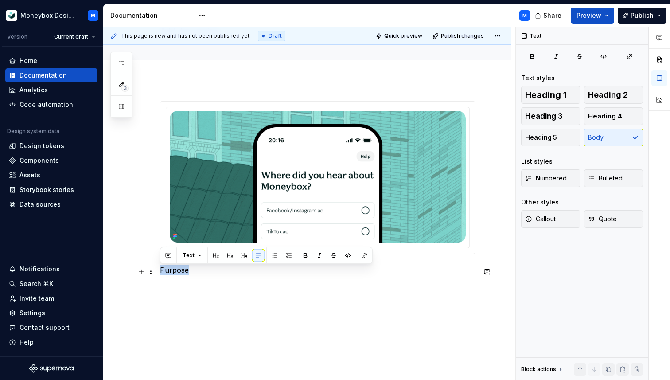
drag, startPoint x: 192, startPoint y: 272, endPoint x: 158, endPoint y: 270, distance: 33.8
click at [158, 270] on div "Purpose" at bounding box center [307, 240] width 408 height 320
click at [597, 92] on span "Heading 2" at bounding box center [608, 94] width 40 height 9
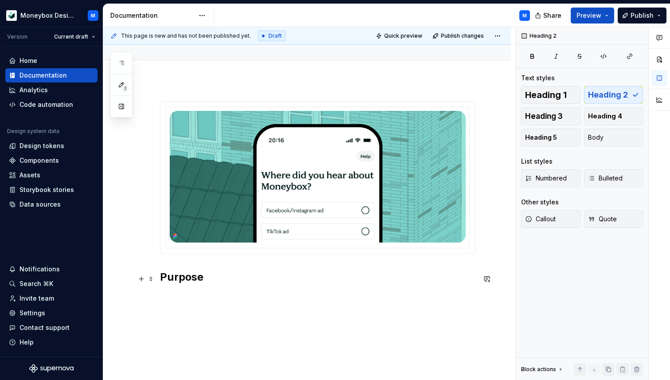
click at [224, 276] on h2 "Purpose" at bounding box center [318, 277] width 316 height 14
click at [218, 278] on h2 "Purpose" at bounding box center [318, 277] width 316 height 14
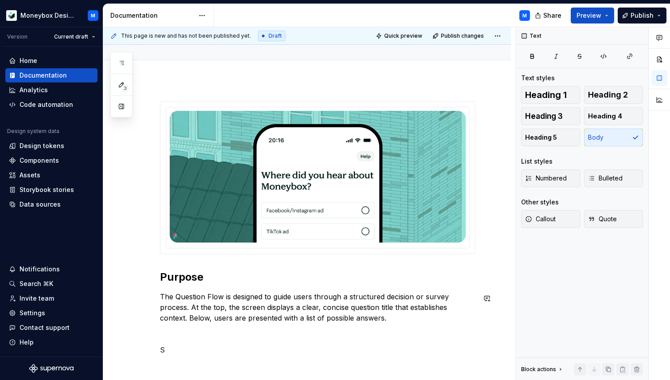
scroll to position [92, 0]
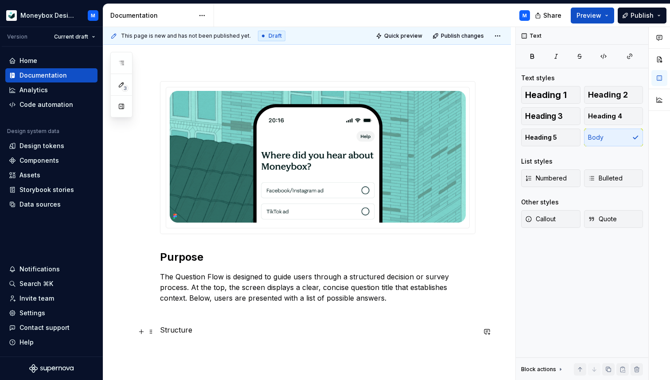
drag, startPoint x: 196, startPoint y: 338, endPoint x: 159, endPoint y: 331, distance: 37.0
click at [159, 331] on div "Purpose The Question Flow is designed to guide users through a structured decis…" at bounding box center [307, 260] width 408 height 400
click at [168, 333] on p "Structure" at bounding box center [318, 330] width 316 height 11
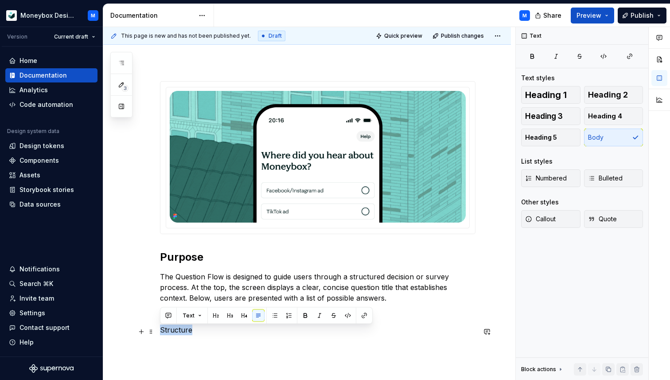
click at [168, 333] on p "Structure" at bounding box center [318, 330] width 316 height 11
click at [622, 96] on span "Heading 2" at bounding box center [608, 94] width 40 height 9
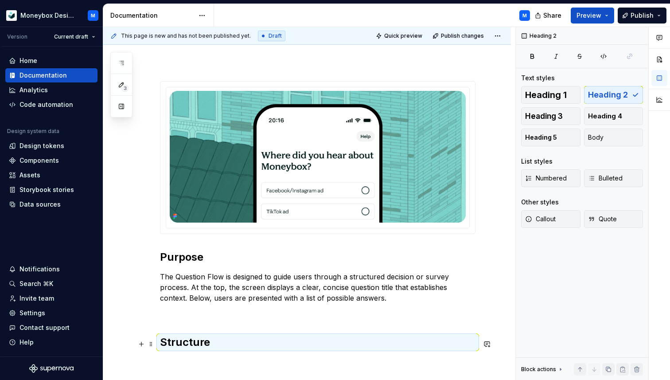
click at [212, 340] on h2 "Structure" at bounding box center [318, 342] width 316 height 14
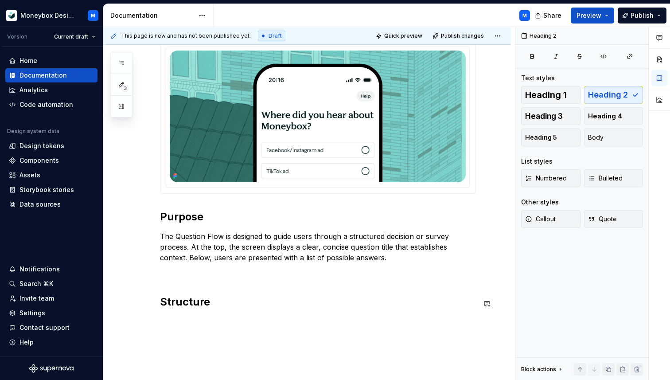
scroll to position [150, 0]
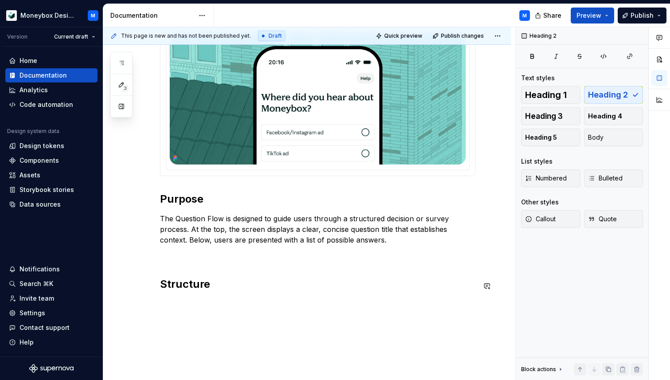
click at [211, 298] on div "Purpose The Question Flow is designed to guide users through a structured decis…" at bounding box center [318, 162] width 316 height 279
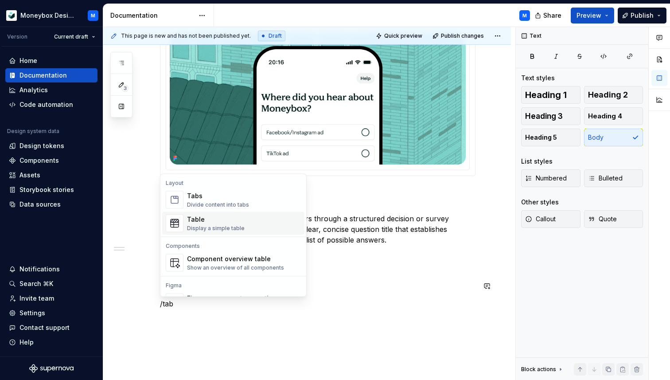
click at [232, 222] on div "Table" at bounding box center [216, 219] width 58 height 9
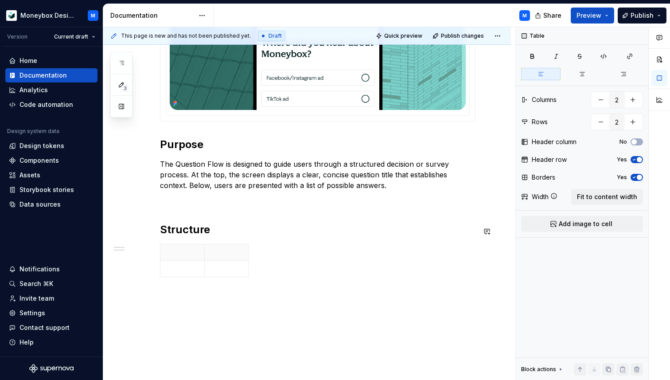
scroll to position [217, 0]
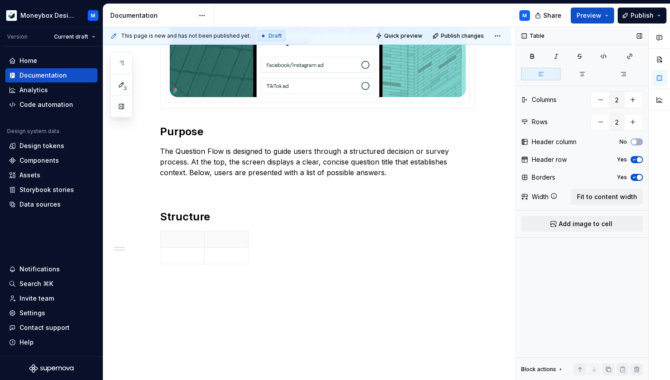
click at [638, 178] on span "button" at bounding box center [639, 177] width 5 height 5
click at [635, 157] on icon "button" at bounding box center [634, 159] width 7 height 5
click at [603, 198] on span "Fit to content width" at bounding box center [607, 196] width 60 height 9
type textarea "*"
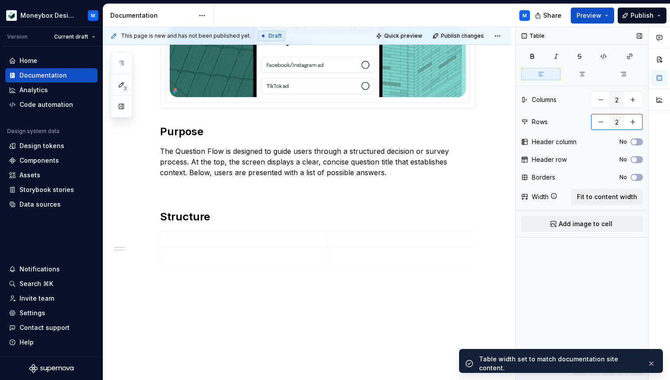
click at [599, 122] on button "button" at bounding box center [601, 122] width 16 height 16
type input "1"
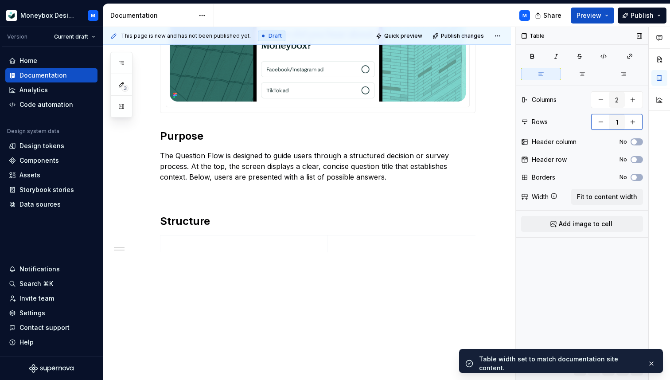
scroll to position [215, 0]
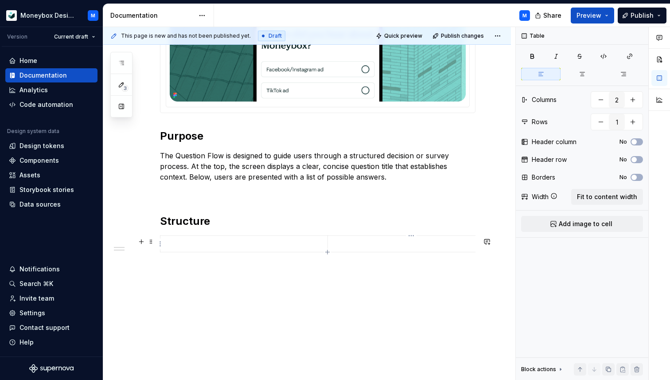
click at [348, 247] on p at bounding box center [411, 243] width 157 height 9
click at [551, 222] on button "Add image to cell" at bounding box center [582, 224] width 122 height 16
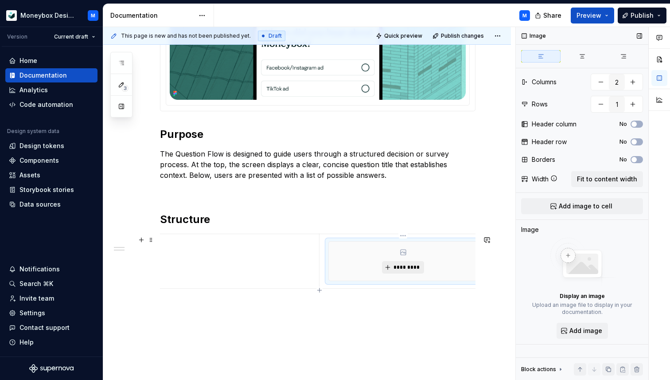
click at [401, 267] on span "*********" at bounding box center [406, 267] width 27 height 7
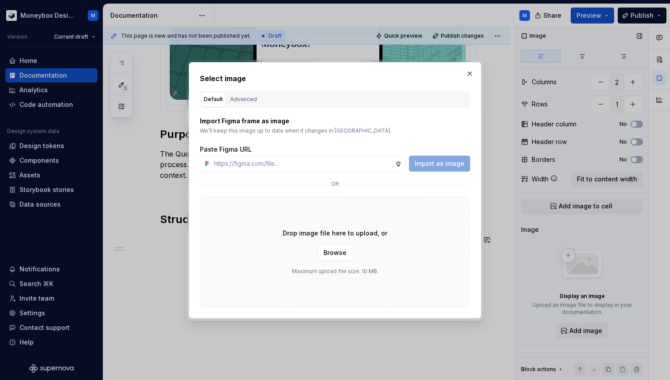
type textarea "*"
type input "https://www.figma.com/design/hMJO9qiZWpnsZnCr6F1yer/MDS--Supernova-Sync?node-id…"
click at [435, 169] on button "Import as image" at bounding box center [439, 164] width 61 height 16
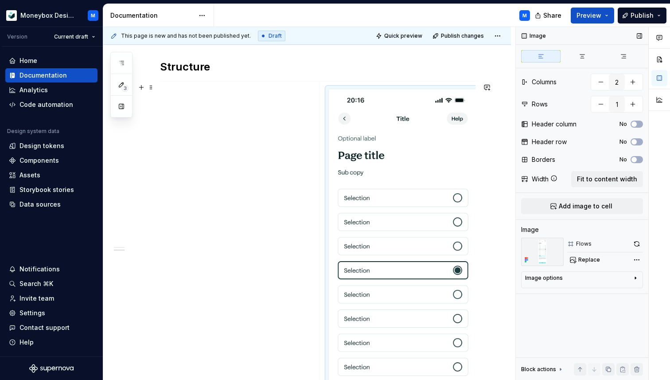
scroll to position [370, 0]
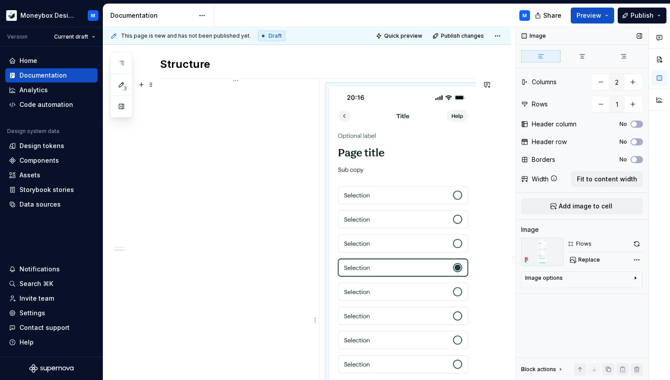
click at [172, 96] on td at bounding box center [236, 317] width 167 height 479
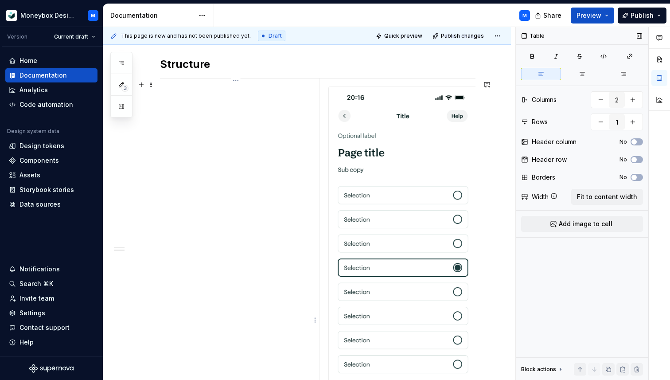
click at [175, 100] on td at bounding box center [236, 317] width 167 height 479
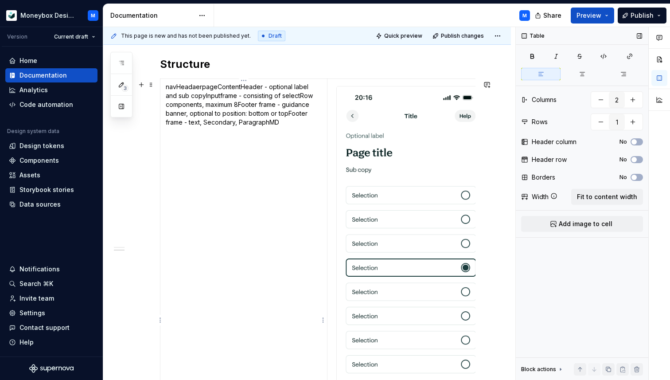
click at [194, 98] on p "navHeadaer pageContentHeader - optional label and sub copy Inputframe - consist…" at bounding box center [244, 104] width 156 height 44
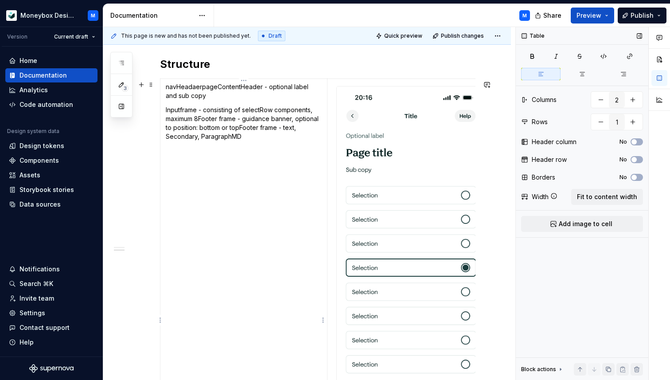
click at [200, 121] on p "Inputframe - consisting of selectRow components, maximum 8Footer frame - guidan…" at bounding box center [244, 123] width 156 height 35
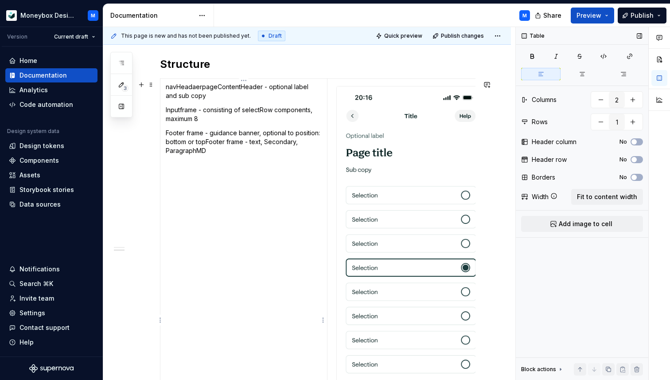
click at [206, 143] on p "Footer frame - guidance banner, optional to position: bottom or topFooter frame…" at bounding box center [244, 142] width 156 height 27
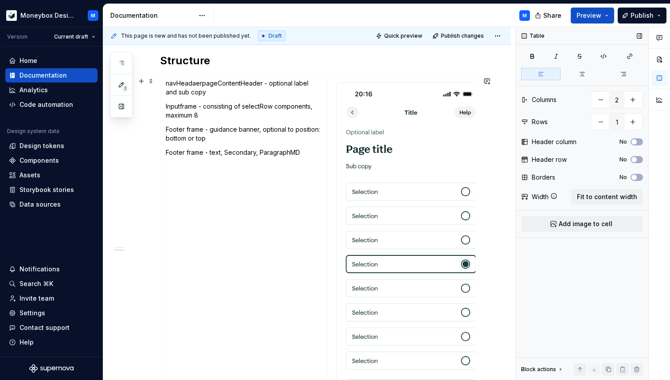
scroll to position [372, 0]
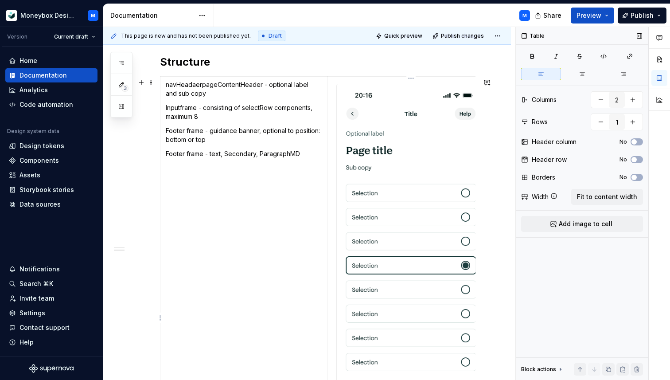
click at [368, 154] on img at bounding box center [411, 316] width 149 height 464
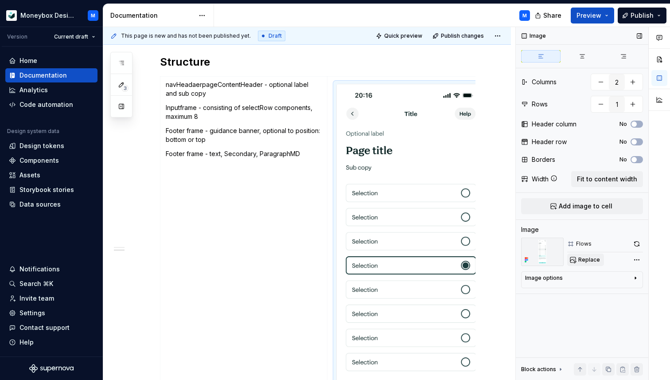
click at [586, 256] on button "Replace" at bounding box center [586, 260] width 37 height 12
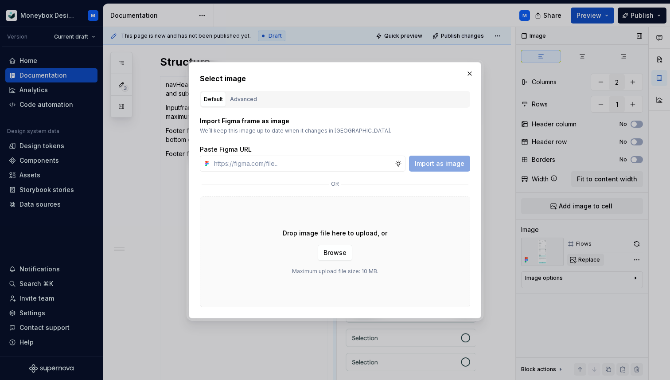
type textarea "*"
paste input "https://www.figma.com/design/hMJO9qiZWpnsZnCr6F1yer/MDS--Supernova-Sync?node-id…"
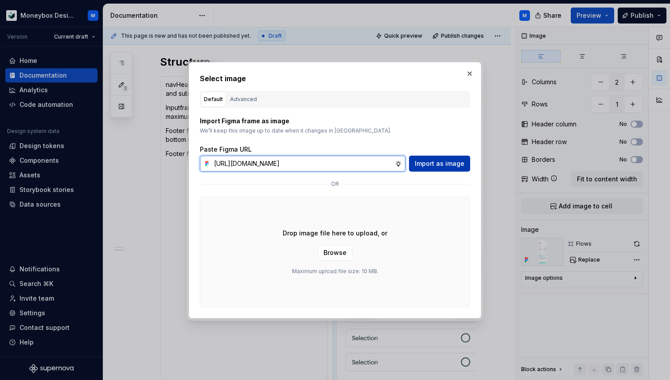
type input "https://www.figma.com/design/hMJO9qiZWpnsZnCr6F1yer/MDS--Supernova-Sync?node-id…"
click at [429, 168] on button "Import as image" at bounding box center [439, 164] width 61 height 16
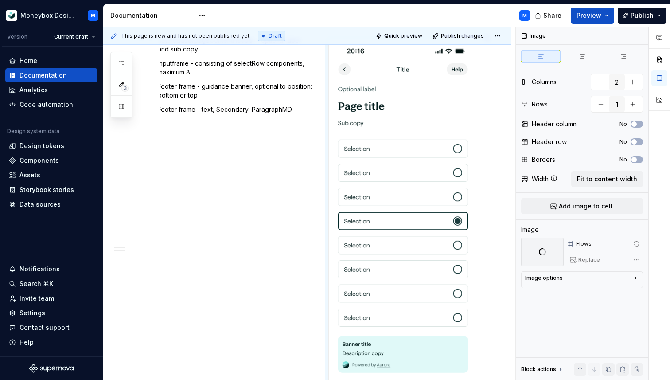
scroll to position [302, 0]
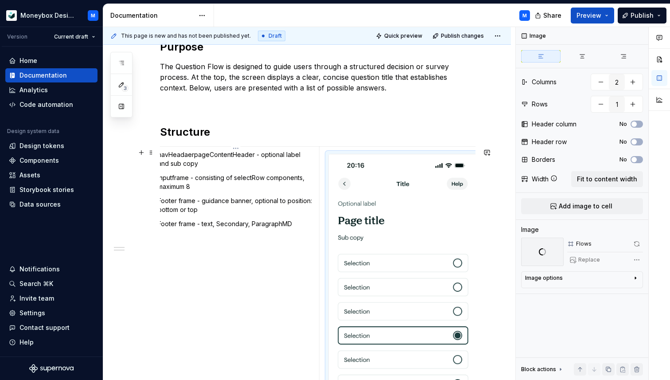
click at [268, 227] on p "Footer frame - text, Secondary, ParagraphMD" at bounding box center [236, 223] width 156 height 9
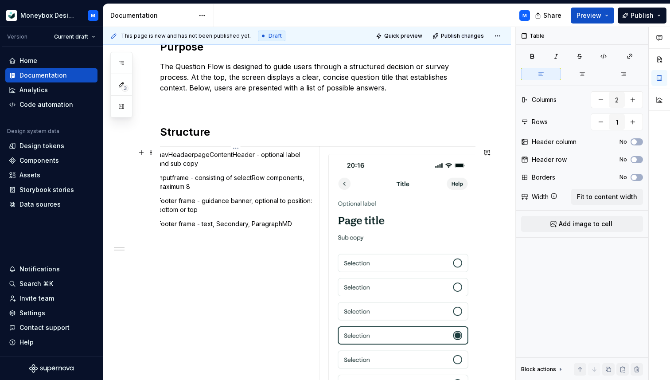
scroll to position [0, 0]
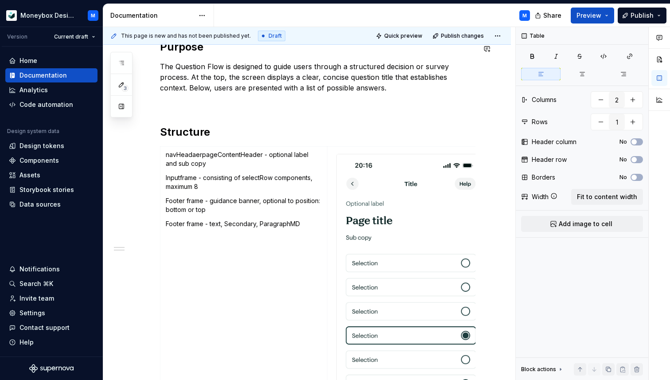
type textarea "*"
drag, startPoint x: 259, startPoint y: 203, endPoint x: 239, endPoint y: 204, distance: 20.9
click at [239, 204] on p "Footer frame - guidance banner, optional to position: bottom or top" at bounding box center [244, 205] width 156 height 18
click at [322, 185] on button "button" at bounding box center [323, 187] width 12 height 12
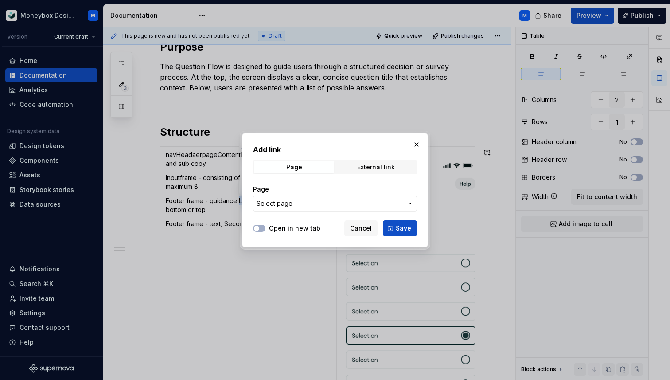
click at [304, 205] on span "Select page" at bounding box center [330, 203] width 146 height 9
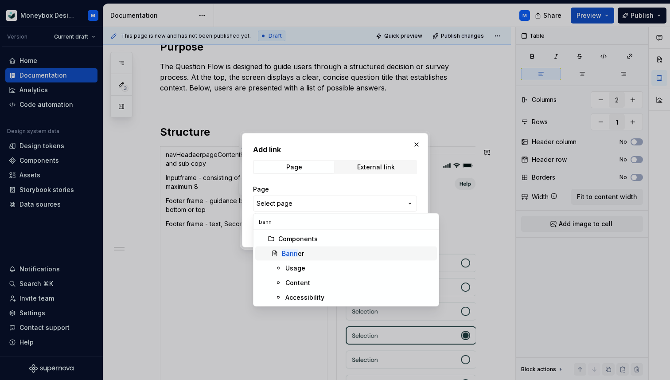
type input "bann"
click at [307, 253] on div "Bann er" at bounding box center [358, 253] width 152 height 9
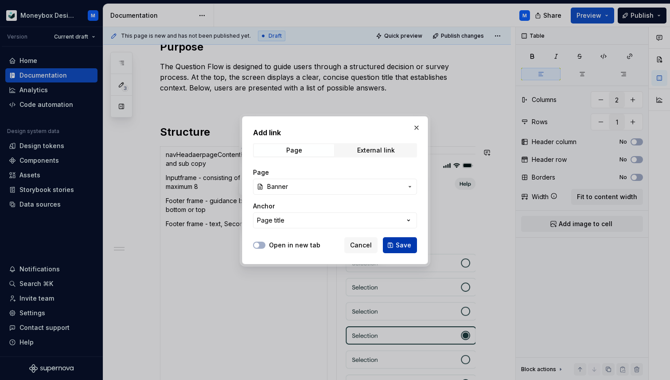
click at [406, 241] on span "Save" at bounding box center [404, 245] width 16 height 9
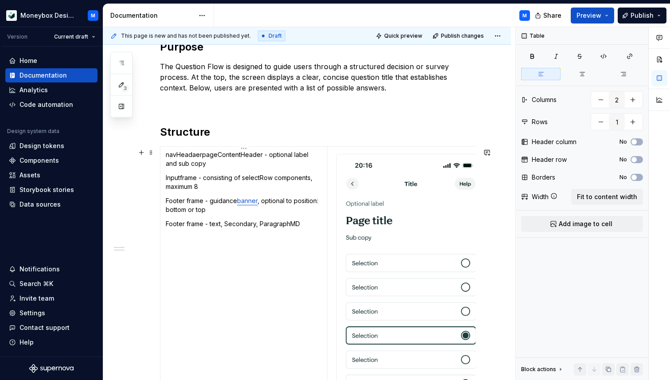
click at [229, 220] on td "navHeadaerpageContentHeader - optional label and sub copy Inputframe - consisti…" at bounding box center [244, 385] width 167 height 479
drag, startPoint x: 274, startPoint y: 177, endPoint x: 244, endPoint y: 178, distance: 29.7
click at [244, 178] on p "Inputframe - consisting of selectRow components, maximum 8" at bounding box center [244, 182] width 156 height 18
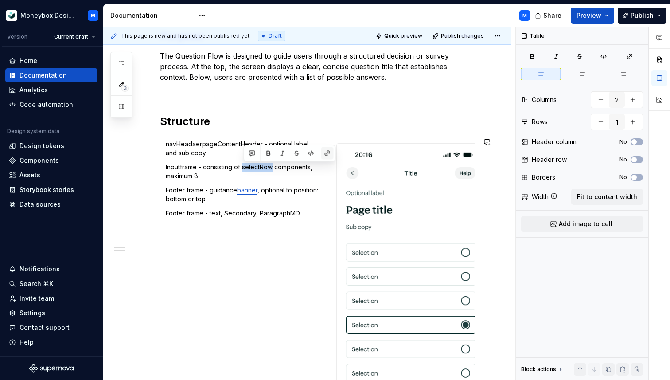
click at [329, 150] on button "button" at bounding box center [327, 153] width 12 height 12
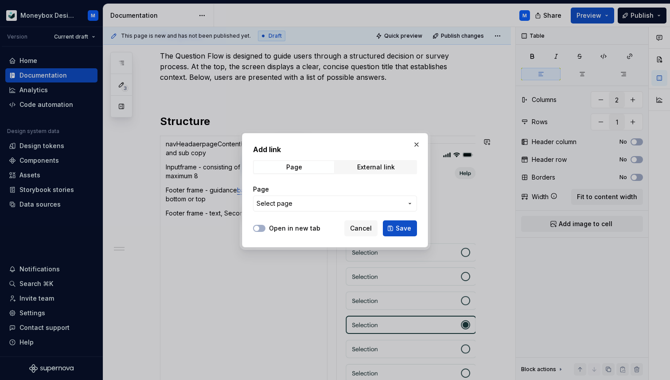
click at [293, 204] on span "Select page" at bounding box center [330, 203] width 146 height 9
type input "s"
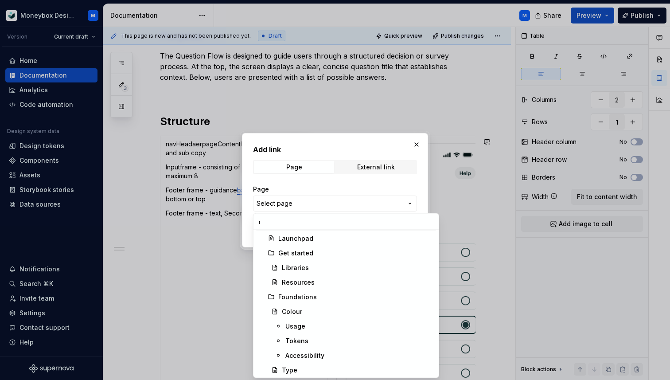
scroll to position [0, 0]
click at [321, 314] on div "Rad io" at bounding box center [358, 312] width 152 height 9
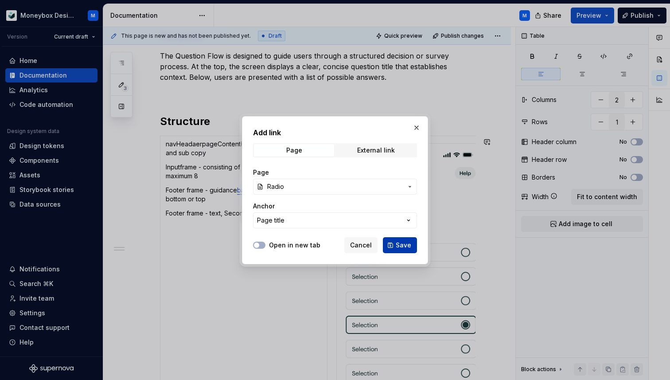
click at [399, 247] on span "Save" at bounding box center [404, 245] width 16 height 9
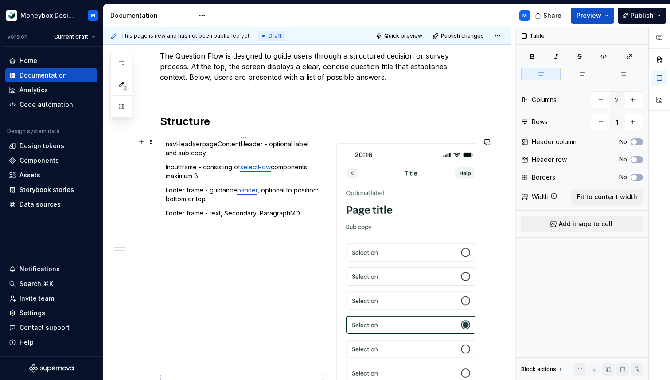
click at [204, 168] on p "Inputframe - consisting of selectRow components, maximum 8" at bounding box center [244, 172] width 156 height 18
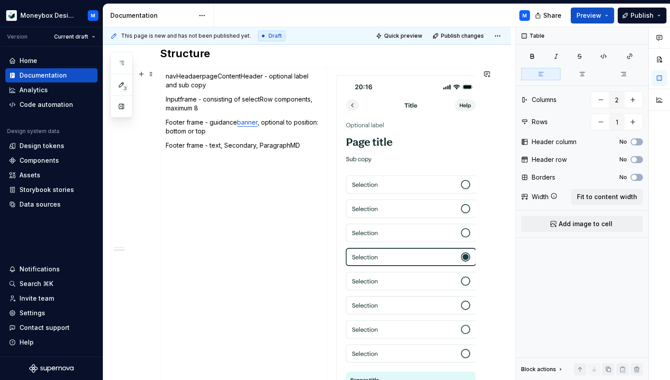
scroll to position [380, 0]
click at [217, 80] on p "navHeadaerpageContentHeader - optional label and sub copy" at bounding box center [244, 82] width 156 height 18
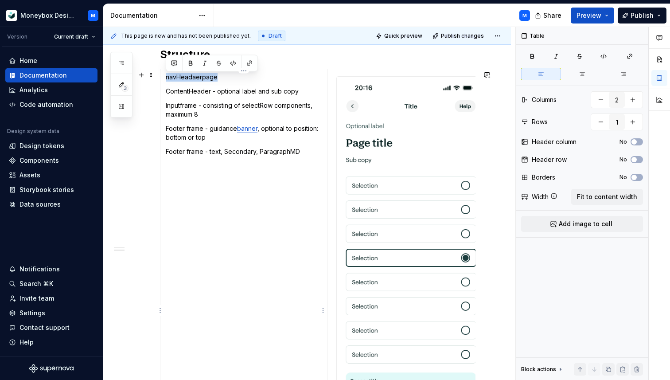
drag, startPoint x: 218, startPoint y: 79, endPoint x: 166, endPoint y: 80, distance: 52.3
click at [166, 80] on p "navHeadaerpage" at bounding box center [244, 77] width 156 height 9
click at [209, 81] on p "navHeadaerpage" at bounding box center [244, 77] width 156 height 9
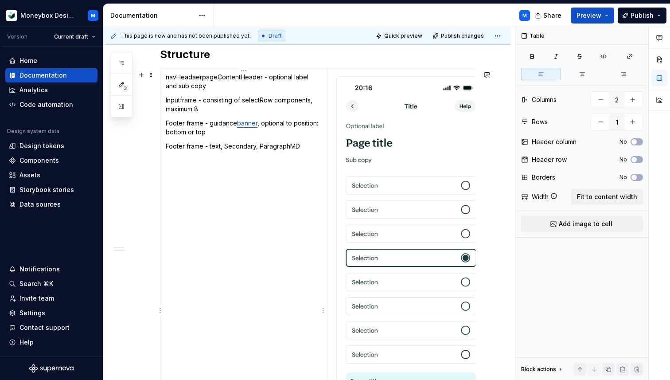
click at [201, 79] on p "navHeadaerpageContentHeader - optional label and sub copy" at bounding box center [244, 82] width 156 height 18
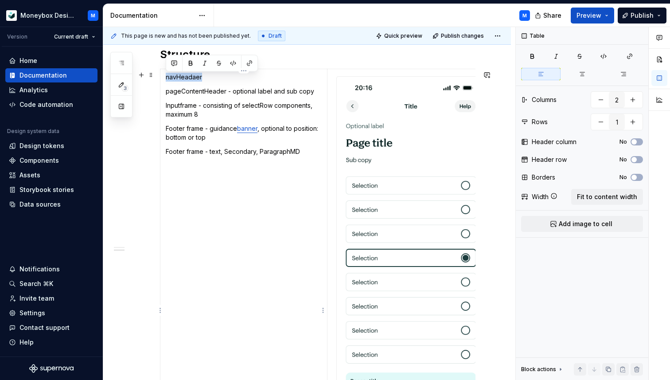
drag, startPoint x: 205, startPoint y: 78, endPoint x: 164, endPoint y: 80, distance: 41.3
click at [164, 80] on td "navHeadaer pageContentHeader - optional label and sub copy Inputframe - consist…" at bounding box center [244, 308] width 167 height 479
click at [250, 62] on button "button" at bounding box center [249, 63] width 12 height 12
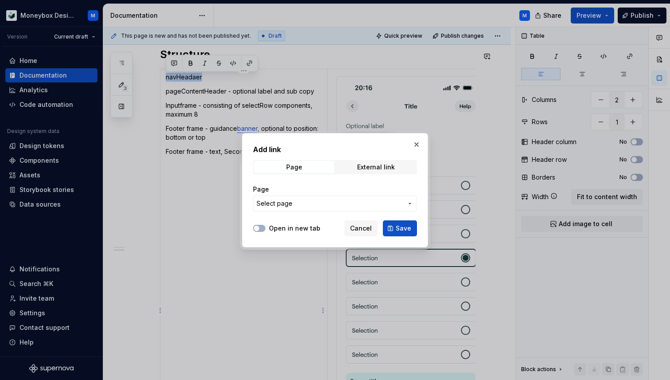
click at [295, 203] on span "Select page" at bounding box center [330, 203] width 146 height 9
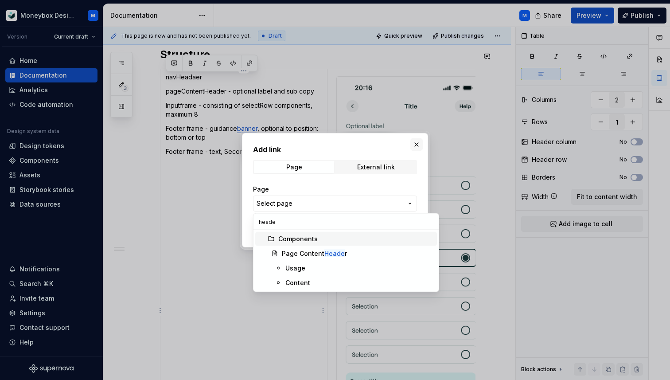
click at [419, 144] on div "Add link Page External link Page Select page Open in new tab Cancel Save" at bounding box center [335, 190] width 670 height 380
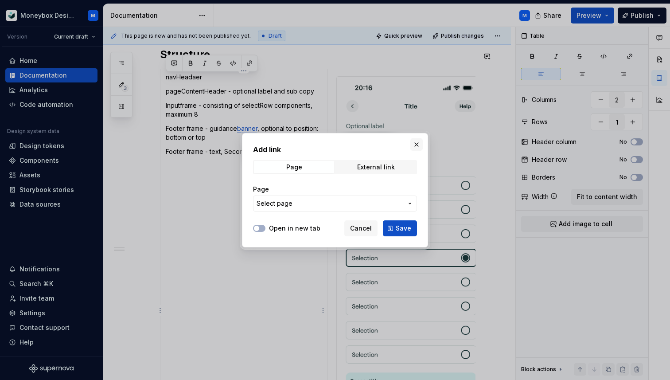
click at [414, 144] on button "button" at bounding box center [417, 144] width 12 height 12
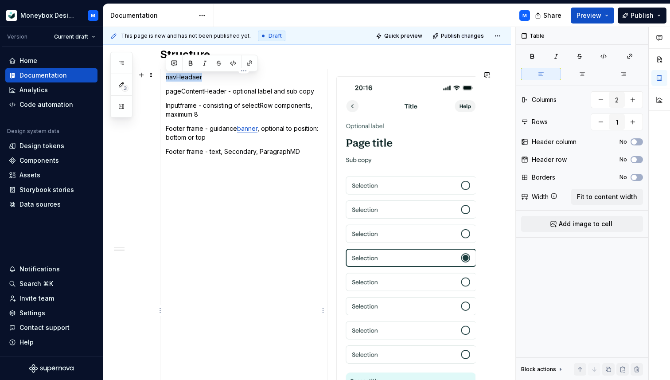
drag, startPoint x: 204, startPoint y: 80, endPoint x: 166, endPoint y: 79, distance: 37.3
click at [166, 79] on p "navHeadaer" at bounding box center [244, 77] width 156 height 9
click at [249, 62] on button "button" at bounding box center [249, 63] width 12 height 12
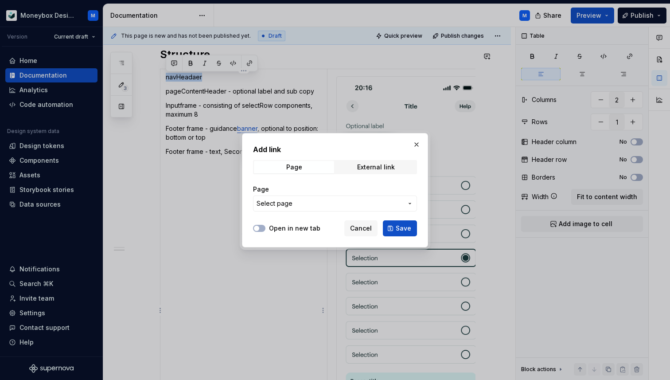
click at [278, 198] on button "Select page" at bounding box center [335, 204] width 164 height 16
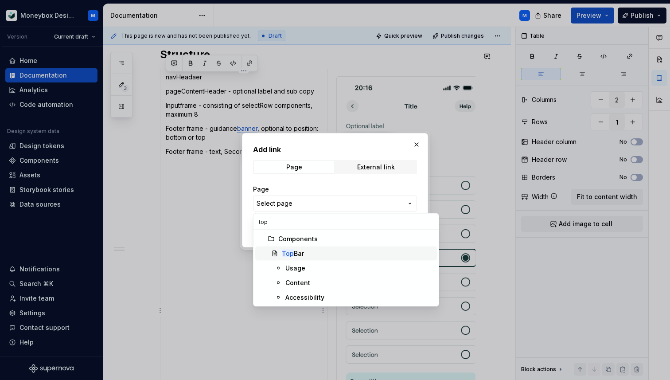
click at [318, 253] on div "Top Bar" at bounding box center [358, 253] width 152 height 9
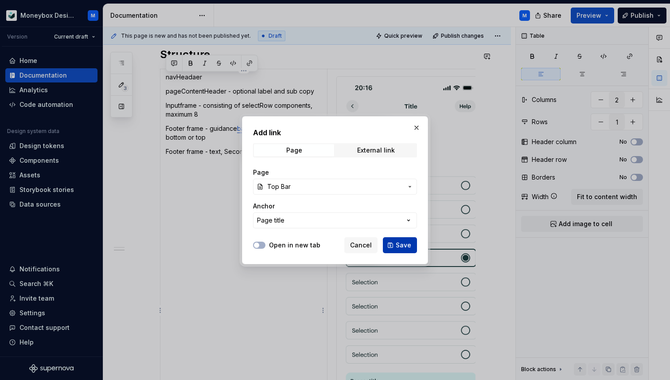
click at [395, 244] on button "Save" at bounding box center [400, 245] width 34 height 16
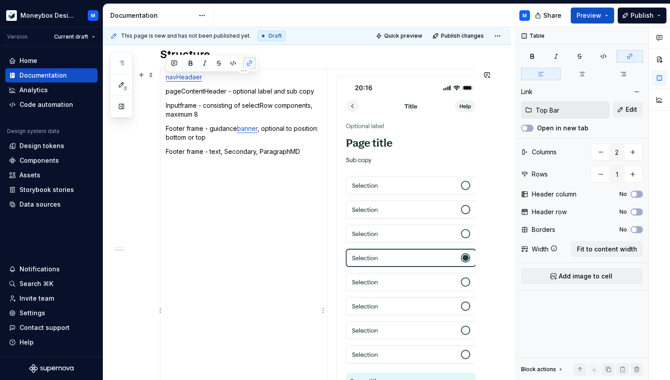
click at [296, 154] on p "Footer frame - text, Secondary, ParagraphMD" at bounding box center [244, 151] width 156 height 9
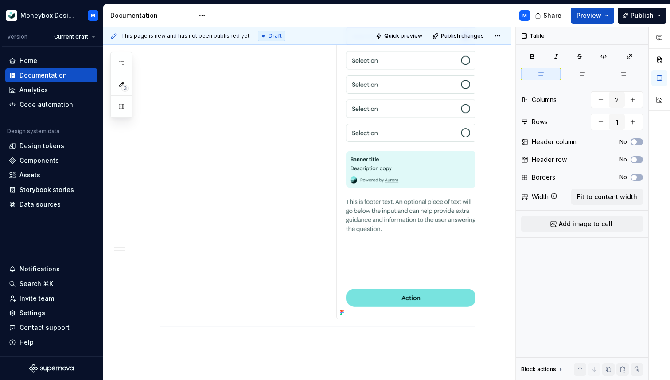
scroll to position [678, 0]
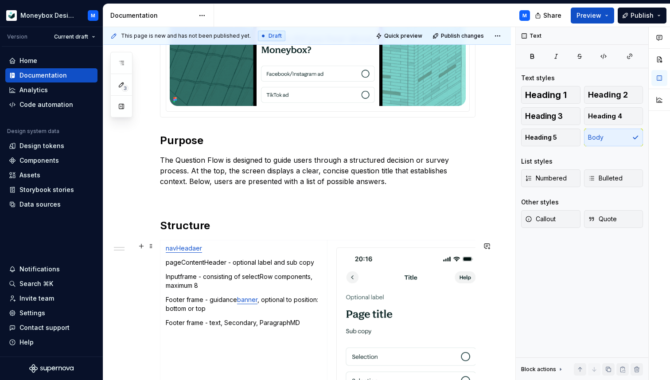
scroll to position [224, 0]
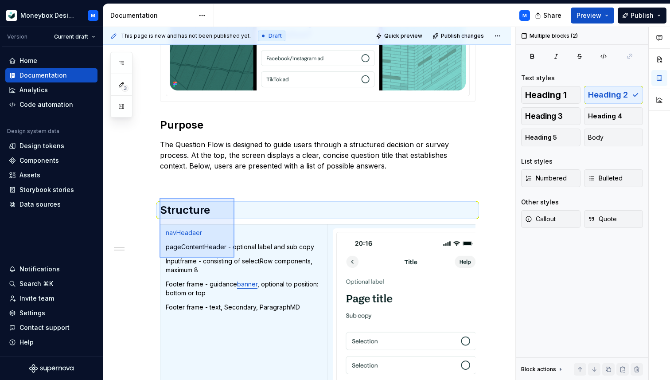
drag, startPoint x: 160, startPoint y: 198, endPoint x: 235, endPoint y: 258, distance: 95.9
click at [235, 258] on div "This page is new and has not been published yet. Draft Quick preview Publish ch…" at bounding box center [309, 203] width 412 height 353
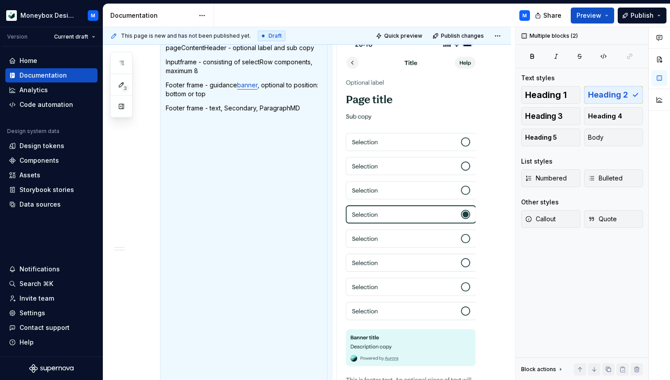
copy div "Structure"
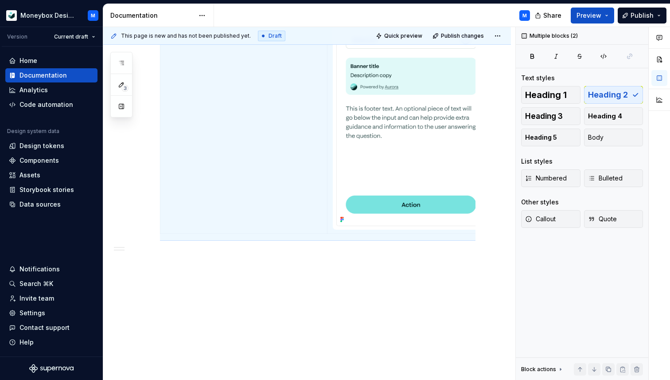
scroll to position [699, 0]
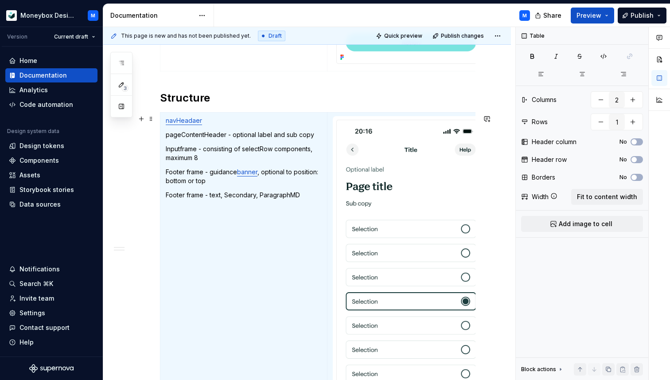
scroll to position [856, 0]
click at [300, 196] on p "Footer frame - text, Secondary, ParagraphMD" at bounding box center [244, 195] width 156 height 9
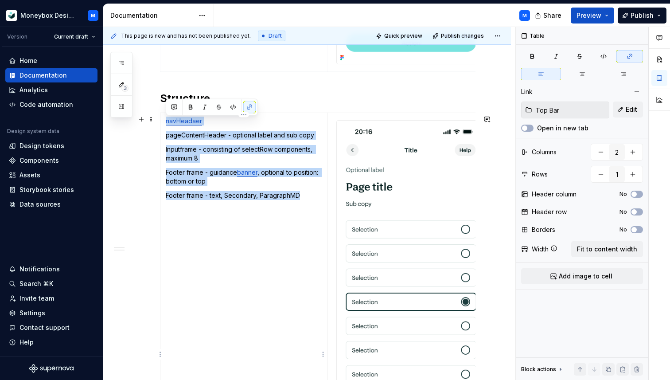
drag, startPoint x: 306, startPoint y: 199, endPoint x: 165, endPoint y: 121, distance: 160.6
click at [165, 121] on td "navHeadaer pageContentHeader - optional label and sub copy Inputframe - consist…" at bounding box center [244, 352] width 167 height 479
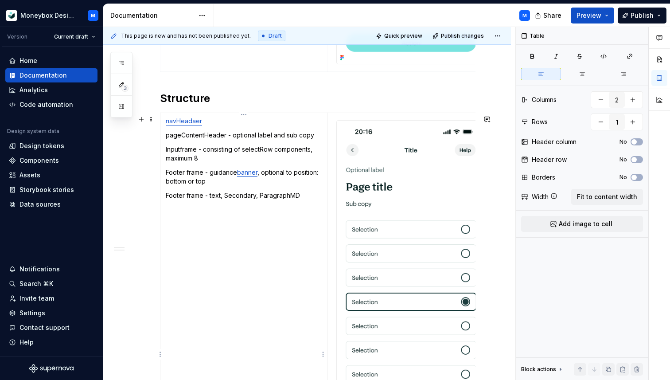
click at [282, 181] on p "Footer frame - guidance banner , optional to position: bottom or top" at bounding box center [244, 177] width 156 height 18
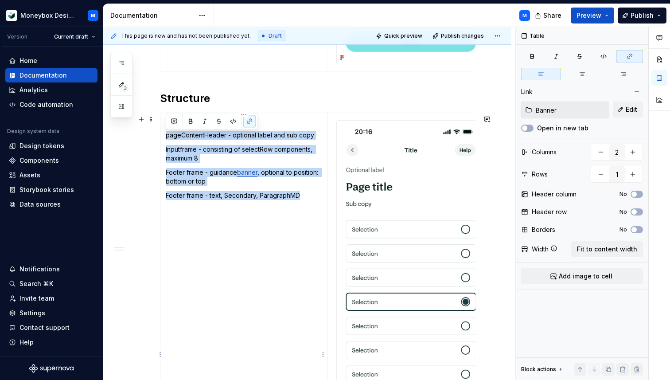
drag, startPoint x: 303, startPoint y: 197, endPoint x: 166, endPoint y: 138, distance: 149.2
click at [166, 138] on td "navHeadaer pageContentHeader - optional label and sub copy Inputframe - consist…" at bounding box center [244, 352] width 167 height 479
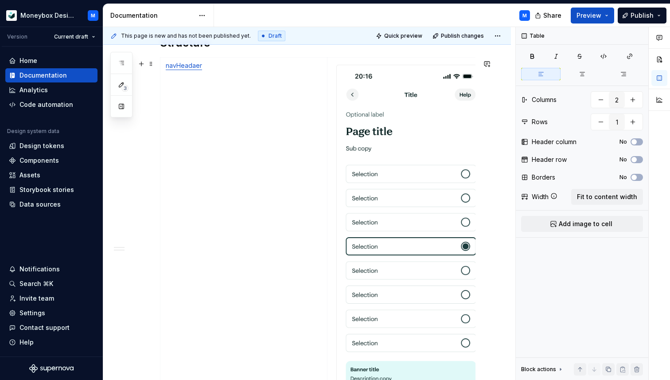
scroll to position [928, 0]
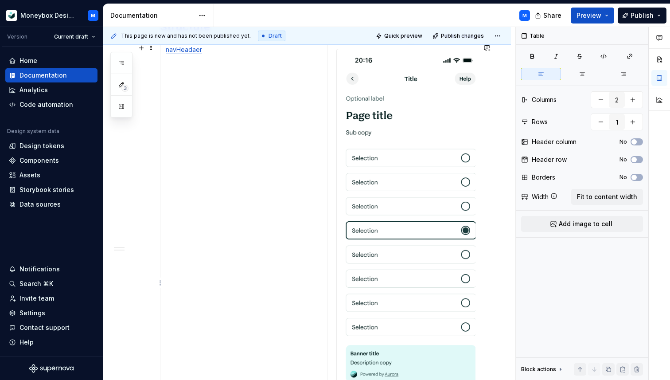
click at [410, 226] on img at bounding box center [411, 281] width 149 height 464
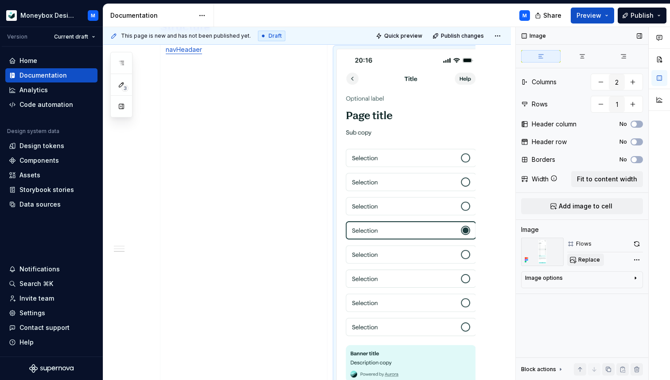
click at [584, 256] on span "Replace" at bounding box center [590, 259] width 22 height 7
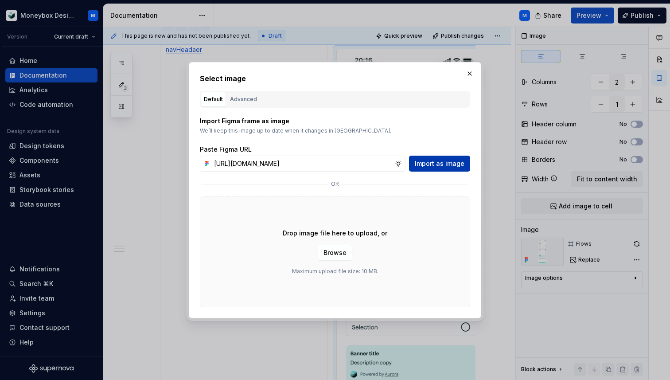
scroll to position [0, 0]
click at [433, 166] on span "Import as image" at bounding box center [440, 163] width 50 height 9
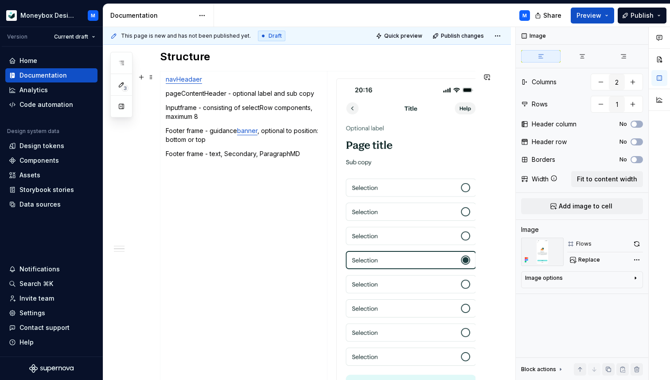
scroll to position [363, 0]
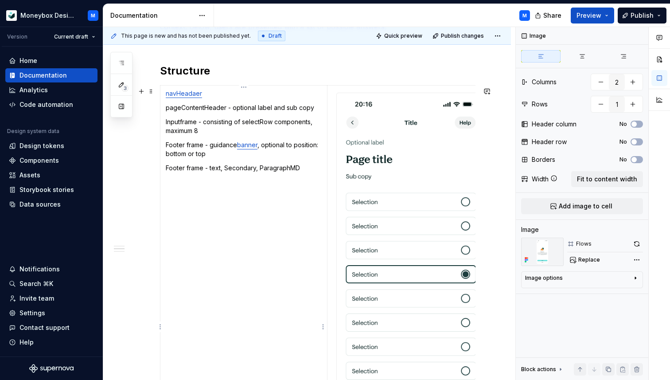
click at [210, 97] on p "navHeadaer" at bounding box center [244, 93] width 156 height 9
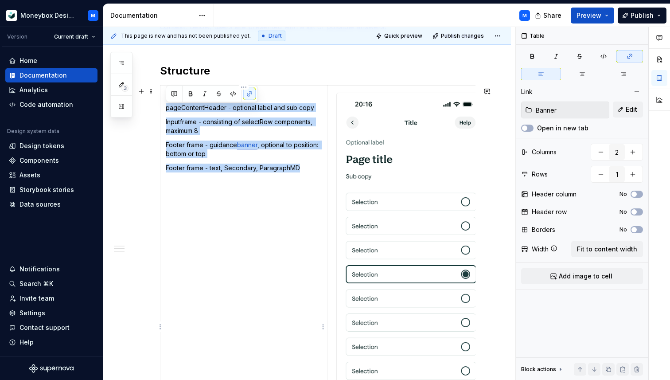
drag, startPoint x: 302, startPoint y: 171, endPoint x: 164, endPoint y: 111, distance: 150.9
click at [164, 111] on td "navHeadaer pageContentHeader - optional label and sub copy Inputframe - consist…" at bounding box center [244, 324] width 167 height 479
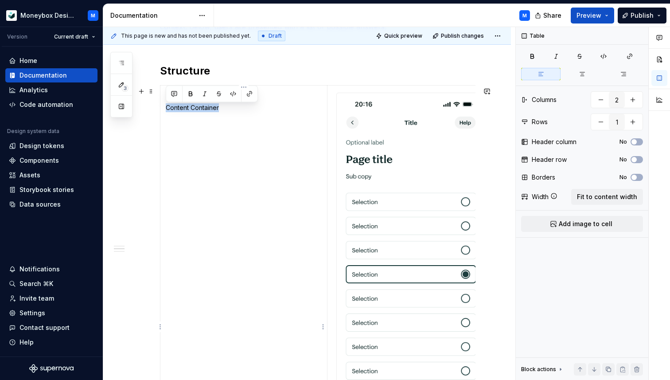
drag, startPoint x: 223, startPoint y: 107, endPoint x: 162, endPoint y: 110, distance: 61.7
click at [162, 110] on td "navHeadaer Content Container" at bounding box center [244, 324] width 167 height 479
click at [191, 91] on button "button" at bounding box center [190, 94] width 12 height 12
click at [222, 102] on td "navHeadaer Content Container" at bounding box center [244, 324] width 167 height 479
click at [223, 110] on p "Content Container" at bounding box center [244, 107] width 156 height 9
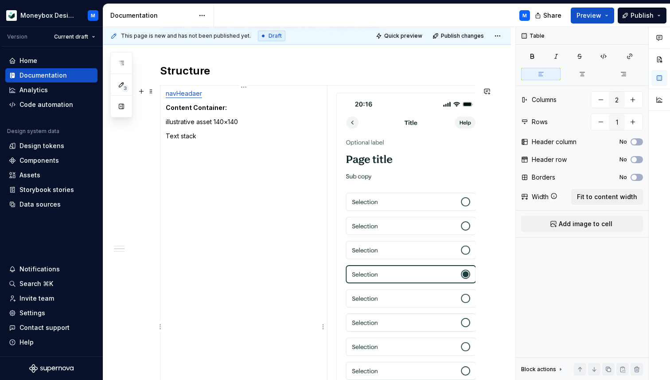
click at [167, 124] on p "illustrative asset 140×140" at bounding box center [244, 122] width 156 height 9
click at [201, 137] on p "Text stack" at bounding box center [244, 136] width 156 height 9
click at [224, 139] on p "Text stack - brand heading and" at bounding box center [244, 136] width 156 height 9
click at [265, 145] on td "navHeadaer Content Container: Illustrative asset 140×140 Text stack - brandHead…" at bounding box center [244, 324] width 167 height 479
click at [243, 139] on p "Text stack - brandHeading and body/paragraphMd" at bounding box center [244, 136] width 156 height 9
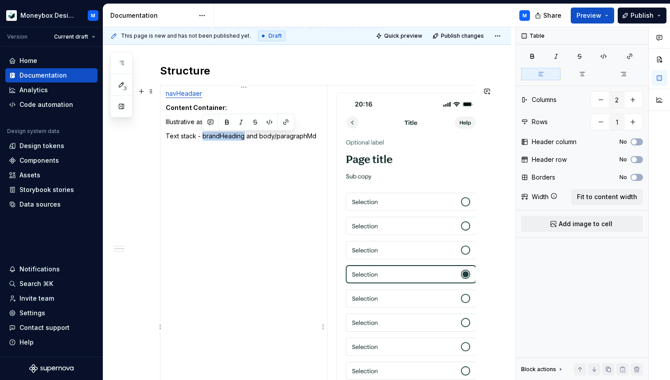
drag, startPoint x: 243, startPoint y: 139, endPoint x: 202, endPoint y: 139, distance: 41.2
click at [202, 139] on p "Text stack - brandHeading and body/paragraphMd" at bounding box center [244, 136] width 156 height 9
copy p "brandHeading"
click at [242, 139] on p "Text stack - brandHeading and body/paragraphMd" at bounding box center [244, 136] width 156 height 9
drag, startPoint x: 202, startPoint y: 136, endPoint x: 296, endPoint y: 137, distance: 94.0
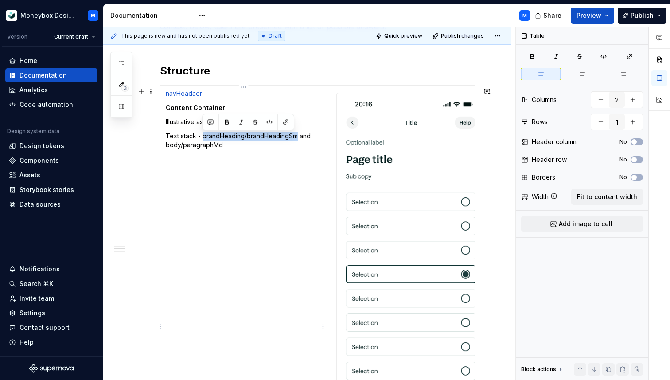
click at [296, 137] on p "Text stack - brandHeading/brandHeadingSm and body/paragraphMd" at bounding box center [244, 141] width 156 height 18
click at [271, 124] on button "button" at bounding box center [269, 122] width 12 height 12
drag, startPoint x: 223, startPoint y: 149, endPoint x: 165, endPoint y: 147, distance: 58.6
click at [165, 147] on td "navHeadaer Content Container: Illustrative asset 140×140 Text stack - brandHead…" at bounding box center [244, 324] width 167 height 479
click at [230, 129] on button "button" at bounding box center [233, 131] width 12 height 12
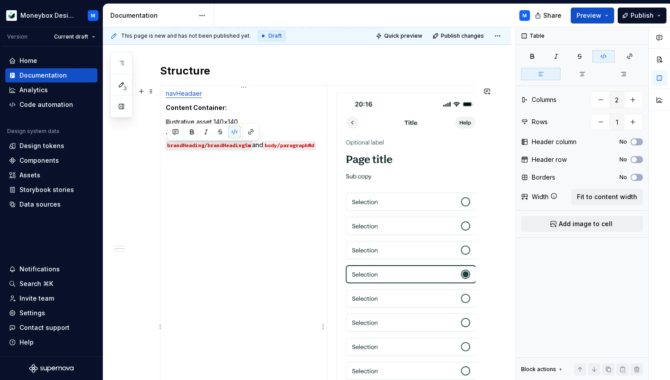
click at [224, 147] on p "Text stack - brandHeading/brandHeadingSm and body/paragraphMd" at bounding box center [244, 141] width 156 height 18
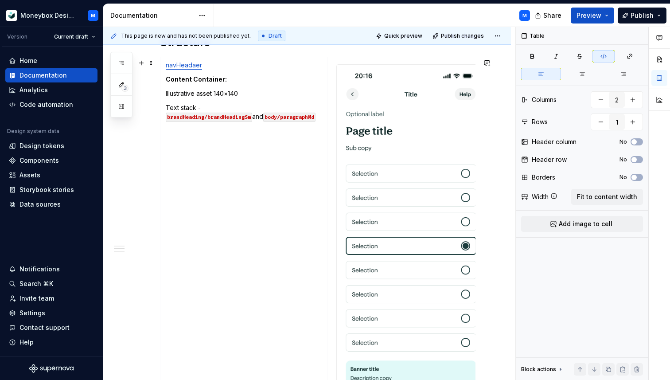
scroll to position [393, 0]
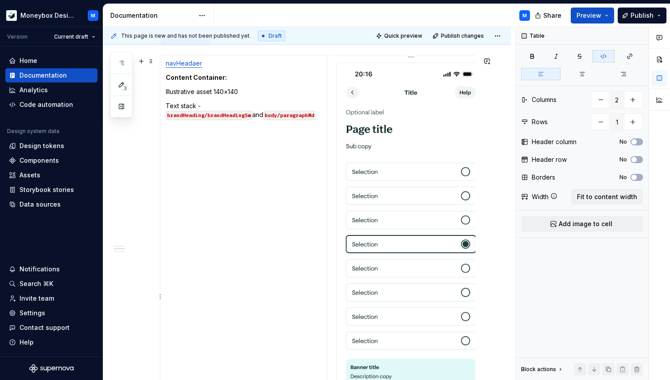
click at [371, 157] on img at bounding box center [411, 295] width 149 height 464
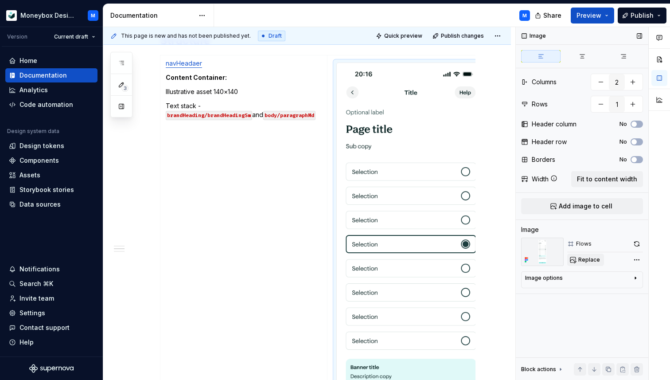
click at [593, 258] on span "Replace" at bounding box center [590, 259] width 22 height 7
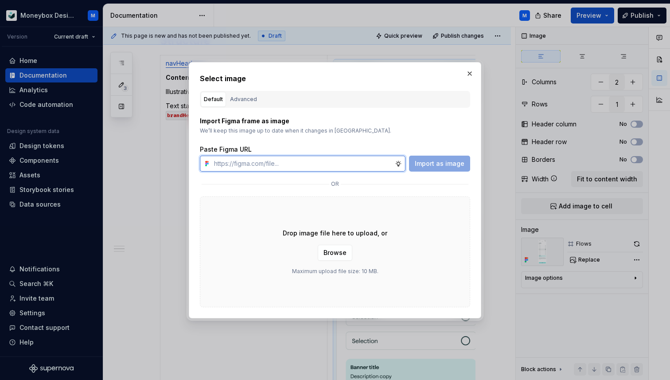
paste input "https://www.figma.com/design/hMJO9qiZWpnsZnCr6F1yer/MDS--Supernova-Sync?node-id…"
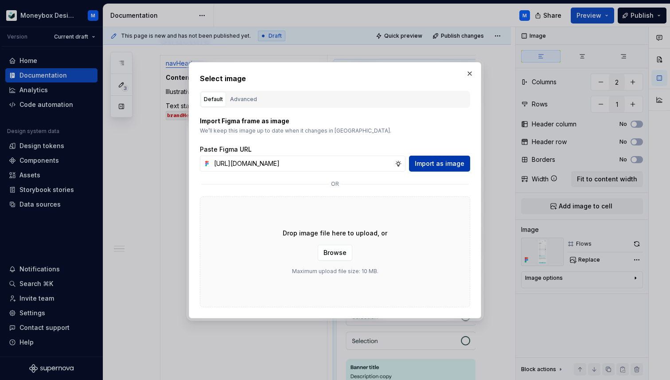
click at [446, 163] on span "Import as image" at bounding box center [440, 163] width 50 height 9
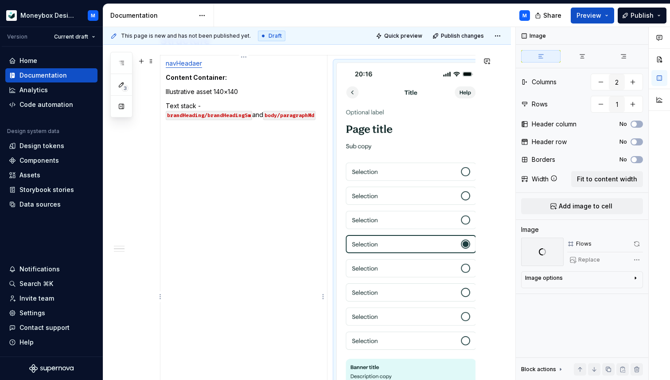
click at [224, 119] on p "Text stack - brandHeading/brandHeadingSm and body/paragraphMd" at bounding box center [244, 111] width 156 height 18
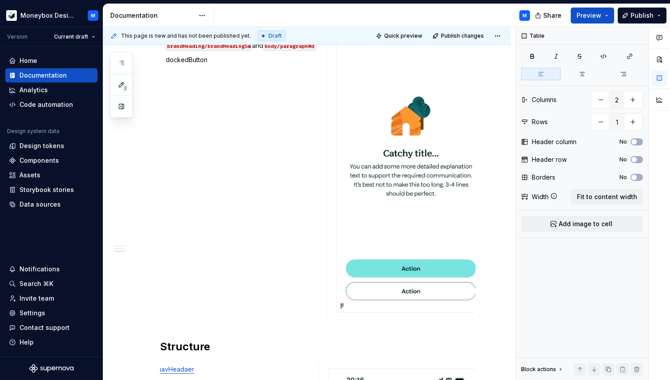
scroll to position [468, 0]
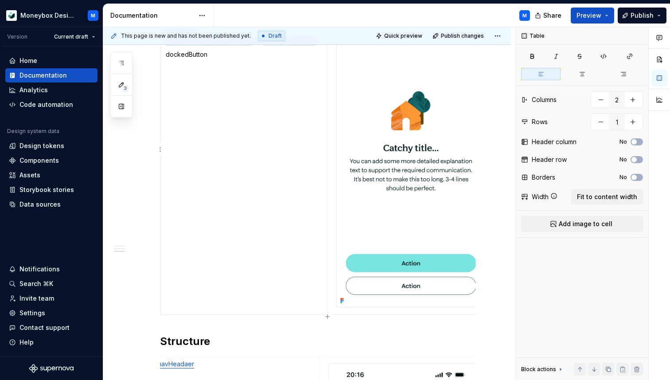
click at [371, 217] on img at bounding box center [411, 147] width 149 height 318
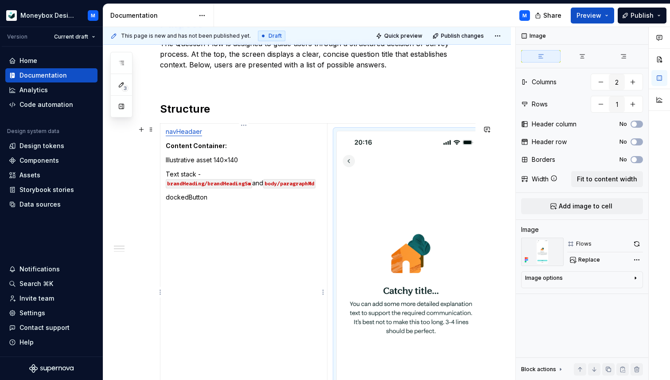
click at [224, 201] on p "dockedButton" at bounding box center [244, 197] width 156 height 9
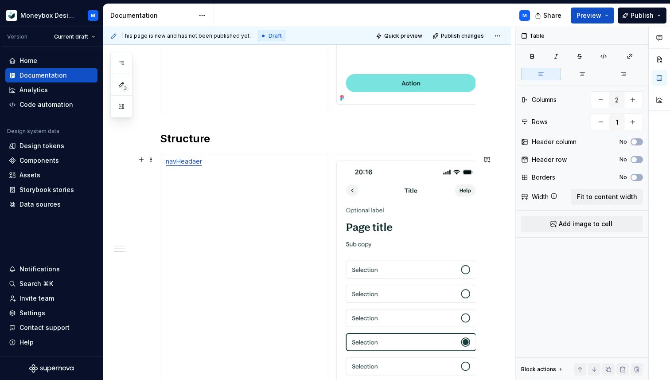
scroll to position [833, 0]
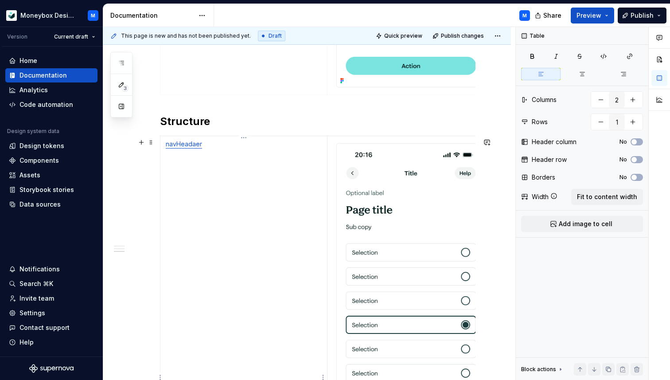
click at [213, 151] on td "navHeadaer" at bounding box center [244, 375] width 167 height 479
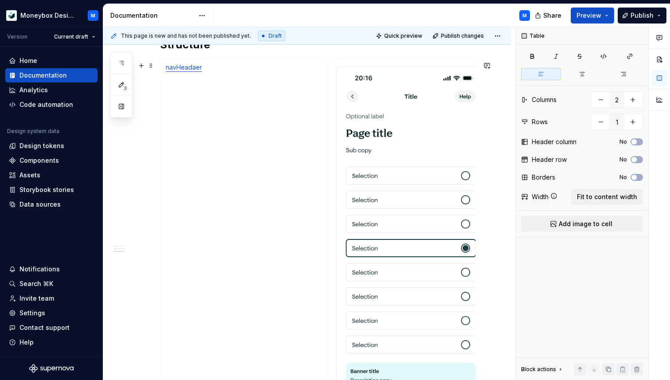
scroll to position [914, 0]
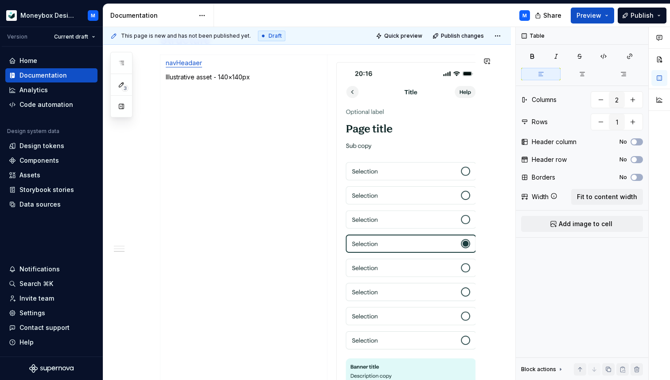
click at [431, 165] on img at bounding box center [411, 295] width 149 height 464
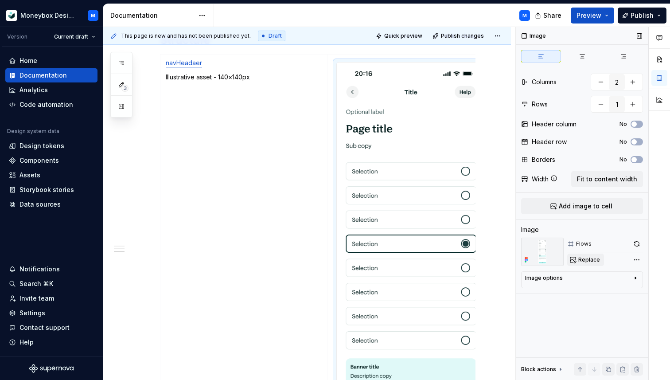
click at [584, 260] on span "Replace" at bounding box center [590, 259] width 22 height 7
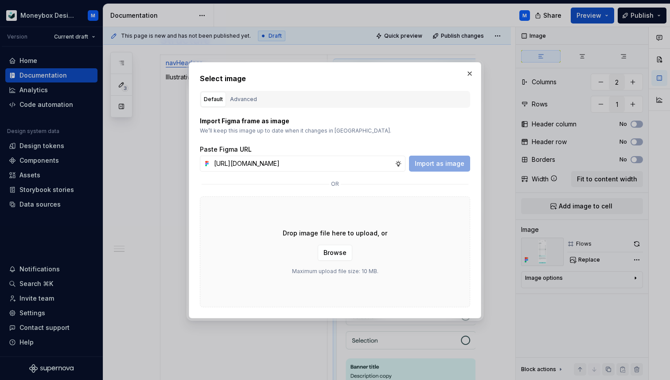
scroll to position [0, 205]
click at [440, 166] on span "Import as image" at bounding box center [440, 163] width 50 height 9
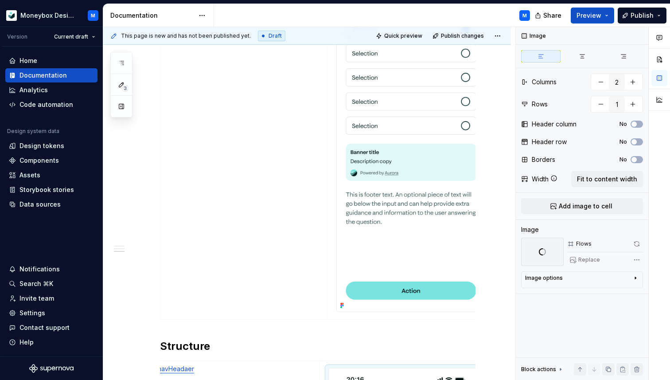
scroll to position [576, 0]
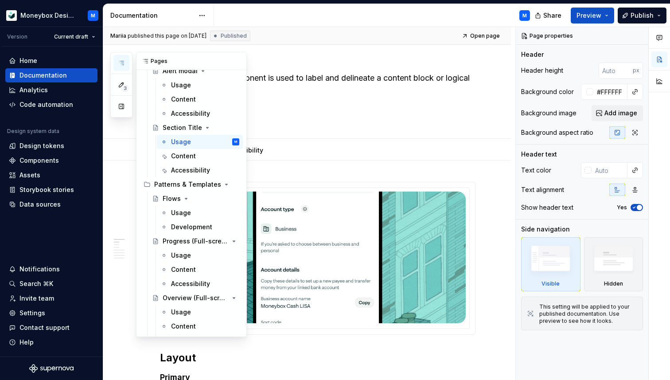
scroll to position [705, 0]
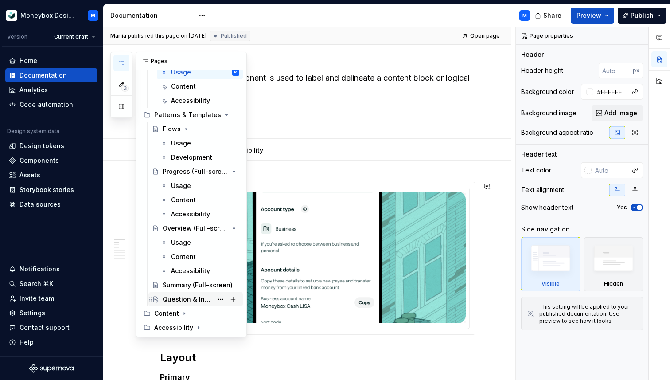
click at [178, 302] on div "Question & Information Flow" at bounding box center [188, 299] width 50 height 9
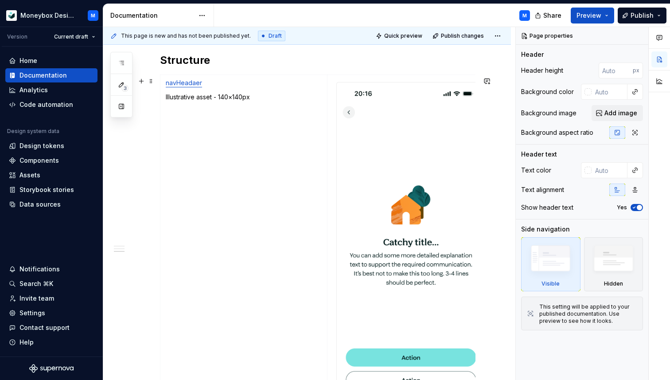
scroll to position [866, 0]
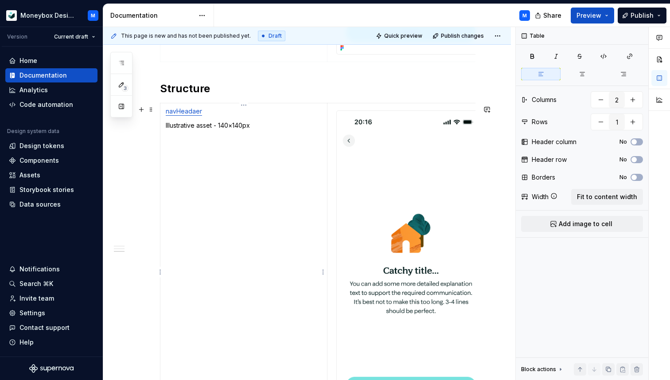
click at [260, 125] on p "Illustrative asset - 140×140px" at bounding box center [244, 125] width 156 height 9
click at [218, 114] on p "navHeadaer" at bounding box center [244, 111] width 156 height 9
drag, startPoint x: 227, startPoint y: 128, endPoint x: 165, endPoint y: 126, distance: 61.2
click at [166, 126] on p "Content Container:" at bounding box center [244, 125] width 156 height 9
click at [262, 146] on td "navHeadaer Content Container: Illustrative asset - 140×140px" at bounding box center [244, 270] width 167 height 334
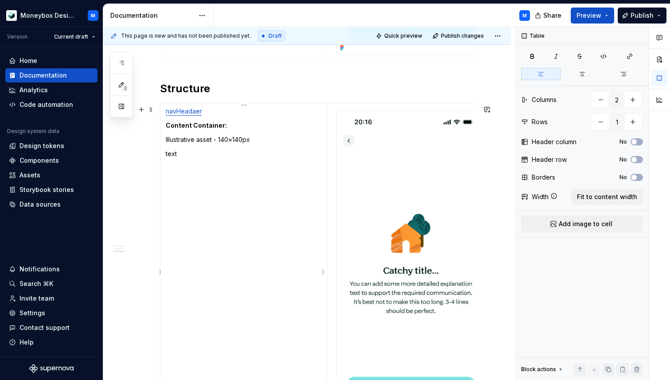
click at [168, 157] on p "text" at bounding box center [244, 153] width 156 height 9
click at [186, 157] on p "Text" at bounding box center [244, 153] width 156 height 9
drag, startPoint x: 245, startPoint y: 155, endPoint x: 204, endPoint y: 156, distance: 41.3
click at [204, 156] on p "Text Stack - brandHeading/" at bounding box center [244, 153] width 156 height 9
copy p "brandHeading"
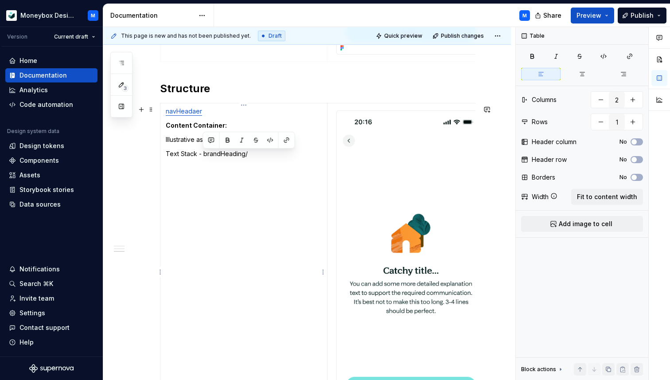
click at [251, 157] on p "Text Stack - brandHeading/" at bounding box center [244, 153] width 156 height 9
drag, startPoint x: 225, startPoint y: 164, endPoint x: 163, endPoint y: 164, distance: 61.6
click at [163, 164] on td "navHeadaer Content Container: Illustrative asset - 140×140px Text Stack - brand…" at bounding box center [244, 270] width 167 height 334
click at [232, 148] on button "button" at bounding box center [233, 149] width 12 height 12
click at [224, 166] on p "Text Stack - brandHeading/brandHeadingSm and Body/paragraphMd" at bounding box center [244, 158] width 156 height 18
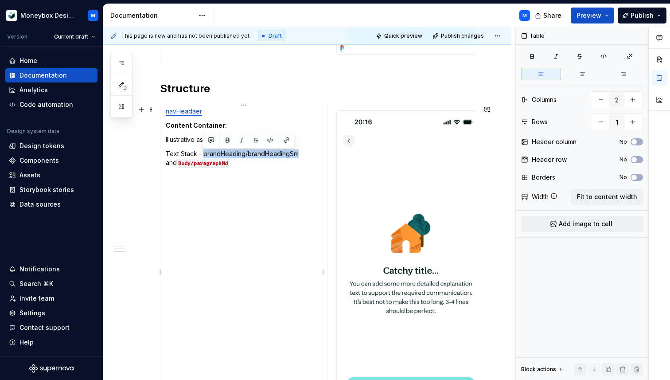
drag, startPoint x: 203, startPoint y: 156, endPoint x: 297, endPoint y: 158, distance: 94.0
click at [297, 158] on p "Text Stack - brandHeading/brandHeadingSm and Body/paragraphMd" at bounding box center [244, 158] width 156 height 18
click at [270, 141] on button "button" at bounding box center [270, 140] width 12 height 12
click at [223, 166] on p "Text Stack - brandHeading/brandHeadingSm and Body/paragraphMd" at bounding box center [244, 158] width 156 height 18
click at [171, 180] on p "Docked" at bounding box center [244, 176] width 156 height 9
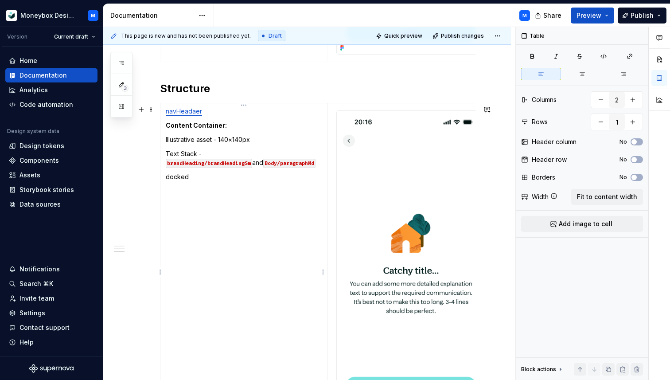
click at [201, 176] on p "docked" at bounding box center [244, 176] width 156 height 9
drag, startPoint x: 206, startPoint y: 180, endPoint x: 163, endPoint y: 176, distance: 43.1
click at [163, 176] on td "navHeadaer Content Container: Illustrative asset - 140×140px Text Stack - brand…" at bounding box center [244, 270] width 167 height 334
click at [189, 163] on button "button" at bounding box center [190, 163] width 12 height 12
click at [165, 178] on td "navHeadaer Content Container: Illustrative asset - 140×140px Text Stack - brand…" at bounding box center [244, 270] width 167 height 334
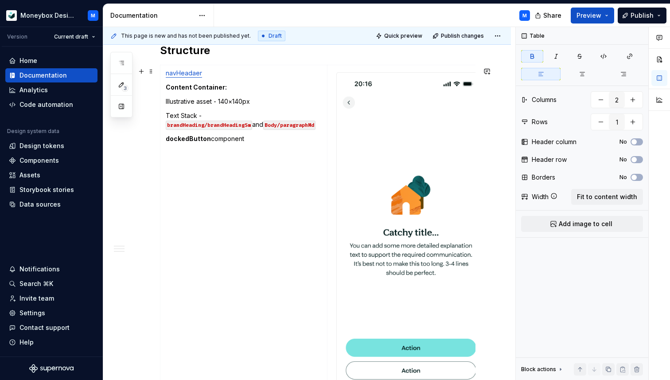
scroll to position [1053, 0]
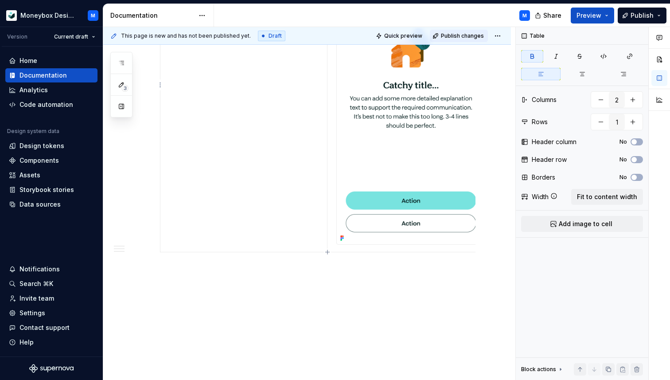
click at [472, 38] on span "Publish changes" at bounding box center [462, 35] width 43 height 7
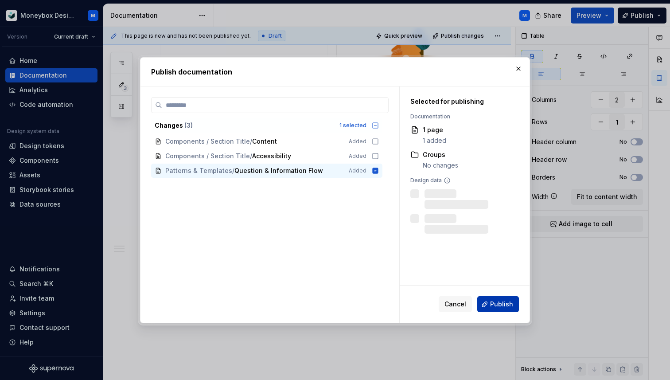
click at [499, 304] on span "Publish" at bounding box center [501, 304] width 23 height 9
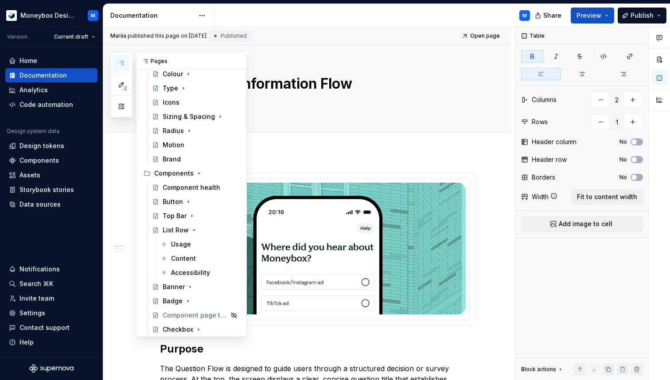
scroll to position [62, 0]
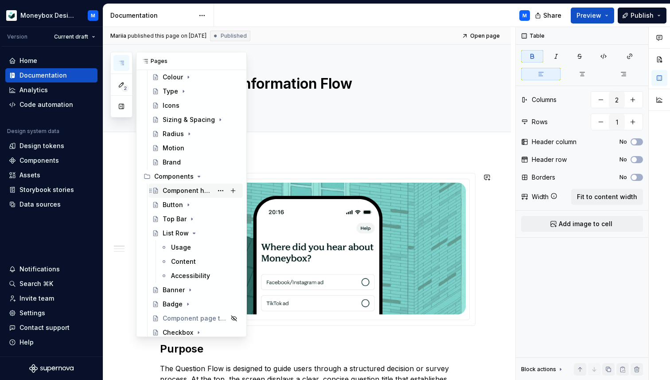
click at [189, 192] on div "Component health" at bounding box center [188, 190] width 50 height 9
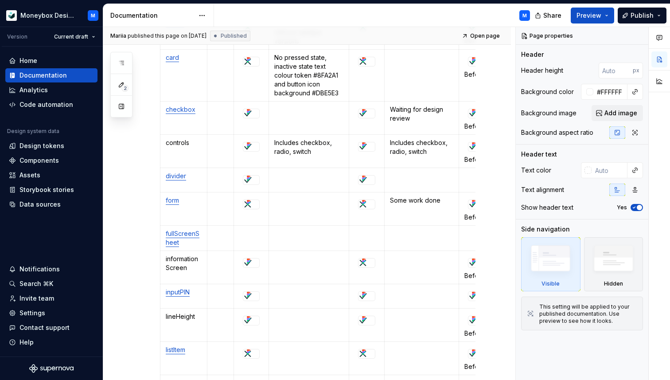
scroll to position [462, 0]
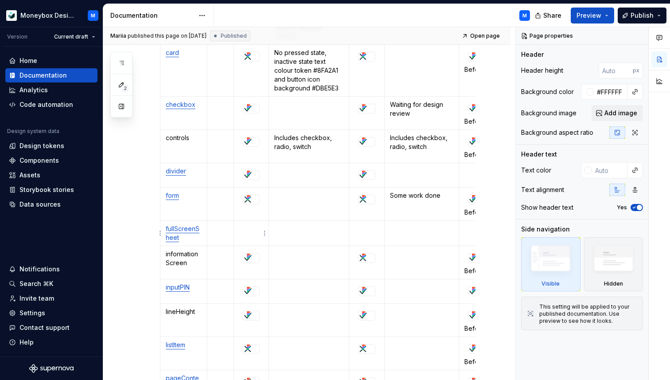
click at [251, 238] on td at bounding box center [251, 233] width 35 height 25
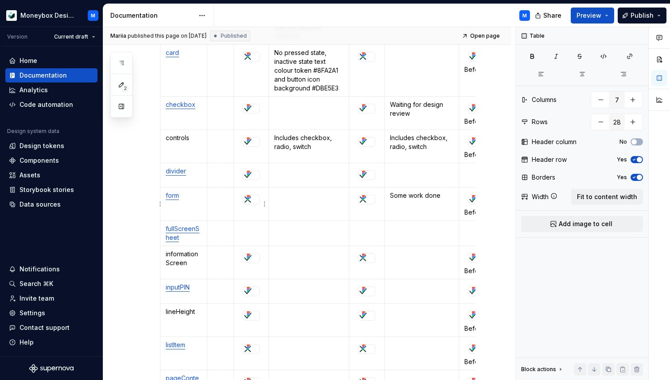
click at [255, 198] on div at bounding box center [251, 199] width 16 height 9
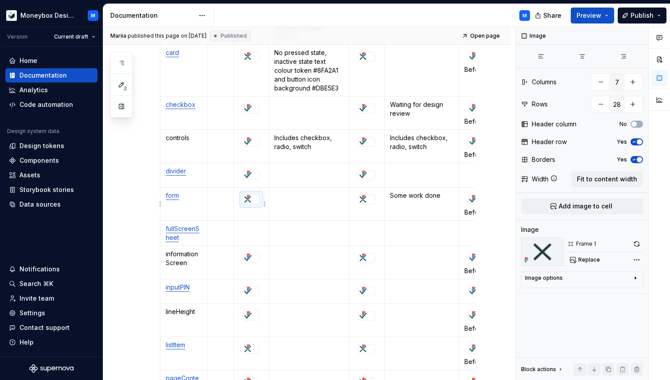
click at [251, 221] on td at bounding box center [251, 233] width 35 height 25
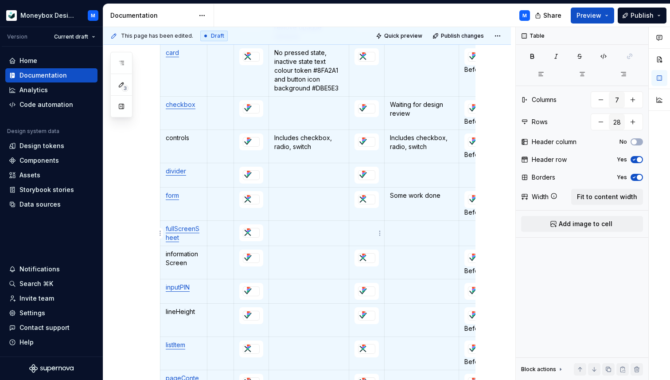
click at [367, 229] on p at bounding box center [367, 228] width 24 height 9
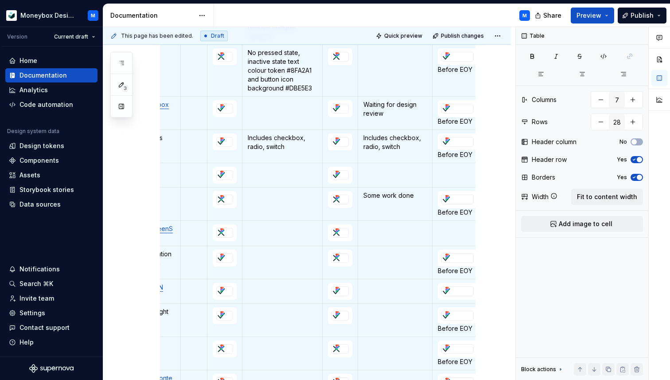
scroll to position [0, 30]
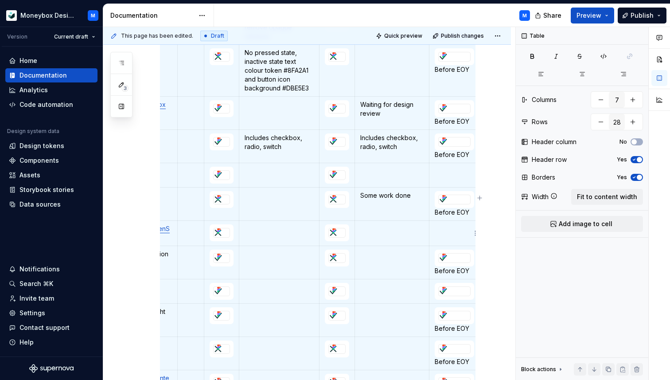
click at [445, 230] on p at bounding box center [454, 228] width 39 height 9
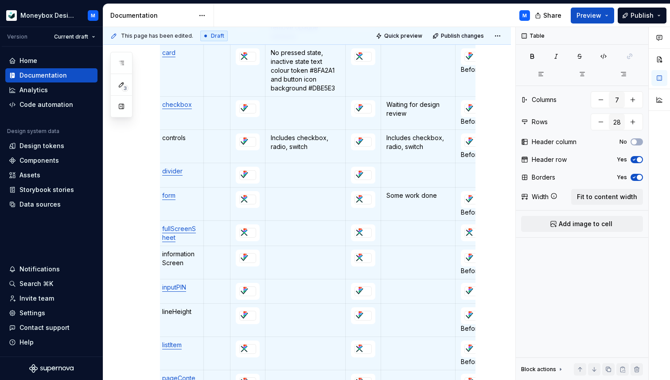
scroll to position [0, 0]
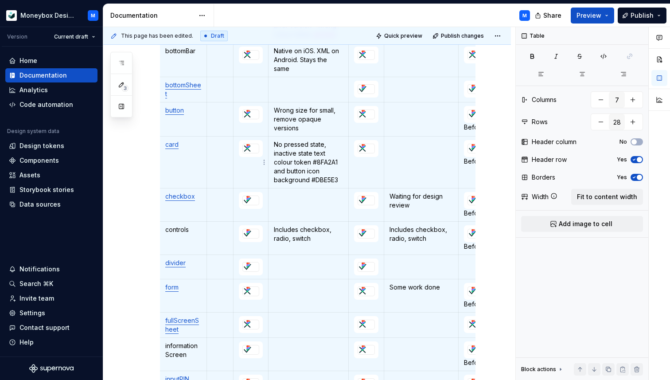
click at [247, 168] on td at bounding box center [251, 163] width 35 height 52
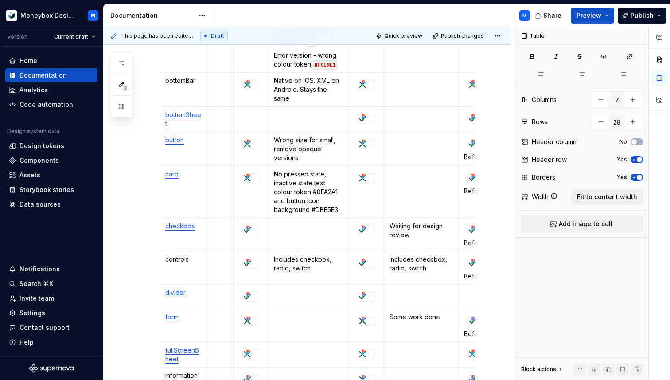
scroll to position [339, 0]
click at [255, 86] on div at bounding box center [251, 85] width 16 height 9
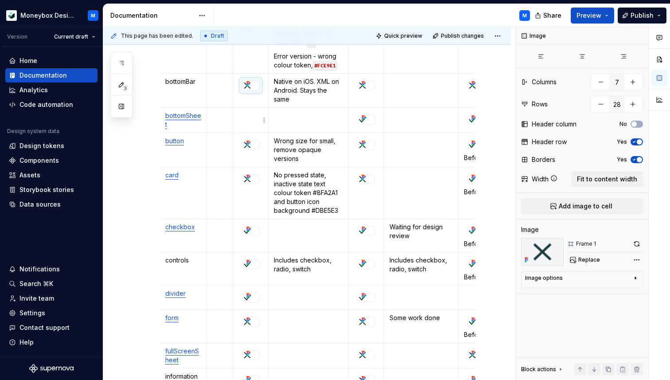
click at [240, 124] on td at bounding box center [251, 120] width 35 height 25
click at [364, 123] on img at bounding box center [362, 119] width 9 height 9
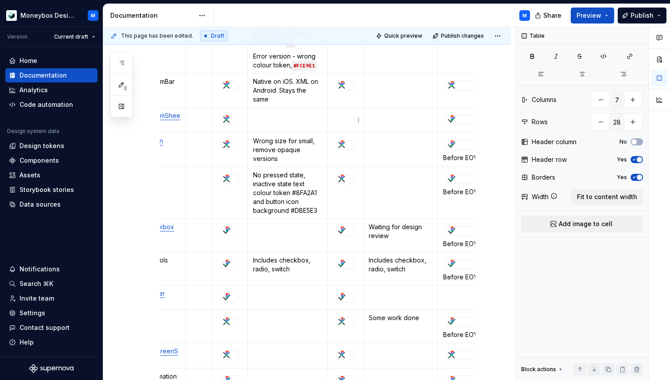
click at [336, 117] on p at bounding box center [345, 115] width 24 height 9
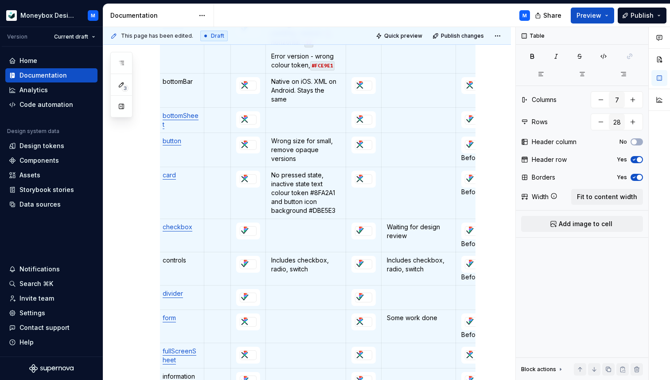
scroll to position [0, 2]
click at [288, 120] on td at bounding box center [307, 120] width 80 height 25
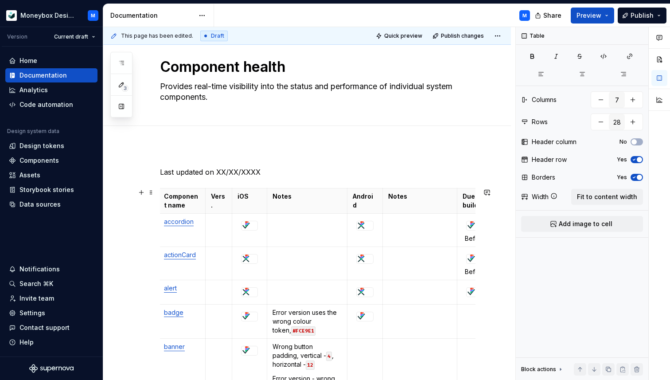
scroll to position [0, 0]
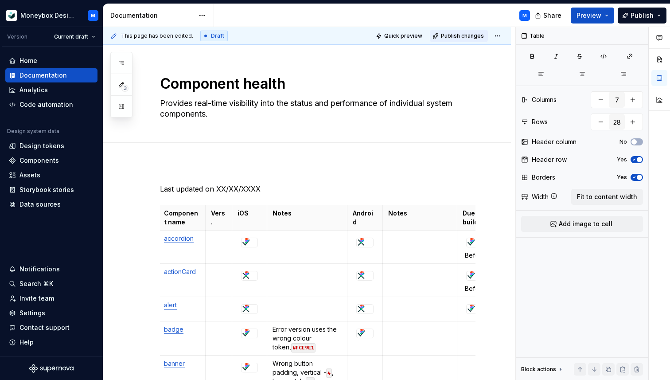
click at [449, 35] on span "Publish changes" at bounding box center [462, 35] width 43 height 7
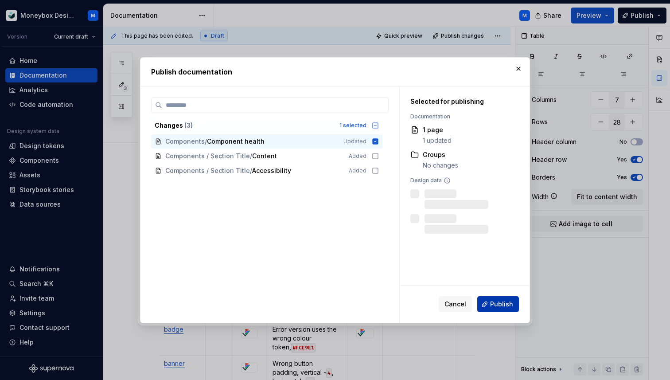
click at [491, 304] on button "Publish" at bounding box center [499, 304] width 42 height 16
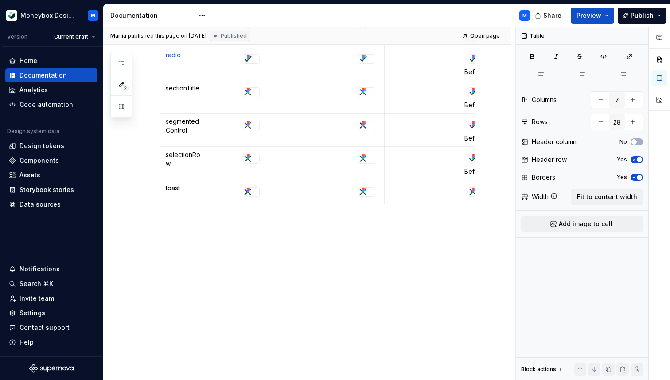
scroll to position [915, 0]
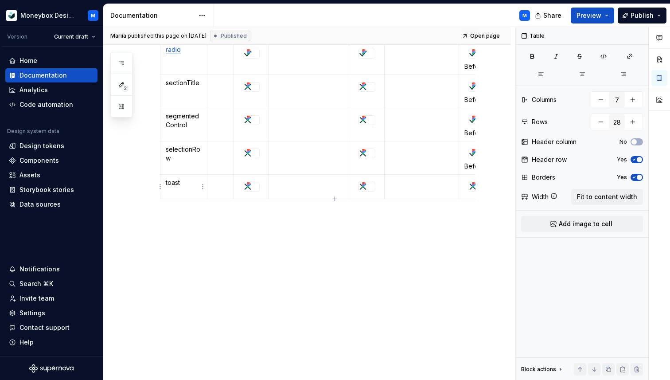
click at [183, 192] on td "toast" at bounding box center [184, 187] width 47 height 24
click at [161, 187] on html "Moneybox Design System M Version Current draft Home Documentation Analytics Cod…" at bounding box center [335, 190] width 670 height 380
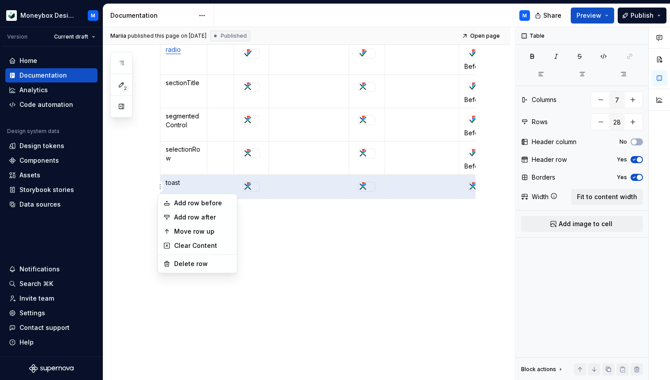
click at [186, 184] on html "Moneybox Design System M Version Current draft Home Documentation Analytics Cod…" at bounding box center [335, 190] width 670 height 380
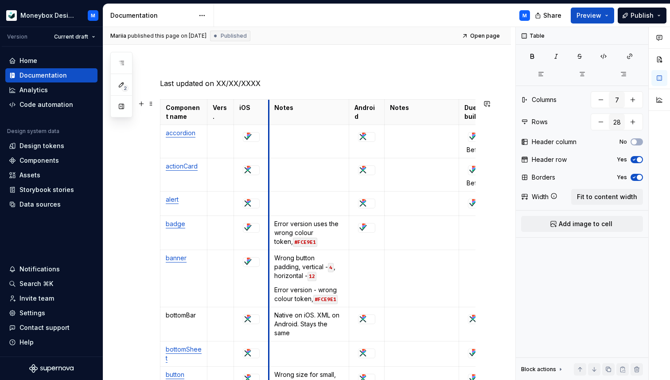
scroll to position [106, 0]
click at [161, 203] on html "Moneybox Design System M Version Current draft Home Documentation Analytics Cod…" at bounding box center [335, 190] width 670 height 380
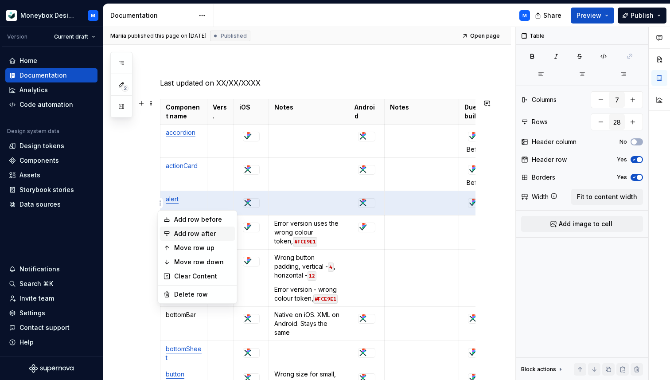
click at [178, 234] on div "Add row after" at bounding box center [203, 233] width 58 height 9
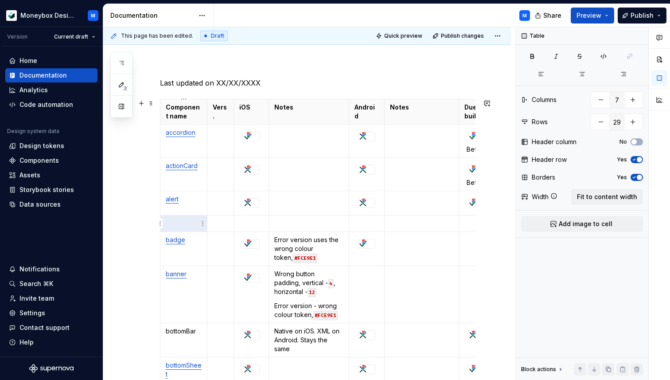
click at [175, 224] on p at bounding box center [184, 223] width 36 height 9
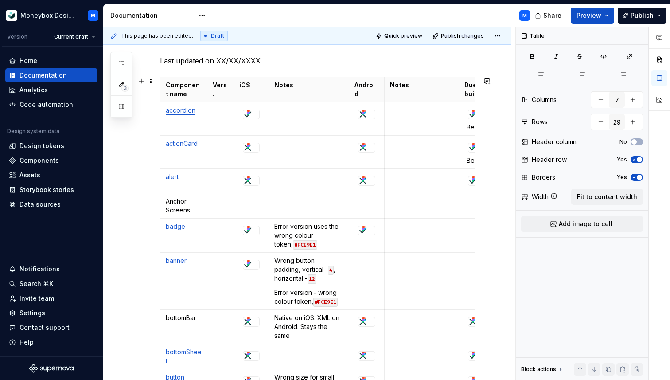
scroll to position [129, 0]
click at [257, 181] on div at bounding box center [251, 180] width 16 height 9
click at [248, 206] on td at bounding box center [251, 205] width 35 height 25
click at [250, 180] on icon at bounding box center [248, 178] width 7 height 7
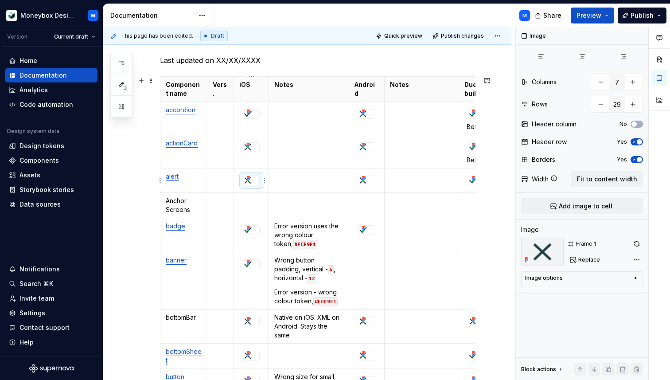
click at [260, 185] on div at bounding box center [251, 181] width 17 height 10
click at [252, 200] on p at bounding box center [251, 200] width 24 height 9
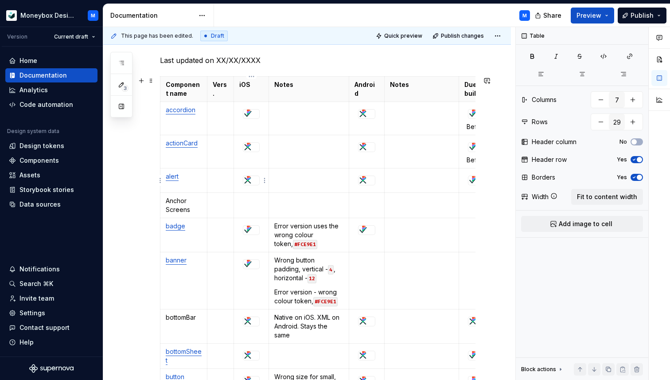
click at [256, 185] on div at bounding box center [251, 181] width 17 height 10
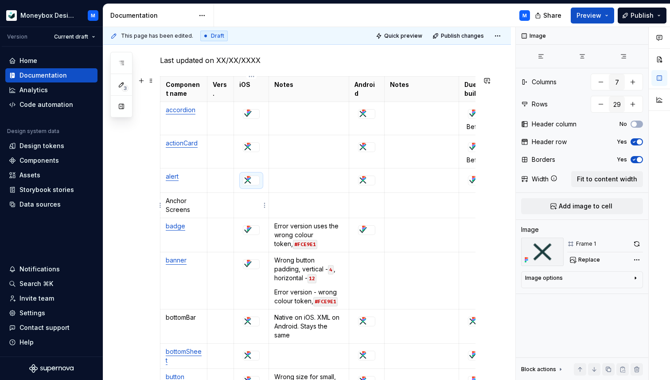
click at [251, 202] on p at bounding box center [251, 200] width 24 height 9
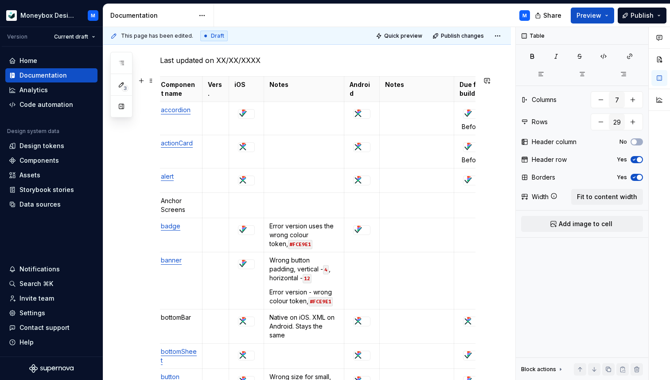
scroll to position [0, 0]
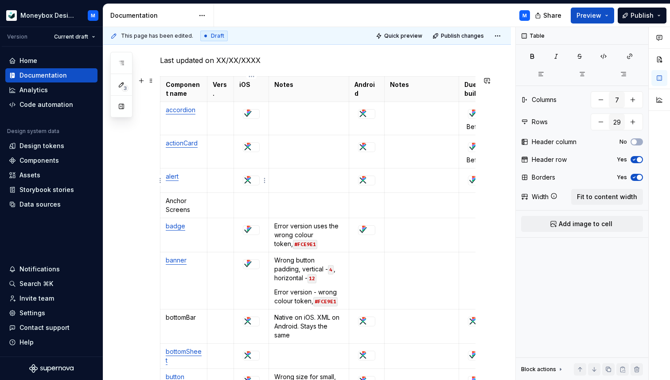
click at [254, 181] on div at bounding box center [251, 180] width 16 height 9
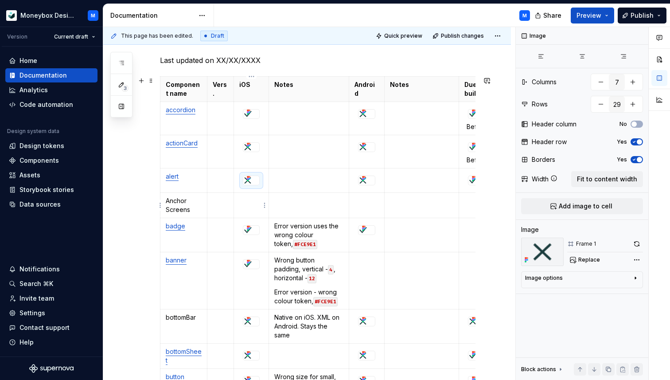
click at [255, 203] on p at bounding box center [251, 200] width 24 height 9
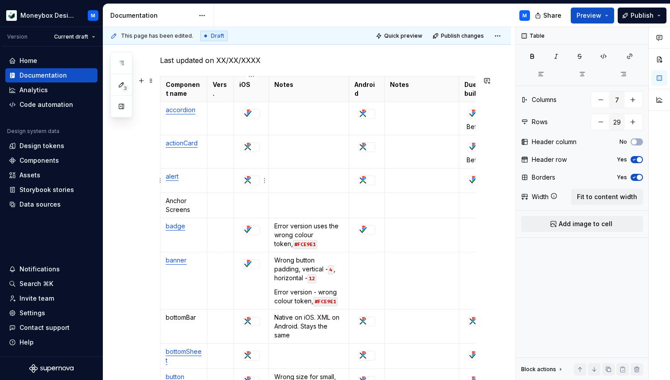
click at [253, 180] on div at bounding box center [251, 180] width 16 height 9
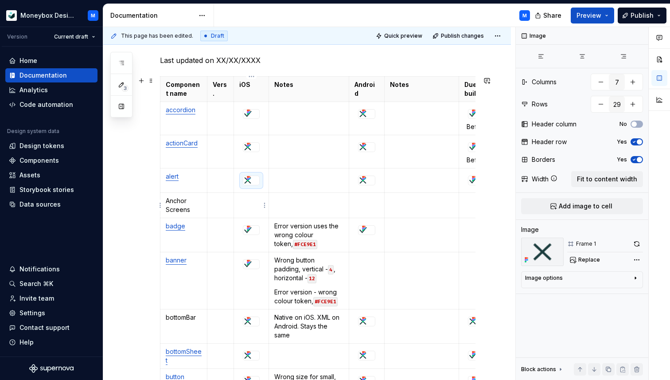
click at [251, 201] on p at bounding box center [251, 200] width 24 height 9
click at [248, 181] on icon at bounding box center [248, 181] width 2 height 2
click at [243, 184] on div at bounding box center [251, 181] width 17 height 10
click at [246, 208] on td at bounding box center [251, 205] width 35 height 25
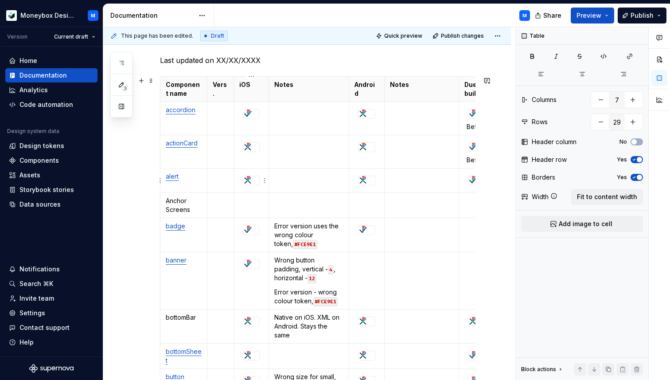
click at [259, 180] on div at bounding box center [251, 180] width 16 height 9
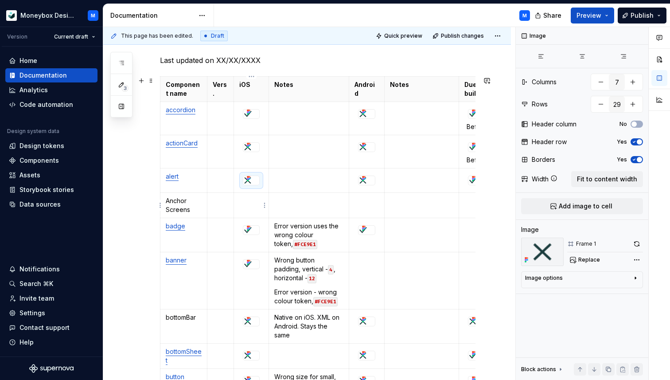
click at [252, 200] on p at bounding box center [251, 200] width 24 height 9
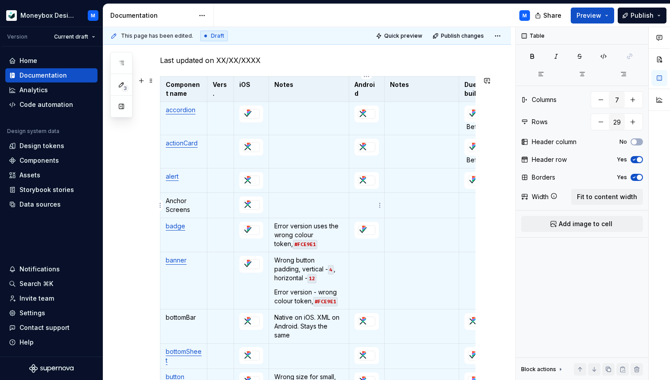
click at [364, 208] on td at bounding box center [366, 205] width 35 height 25
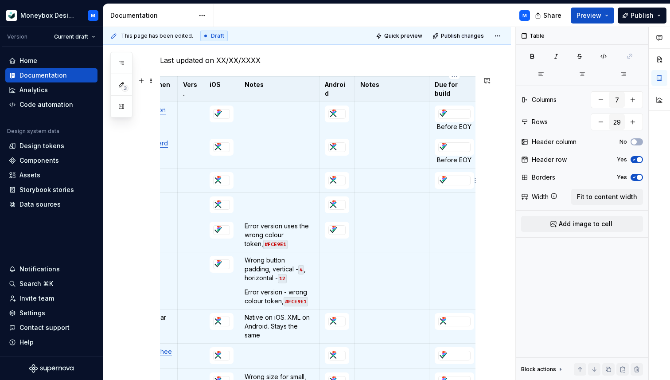
click at [460, 180] on div at bounding box center [454, 180] width 31 height 9
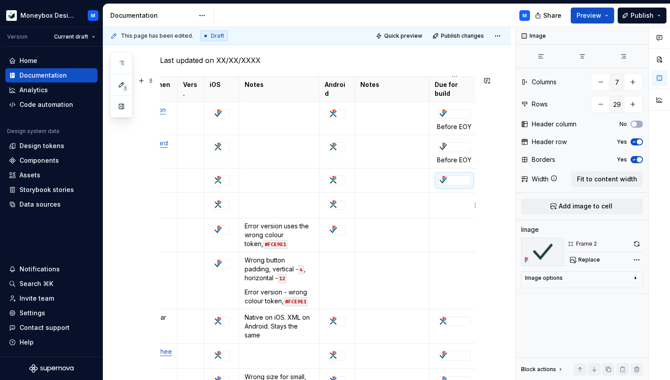
click at [449, 201] on p at bounding box center [454, 200] width 39 height 9
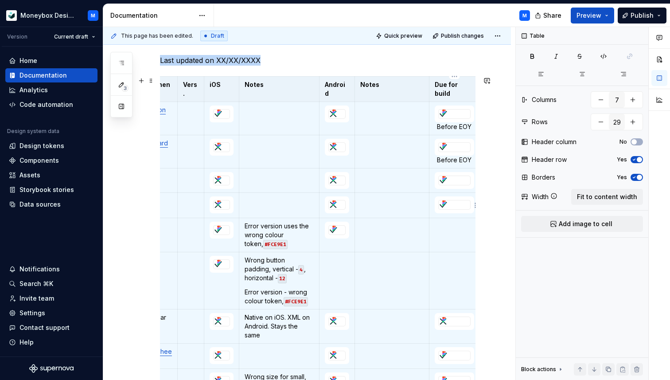
click at [449, 210] on div at bounding box center [455, 205] width 32 height 10
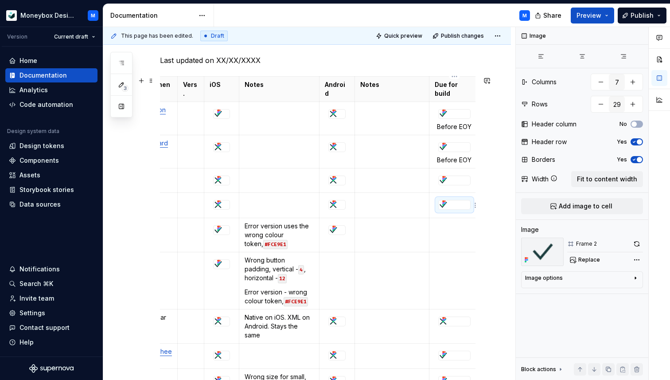
click at [433, 208] on td at bounding box center [454, 205] width 51 height 25
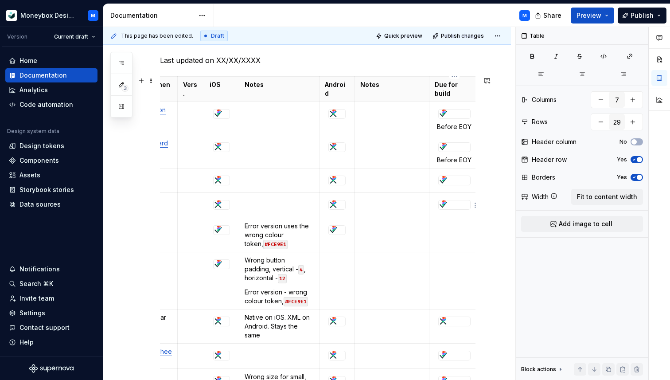
click at [434, 209] on td at bounding box center [454, 205] width 51 height 25
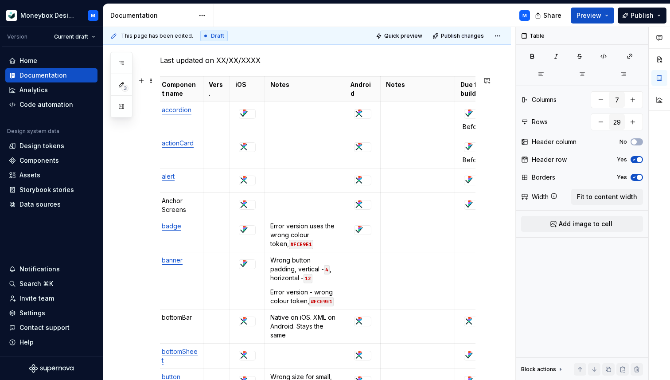
scroll to position [0, 0]
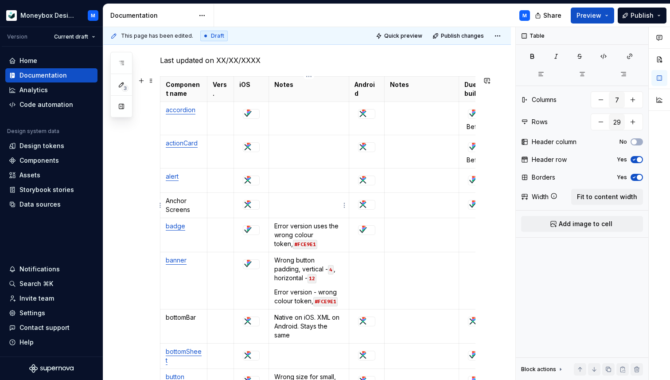
click at [305, 204] on p at bounding box center [308, 200] width 69 height 9
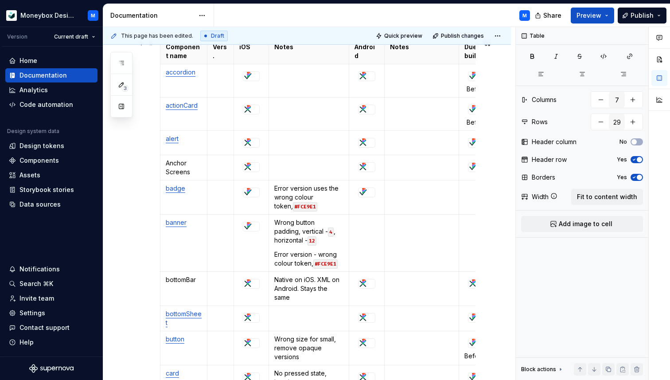
scroll to position [165, 0]
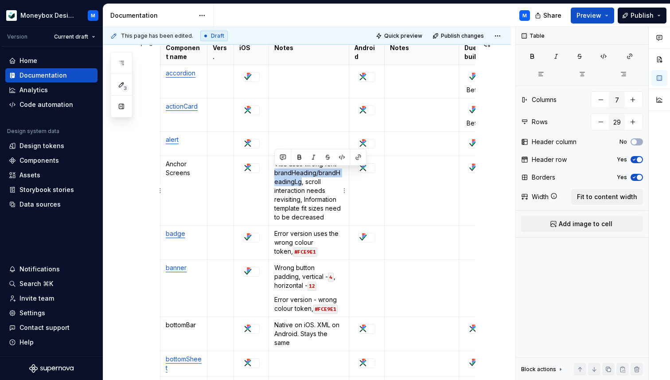
drag, startPoint x: 274, startPoint y: 172, endPoint x: 302, endPoint y: 184, distance: 30.8
click at [302, 184] on td "Title uses wrong font - brandHeading/brandHeadingLg, scroll interaction needs r…" at bounding box center [309, 191] width 80 height 70
click at [344, 156] on button "button" at bounding box center [342, 157] width 12 height 12
click at [318, 183] on p "Title uses wrong font - brandHeading/brandHeadingLg , scroll interaction needs …" at bounding box center [308, 191] width 69 height 62
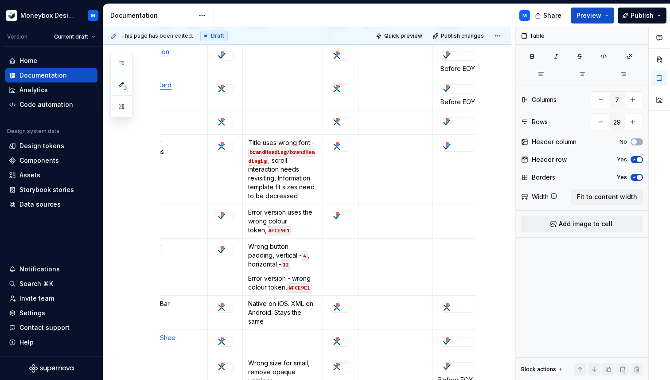
scroll to position [0, 30]
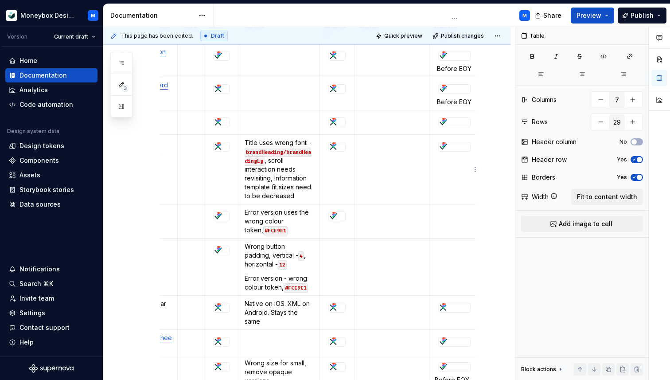
click at [448, 175] on td at bounding box center [454, 170] width 51 height 70
click at [448, 160] on td at bounding box center [454, 170] width 51 height 70
click at [450, 160] on td at bounding box center [454, 170] width 51 height 70
click at [471, 148] on div at bounding box center [455, 147] width 32 height 10
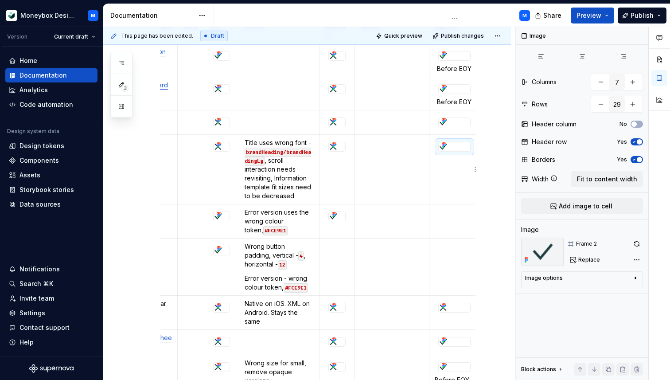
click at [458, 147] on div at bounding box center [454, 146] width 31 height 9
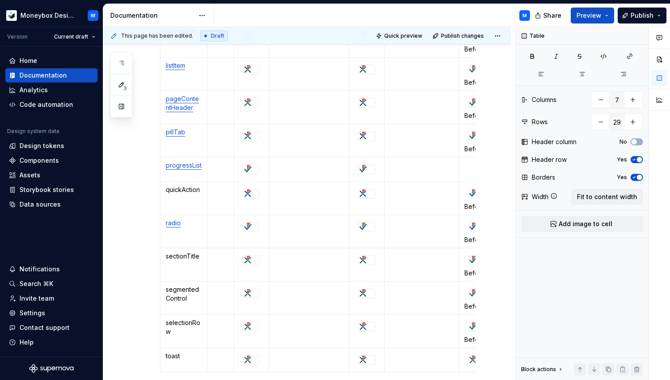
scroll to position [824, 0]
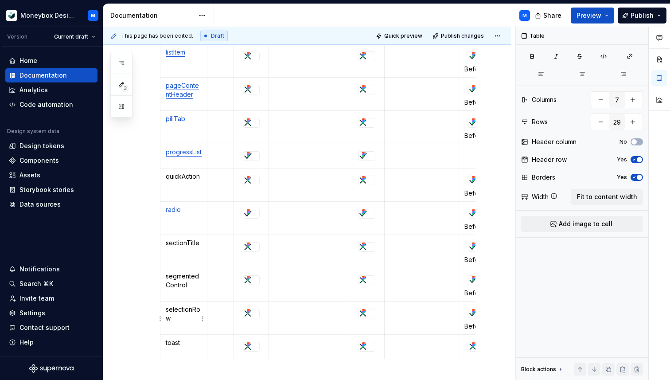
click at [183, 313] on p "selectionRow" at bounding box center [184, 314] width 36 height 18
click at [162, 319] on html "Moneybox Design System M Version Current draft Home Documentation Analytics Cod…" at bounding box center [335, 190] width 670 height 380
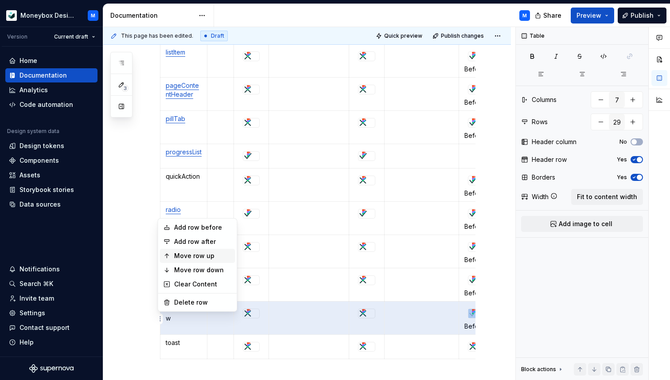
click at [212, 257] on div "Move row up" at bounding box center [203, 255] width 58 height 9
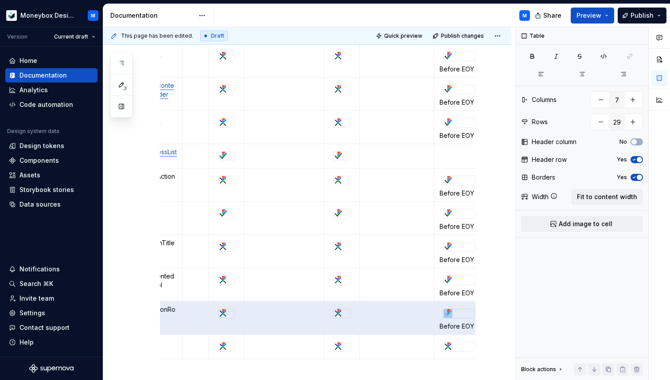
scroll to position [0, 0]
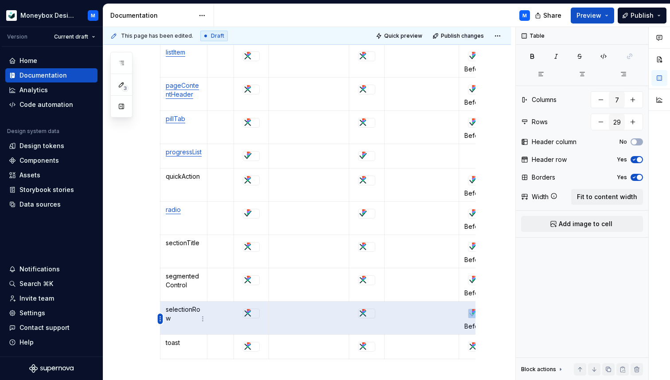
click at [160, 319] on html "Moneybox Design System M Version Current draft Home Documentation Analytics Cod…" at bounding box center [335, 190] width 670 height 380
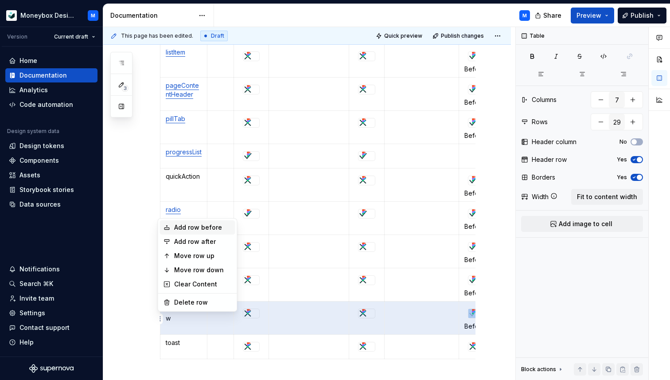
click at [190, 229] on div "Add row before" at bounding box center [203, 227] width 58 height 9
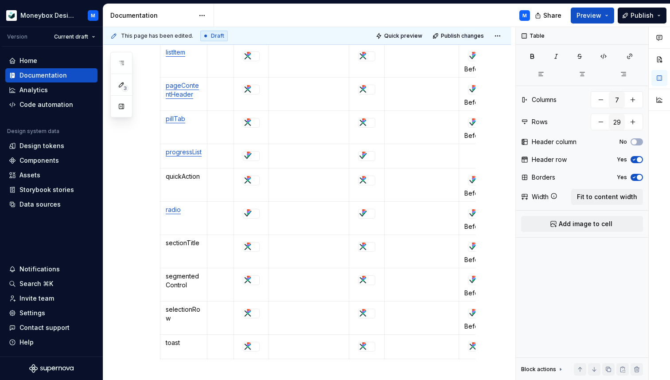
click at [161, 320] on html "Moneybox Design System M Version Current draft Home Documentation Analytics Cod…" at bounding box center [335, 190] width 670 height 380
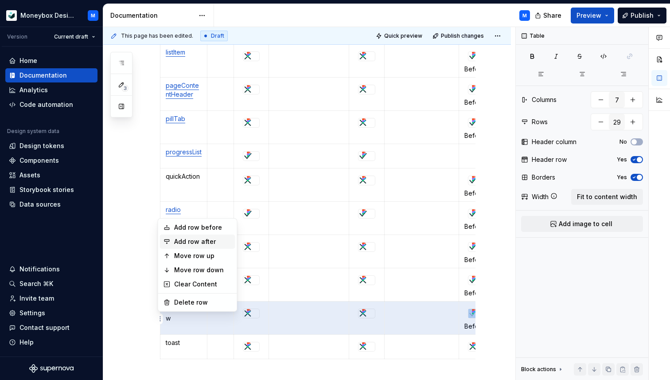
click at [204, 243] on div "Add row after" at bounding box center [203, 241] width 58 height 9
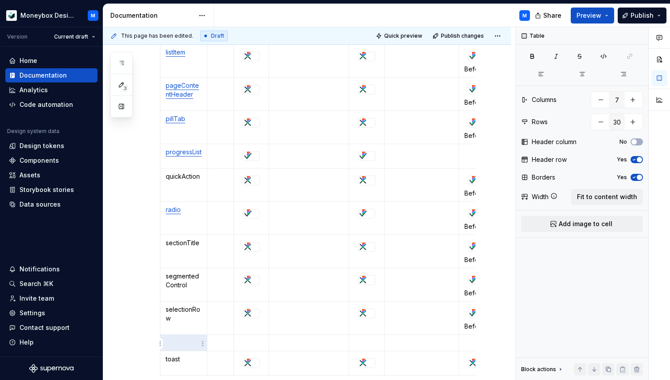
click at [191, 341] on p at bounding box center [184, 342] width 36 height 9
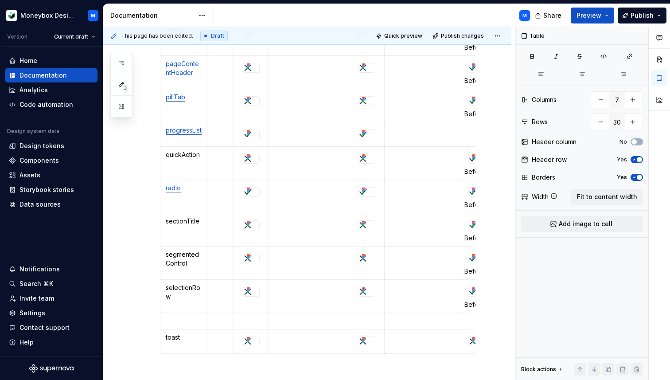
scroll to position [847, 0]
click at [250, 352] on img at bounding box center [247, 349] width 9 height 9
click at [251, 328] on td at bounding box center [251, 324] width 35 height 25
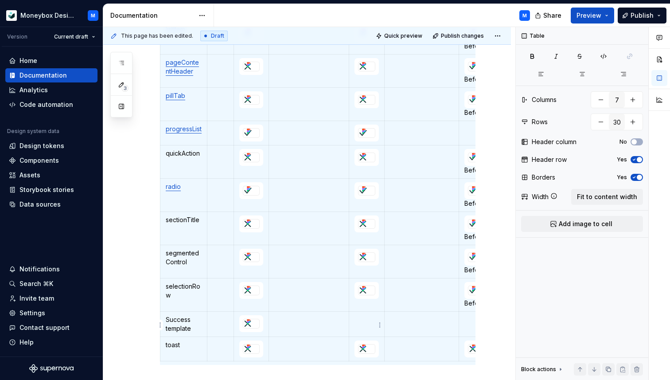
click at [359, 328] on td at bounding box center [366, 324] width 35 height 25
click at [464, 322] on td at bounding box center [484, 324] width 51 height 25
click at [304, 329] on td at bounding box center [309, 324] width 80 height 25
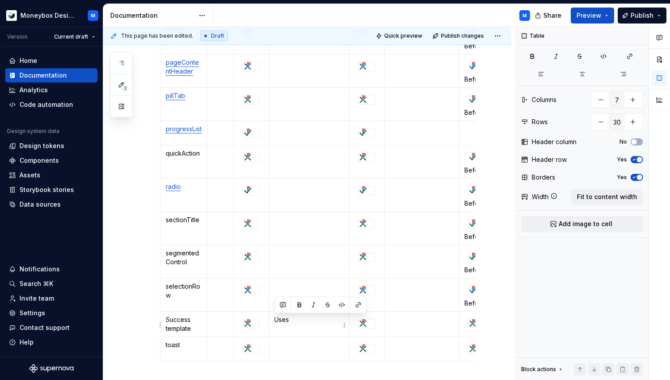
drag, startPoint x: 293, startPoint y: 321, endPoint x: 271, endPoint y: 321, distance: 21.7
click at [271, 321] on td "Uses" at bounding box center [309, 324] width 80 height 25
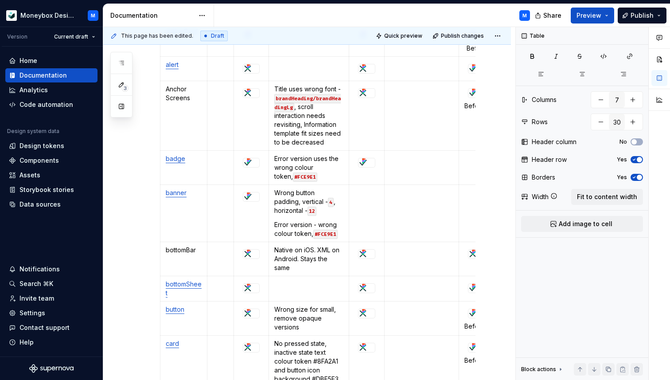
scroll to position [217, 0]
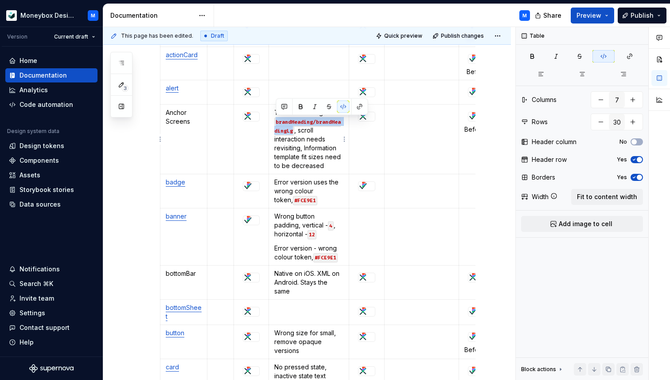
drag, startPoint x: 295, startPoint y: 129, endPoint x: 275, endPoint y: 121, distance: 21.1
click at [275, 121] on p "Title uses wrong font - brandHeading/brandHeadingLg , scroll interaction needs …" at bounding box center [308, 139] width 69 height 62
copy code "brandHeading/brandHeadingLg"
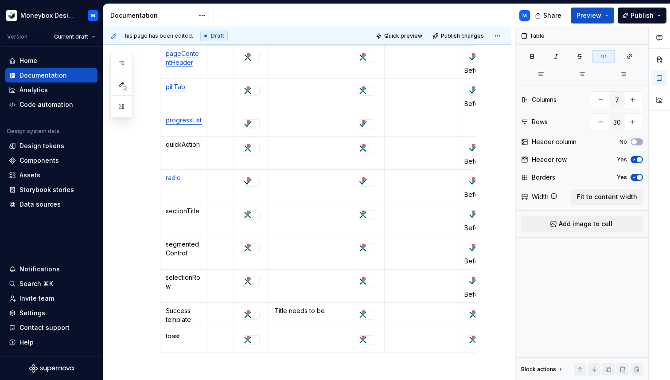
scroll to position [1010, 0]
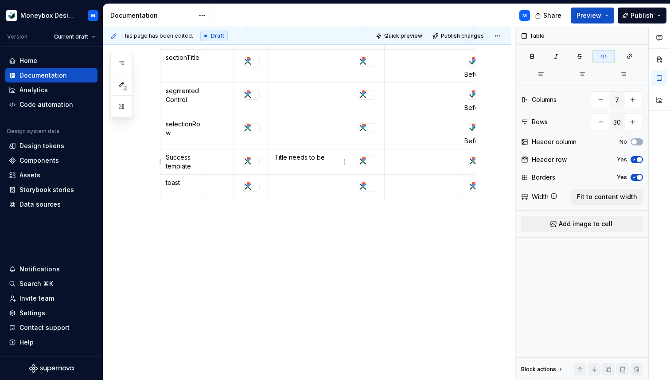
click at [333, 155] on p "Title needs to be" at bounding box center [308, 157] width 69 height 9
click at [302, 176] on p "Title needs to be brandHeading/brandHeadingLg" at bounding box center [308, 165] width 69 height 27
click at [300, 175] on p "Title needs to be brandHeading/brandHeadingLg" at bounding box center [308, 165] width 69 height 27
click at [333, 157] on p "Title needs to be brandHeading/brandHeadingLg" at bounding box center [308, 165] width 69 height 27
click at [315, 181] on td "Title needs to be brandHeading/brandHeadingLg" at bounding box center [309, 166] width 80 height 34
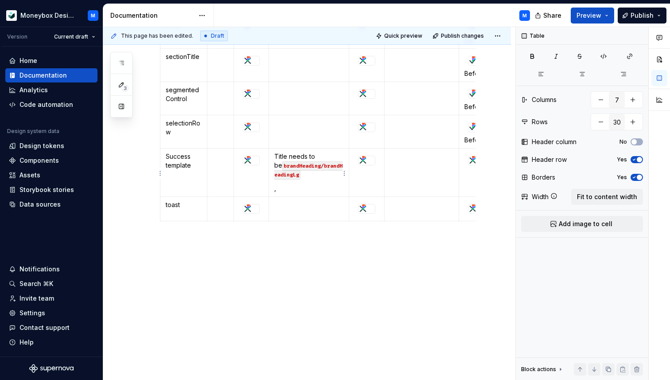
click at [273, 189] on td "Title needs to be brandHeading/brandHeadingLg ," at bounding box center [309, 173] width 80 height 48
click at [303, 182] on td "Title needs to be brandHeading/brandHeadingLg ," at bounding box center [309, 166] width 80 height 34
click at [310, 183] on p "Title needs to be brandHeading/brandHeadingLg , text below paragraph/PragraphMd" at bounding box center [308, 174] width 69 height 44
click at [344, 185] on td "Title needs to be brandHeading/brandHeadingLg , text below paragraph/pragraphMd" at bounding box center [309, 175] width 80 height 52
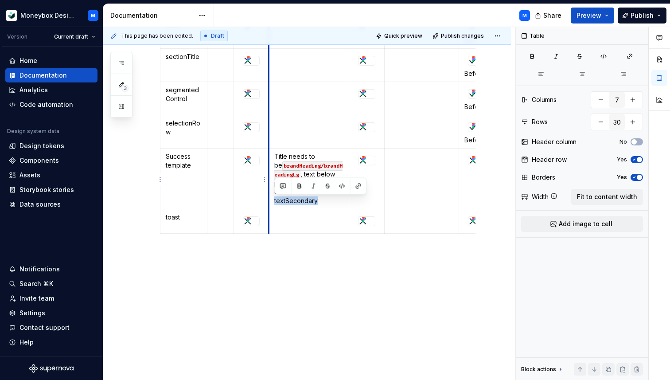
drag, startPoint x: 322, startPoint y: 201, endPoint x: 269, endPoint y: 201, distance: 53.7
click at [269, 201] on td "Title needs to be brandHeading/brandHeadingLg , text below paragraph/pragraphMd…" at bounding box center [309, 179] width 80 height 61
click at [341, 186] on button "button" at bounding box center [342, 186] width 12 height 12
click at [302, 200] on code "textSecondary" at bounding box center [312, 201] width 43 height 9
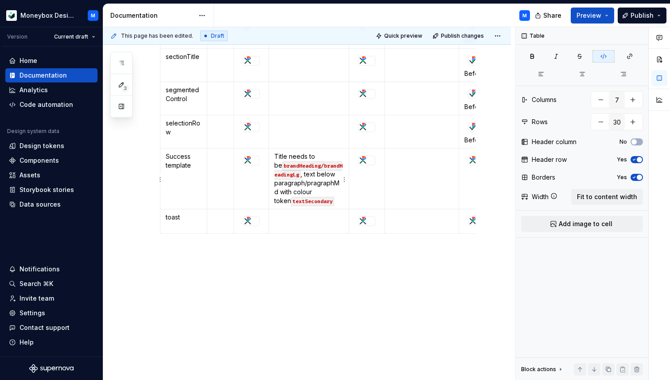
click at [326, 200] on p "Title needs to be brandHeading/brandHeadingLg , text below paragraph/pragraphMd…" at bounding box center [308, 178] width 69 height 53
drag, startPoint x: 275, startPoint y: 184, endPoint x: 345, endPoint y: 186, distance: 69.7
click at [345, 186] on td "Title needs to be brandHeading/brandHeadingLg , text below paragraph/pragraphMd…" at bounding box center [309, 179] width 80 height 61
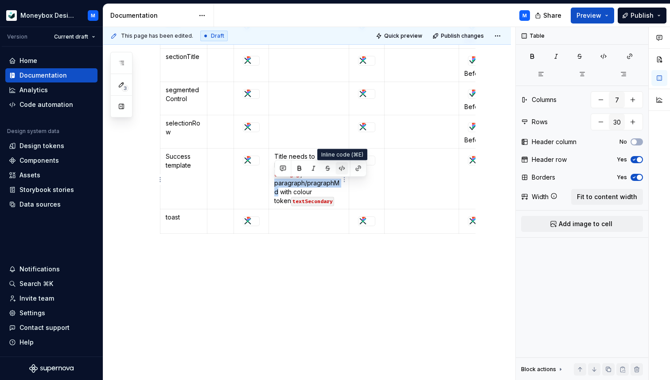
click at [341, 169] on button "button" at bounding box center [342, 168] width 12 height 12
click at [326, 197] on p "Title needs to be brandHeading/brandHeadingLg , text below paragraph/pragraphMd…" at bounding box center [308, 178] width 69 height 53
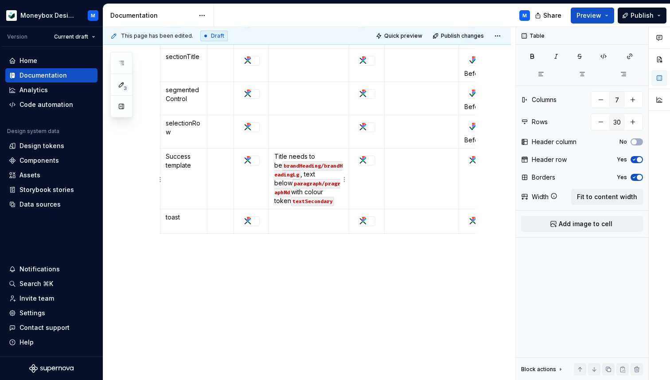
click at [325, 204] on p "Title needs to be brandHeading/brandHeadingLg , text below paragraph/pragraphMd…" at bounding box center [308, 178] width 69 height 53
click at [329, 204] on p "Title needs to be brandHeading/brandHeadingLg , text below paragraph/pragraphMd…" at bounding box center [308, 178] width 69 height 53
click at [385, 212] on td at bounding box center [421, 186] width 74 height 75
click at [405, 208] on td at bounding box center [421, 186] width 74 height 75
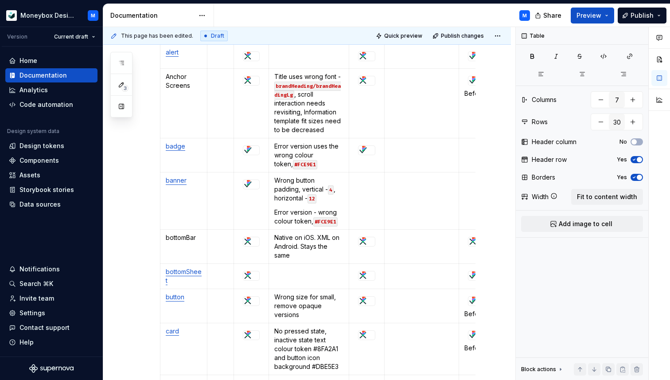
scroll to position [165, 0]
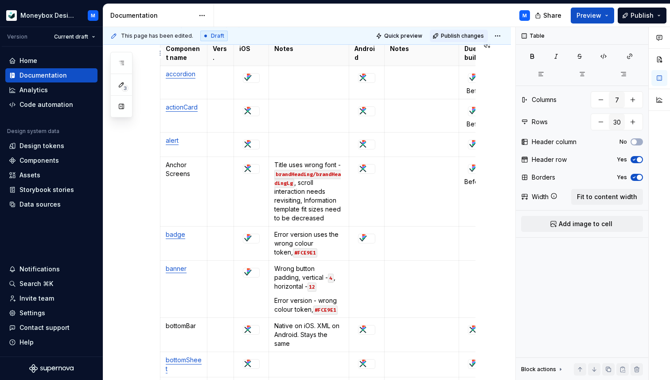
click at [462, 35] on span "Publish changes" at bounding box center [462, 35] width 43 height 7
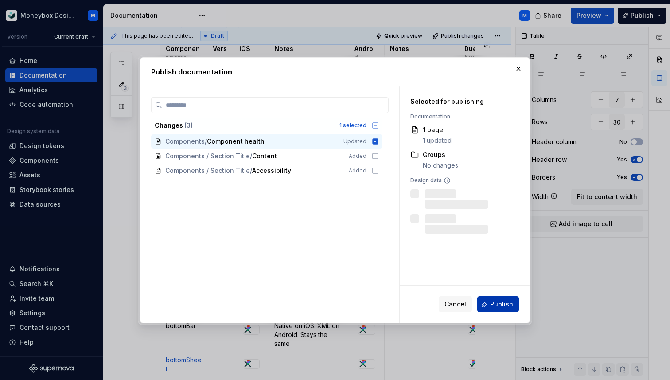
click at [499, 305] on span "Publish" at bounding box center [501, 304] width 23 height 9
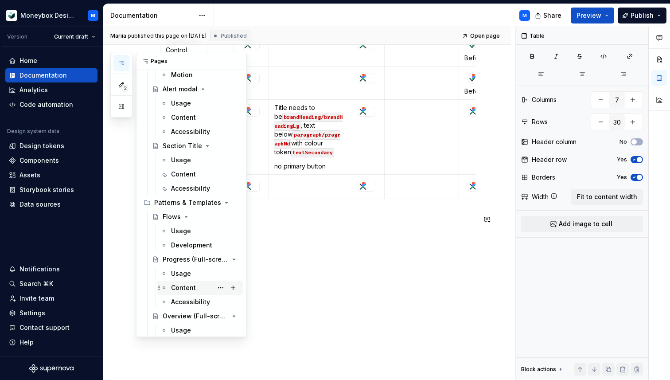
scroll to position [623, 0]
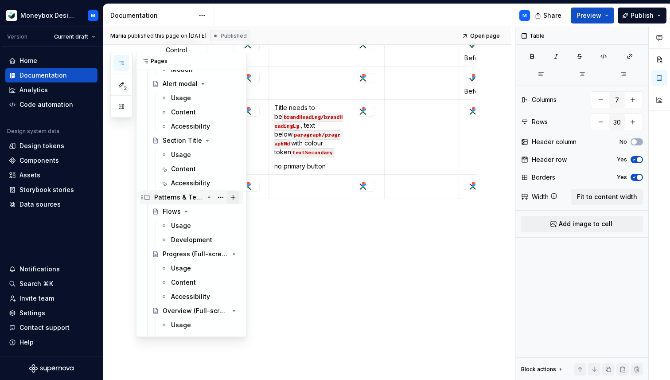
click at [234, 197] on button "Page tree" at bounding box center [233, 197] width 12 height 12
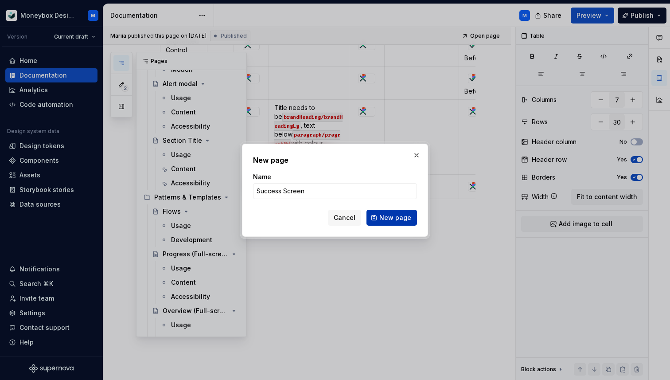
click at [399, 220] on span "New page" at bounding box center [396, 217] width 32 height 9
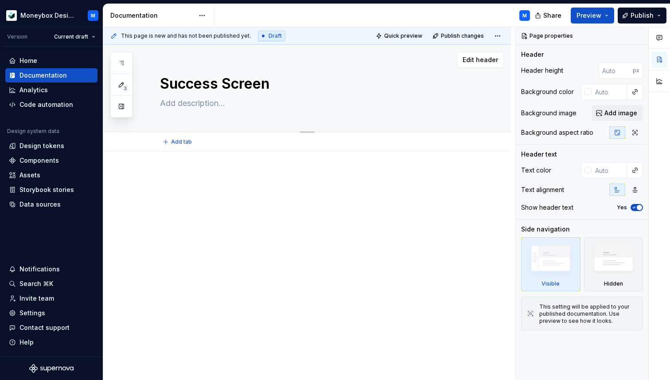
click at [207, 106] on textarea at bounding box center [316, 103] width 316 height 14
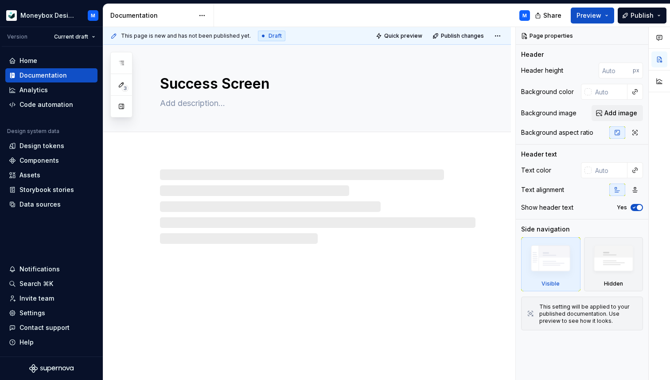
click at [191, 183] on div at bounding box center [318, 206] width 316 height 74
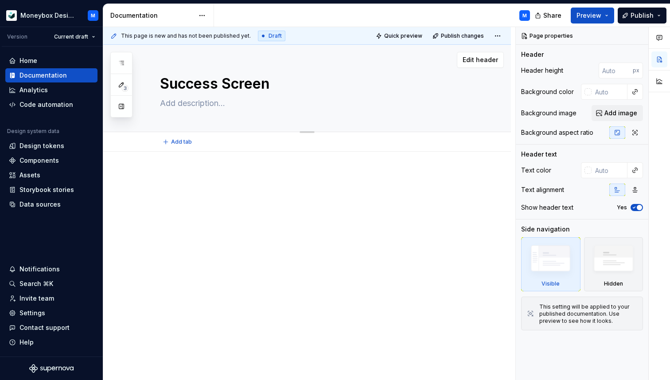
click at [181, 105] on textarea at bounding box center [316, 103] width 316 height 14
paste textarea "The Success Screen first displays a loading animation while the data is being p…"
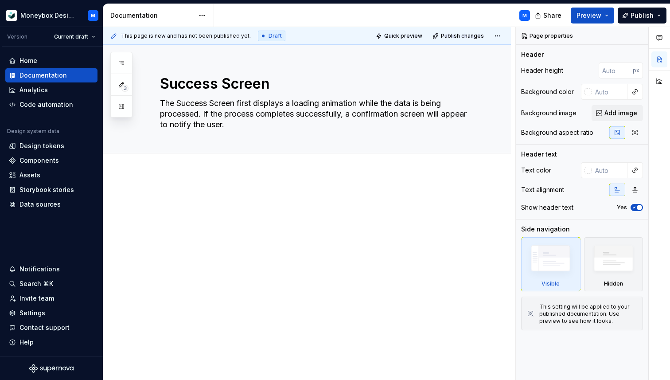
click at [187, 217] on div at bounding box center [318, 211] width 316 height 34
click at [171, 173] on div at bounding box center [307, 263] width 408 height 180
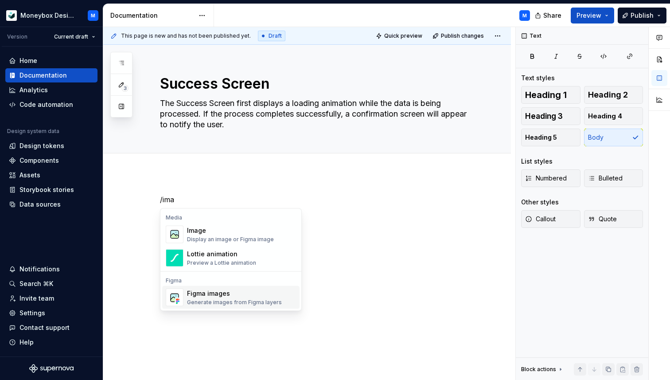
click at [202, 296] on div "Figma images" at bounding box center [234, 293] width 95 height 9
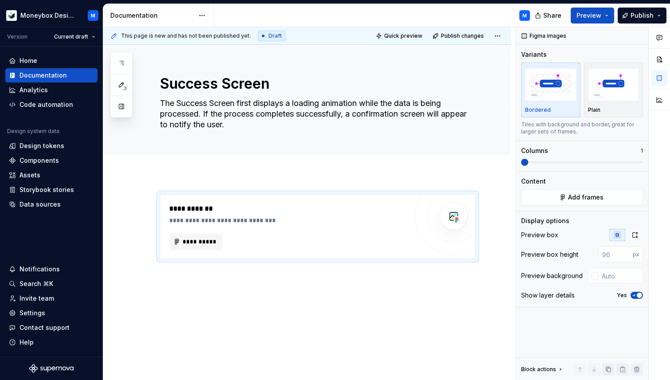
click at [225, 275] on div "**********" at bounding box center [307, 278] width 408 height 211
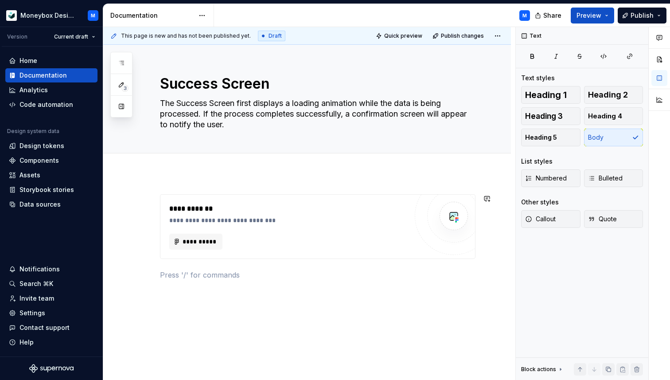
click at [162, 173] on div "**********" at bounding box center [307, 289] width 408 height 232
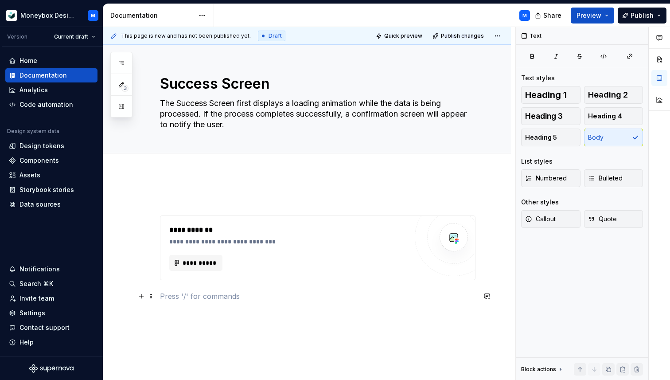
click at [180, 301] on p at bounding box center [318, 296] width 316 height 11
click at [166, 216] on div "**********" at bounding box center [318, 248] width 315 height 64
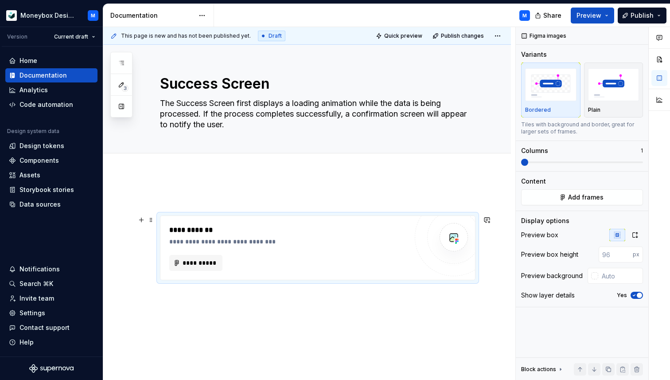
click at [163, 200] on p at bounding box center [318, 199] width 316 height 11
click at [163, 226] on div "**********" at bounding box center [318, 248] width 315 height 64
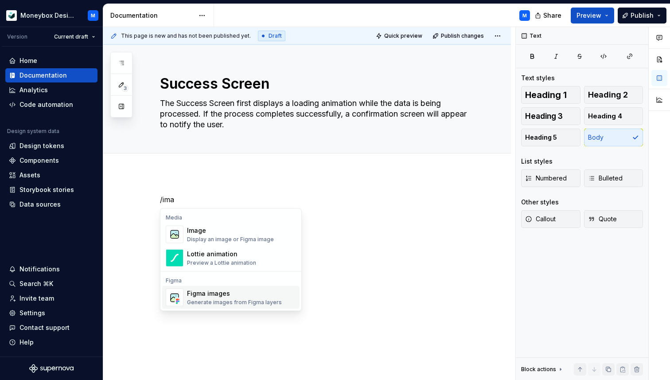
click at [209, 291] on div "Figma images" at bounding box center [234, 293] width 95 height 9
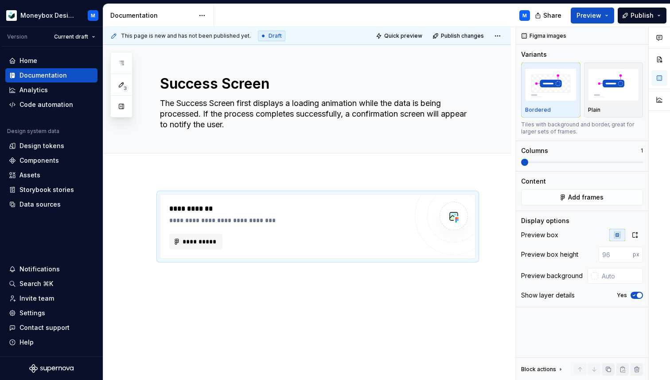
click at [213, 299] on div "**********" at bounding box center [307, 278] width 408 height 211
click at [206, 287] on div "**********" at bounding box center [307, 278] width 408 height 211
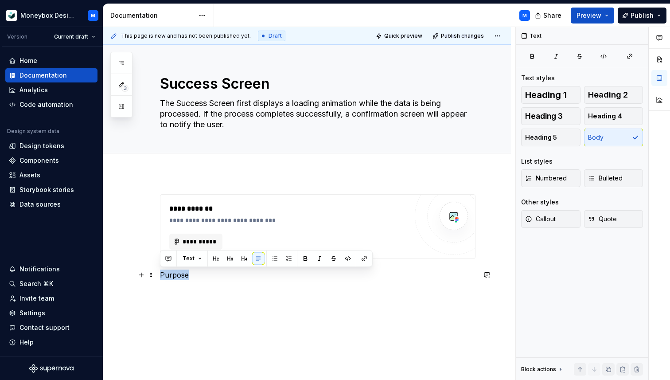
drag, startPoint x: 195, startPoint y: 278, endPoint x: 158, endPoint y: 275, distance: 36.5
click at [158, 275] on div "**********" at bounding box center [307, 289] width 408 height 232
click at [601, 90] on span "Heading 2" at bounding box center [608, 94] width 40 height 9
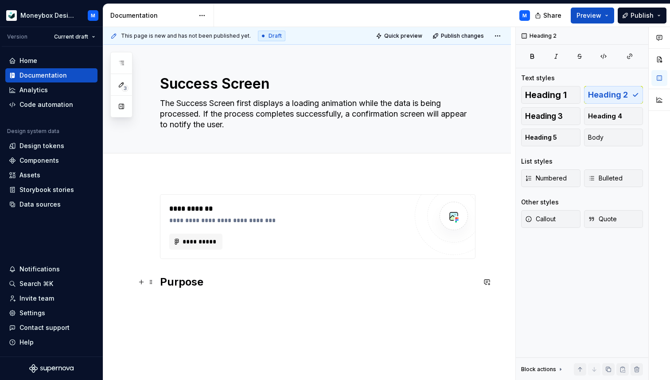
click at [219, 282] on h2 "Purpose" at bounding box center [318, 282] width 316 height 14
click at [202, 291] on div "**********" at bounding box center [318, 247] width 316 height 106
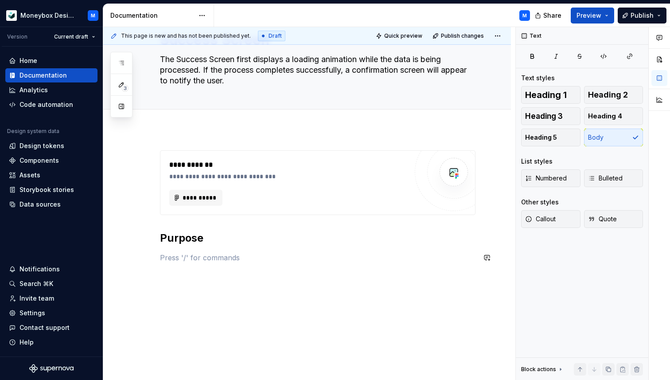
scroll to position [51, 0]
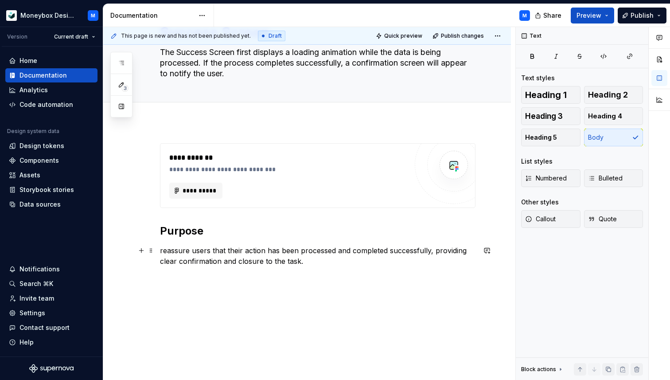
click at [163, 250] on p "reassure users that their action has been processed and completed successfully,…" at bounding box center [318, 255] width 316 height 21
click at [332, 257] on p "Reassure users that their action has been processed and completed successfully,…" at bounding box center [318, 255] width 316 height 21
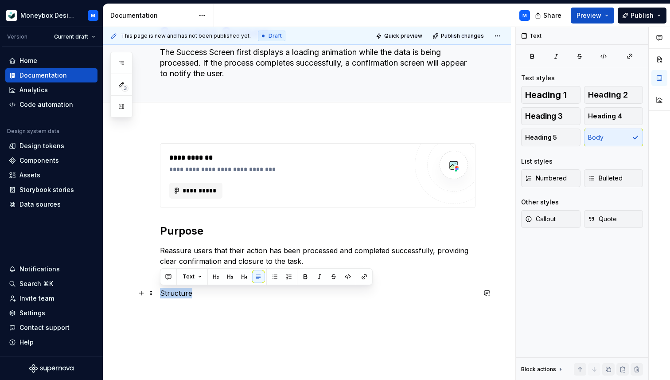
drag, startPoint x: 193, startPoint y: 293, endPoint x: 161, endPoint y: 292, distance: 32.4
click at [161, 292] on p "Structure" at bounding box center [318, 293] width 316 height 11
click at [611, 97] on span "Heading 2" at bounding box center [608, 94] width 40 height 9
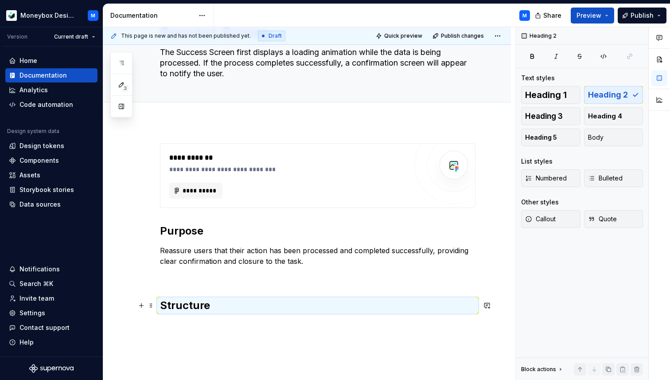
click at [218, 301] on h2 "Structure" at bounding box center [318, 305] width 316 height 14
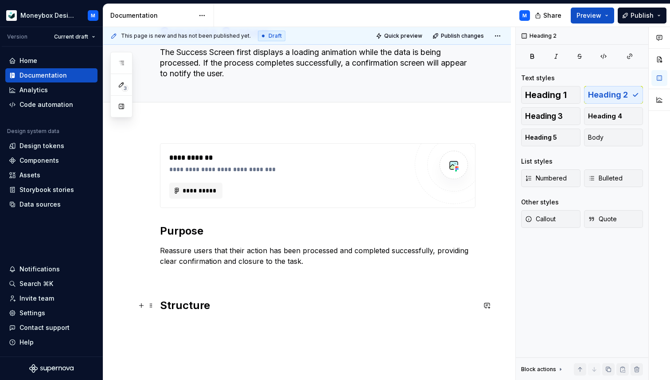
click at [211, 312] on h2 "Structure" at bounding box center [318, 305] width 316 height 14
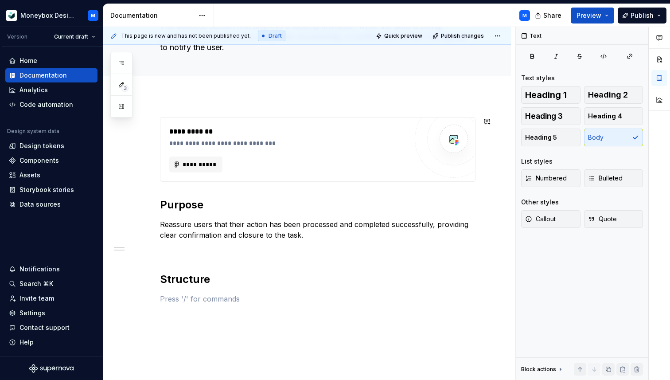
scroll to position [125, 0]
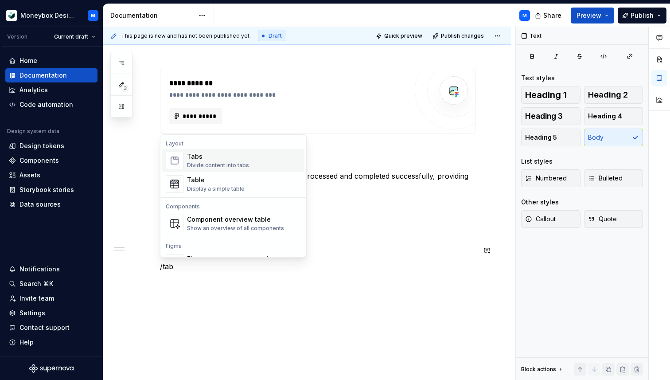
click at [228, 166] on div "Divide content into tabs" at bounding box center [218, 165] width 62 height 7
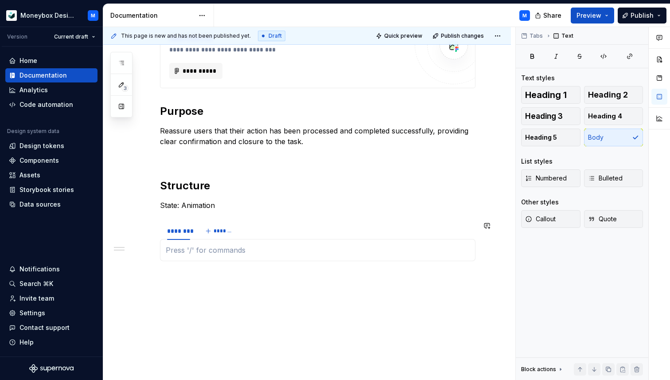
scroll to position [176, 0]
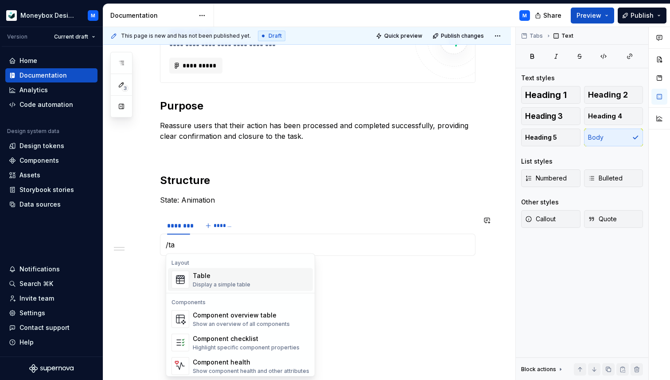
click at [229, 279] on div "Table" at bounding box center [222, 275] width 58 height 9
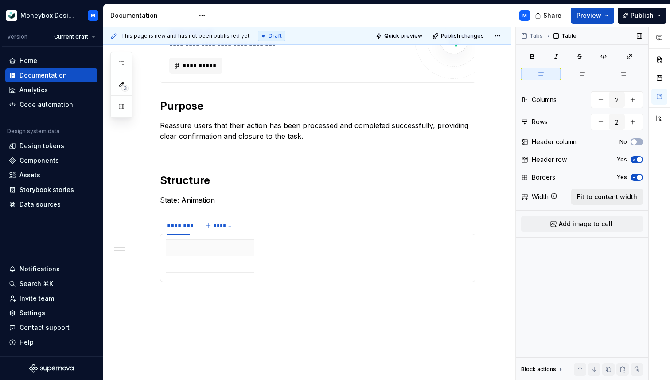
click at [590, 199] on span "Fit to content width" at bounding box center [607, 196] width 60 height 9
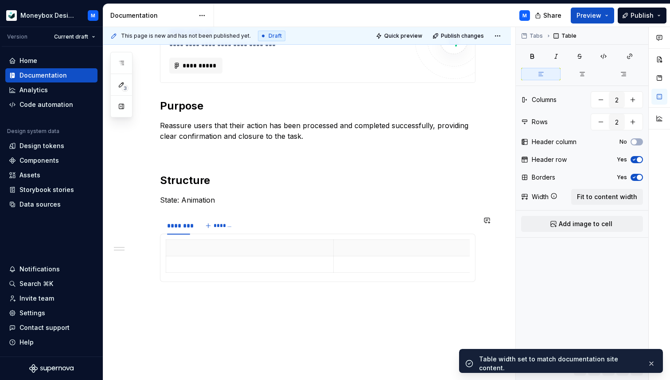
scroll to position [198, 0]
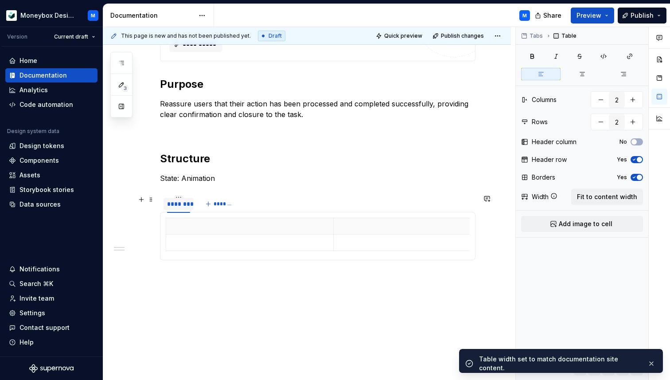
click at [177, 203] on div "********" at bounding box center [178, 204] width 23 height 9
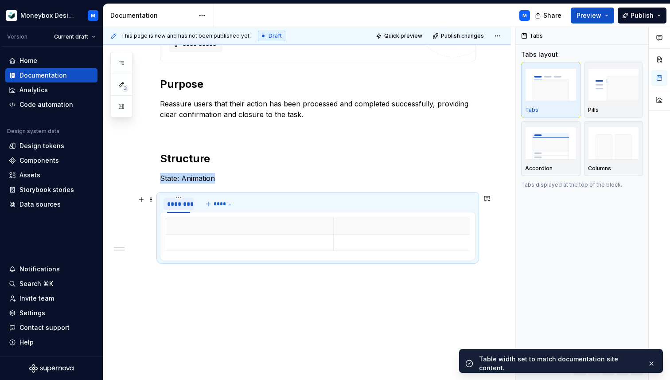
click at [177, 203] on div "********" at bounding box center [178, 204] width 23 height 9
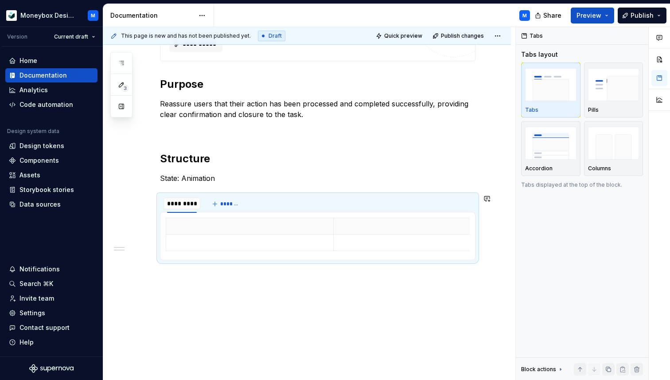
click at [197, 179] on p "State: Animation" at bounding box center [318, 178] width 316 height 11
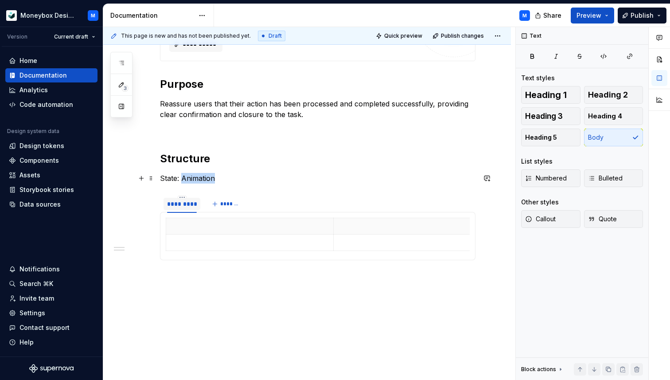
click at [197, 179] on p "State: Animation" at bounding box center [318, 178] width 316 height 11
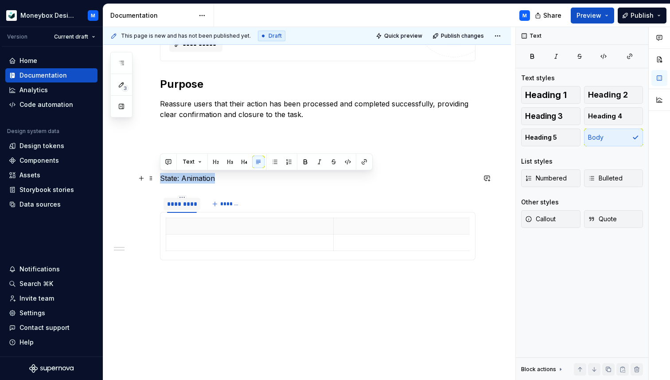
click at [197, 179] on p "State: Animation" at bounding box center [318, 178] width 316 height 11
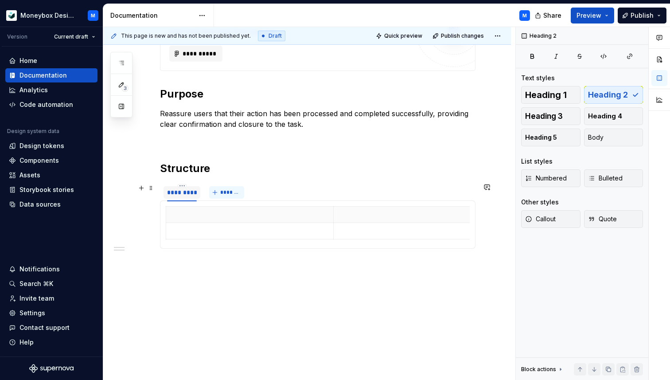
click at [225, 190] on span "*******" at bounding box center [230, 192] width 20 height 7
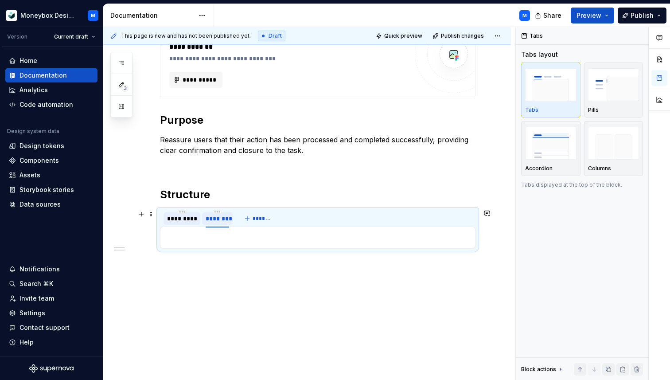
click at [216, 219] on div "********" at bounding box center [217, 218] width 23 height 9
click at [172, 216] on div "*********" at bounding box center [182, 218] width 30 height 9
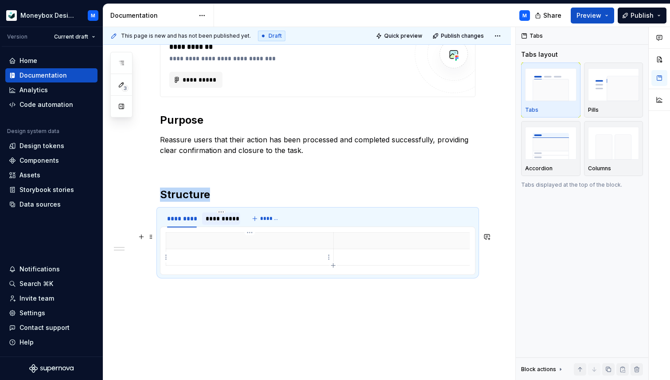
click at [194, 254] on p at bounding box center [250, 257] width 157 height 9
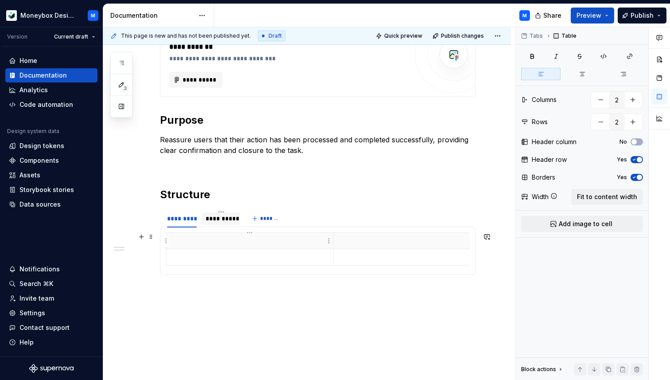
click at [188, 239] on p at bounding box center [250, 240] width 157 height 9
click at [639, 174] on button "Yes" at bounding box center [637, 177] width 12 height 7
click at [638, 153] on div "Header row Yes" at bounding box center [582, 159] width 122 height 12
click at [637, 160] on icon "button" at bounding box center [634, 159] width 7 height 5
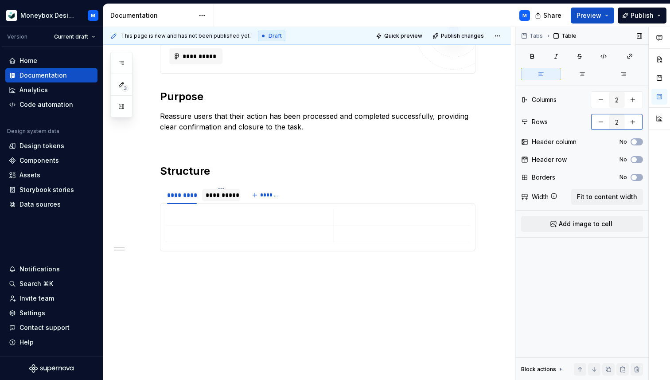
click at [598, 119] on button "button" at bounding box center [601, 122] width 16 height 16
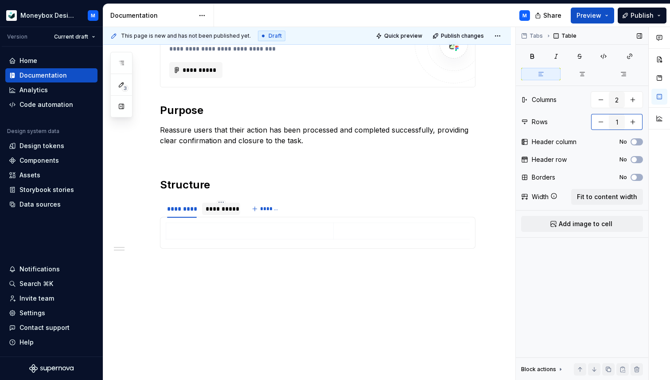
scroll to position [172, 0]
click at [371, 230] on p at bounding box center [417, 231] width 157 height 9
click at [541, 230] on button "Add image to cell" at bounding box center [582, 224] width 122 height 16
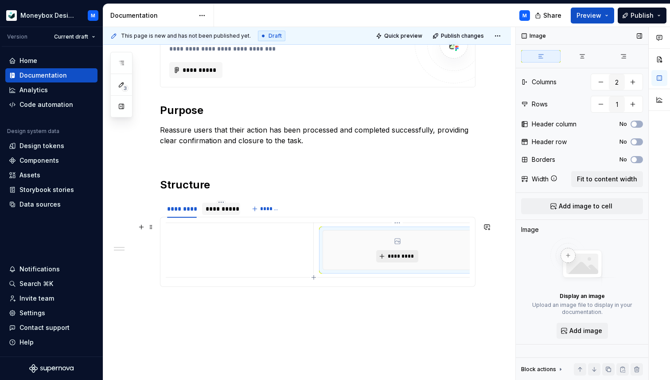
click at [394, 258] on span "*********" at bounding box center [401, 256] width 27 height 7
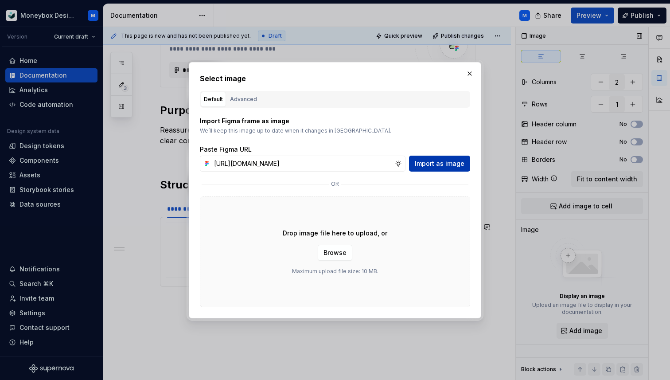
scroll to position [0, 0]
click at [435, 163] on span "Import as image" at bounding box center [440, 163] width 50 height 9
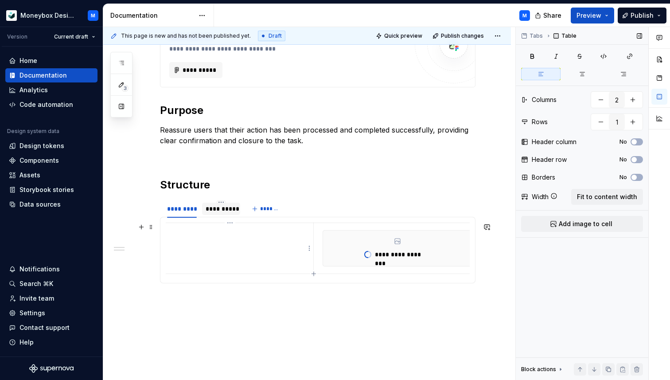
click at [243, 241] on td at bounding box center [230, 248] width 167 height 51
click at [205, 237] on td at bounding box center [230, 248] width 167 height 51
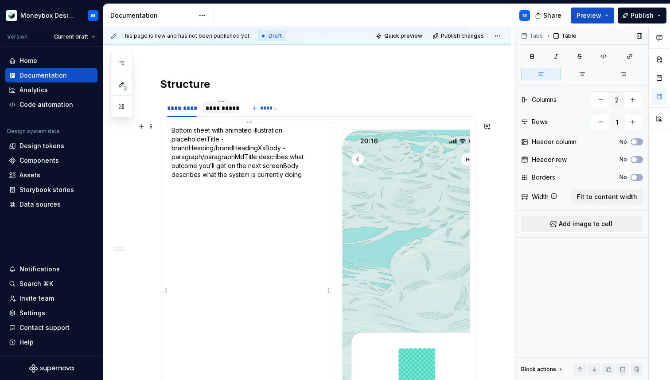
click at [172, 157] on p "Bottom sheet with animated illustration placeholder Title - brandHeading/brandH…" at bounding box center [250, 152] width 156 height 53
click at [265, 148] on p "Bottom sheet with animated illustration placeholder Title - brandHeading/brandH…" at bounding box center [250, 152] width 156 height 53
click at [265, 149] on p "Bottom sheet with animated illustration placeholderTitle - brandHeading/brandHe…" at bounding box center [250, 152] width 156 height 53
click at [172, 141] on p "Bottom sheet with animated illustration placeholderTitle - brandHeading/brandHe…" at bounding box center [250, 135] width 156 height 18
click at [266, 158] on p "Body - paragraph/paragraphMdTitle describes what outcome you’ll get on the next…" at bounding box center [250, 167] width 156 height 27
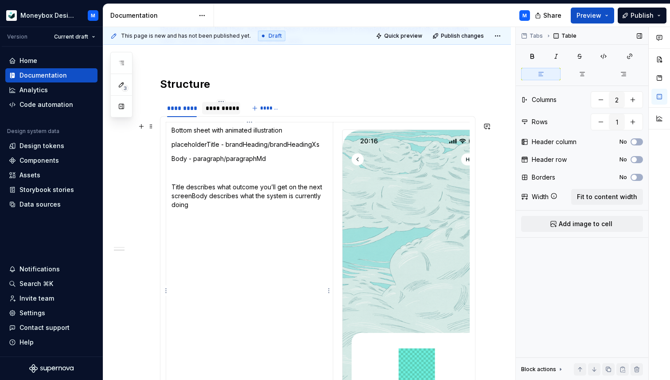
click at [192, 196] on p "Title describes what outcome you’ll get on the next screenBody describes what t…" at bounding box center [250, 196] width 156 height 27
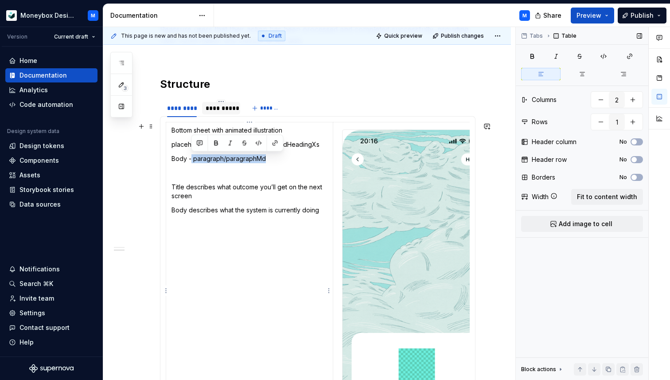
drag, startPoint x: 266, startPoint y: 160, endPoint x: 192, endPoint y: 160, distance: 74.0
click at [192, 160] on p "Body - paragraph/paragraphMd" at bounding box center [250, 158] width 156 height 9
click at [258, 142] on button "button" at bounding box center [259, 143] width 12 height 12
click at [179, 160] on p "Body - paragraph/paragraphMd" at bounding box center [250, 158] width 156 height 9
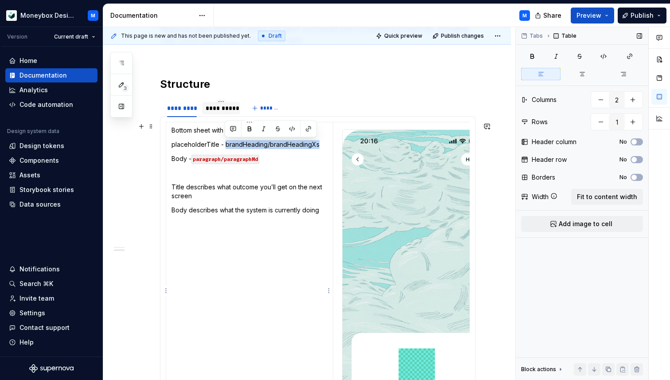
drag, startPoint x: 226, startPoint y: 144, endPoint x: 318, endPoint y: 146, distance: 92.2
click at [318, 146] on p "placeholderTitle - brandHeading/brandHeadingXs" at bounding box center [250, 144] width 156 height 9
click at [291, 126] on button "button" at bounding box center [292, 129] width 12 height 12
click at [270, 158] on p "Body - paragraph/paragraphMd" at bounding box center [250, 158] width 156 height 9
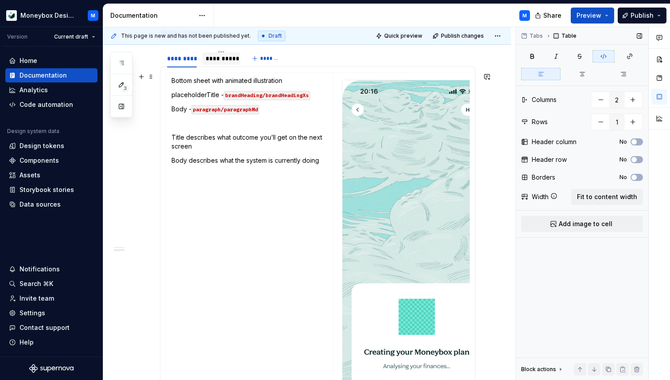
scroll to position [321, 0]
click at [226, 82] on p "Bottom sheet with animated illustration" at bounding box center [250, 81] width 156 height 9
click at [227, 83] on p "Bottom sheet with animated illustration" at bounding box center [250, 81] width 156 height 9
click at [278, 111] on p "Body - paragraph/paragraphMd" at bounding box center [250, 110] width 156 height 9
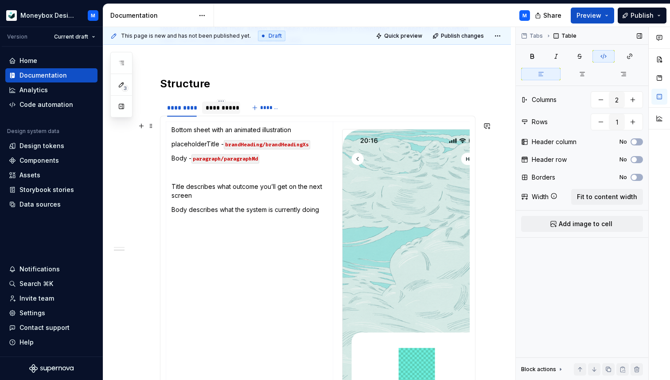
scroll to position [255, 0]
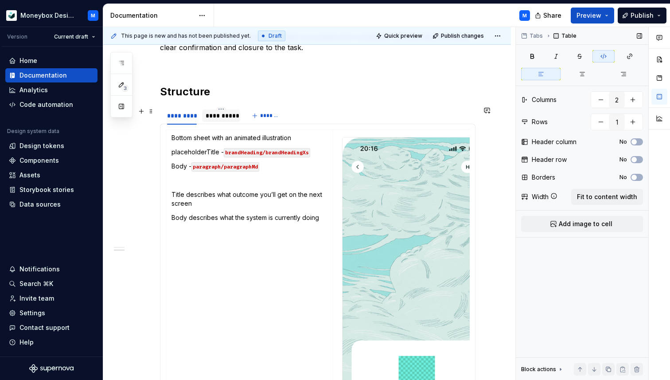
click at [213, 118] on div "**********" at bounding box center [221, 115] width 31 height 9
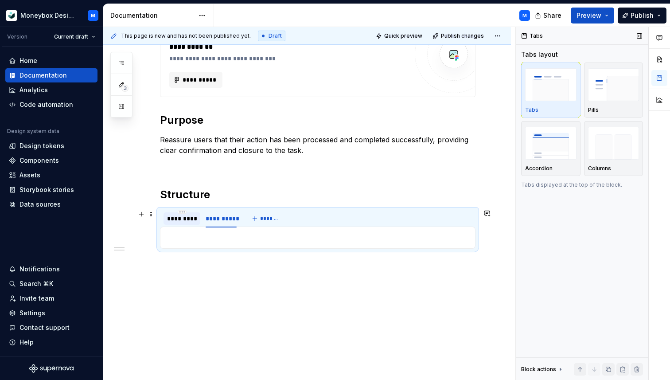
click at [179, 214] on div "*********" at bounding box center [182, 218] width 30 height 9
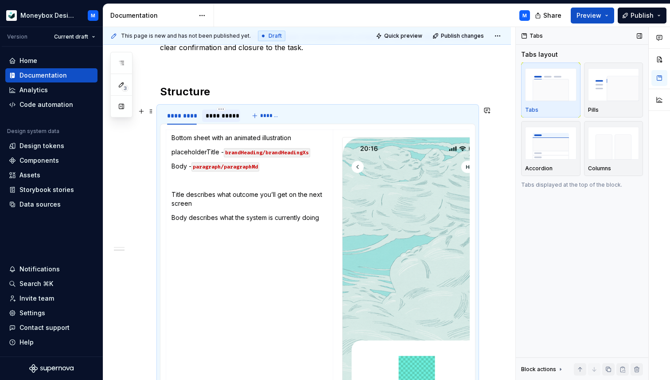
click at [224, 120] on div "**********" at bounding box center [221, 115] width 31 height 9
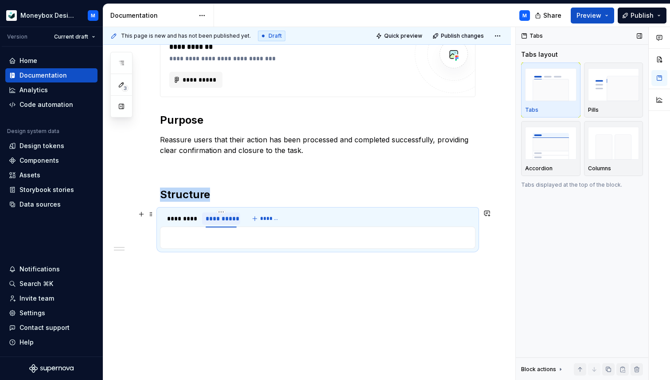
scroll to position [162, 0]
click at [203, 231] on div "Bottom sheet with an animated illustration placeholderTitle - brandHeading/bran…" at bounding box center [318, 238] width 316 height 22
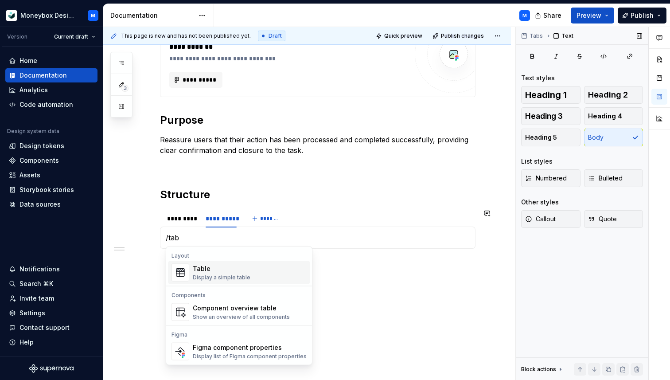
click at [216, 274] on div "Display a simple table" at bounding box center [222, 277] width 58 height 7
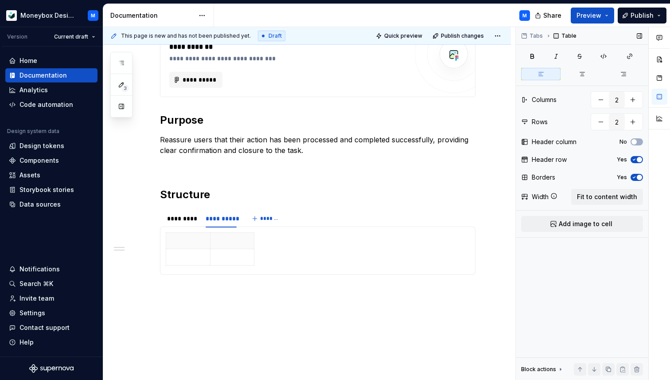
click at [642, 176] on span "button" at bounding box center [639, 177] width 5 height 5
click at [641, 160] on span "button" at bounding box center [639, 159] width 5 height 5
click at [606, 197] on span "Fit to content width" at bounding box center [607, 196] width 60 height 9
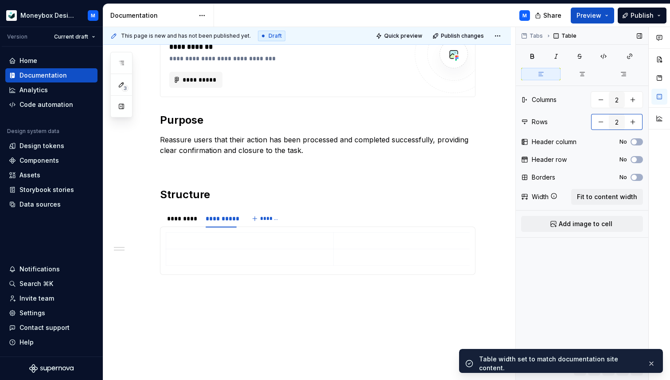
click at [599, 123] on button "button" at bounding box center [601, 122] width 16 height 16
click at [355, 241] on p at bounding box center [417, 240] width 157 height 9
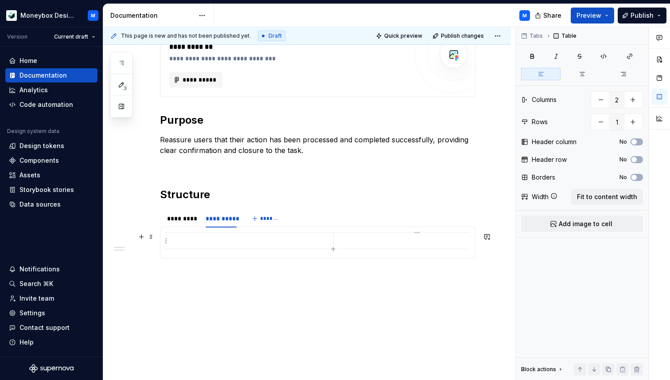
click at [350, 242] on p at bounding box center [417, 240] width 157 height 9
click at [562, 226] on span "Add image to cell" at bounding box center [586, 223] width 54 height 9
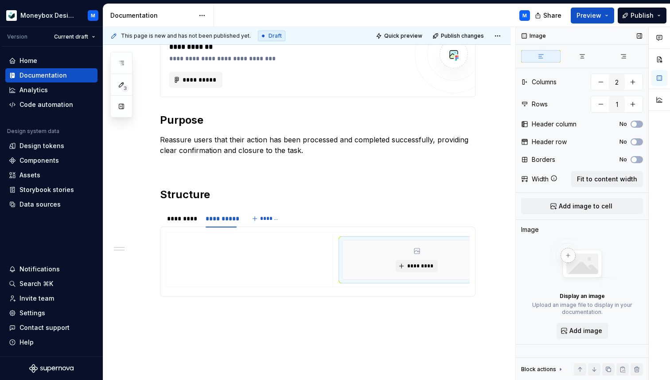
scroll to position [0, 20]
click at [395, 265] on span "*********" at bounding box center [401, 265] width 27 height 7
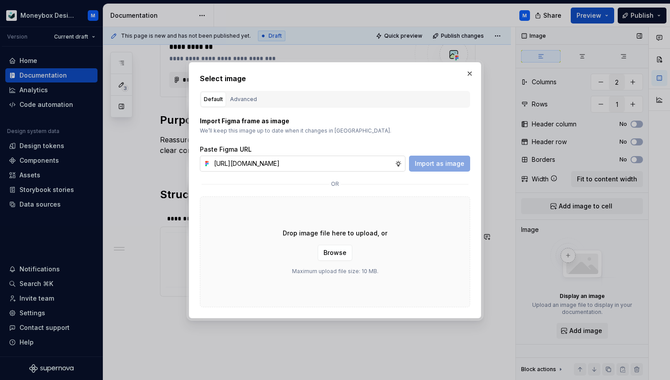
scroll to position [0, 204]
click at [429, 167] on span "Import as image" at bounding box center [440, 163] width 50 height 9
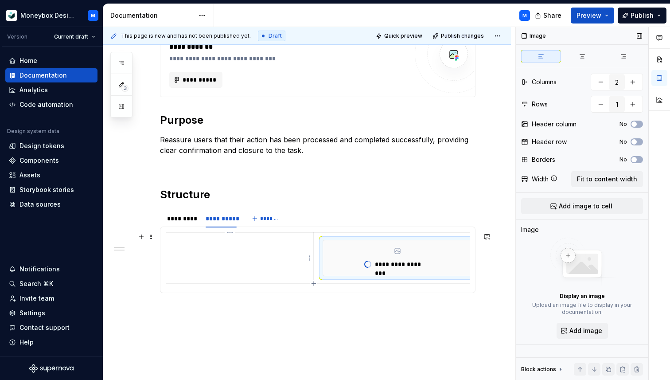
click at [262, 250] on td at bounding box center [230, 258] width 167 height 51
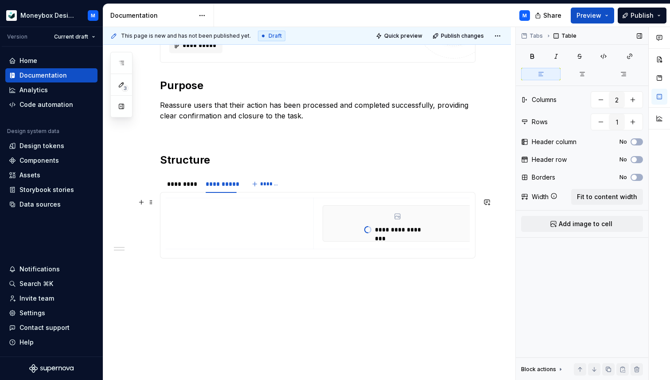
scroll to position [206, 0]
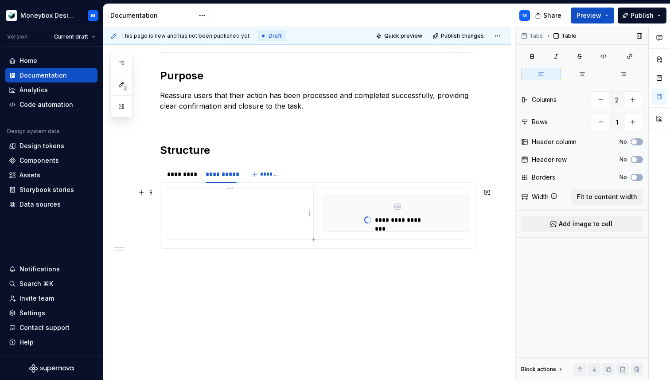
click at [202, 207] on td at bounding box center [230, 213] width 167 height 51
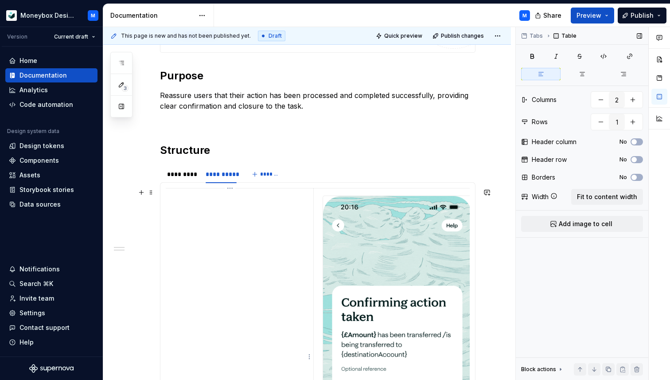
click at [208, 204] on td at bounding box center [230, 356] width 167 height 337
click at [192, 207] on td at bounding box center [230, 356] width 167 height 337
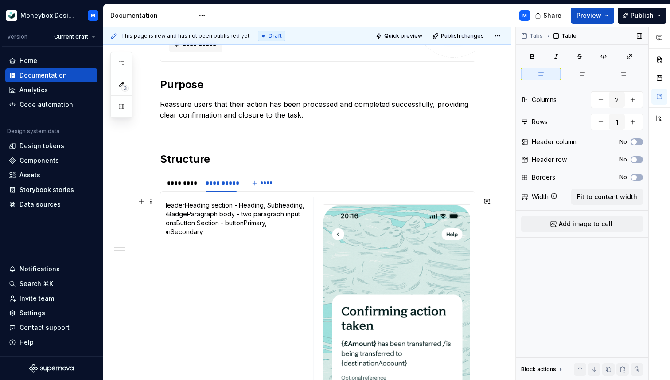
scroll to position [0, 0]
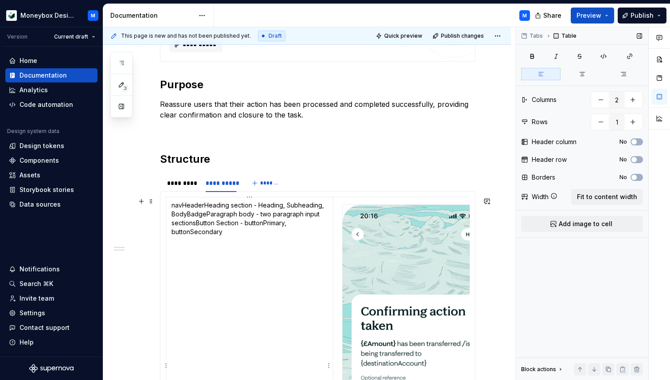
click at [204, 206] on p "navHeader Heading section - Heading, Subheading, Body Badge Paragraph body - tw…" at bounding box center [250, 218] width 156 height 35
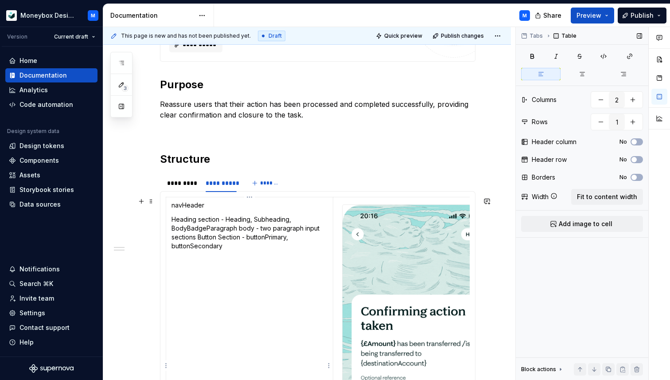
click at [173, 229] on p "Heading section - Heading, Subheading, BodyBadgeParagraph body - two paragraph …" at bounding box center [250, 232] width 156 height 35
click at [200, 243] on p "BodyBadgeParagraph body - two paragraph input sections Button Section - buttonP…" at bounding box center [250, 242] width 156 height 27
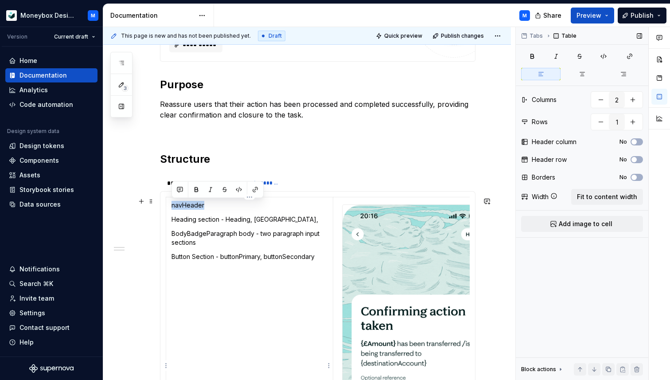
drag, startPoint x: 204, startPoint y: 206, endPoint x: 170, endPoint y: 204, distance: 34.7
click at [170, 204] on td "navHeader Heading section - Heading, Subheading, BodyBadgeParagraph body - two …" at bounding box center [249, 365] width 167 height 337
click at [240, 187] on button "button" at bounding box center [239, 190] width 12 height 12
click at [255, 189] on button "button" at bounding box center [255, 190] width 12 height 12
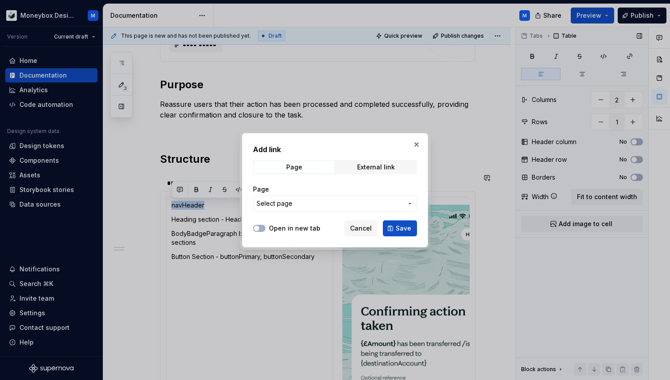
click at [290, 201] on span "Select page" at bounding box center [275, 203] width 36 height 9
click at [361, 166] on div "Add link Page External link Page Select page Open in new tab Cancel Save" at bounding box center [335, 190] width 670 height 380
click at [309, 200] on span "Select page" at bounding box center [330, 203] width 146 height 9
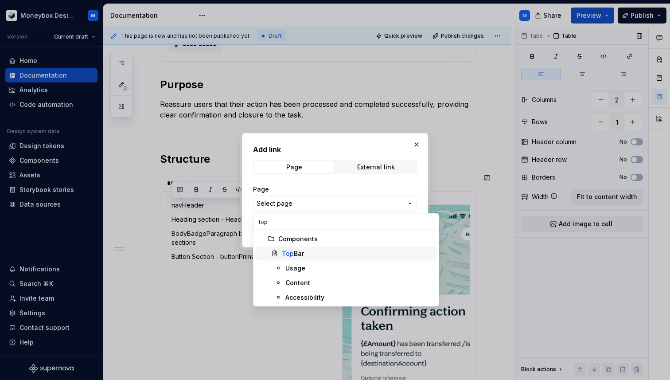
click at [318, 251] on div "Top Bar" at bounding box center [358, 253] width 152 height 9
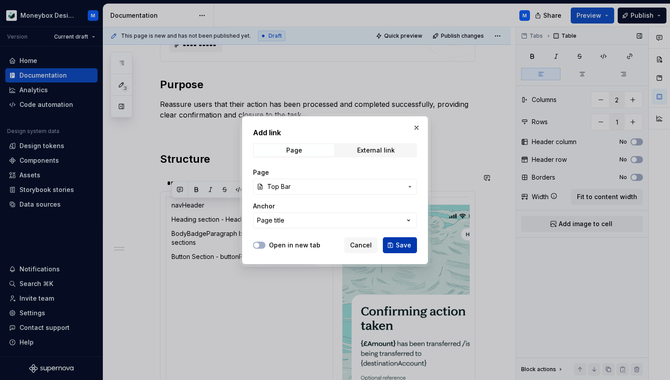
click at [403, 250] on button "Save" at bounding box center [400, 245] width 34 height 16
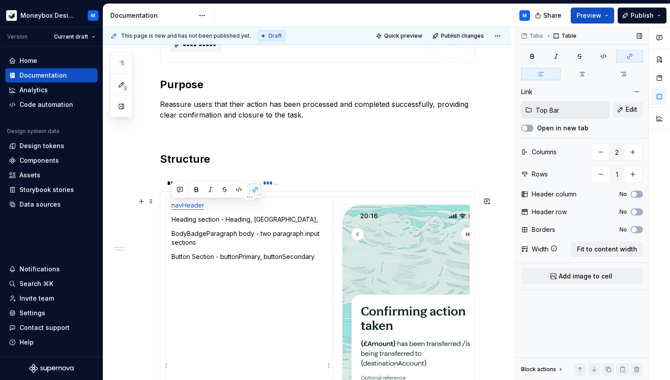
click at [202, 228] on td "navHeader Heading section - Heading, Subheading, BodyBadgeParagraph body - two …" at bounding box center [249, 365] width 167 height 337
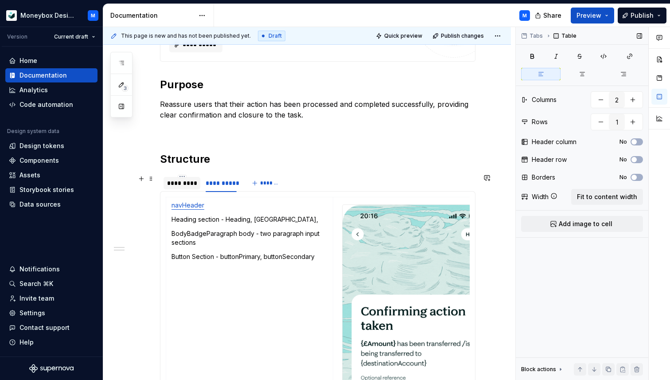
click at [174, 184] on div "*********" at bounding box center [182, 183] width 30 height 9
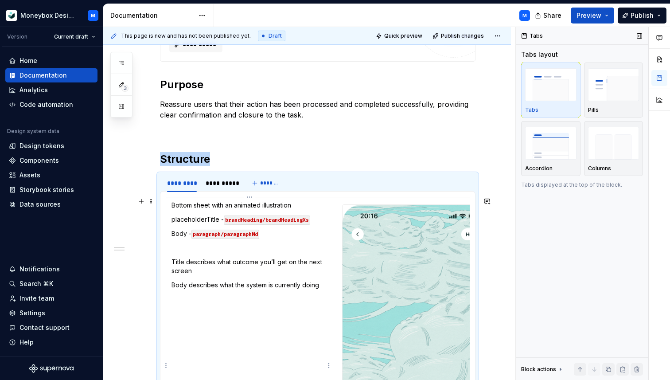
click at [202, 208] on p "Bottom sheet with an animated illustration" at bounding box center [250, 205] width 156 height 9
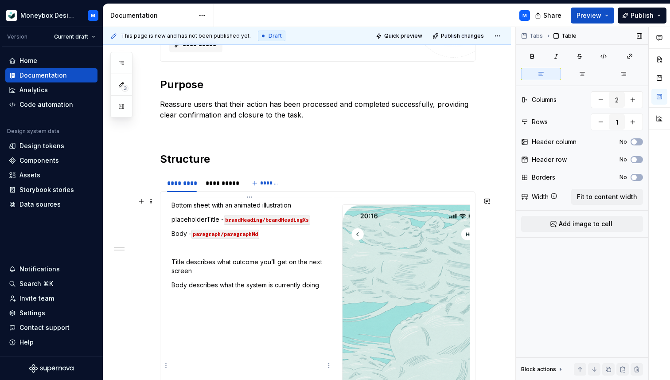
click at [170, 207] on td "Bottom sheet with an animated illustration placeholderTitle - brandHeading/bran…" at bounding box center [249, 365] width 167 height 337
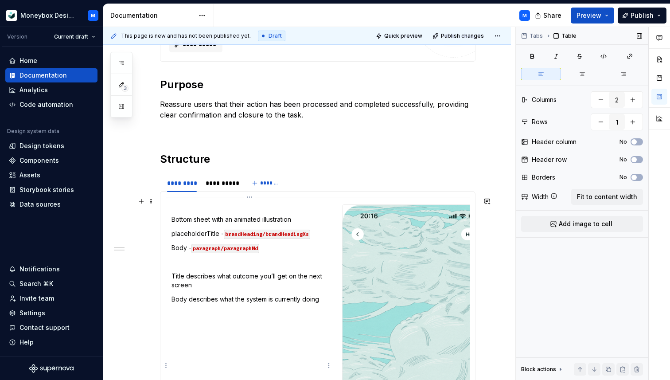
click at [180, 206] on p at bounding box center [250, 205] width 156 height 9
click at [176, 207] on p "NnavHeader" at bounding box center [250, 205] width 156 height 9
drag, startPoint x: 209, startPoint y: 205, endPoint x: 170, endPoint y: 205, distance: 39.0
click at [170, 205] on td "navHeader Bottom sheet with an animated illustration placeholderTitle - brandHe…" at bounding box center [249, 365] width 167 height 337
click at [252, 188] on button "button" at bounding box center [255, 190] width 12 height 12
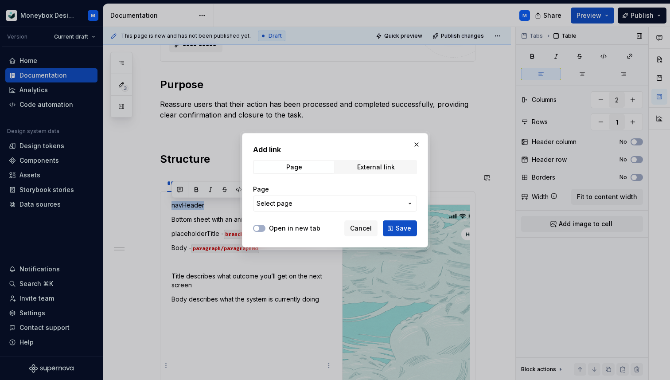
click at [291, 202] on span "Select page" at bounding box center [275, 203] width 36 height 9
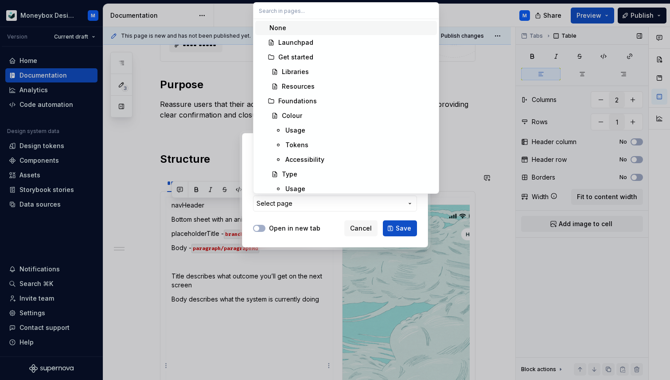
click at [298, 13] on input "text" at bounding box center [346, 11] width 185 height 16
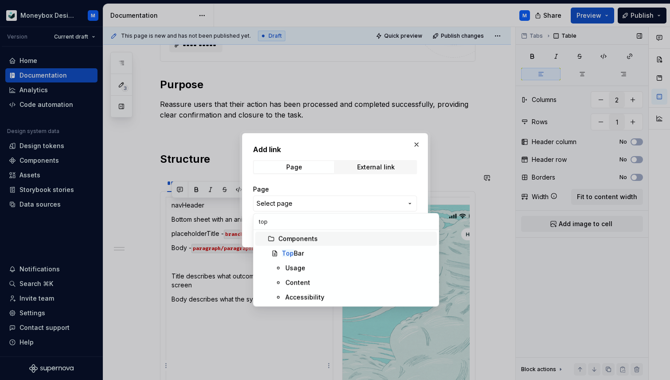
click at [317, 249] on div "Top Bar" at bounding box center [358, 253] width 152 height 9
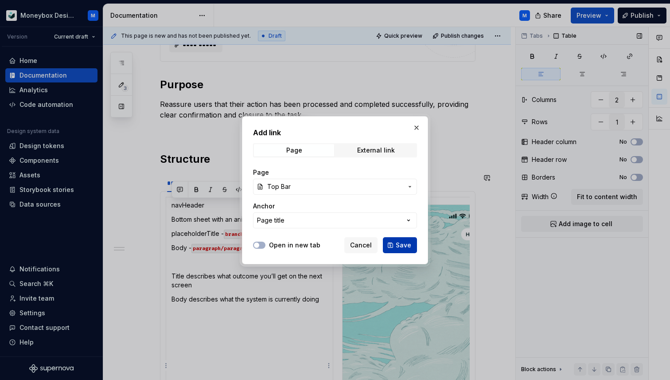
click at [396, 247] on button "Save" at bounding box center [400, 245] width 34 height 16
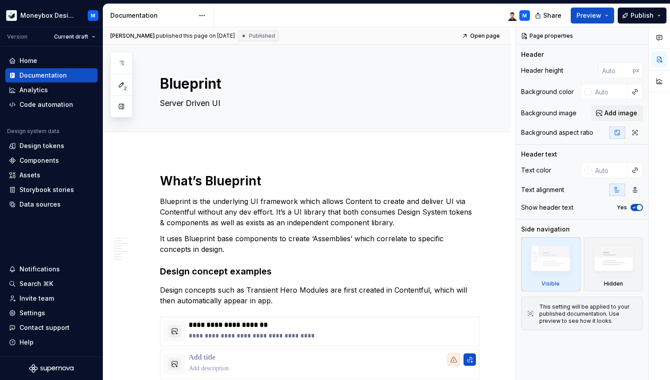
type textarea "*"
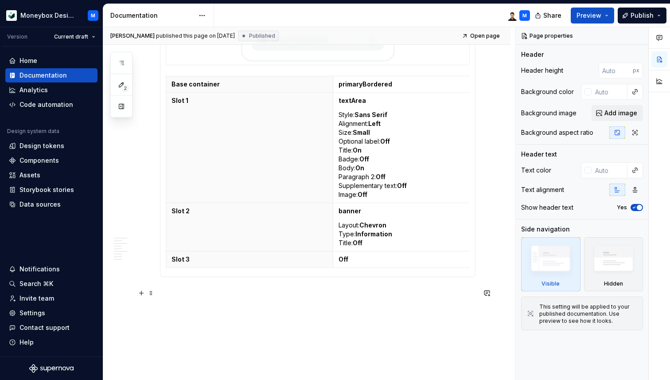
scroll to position [1930, 0]
